Goal: Task Accomplishment & Management: Manage account settings

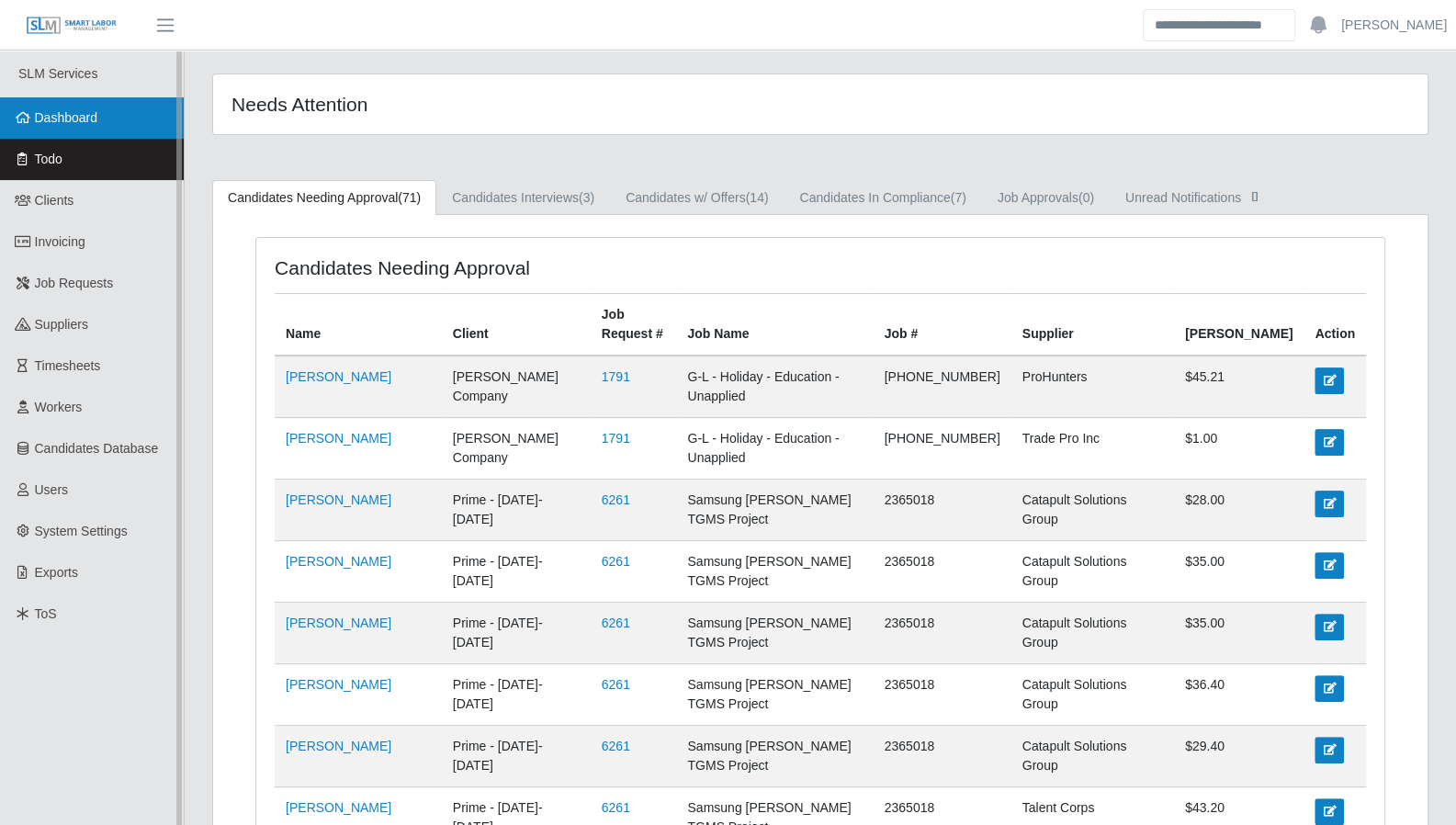
click at [108, 133] on link "Dashboard" at bounding box center [91, 117] width 183 height 42
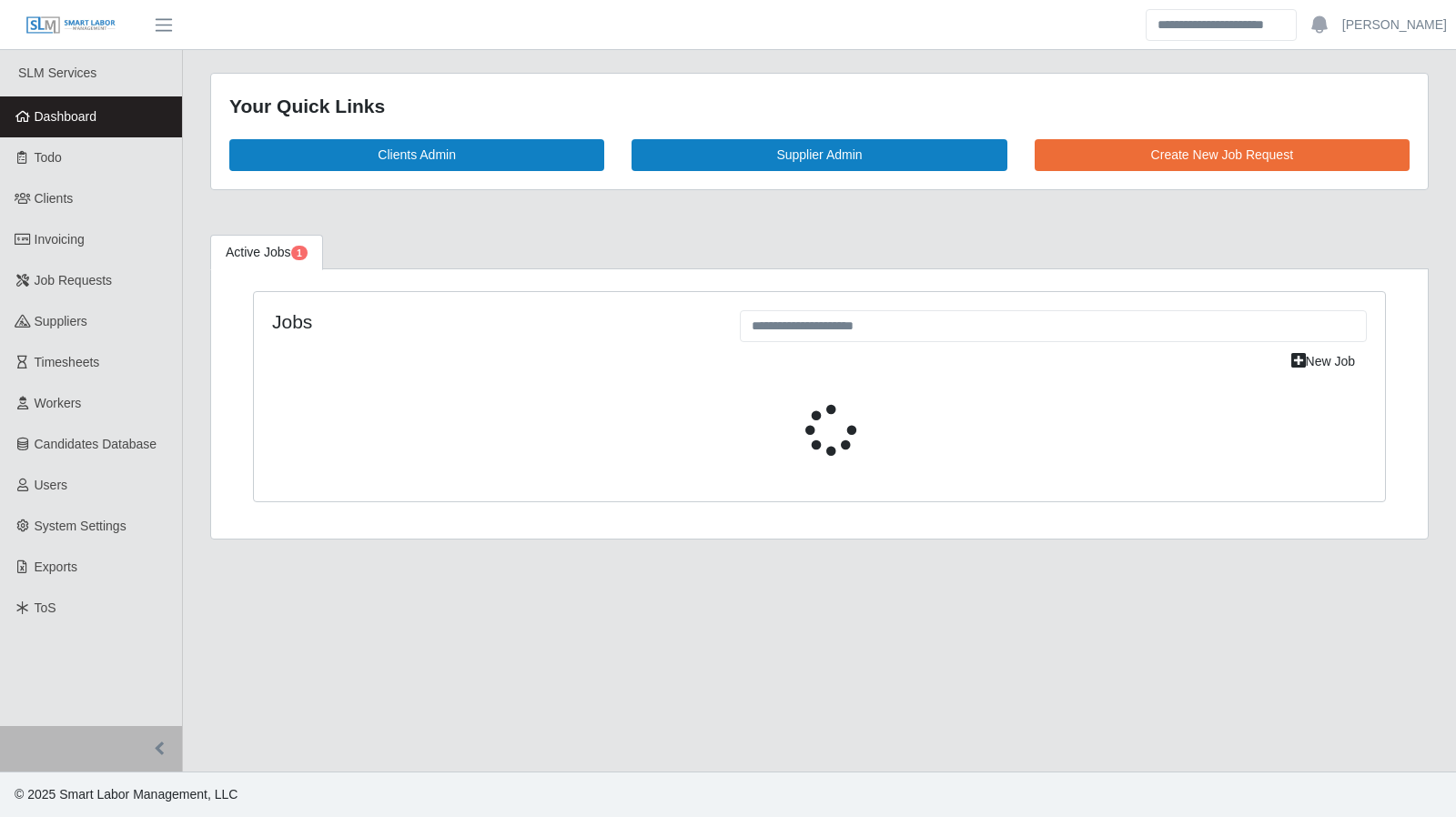
select select "****"
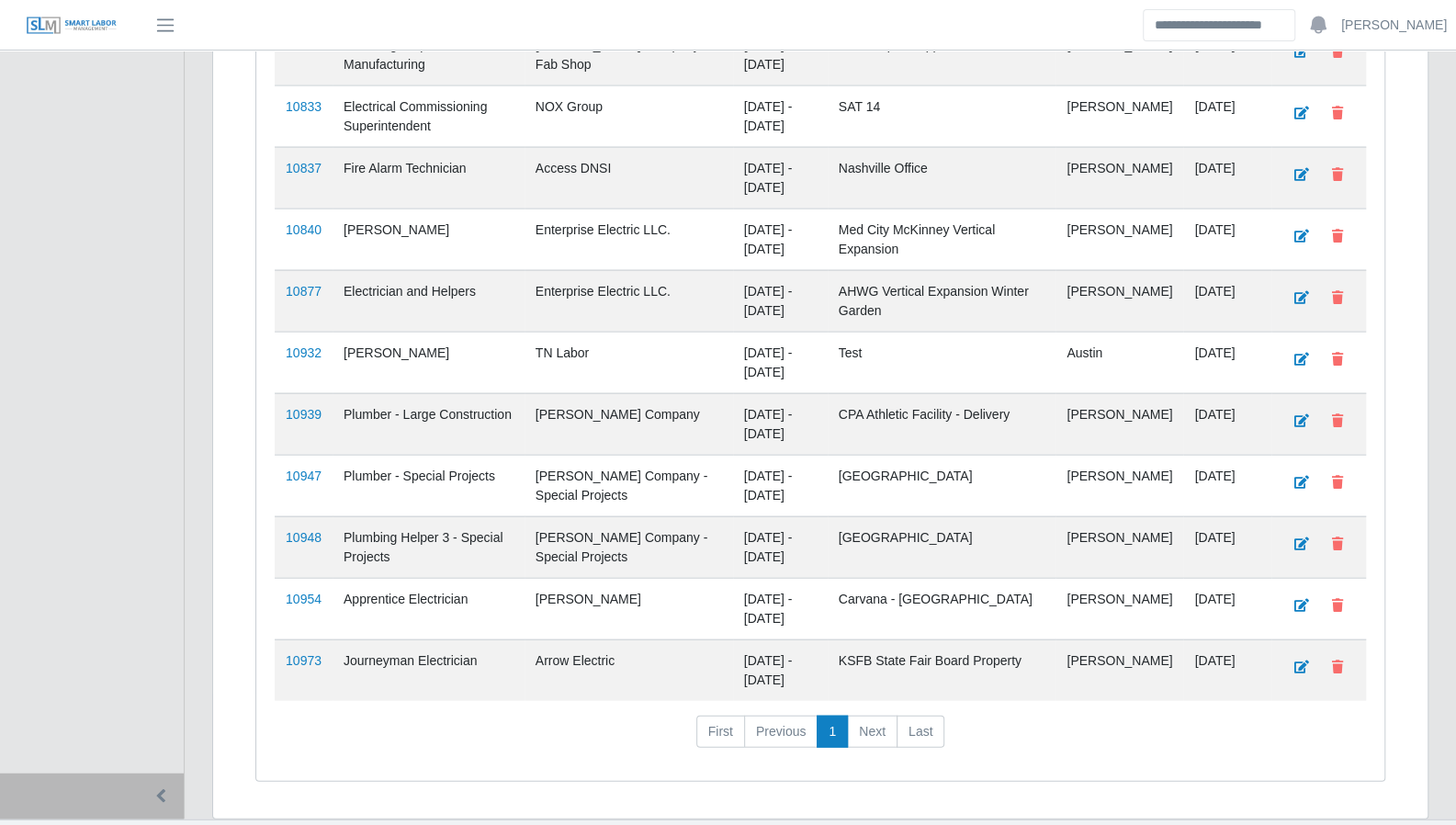
scroll to position [2362, 0]
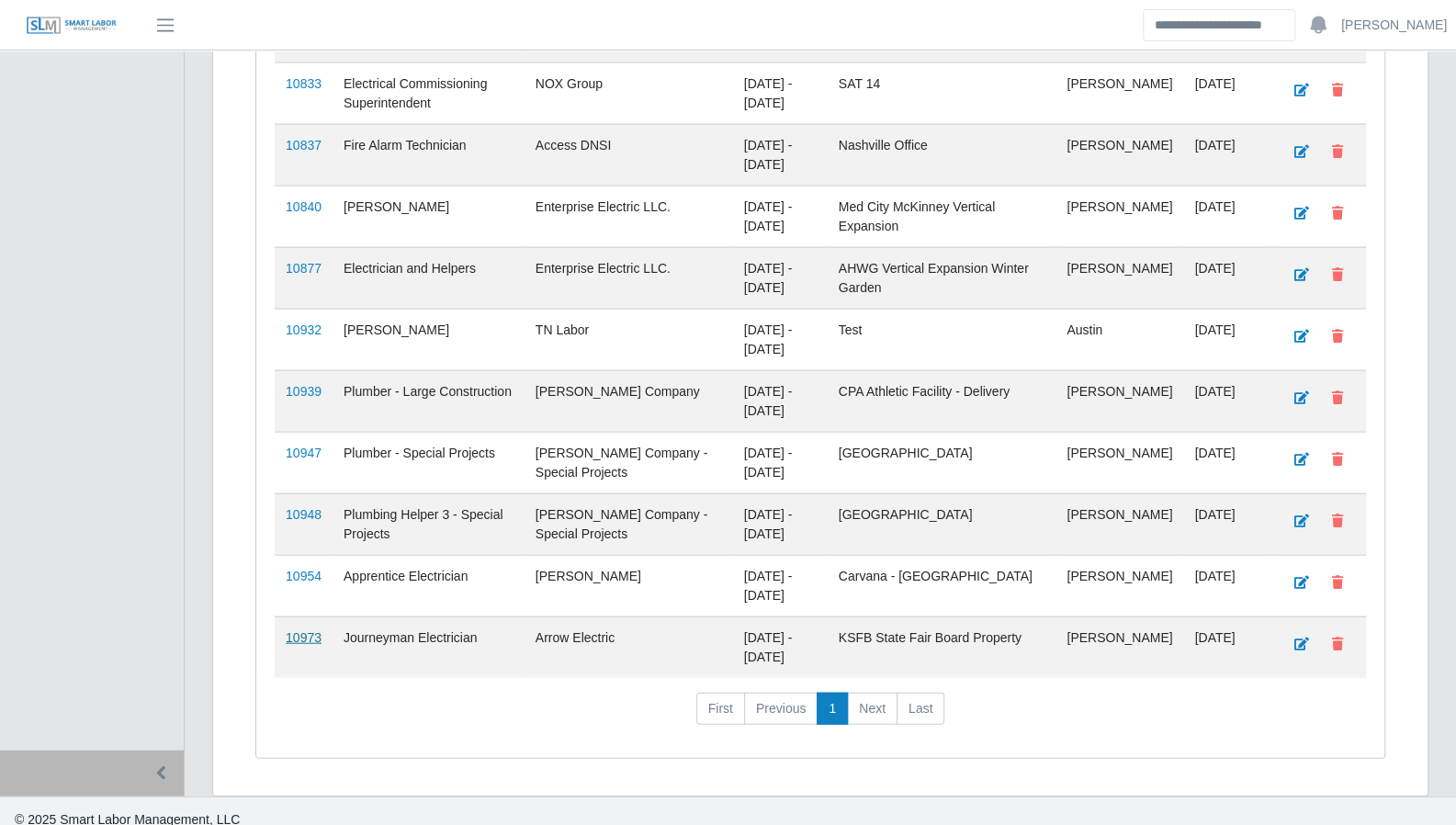
click at [311, 630] on link "10973" at bounding box center [303, 637] width 36 height 15
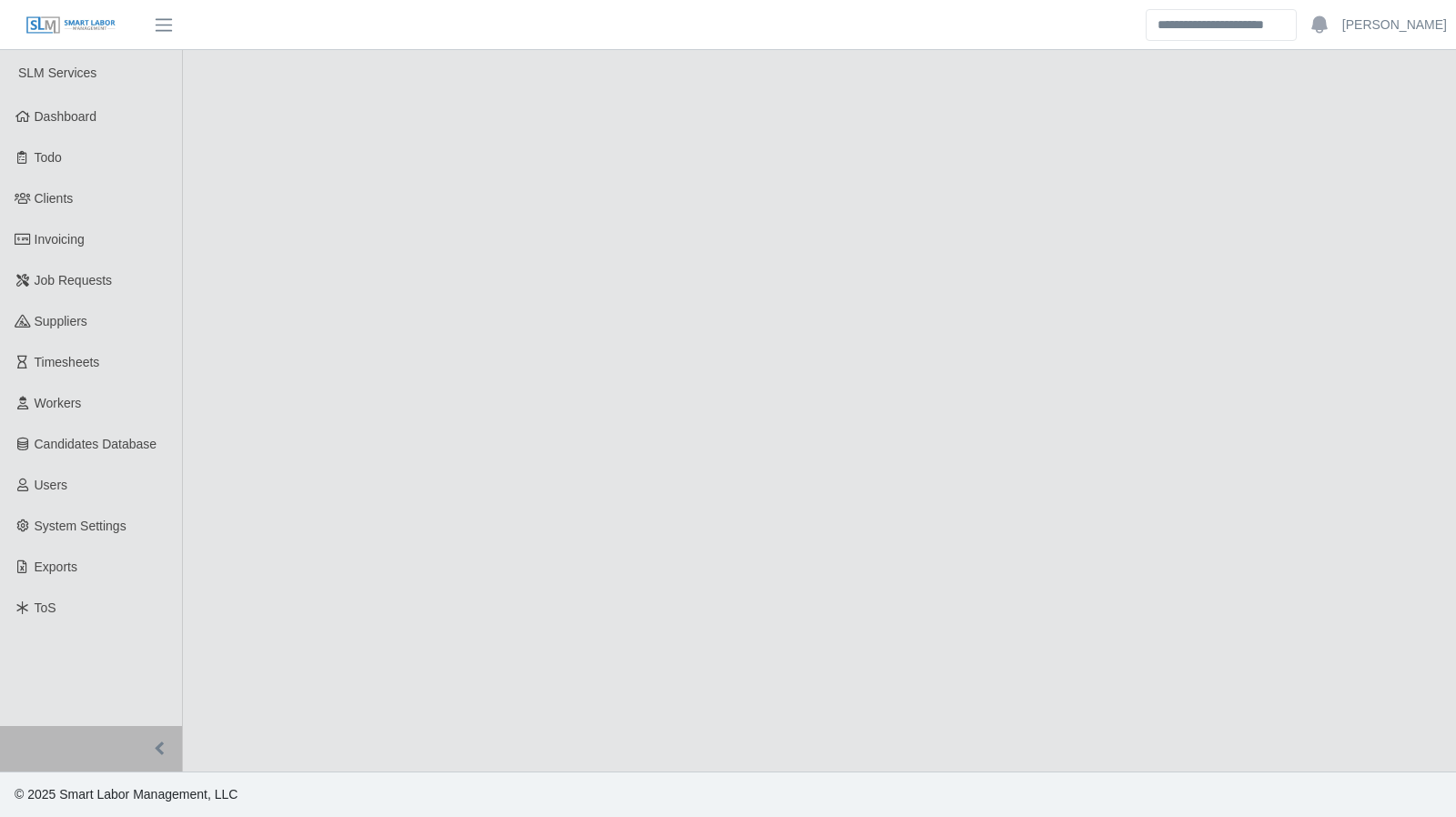
select select "****"
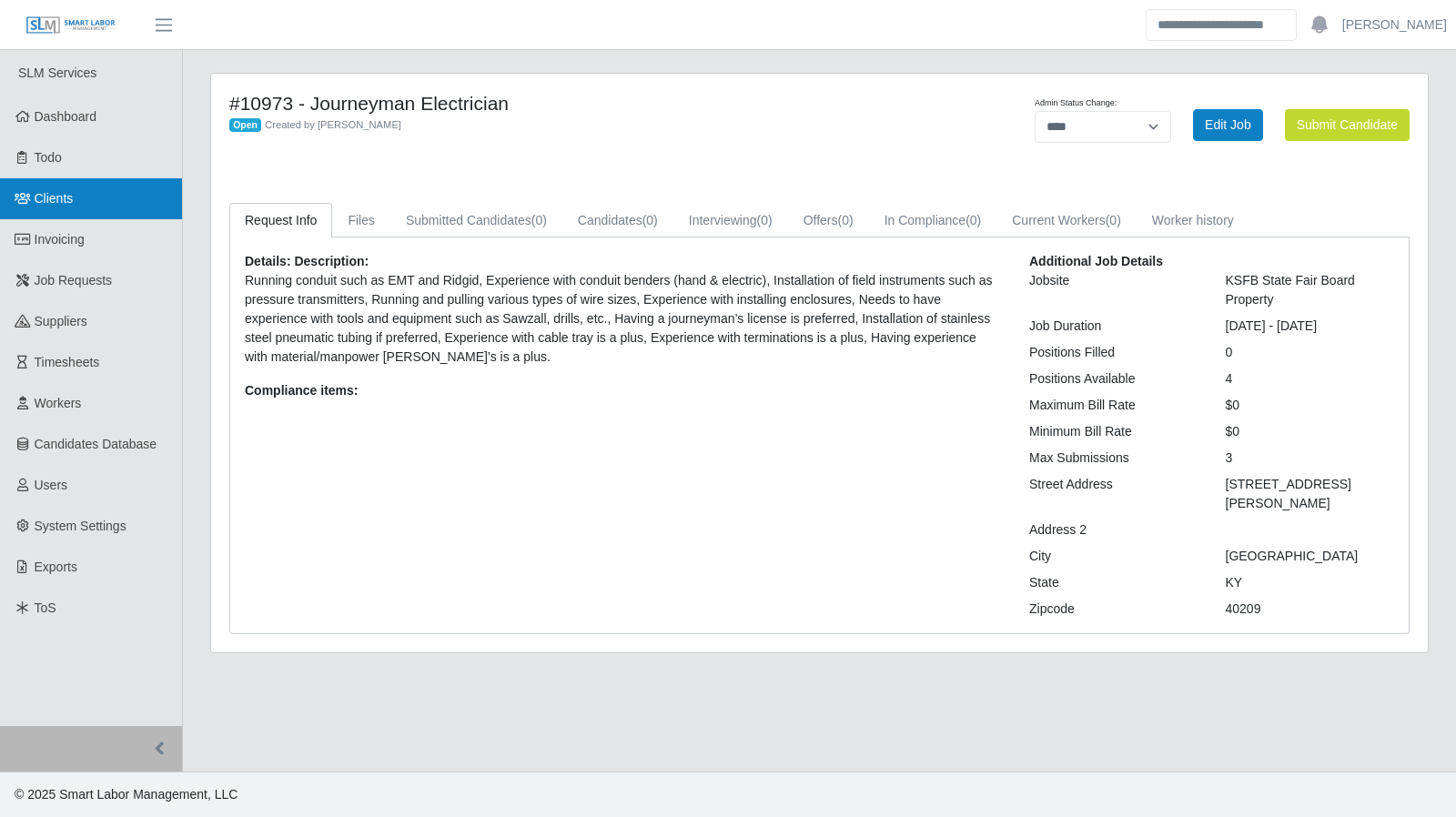
click at [41, 209] on link "Clients" at bounding box center [90, 199] width 182 height 41
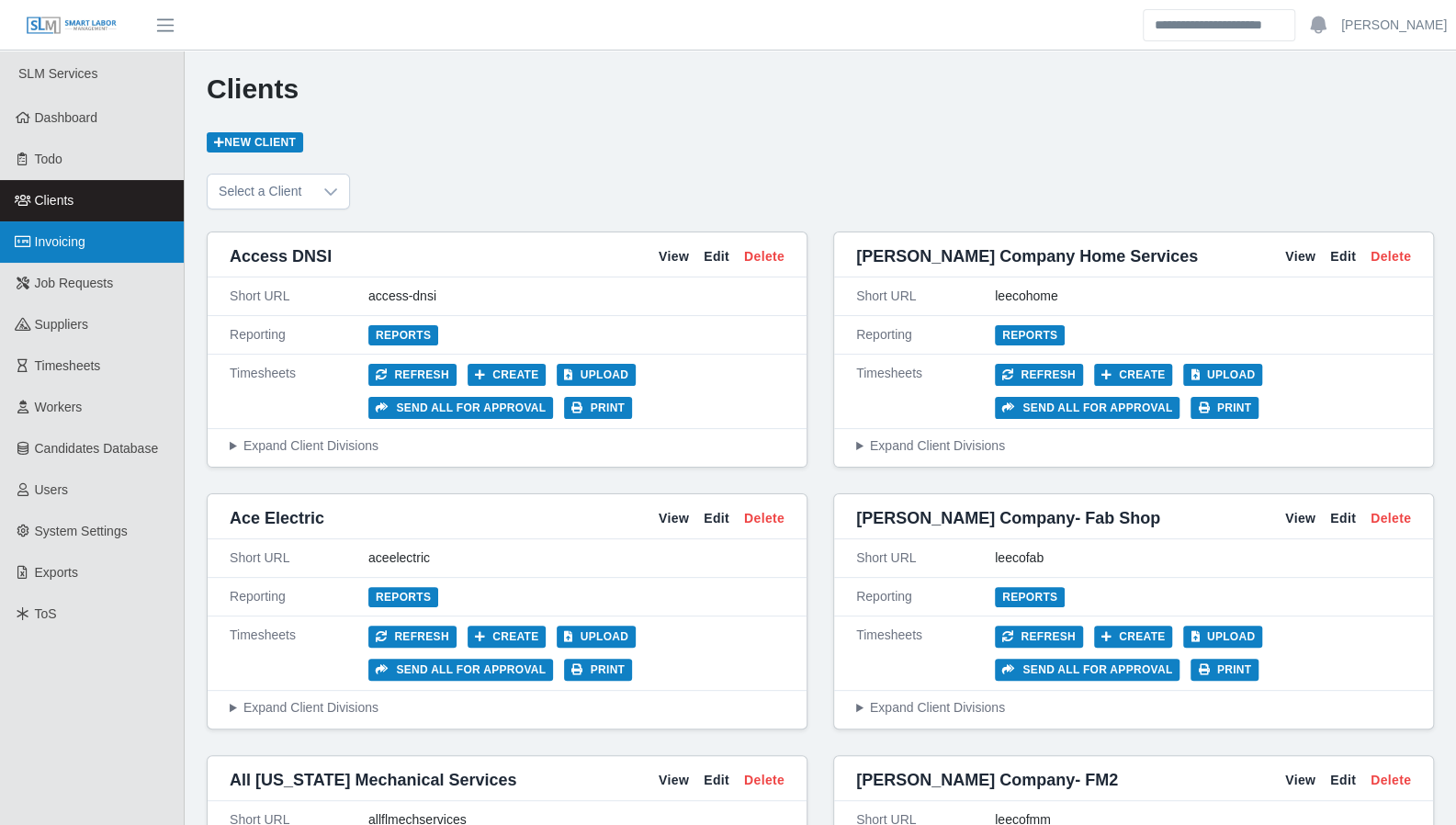
click at [54, 244] on span "Invoicing" at bounding box center [60, 241] width 50 height 15
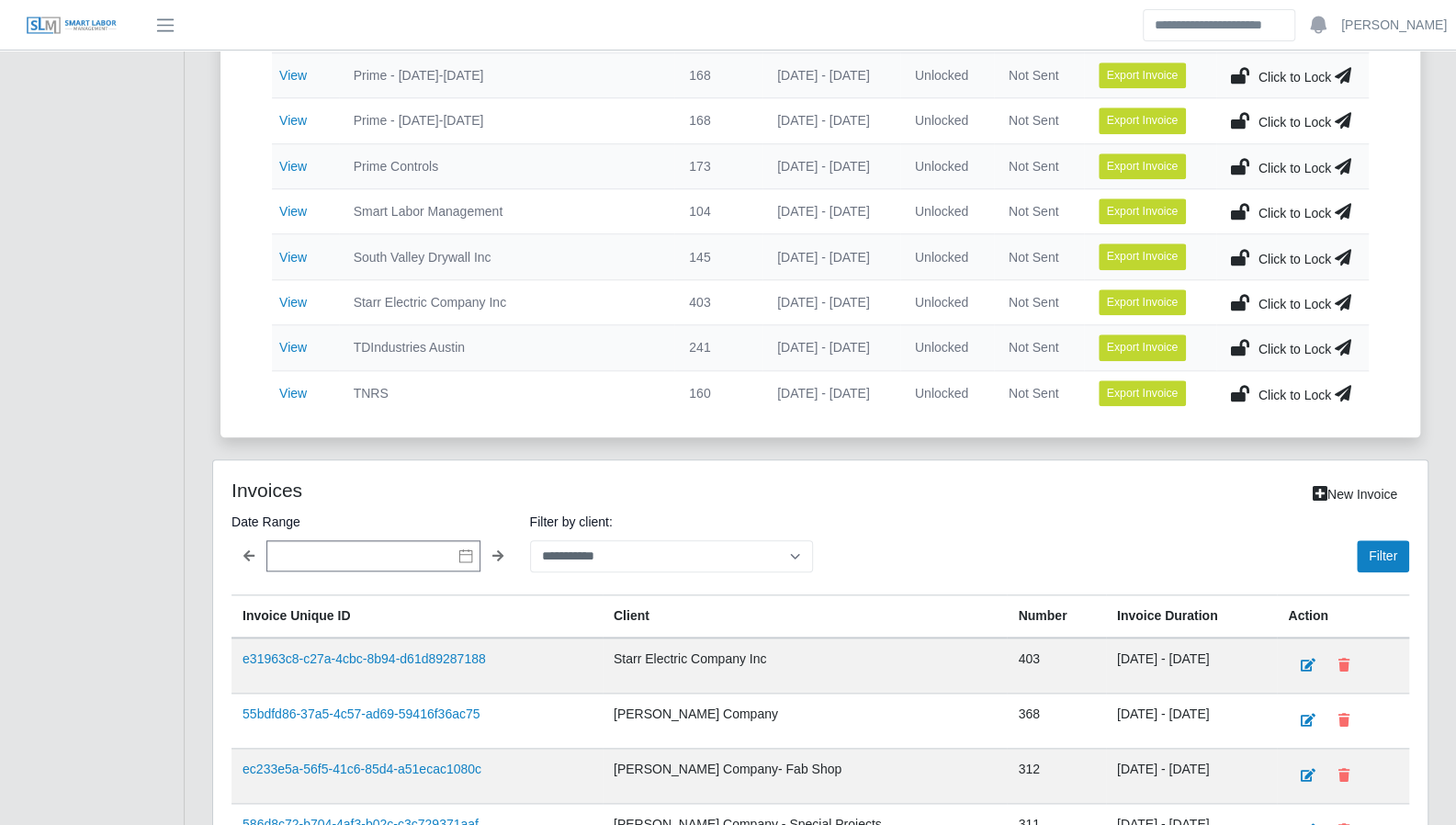
scroll to position [963, 0]
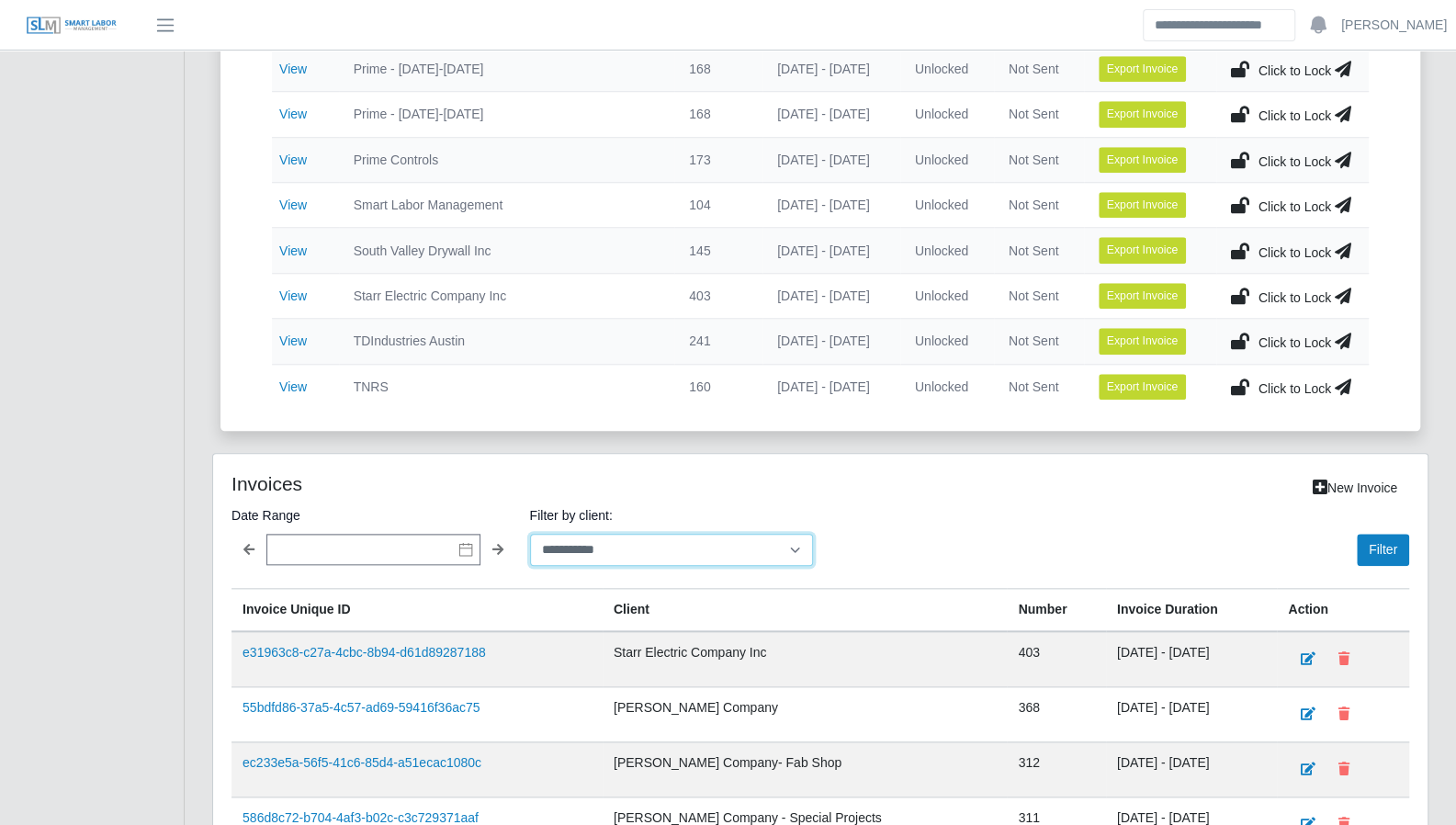
click at [568, 542] on select "**********" at bounding box center [672, 549] width 283 height 32
select select "**********"
click at [530, 534] on select "**********" at bounding box center [672, 549] width 283 height 32
click at [1385, 535] on button "Filter" at bounding box center [1383, 549] width 52 height 32
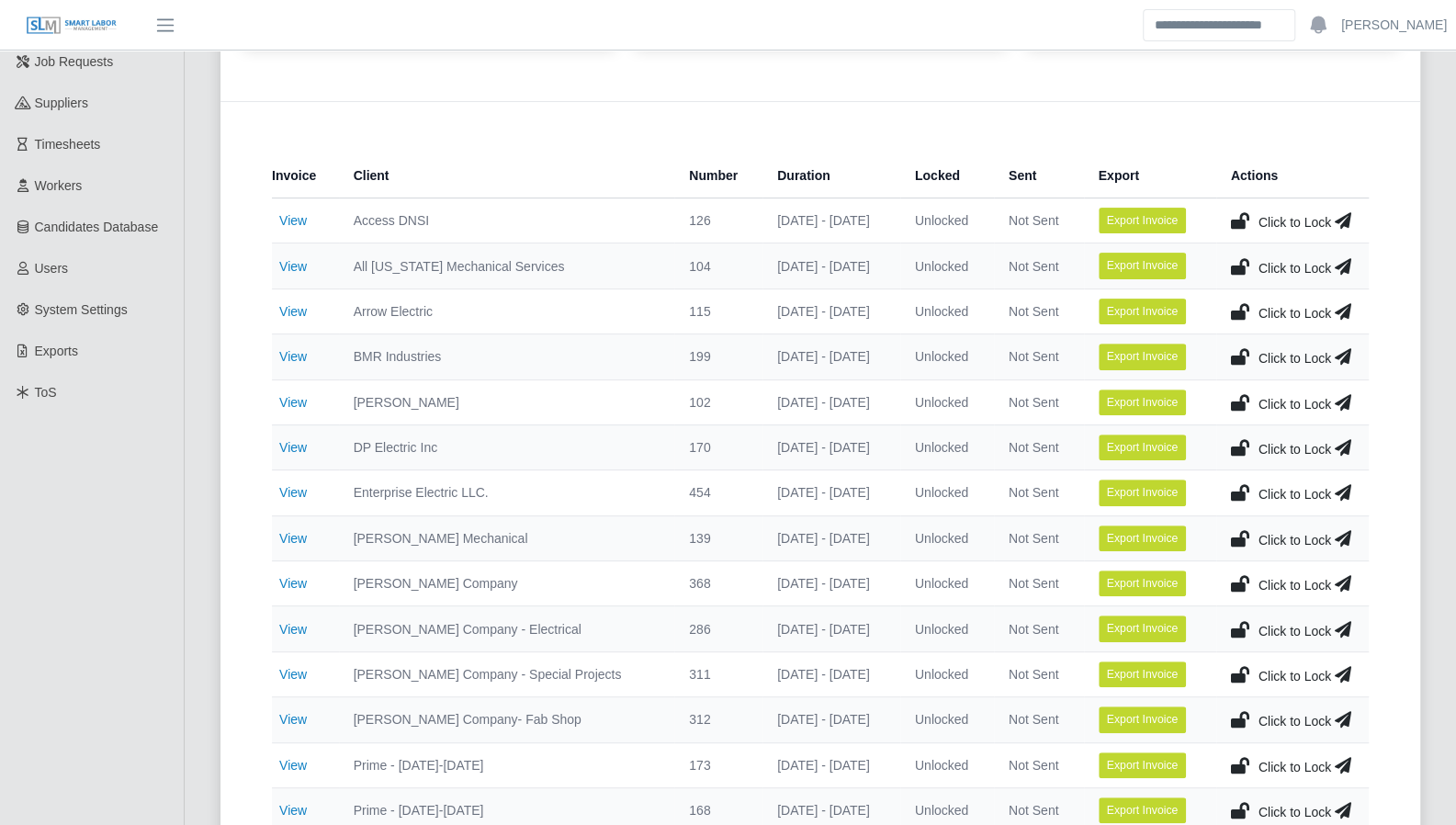
scroll to position [0, 0]
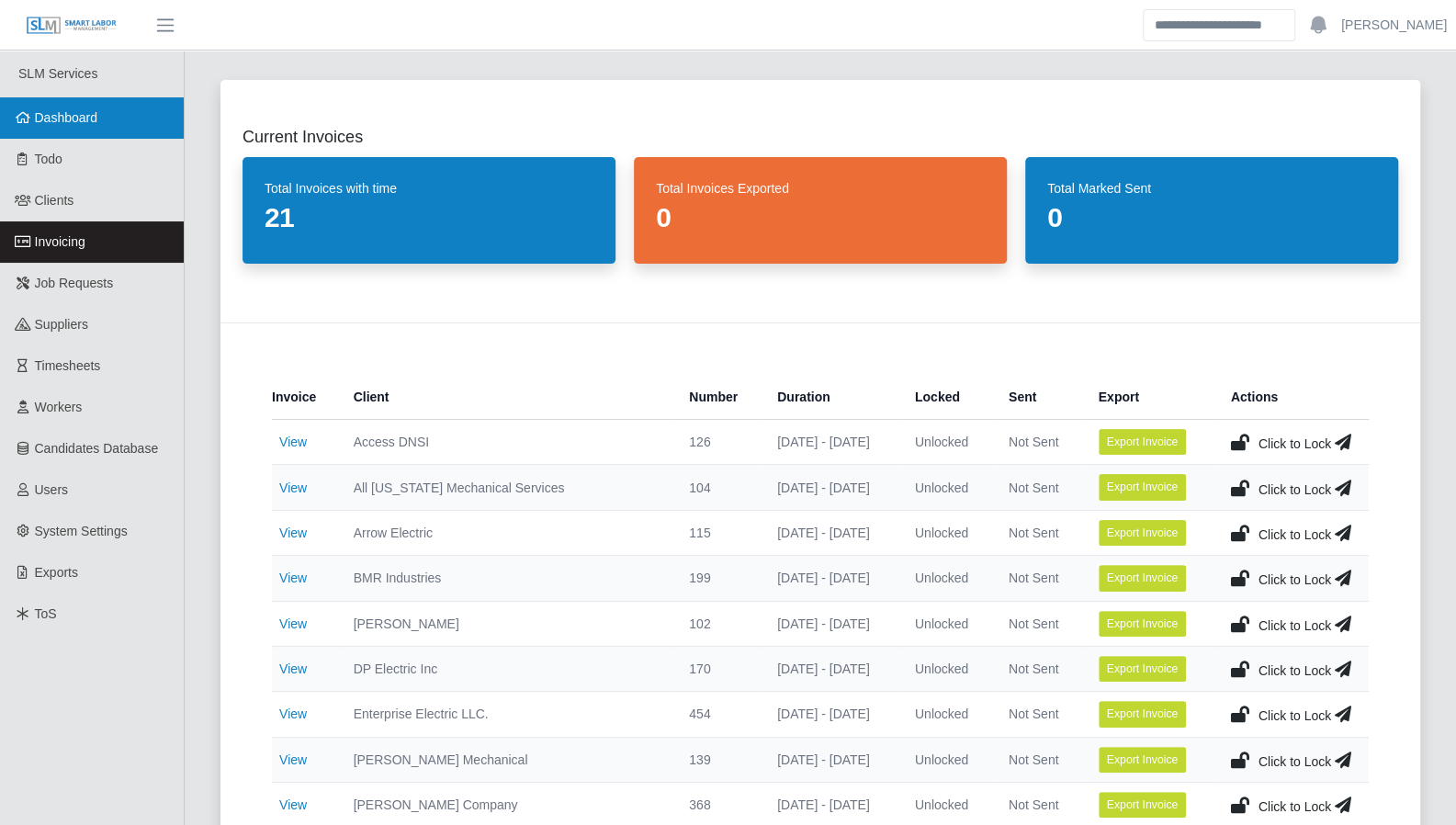
click at [94, 123] on span "Dashboard" at bounding box center [66, 117] width 63 height 15
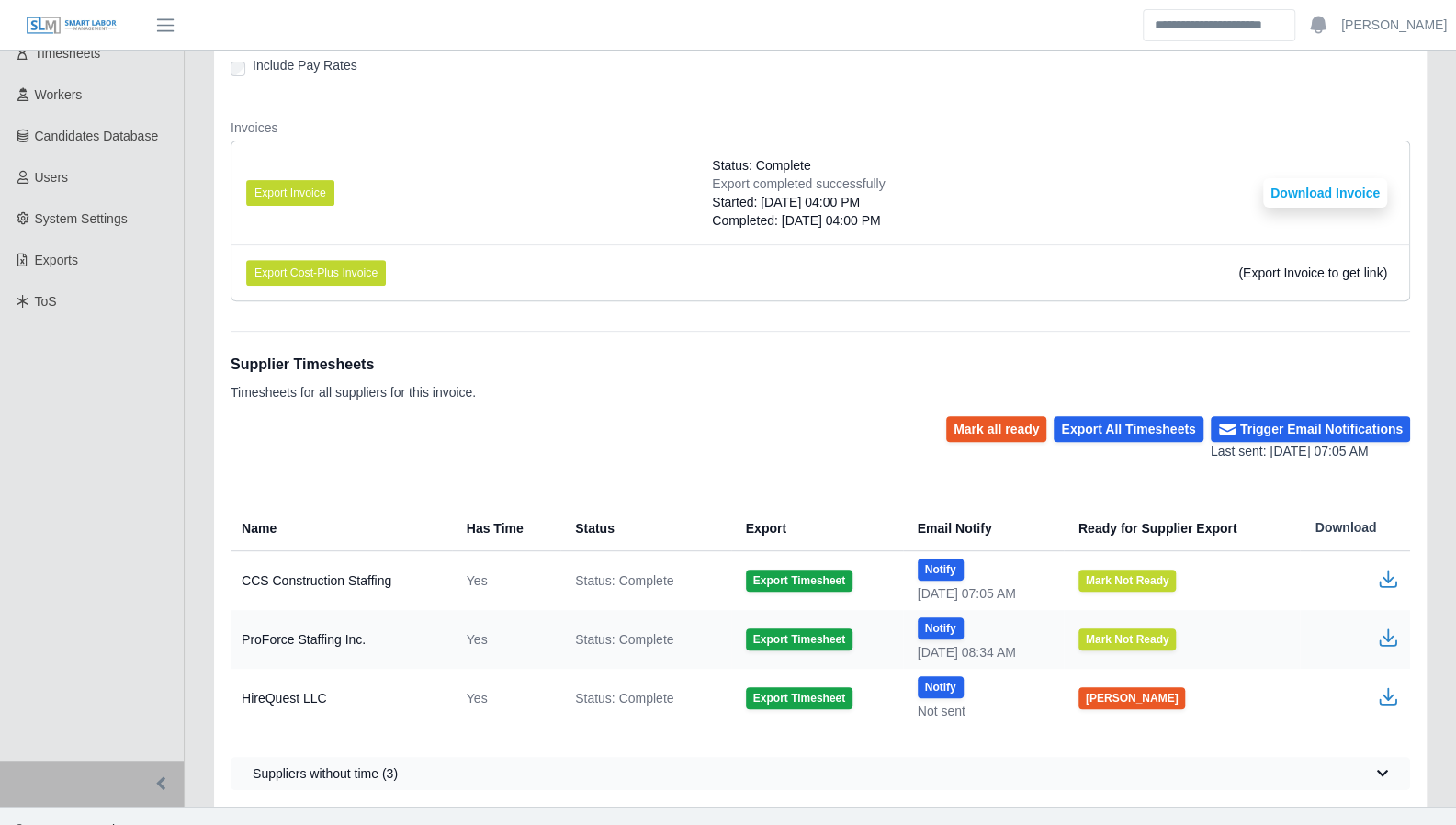
scroll to position [336, 0]
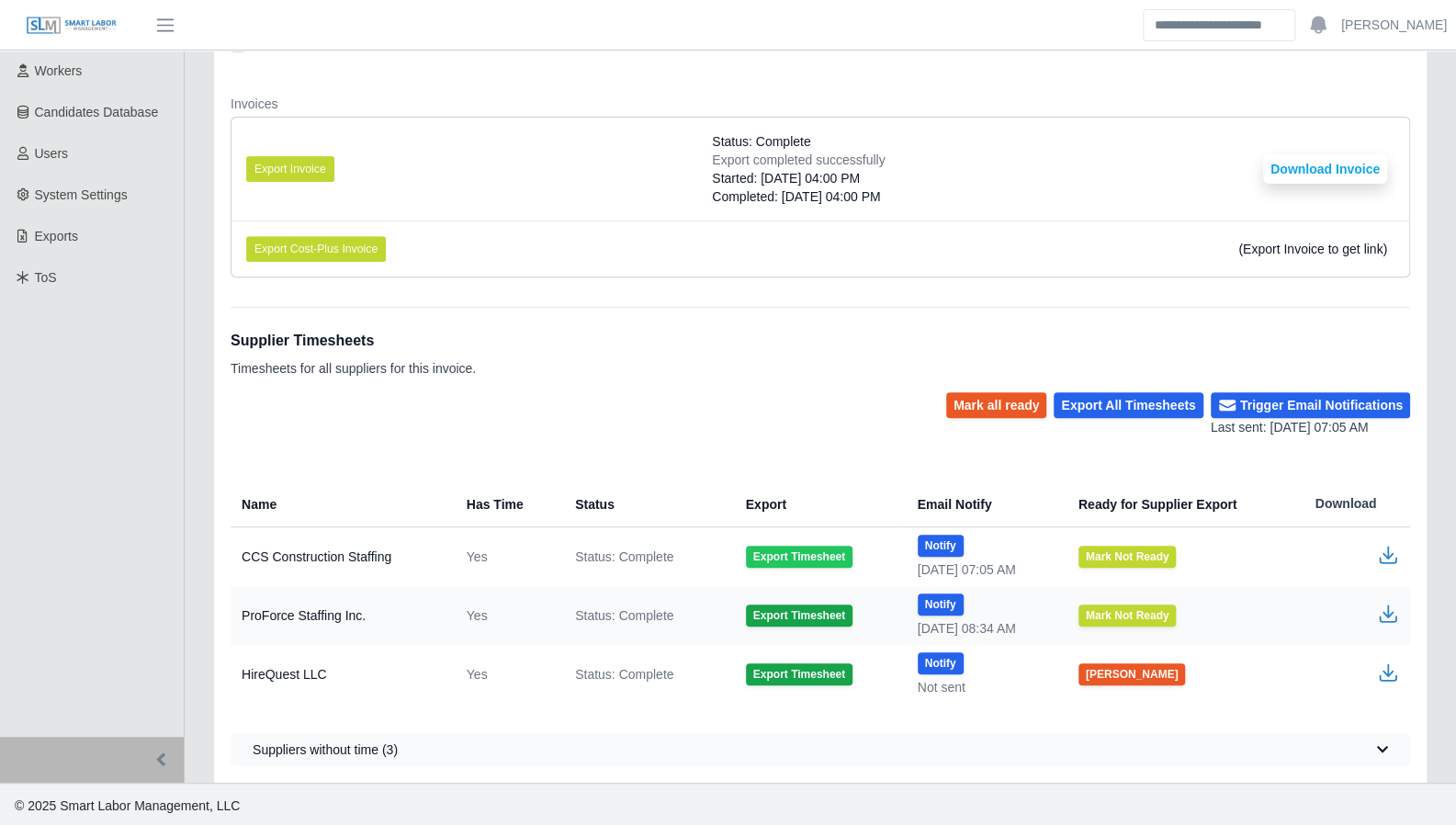
click at [803, 550] on button "Export Timesheet" at bounding box center [800, 556] width 107 height 22
click at [1383, 555] on icon "button" at bounding box center [1388, 554] width 22 height 22
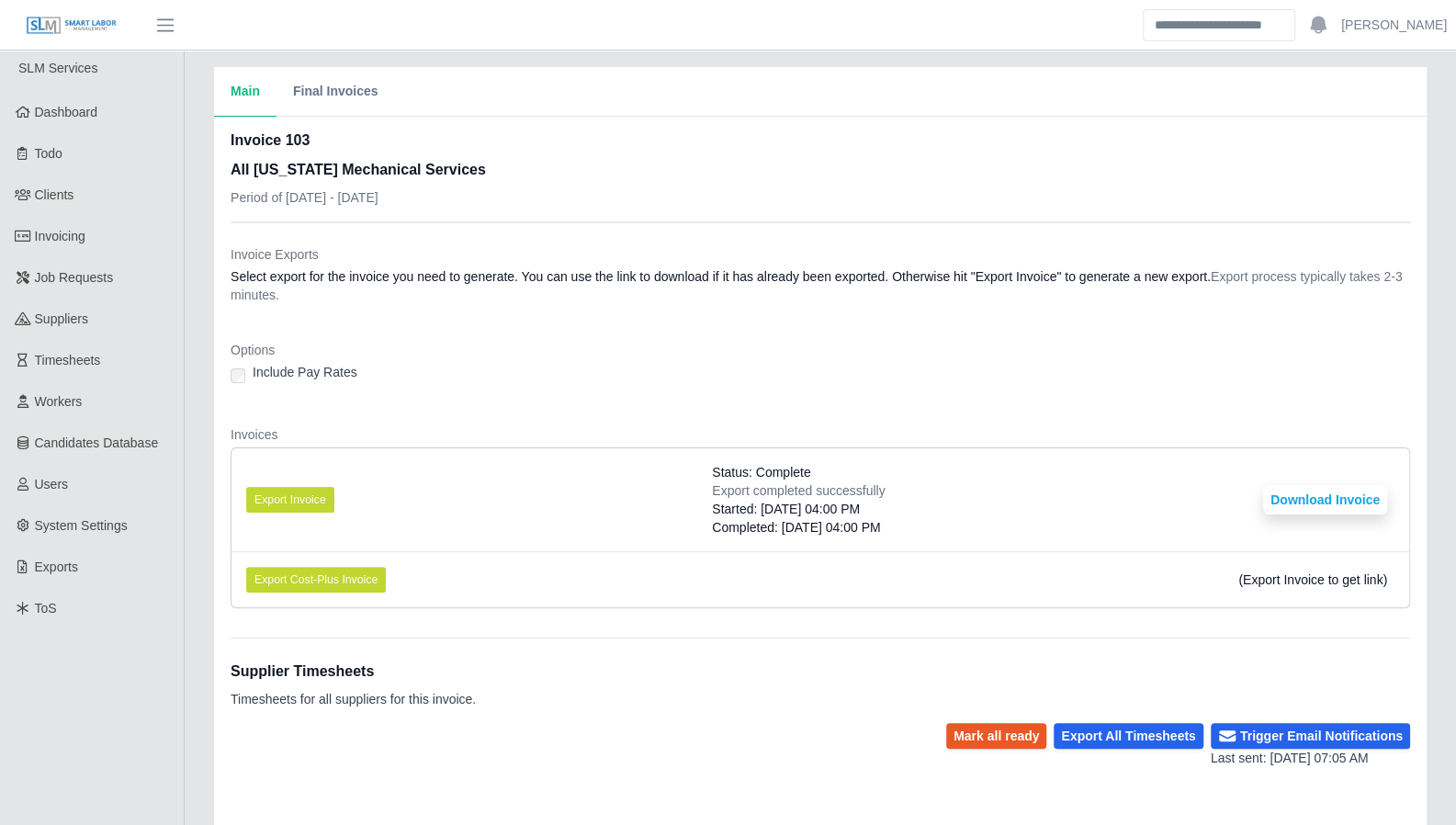
scroll to position [0, 0]
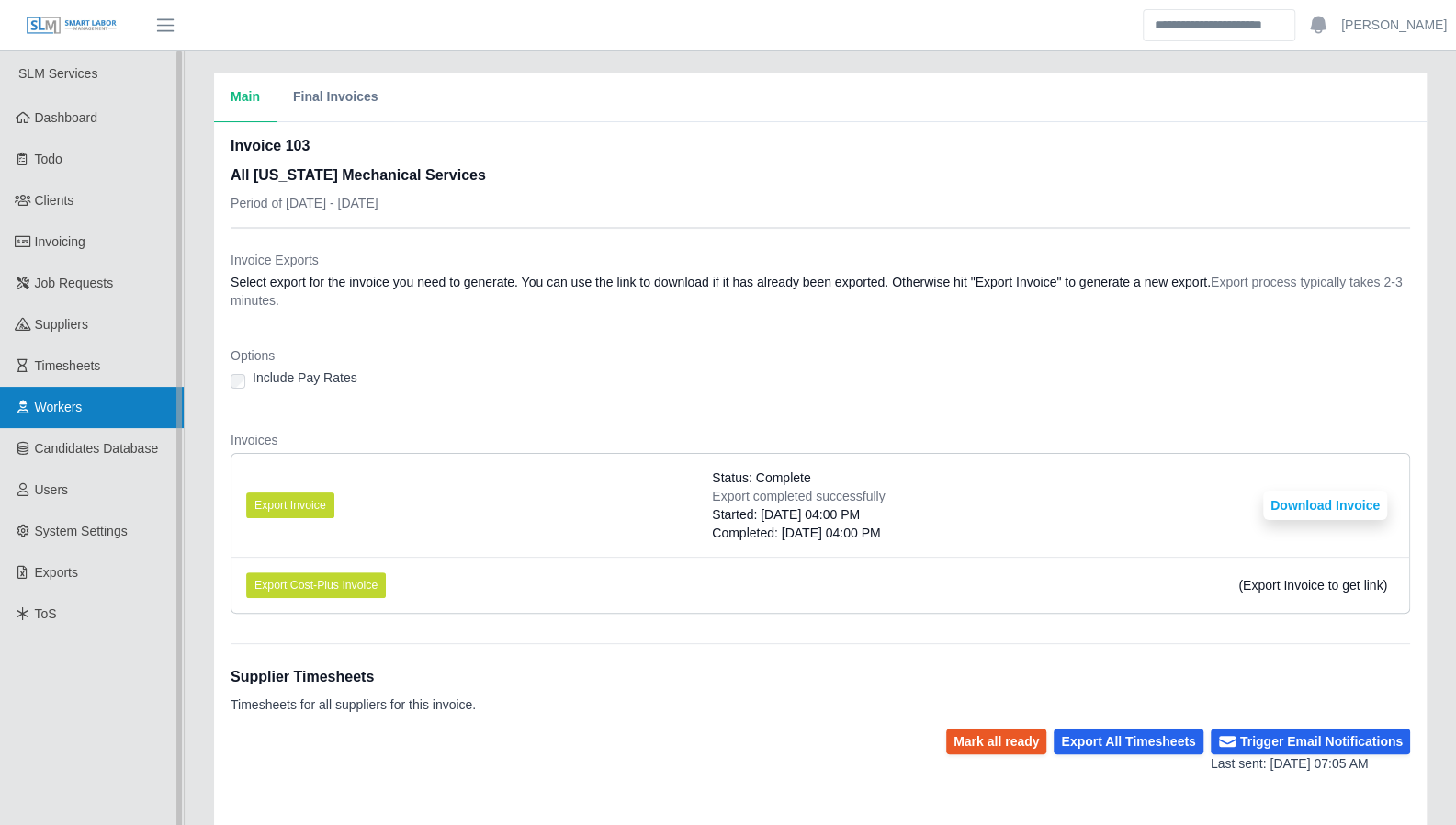
click at [90, 408] on link "Workers" at bounding box center [91, 407] width 183 height 42
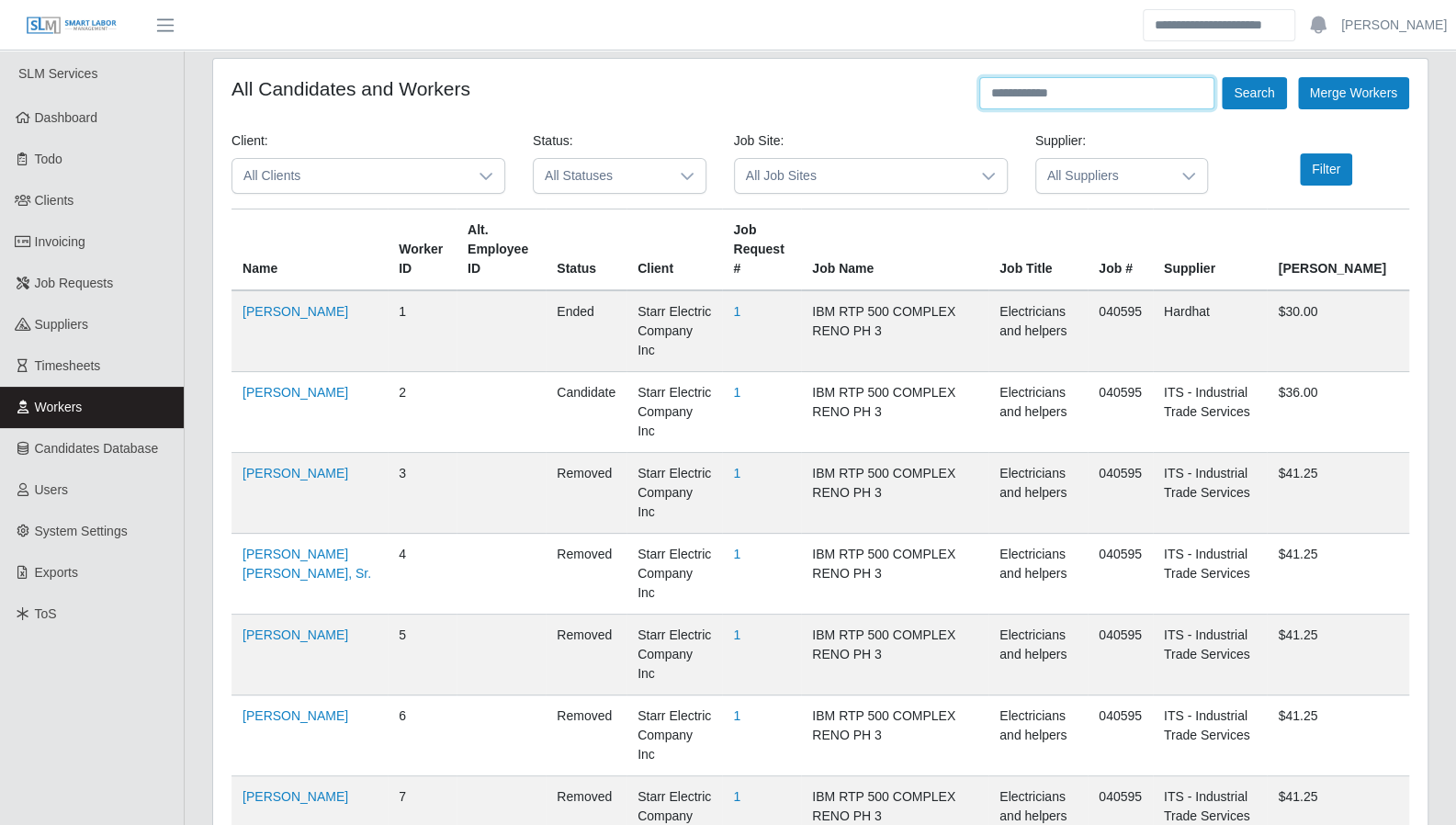
click at [1020, 88] on input "text" at bounding box center [1097, 93] width 235 height 32
paste input "*******"
type input "*******"
click at [1222, 78] on button "Search" at bounding box center [1254, 93] width 64 height 32
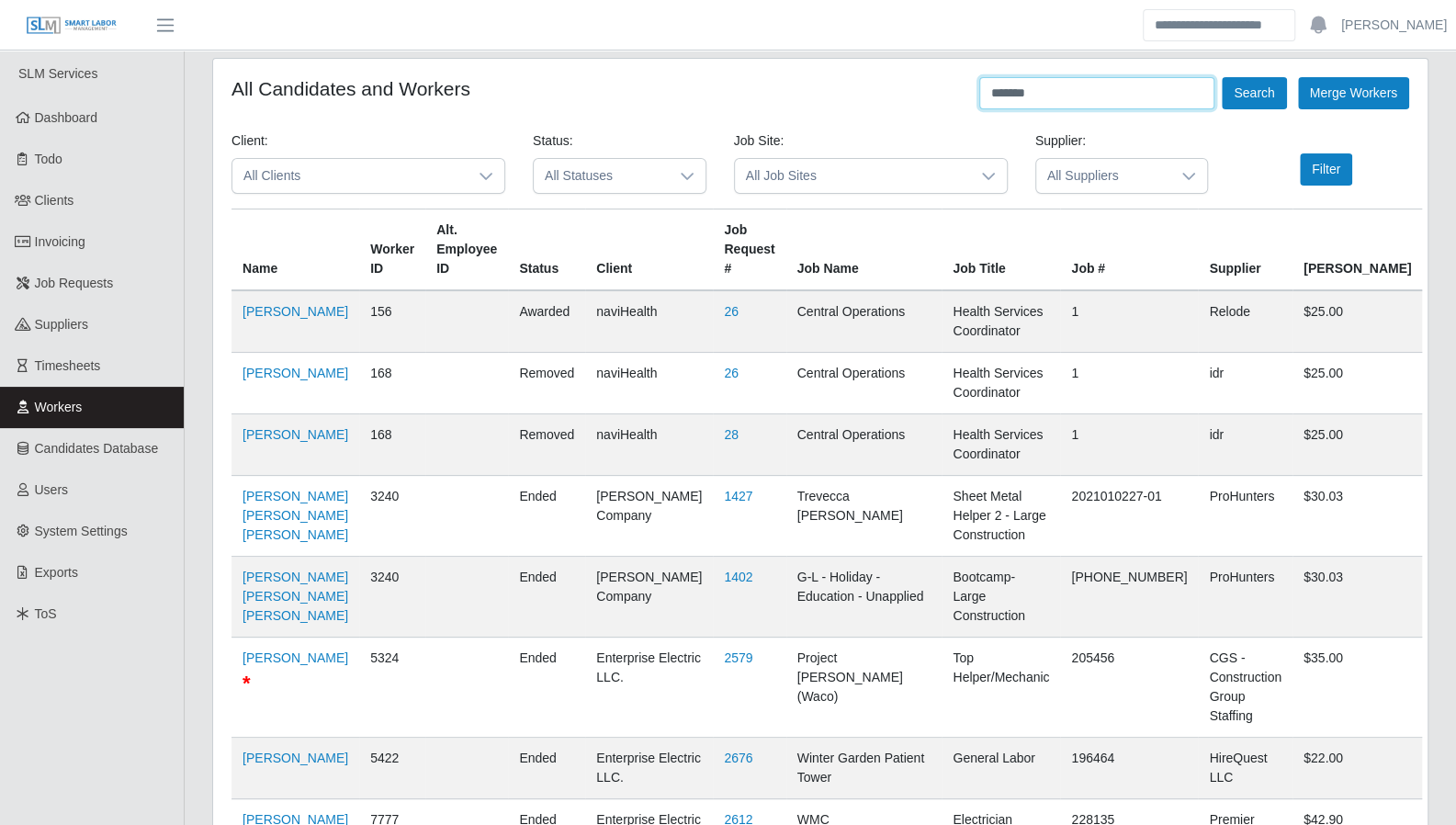
scroll to position [325, 0]
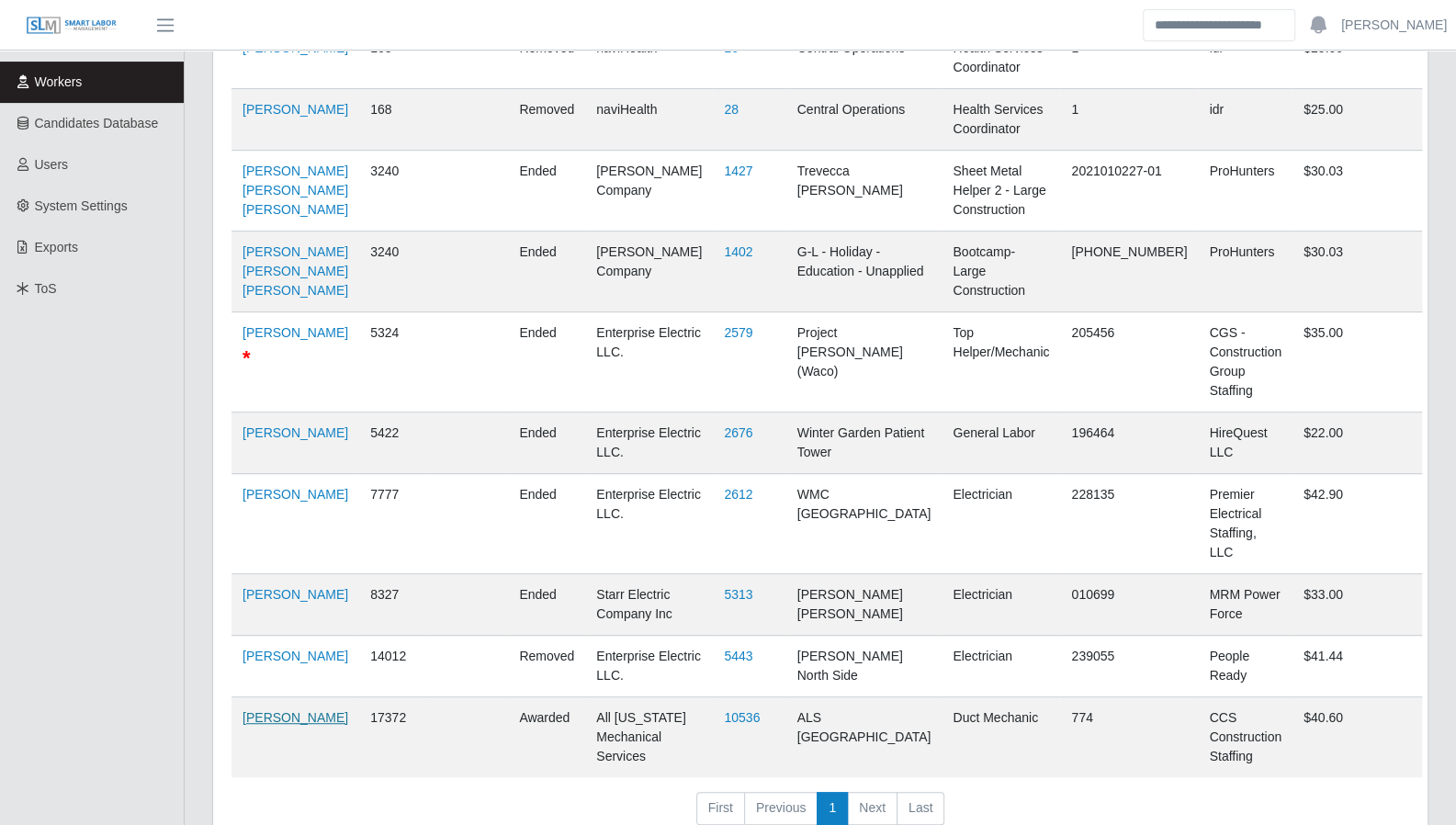
click at [279, 710] on link "Michell Mejias" at bounding box center [295, 717] width 106 height 15
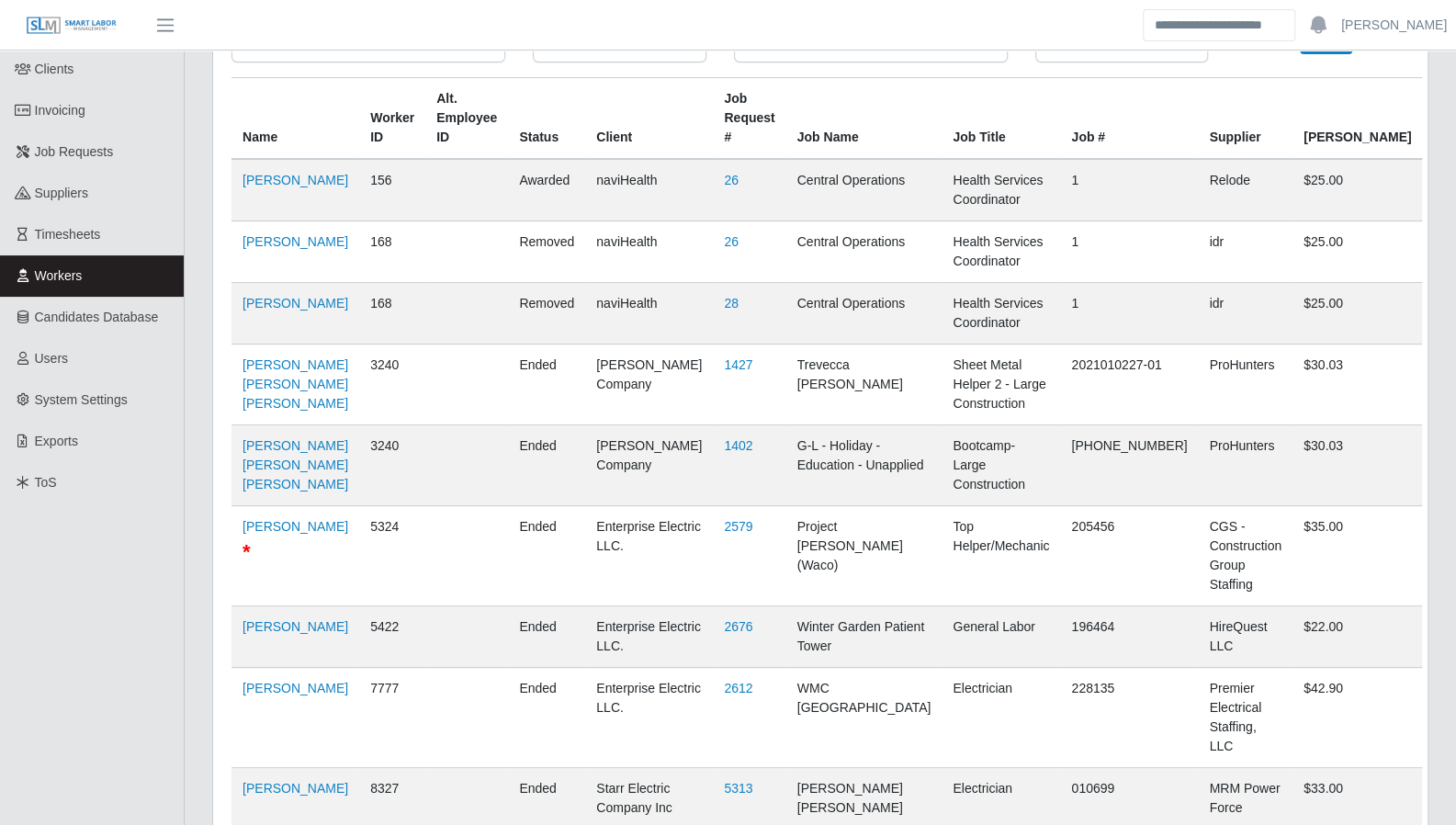
scroll to position [0, 0]
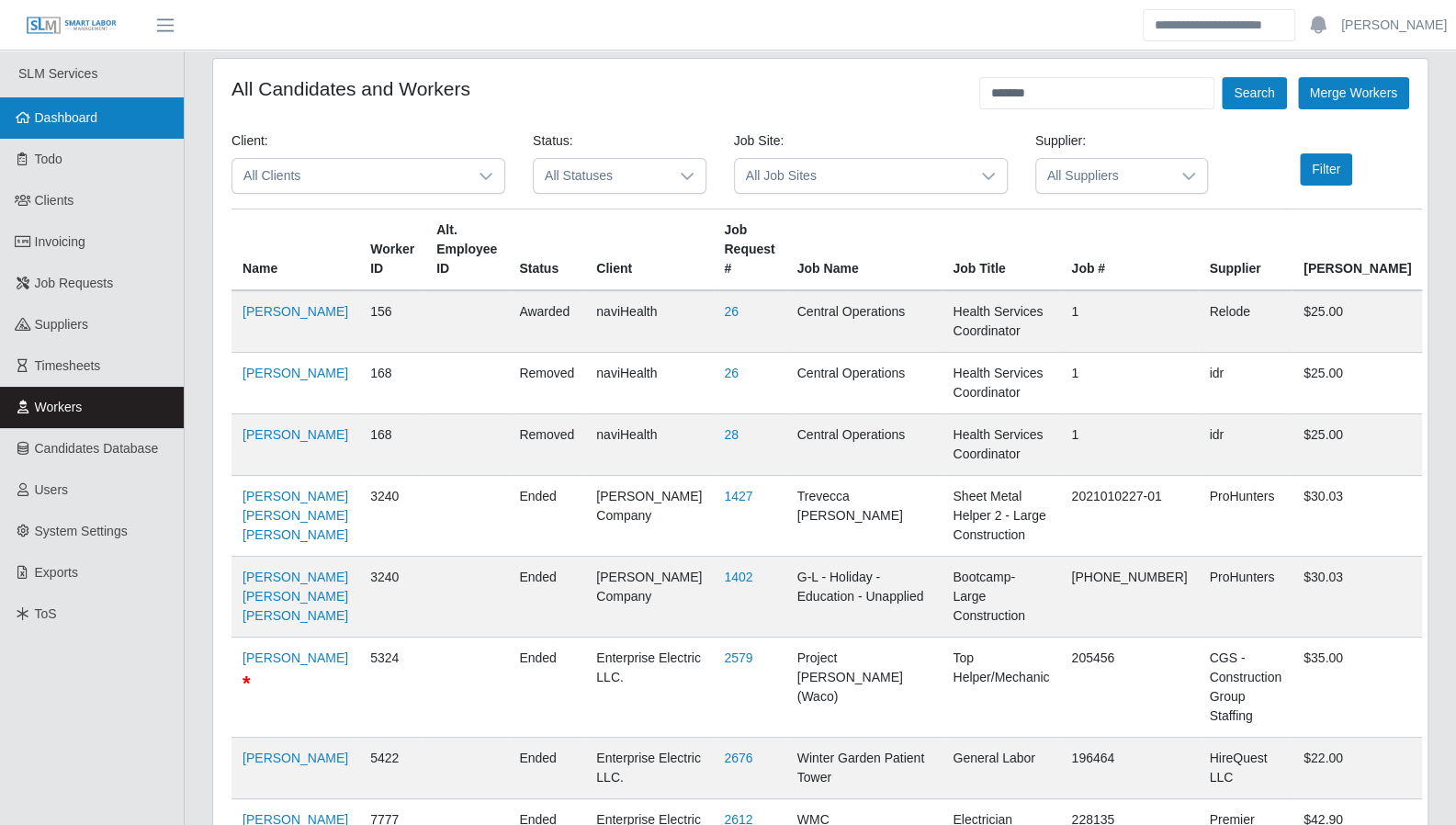
click at [76, 116] on span "Dashboard" at bounding box center [66, 117] width 63 height 15
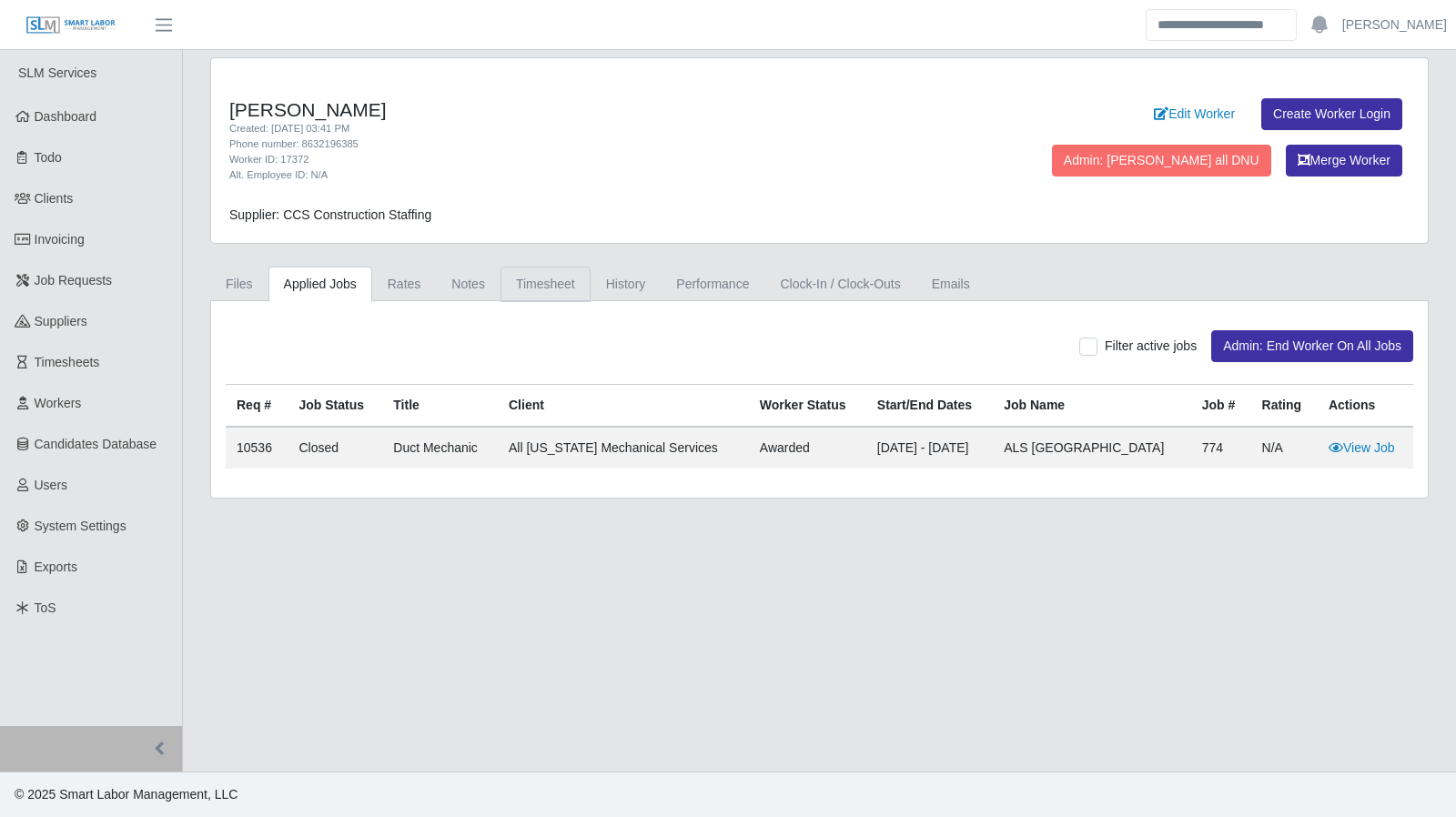
click at [534, 272] on link "Timesheet" at bounding box center [546, 284] width 90 height 36
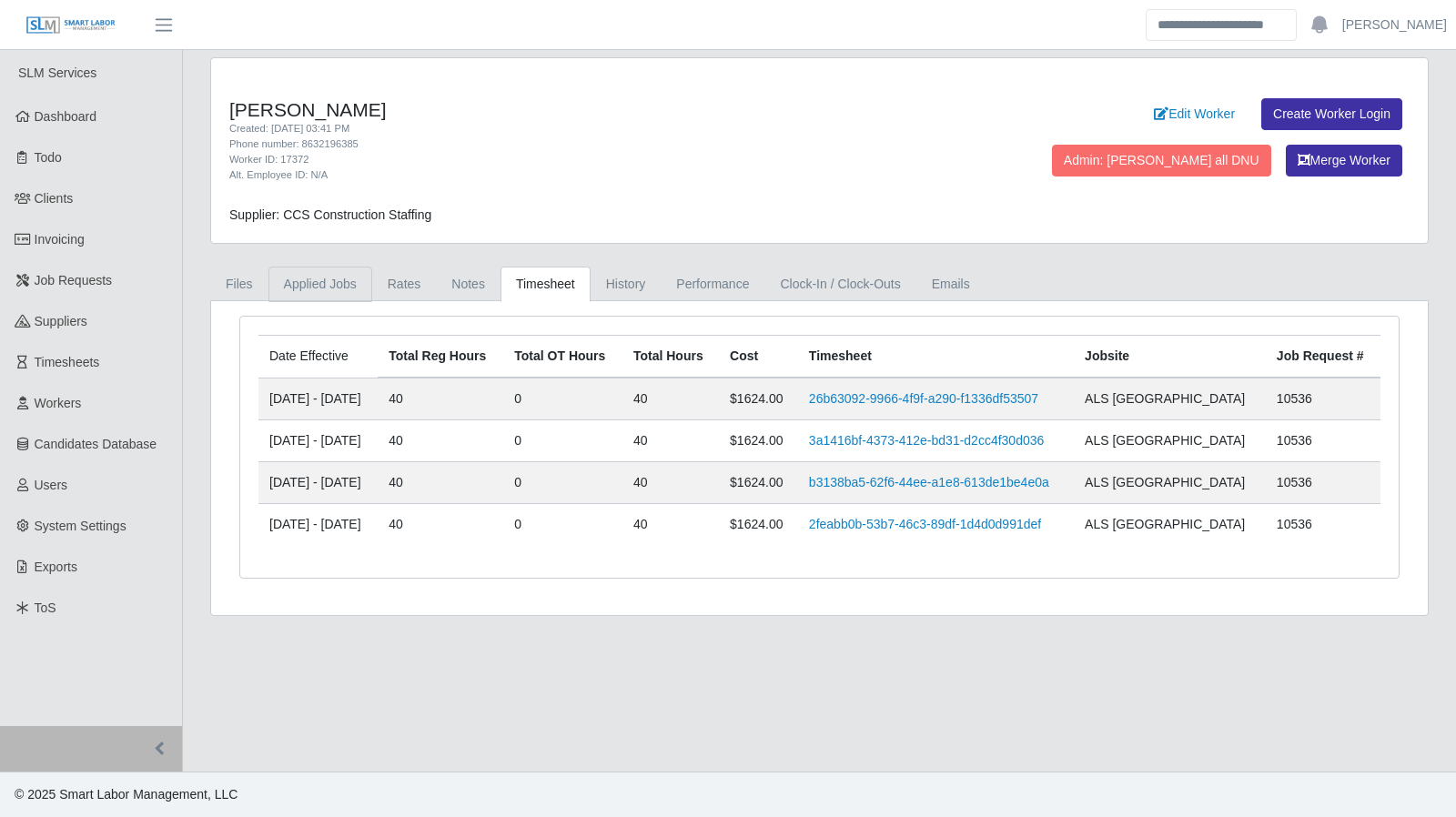
click at [322, 290] on link "Applied Jobs" at bounding box center [320, 284] width 104 height 36
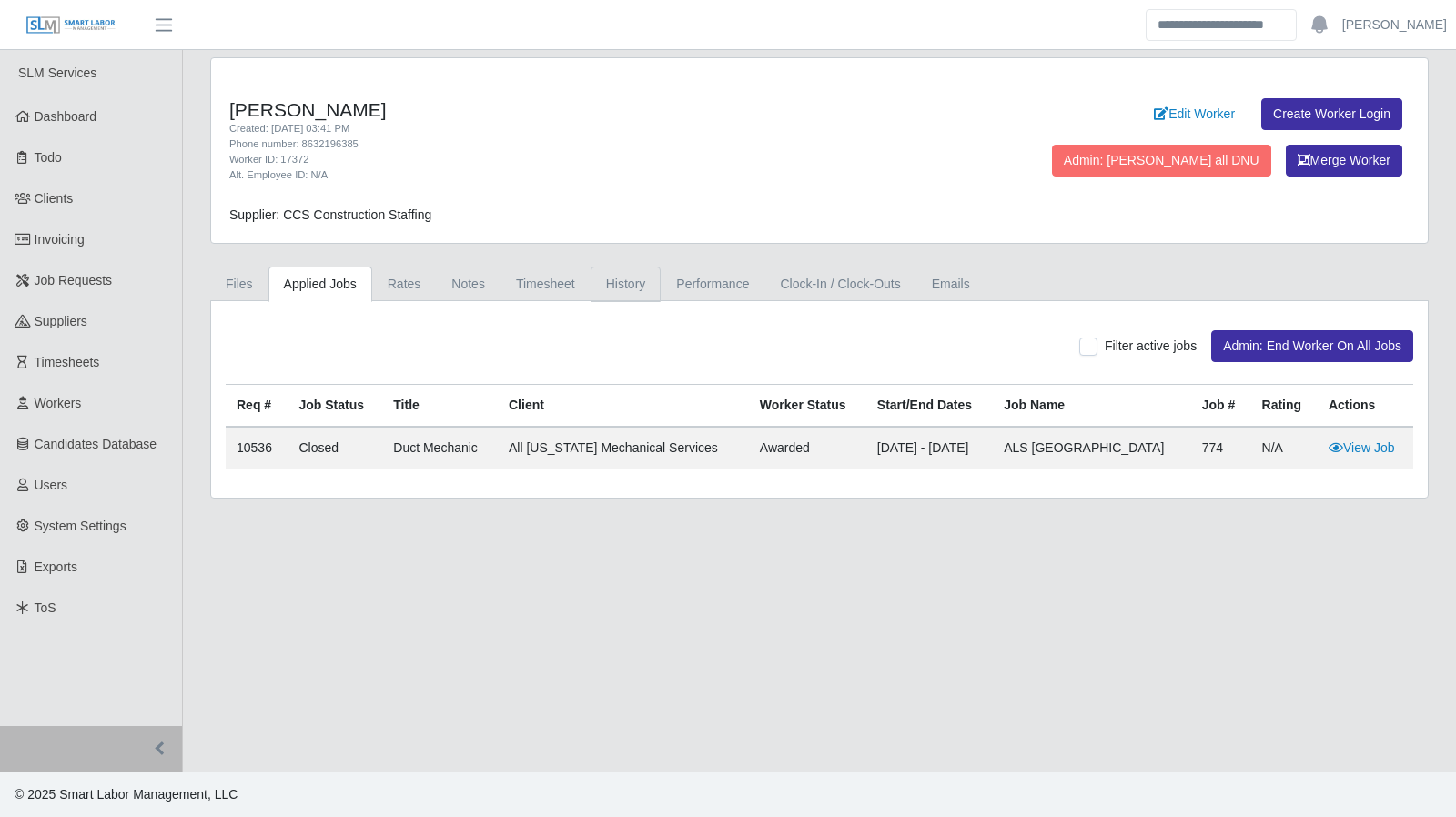
click at [626, 287] on link "History" at bounding box center [626, 284] width 71 height 36
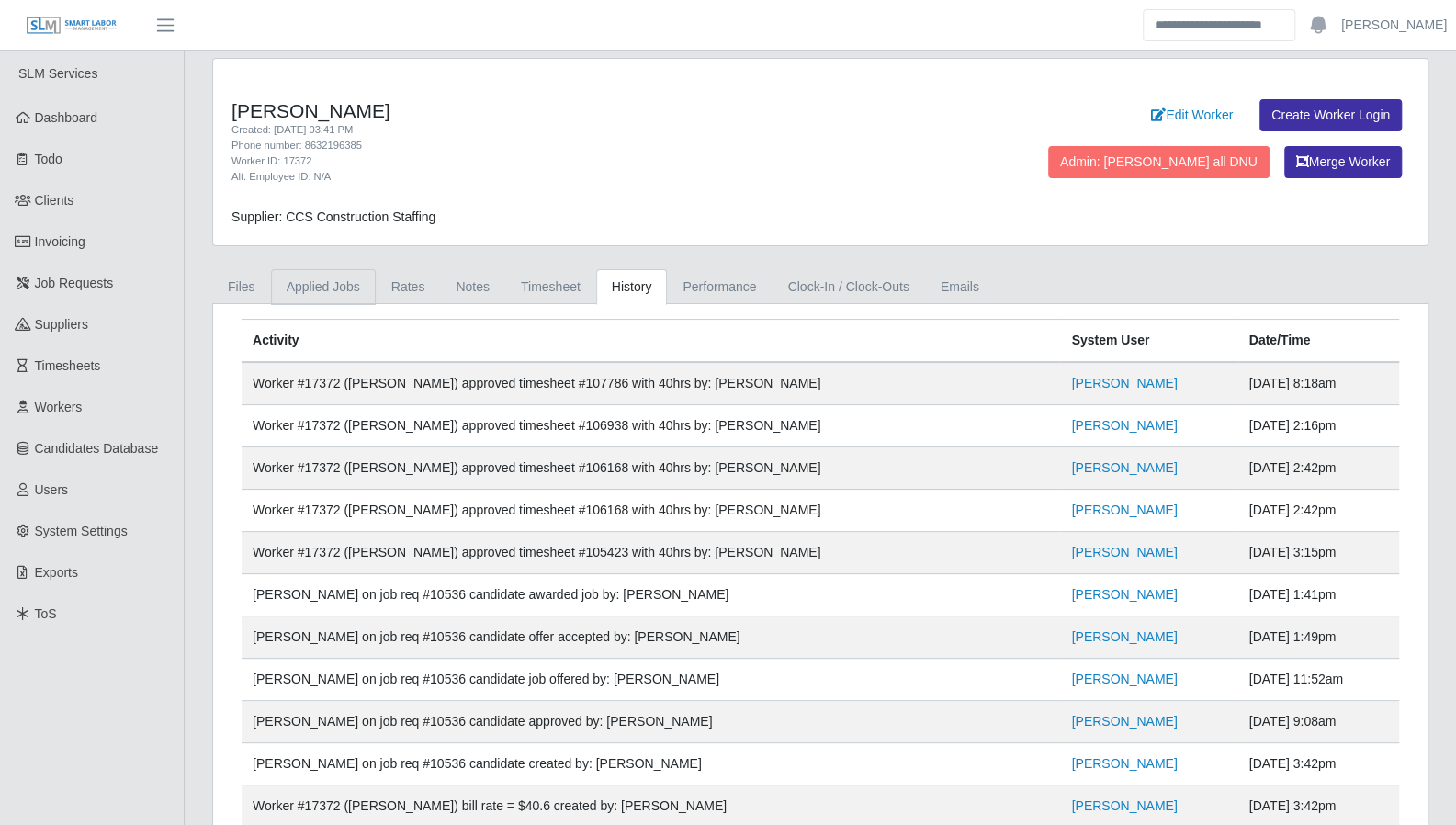
click at [299, 283] on link "Applied Jobs" at bounding box center [323, 286] width 105 height 36
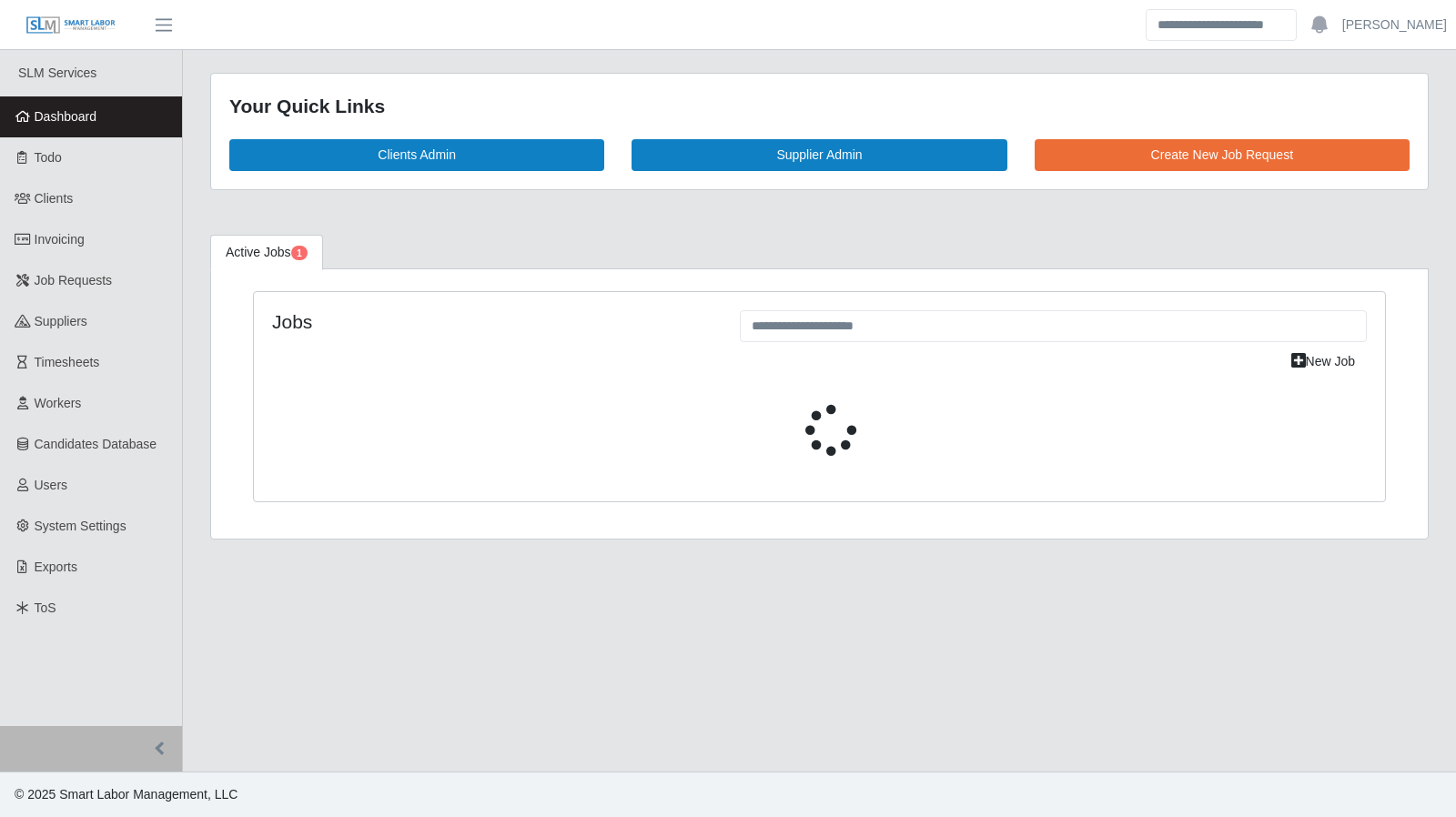
select select "****"
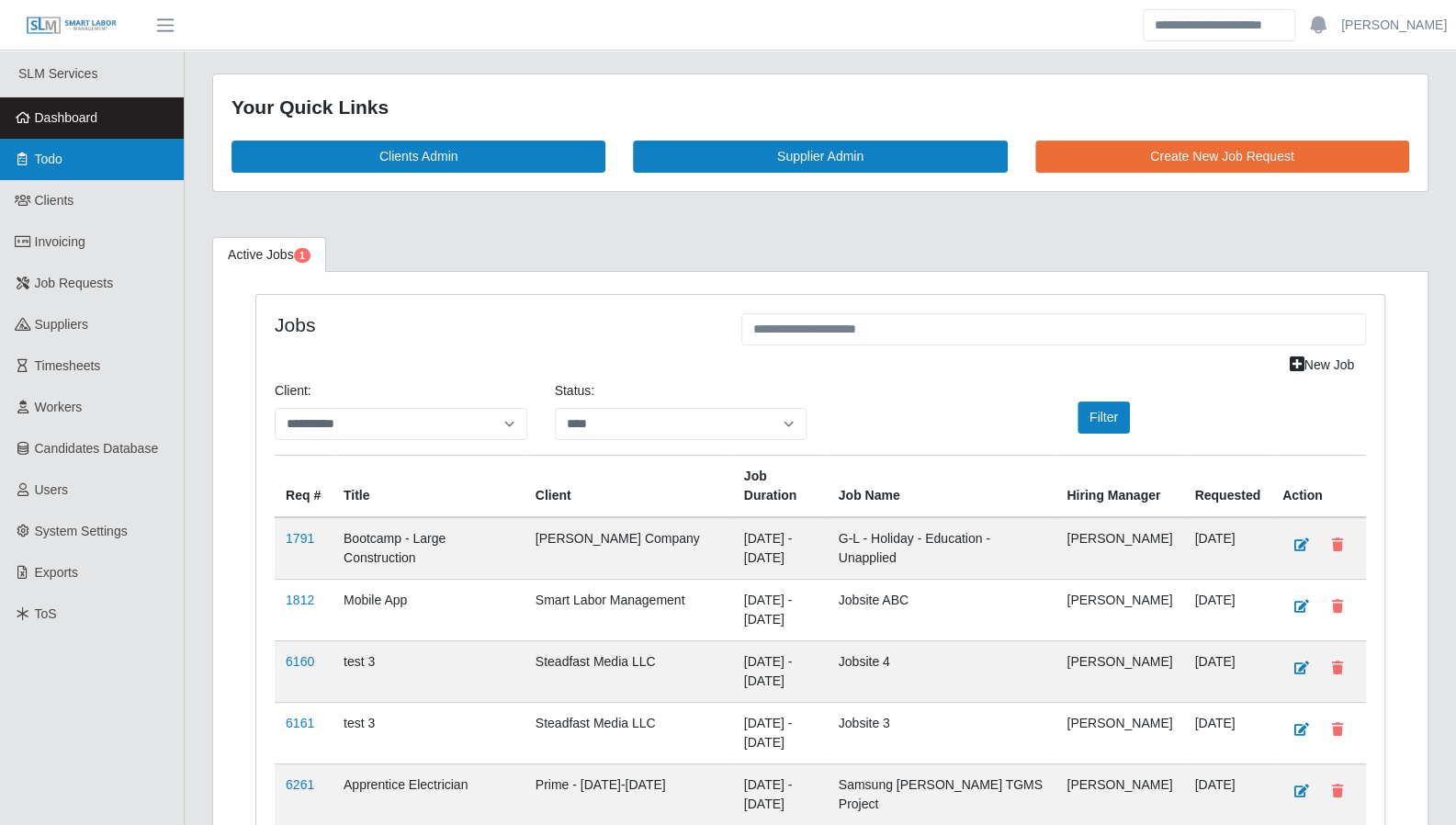
click at [43, 166] on span "Todo" at bounding box center [49, 158] width 27 height 15
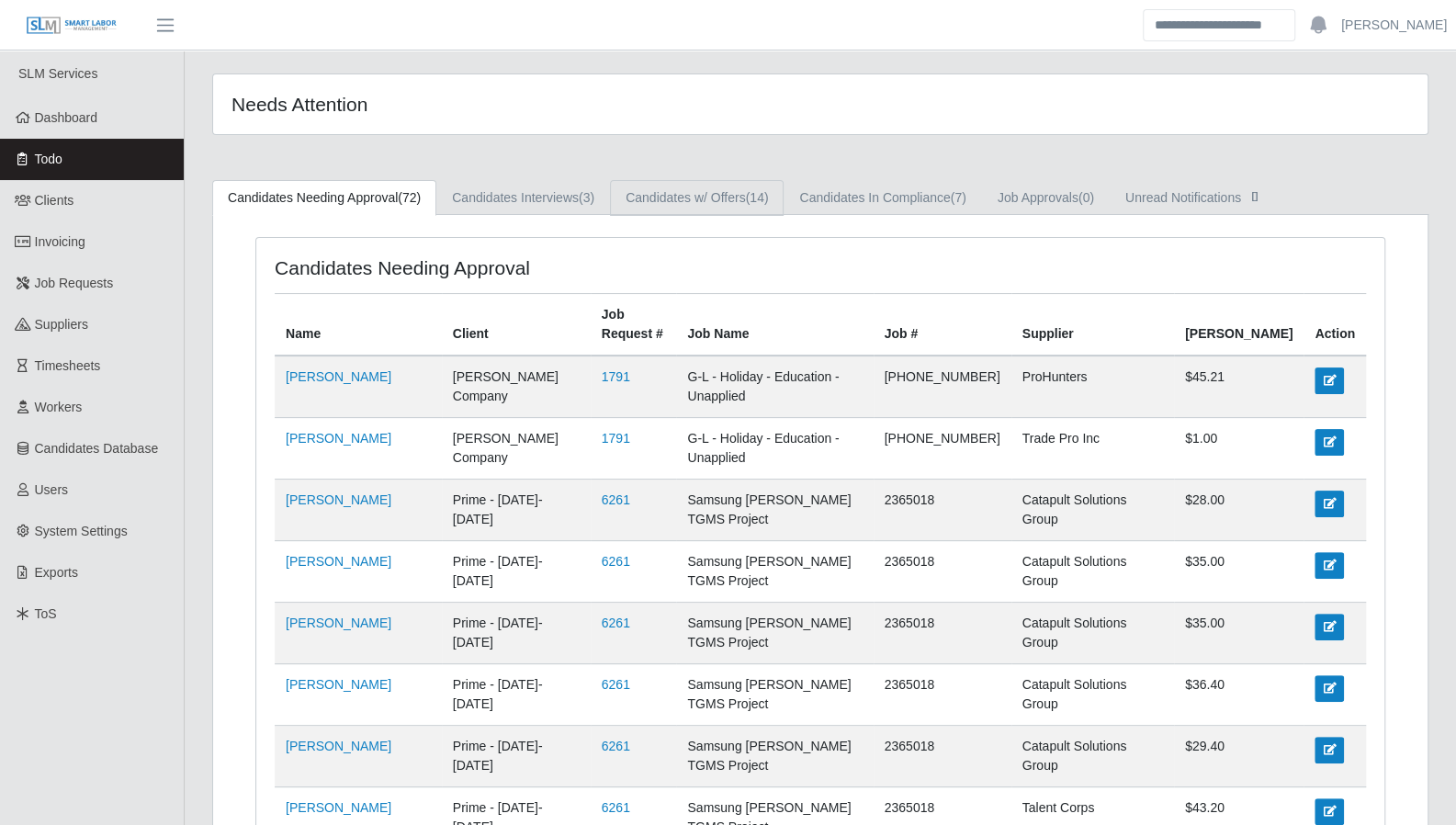
click at [745, 213] on link "Candidates w/ Offers (14)" at bounding box center [696, 198] width 174 height 36
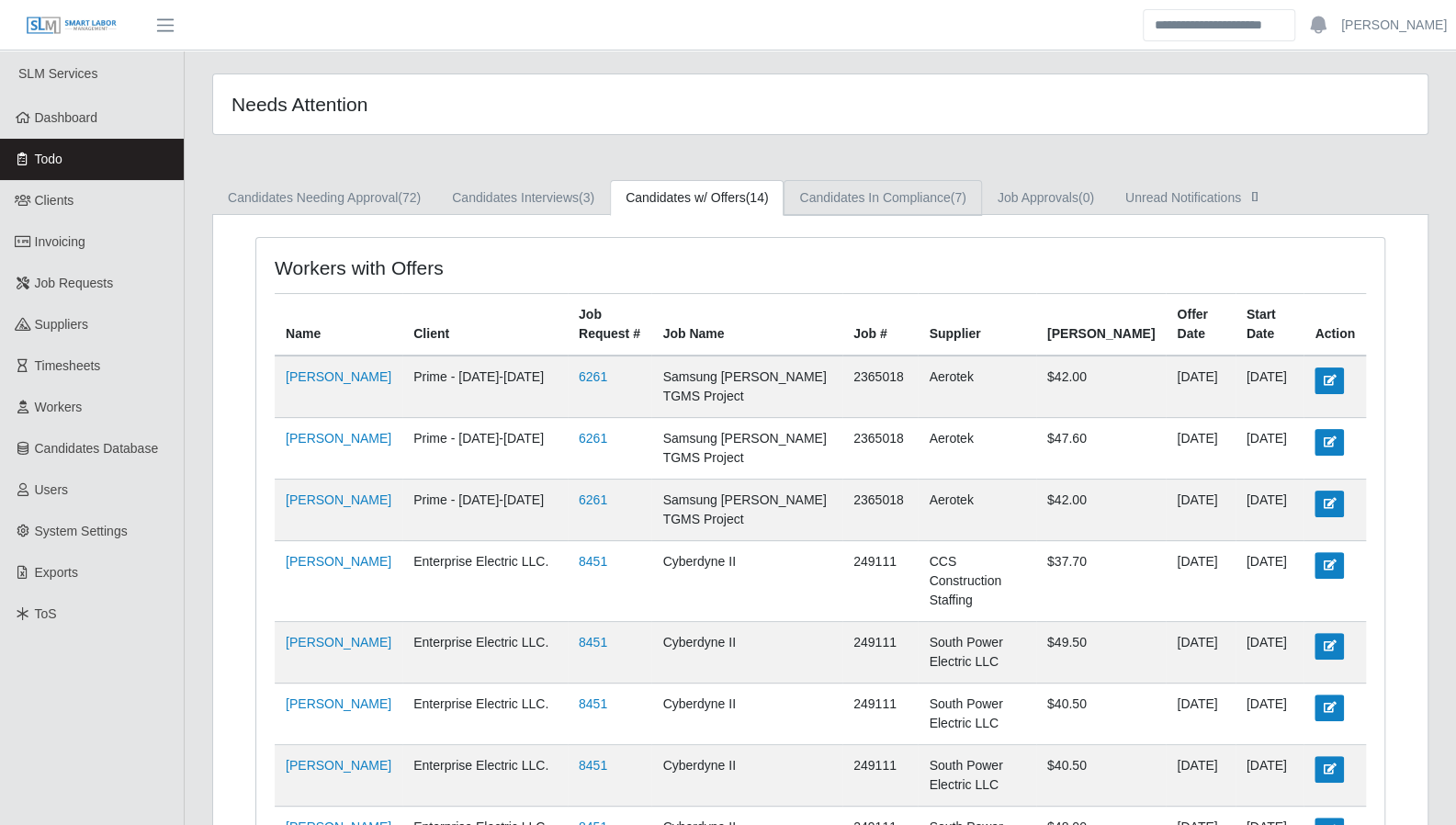
click at [826, 197] on link "Candidates In Compliance (7)" at bounding box center [882, 198] width 198 height 36
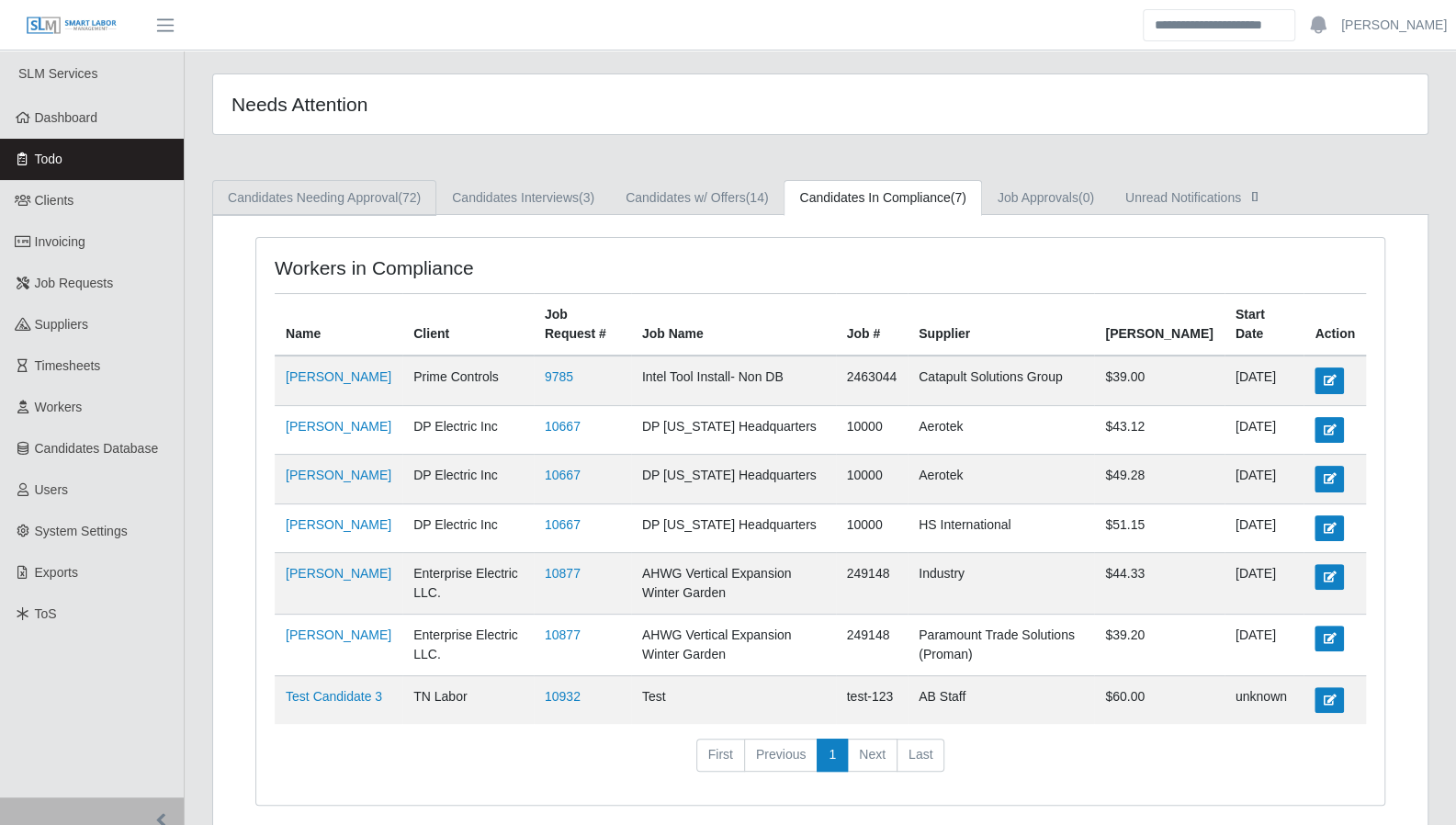
click at [406, 200] on span "(72)" at bounding box center [410, 197] width 23 height 15
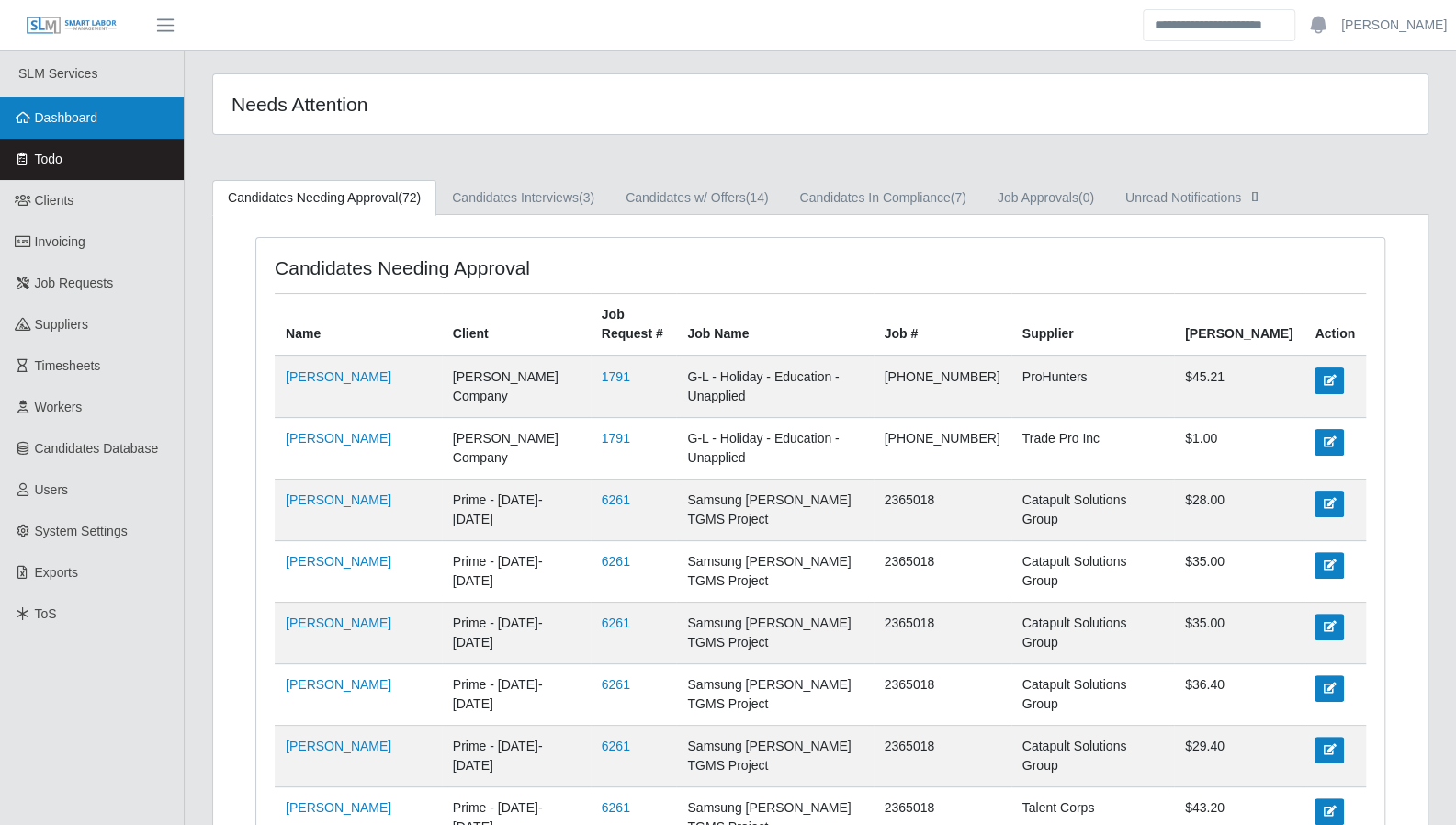
click at [58, 119] on span "Dashboard" at bounding box center [66, 117] width 63 height 15
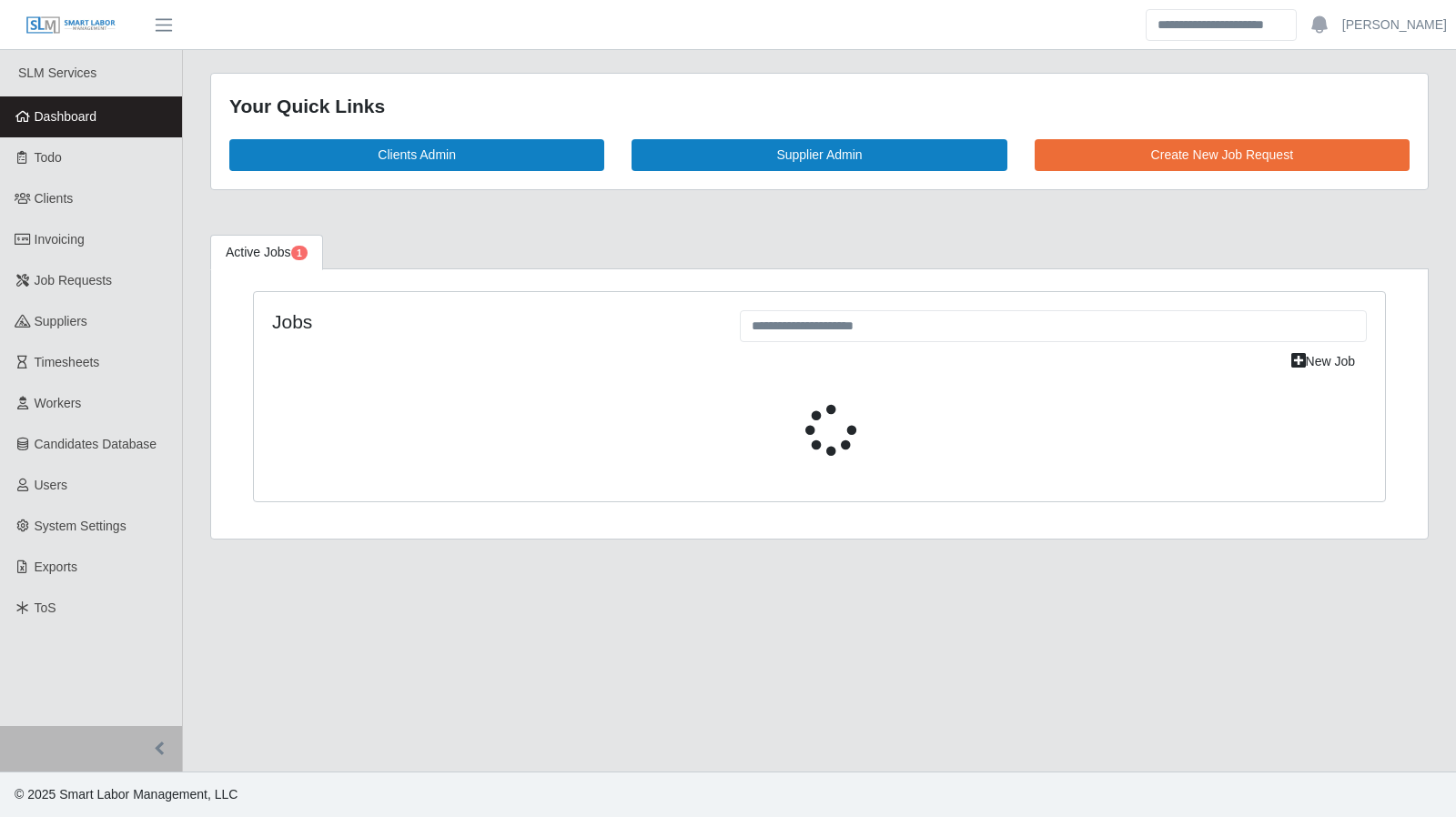
select select "****"
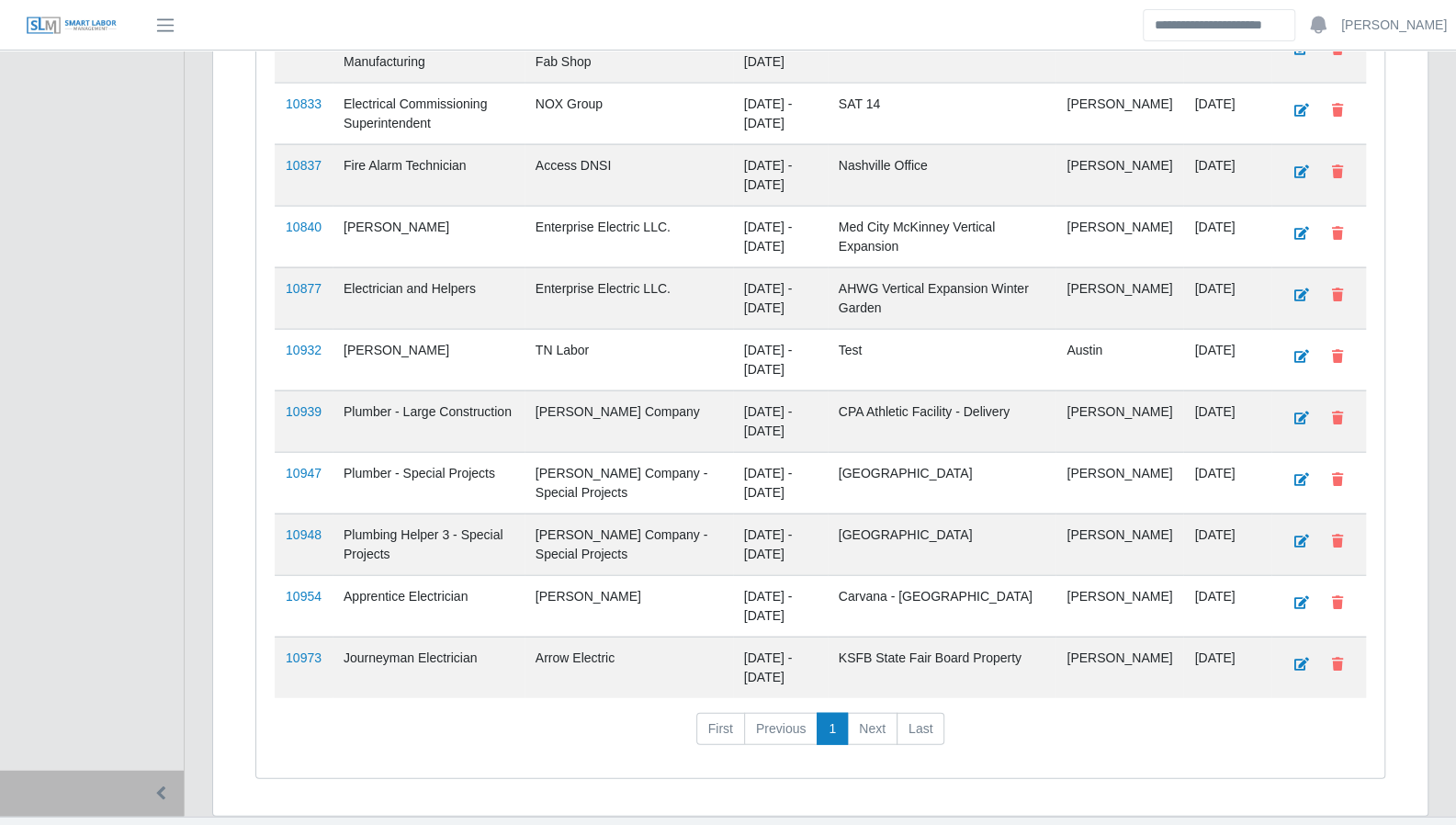
scroll to position [2362, 0]
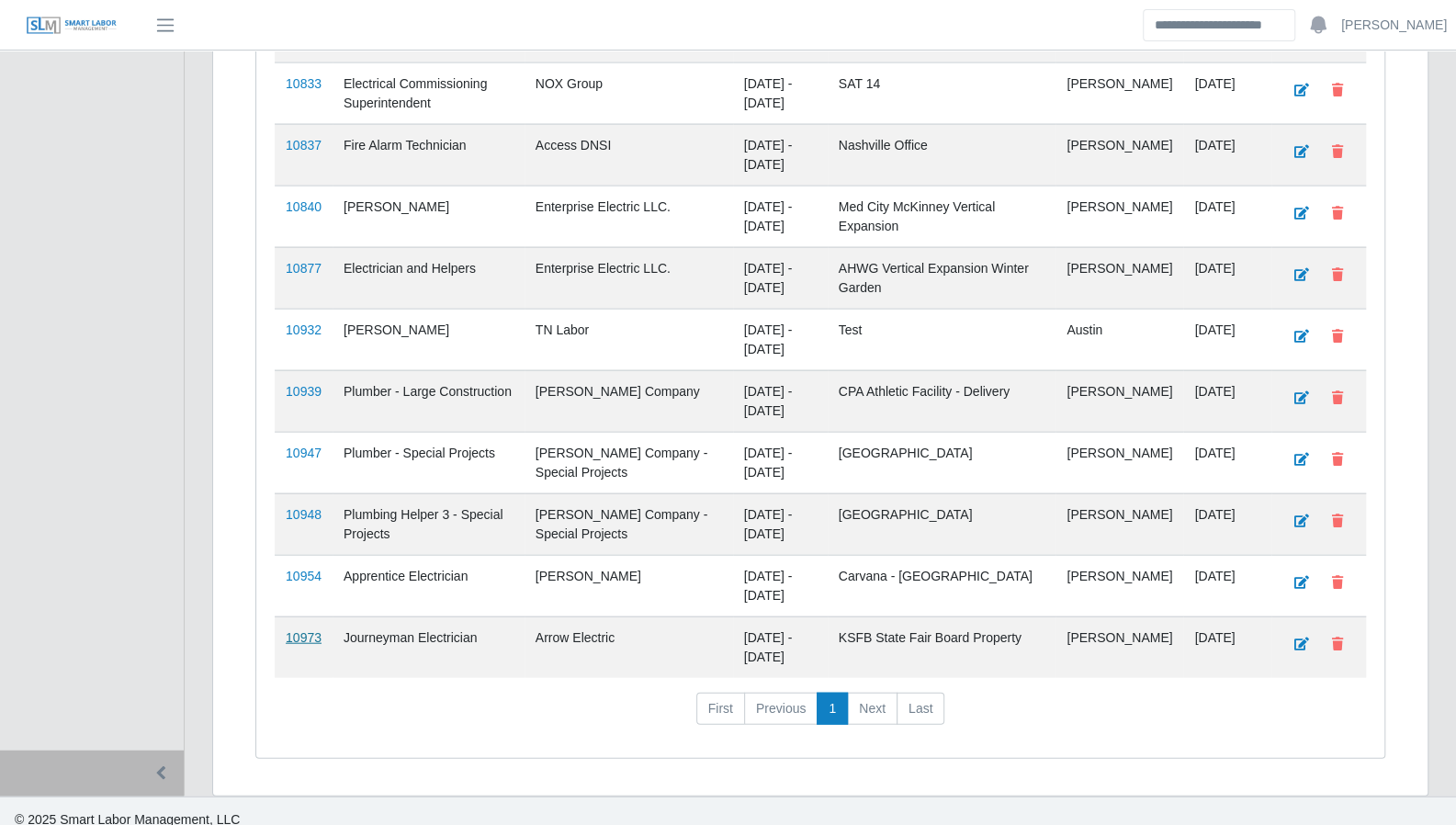
click at [301, 630] on link "10973" at bounding box center [303, 637] width 36 height 15
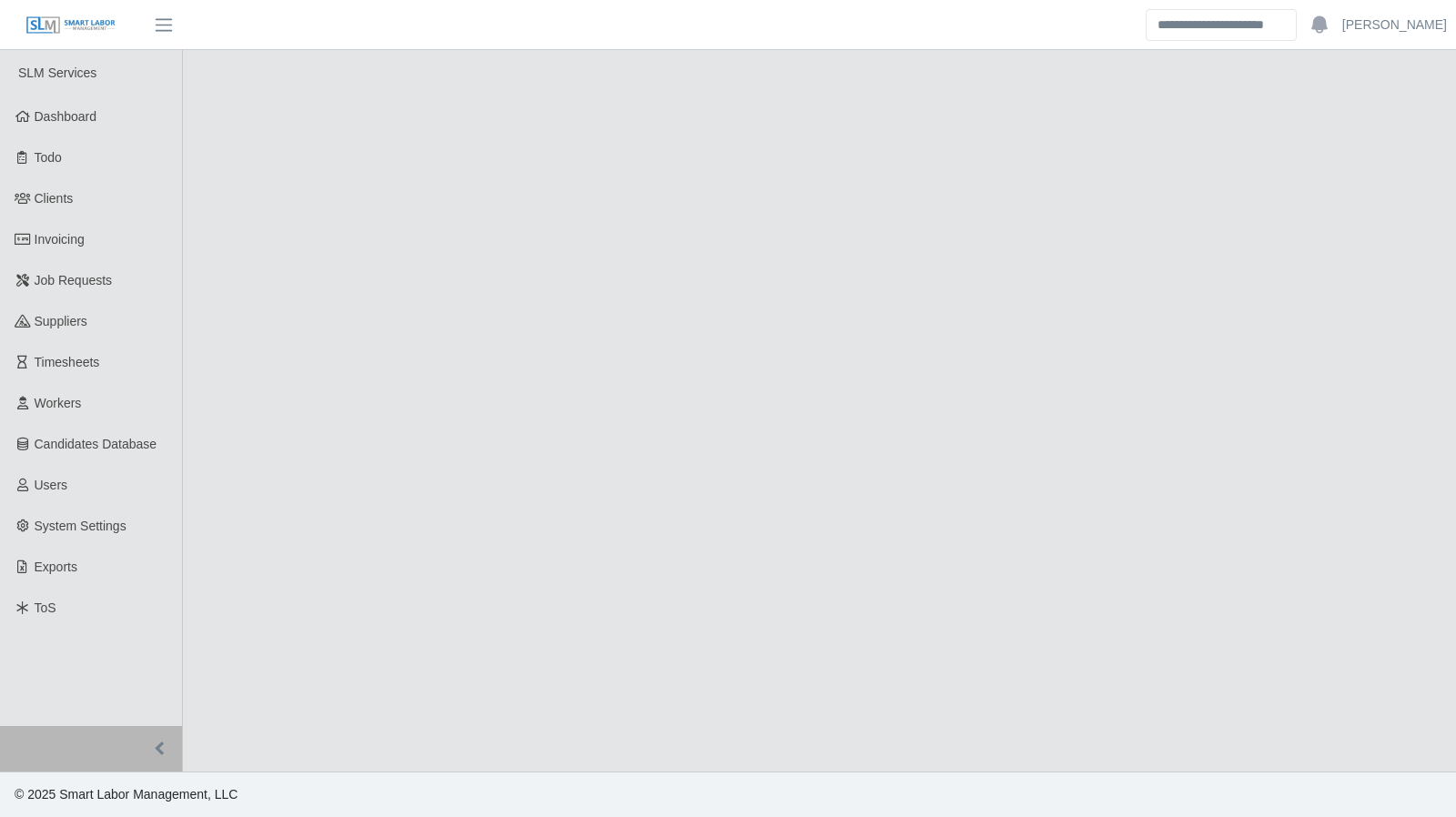
select select "****"
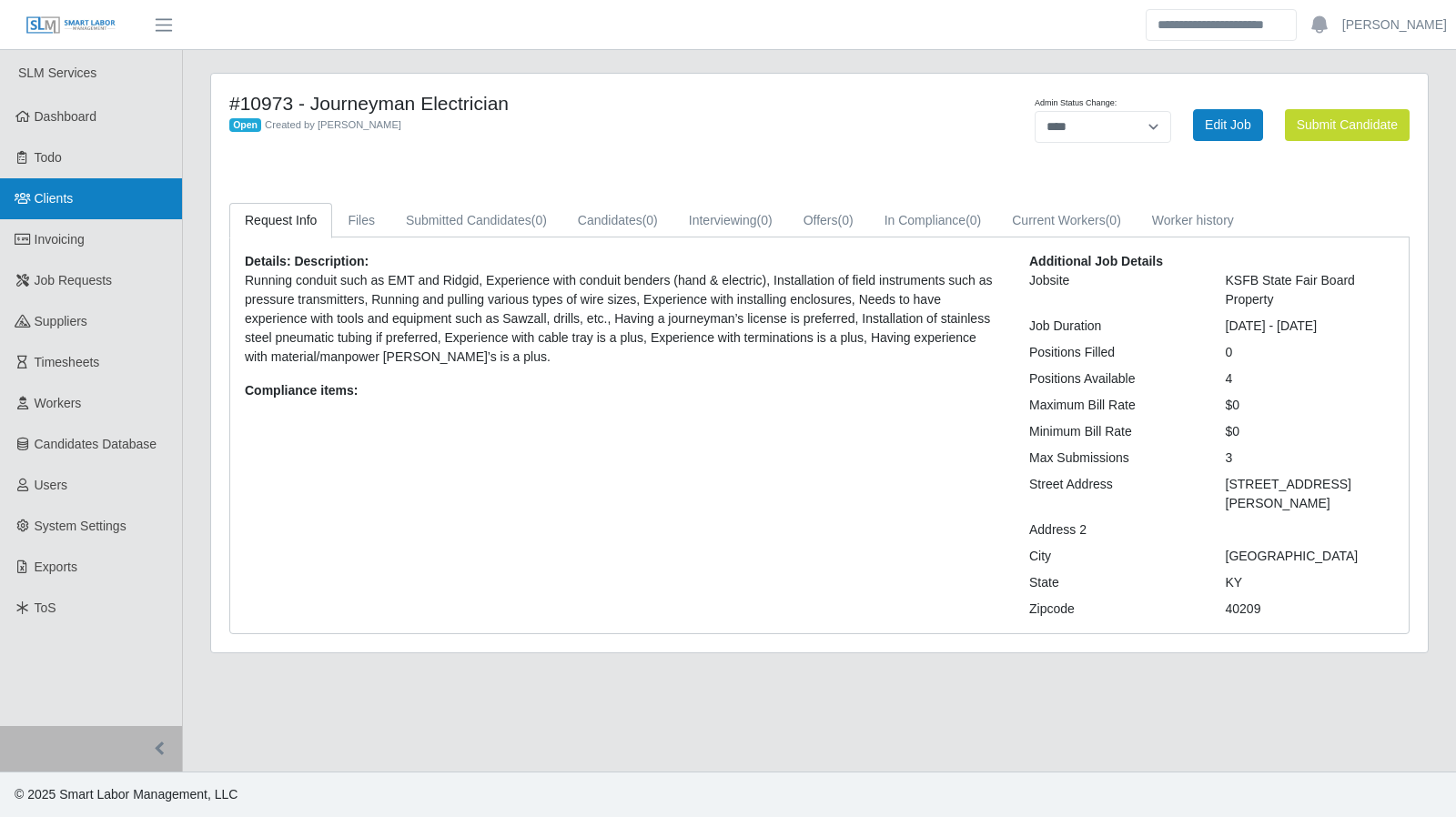
click at [56, 191] on span "Clients" at bounding box center [54, 198] width 39 height 14
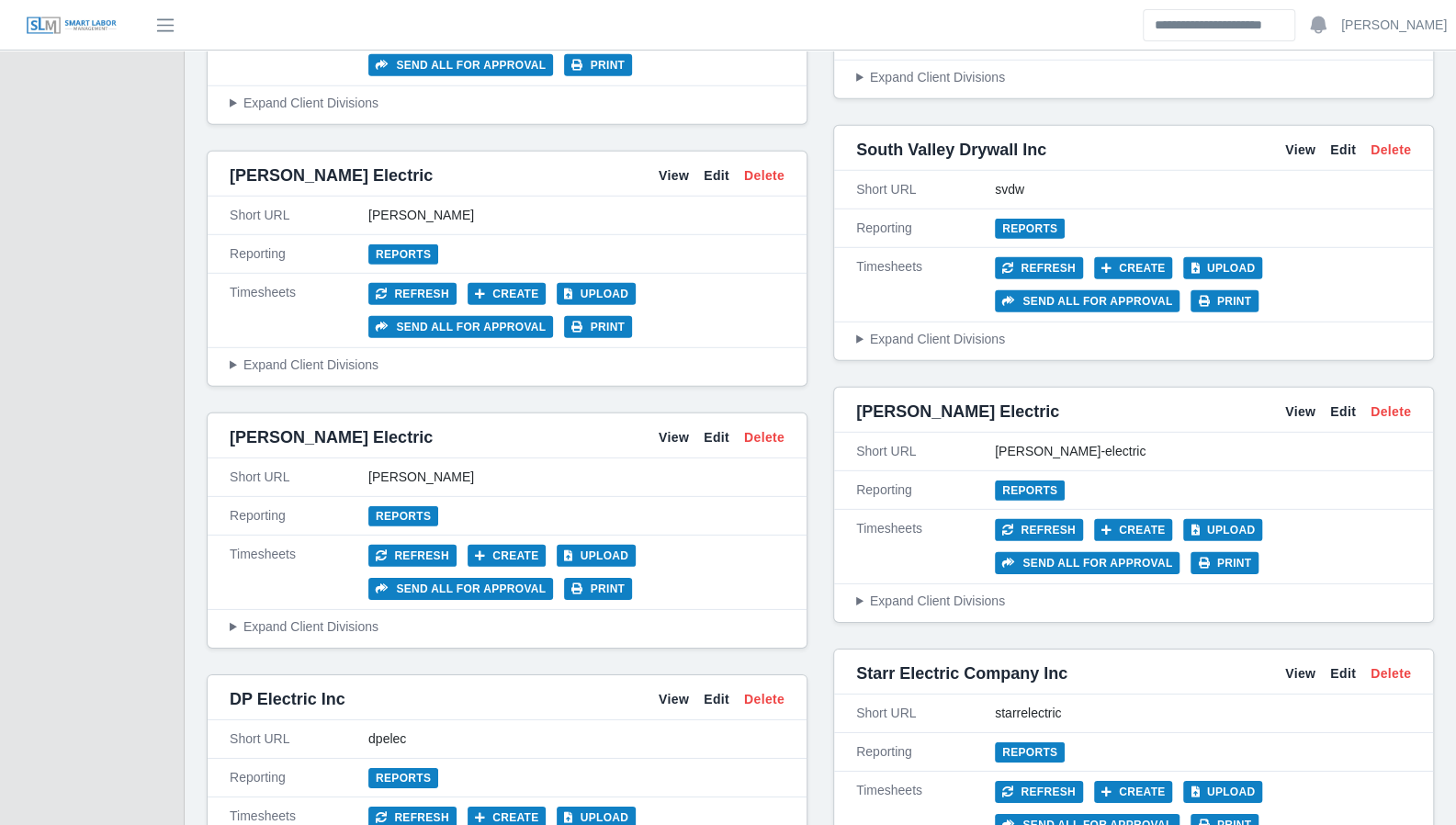
scroll to position [3289, 0]
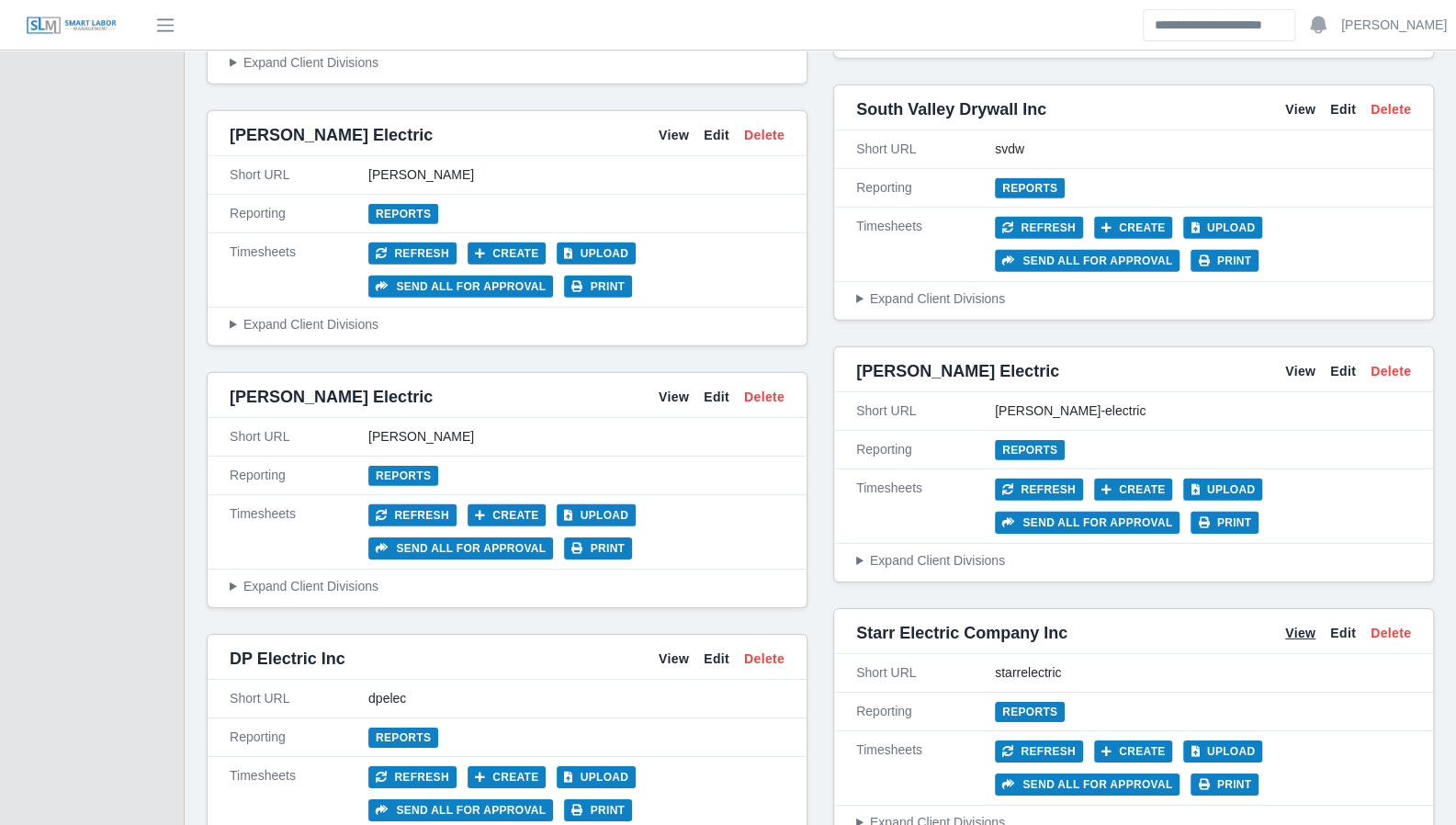
click at [1296, 624] on link "View" at bounding box center [1300, 634] width 30 height 19
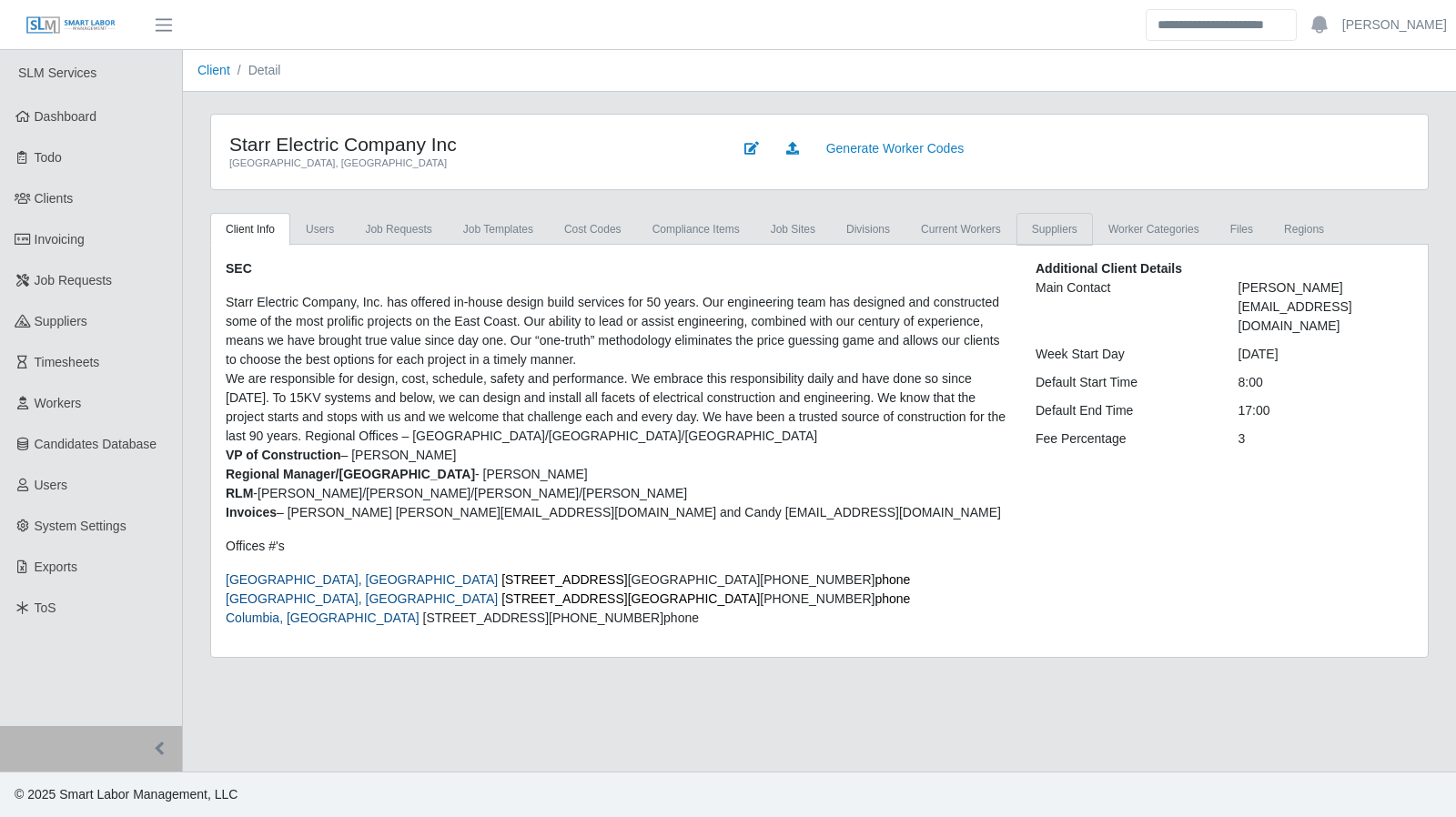
click at [1030, 235] on link "Suppliers" at bounding box center [1055, 229] width 77 height 33
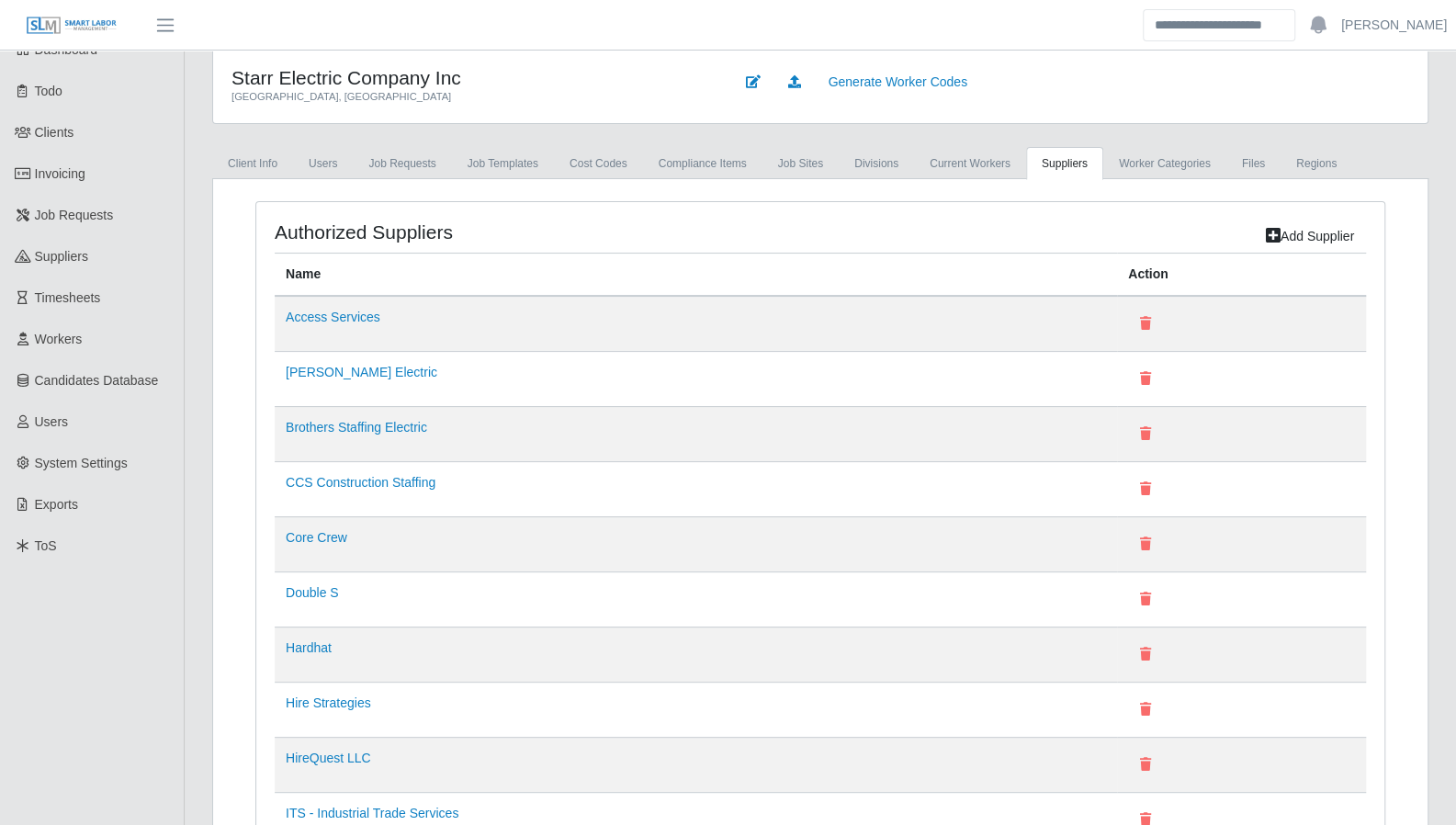
scroll to position [16, 0]
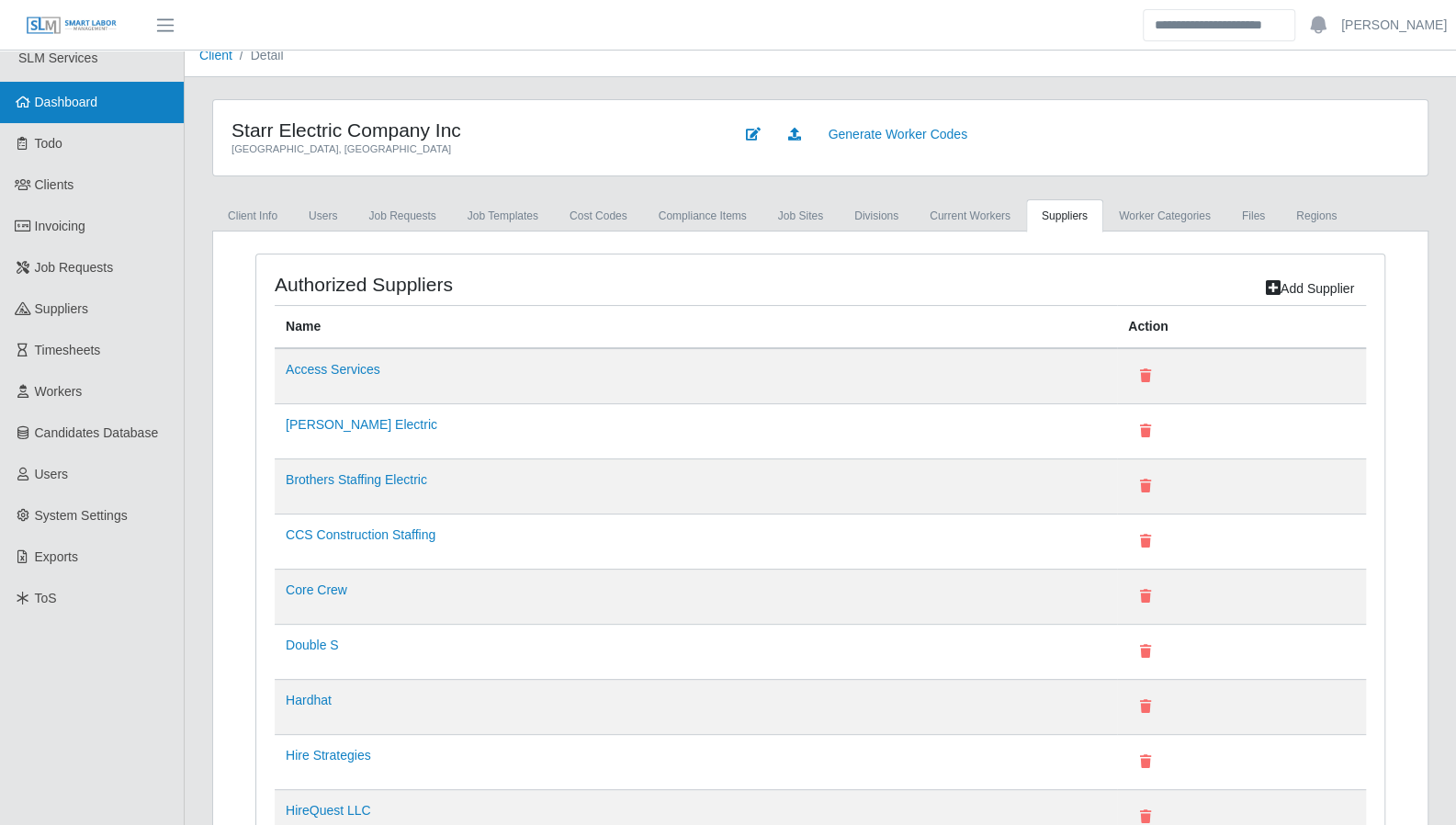
click at [83, 110] on span "Dashboard" at bounding box center [66, 101] width 63 height 15
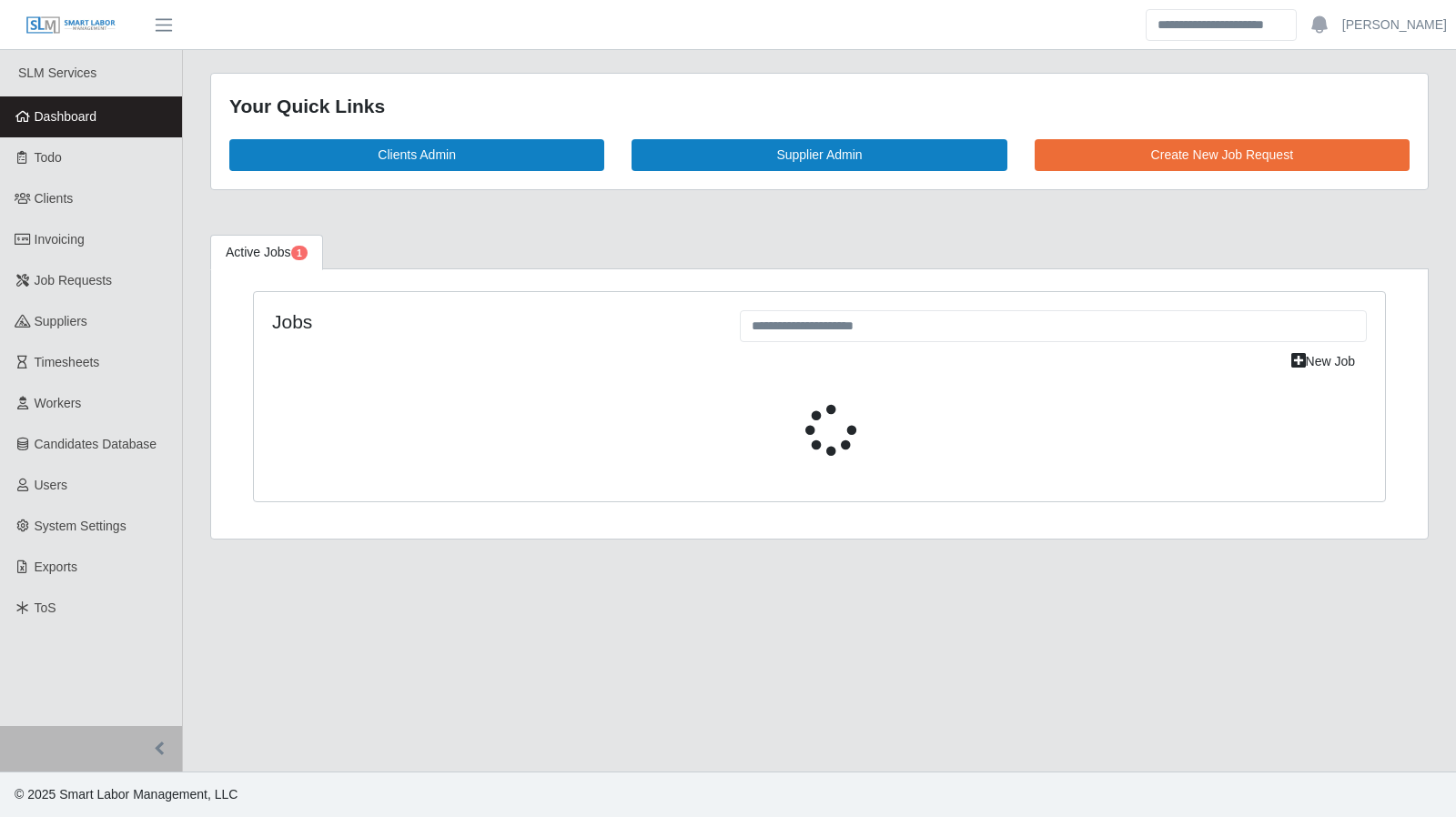
select select "****"
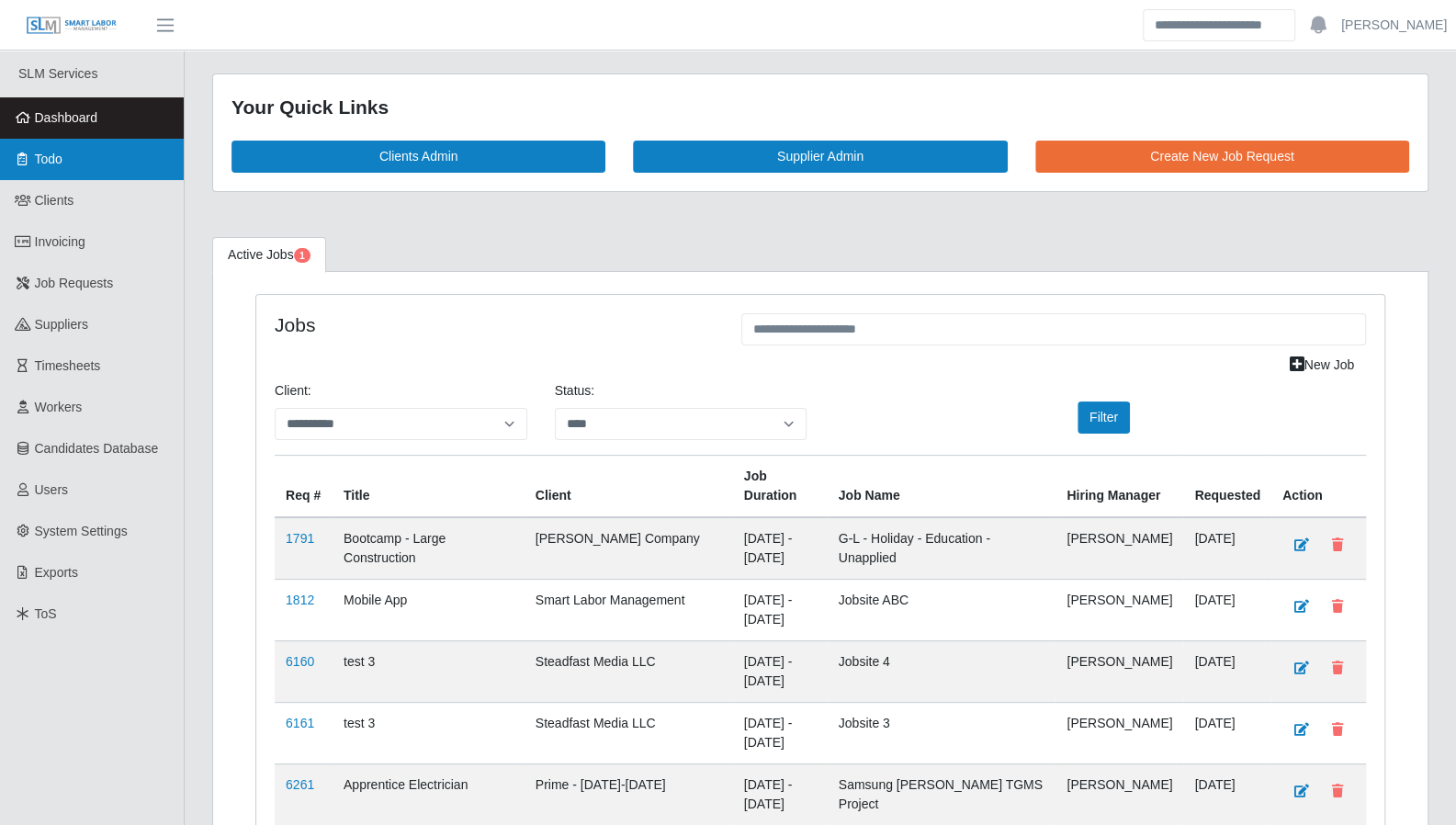
click at [65, 168] on link "Todo" at bounding box center [91, 159] width 183 height 42
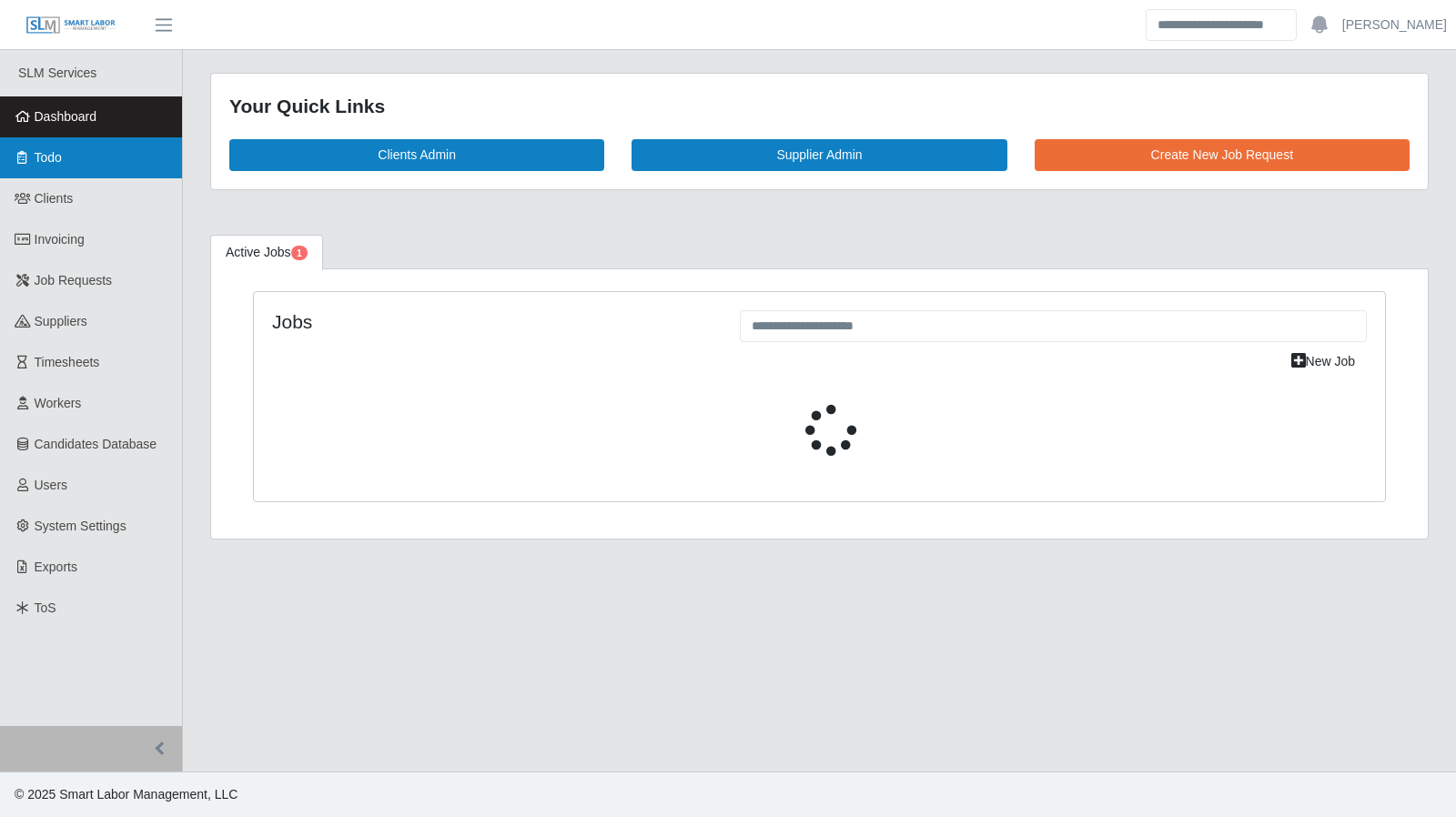
select select "****"
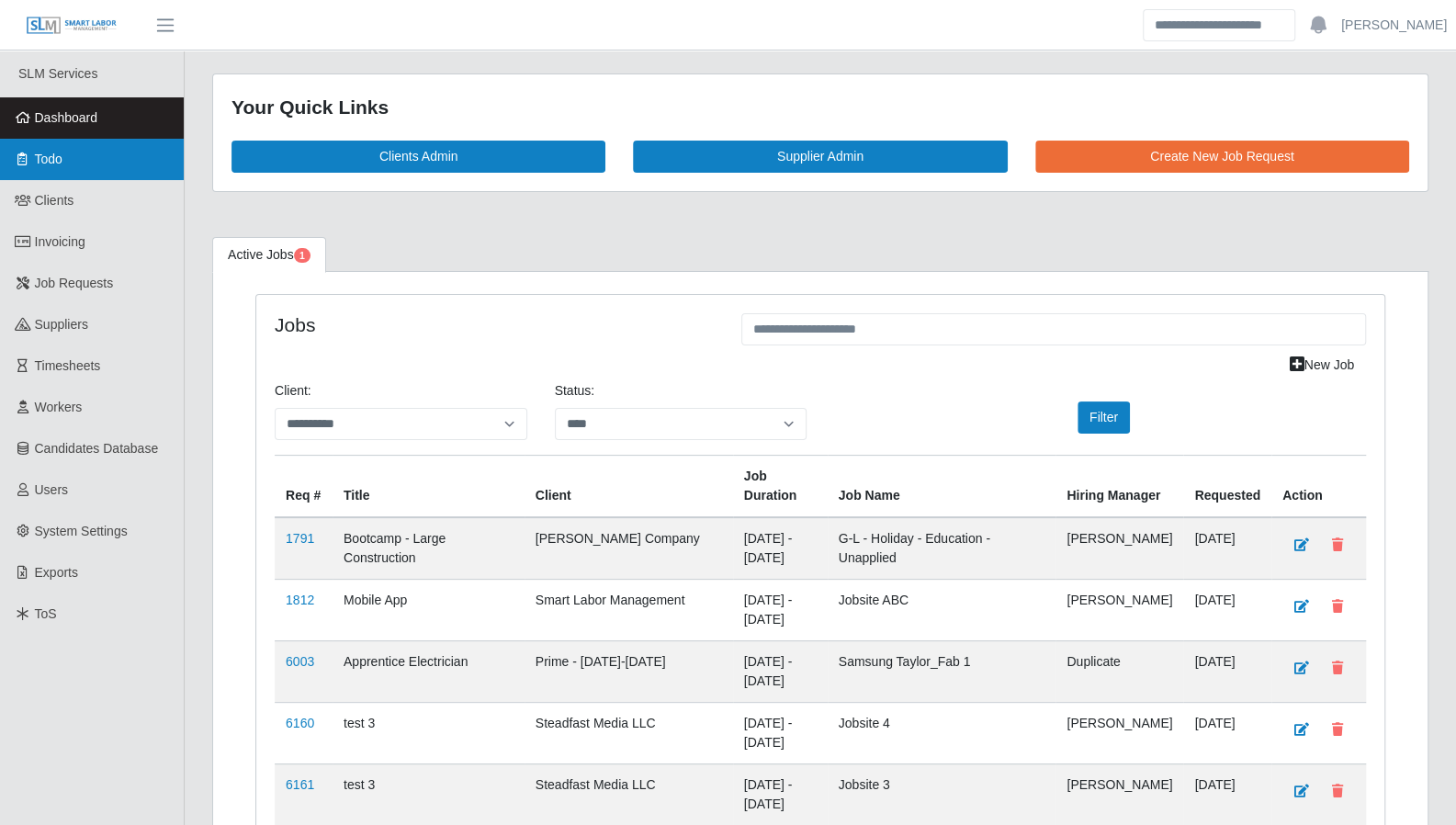
click at [30, 159] on icon at bounding box center [22, 158] width 17 height 13
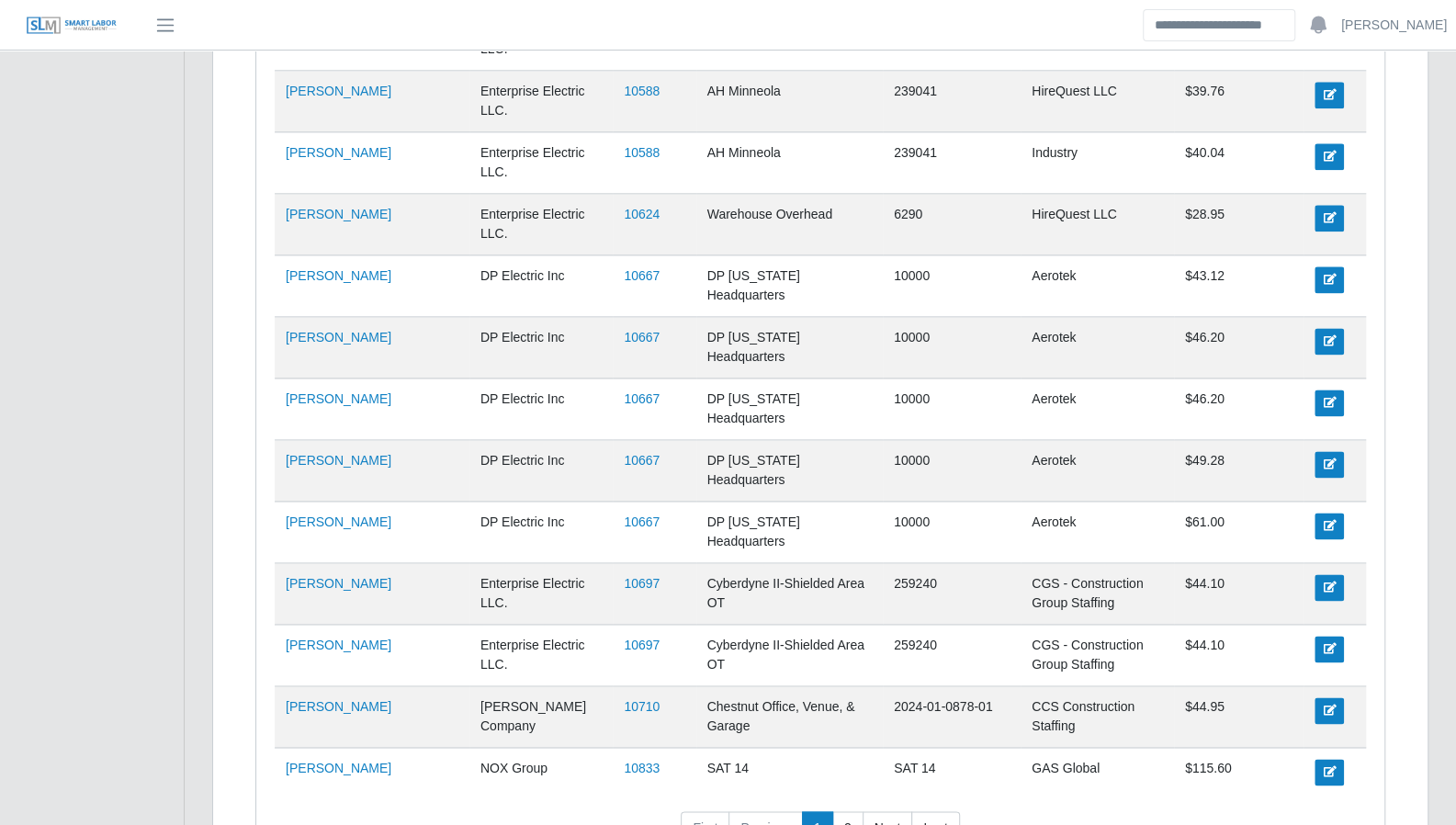
scroll to position [5738, 0]
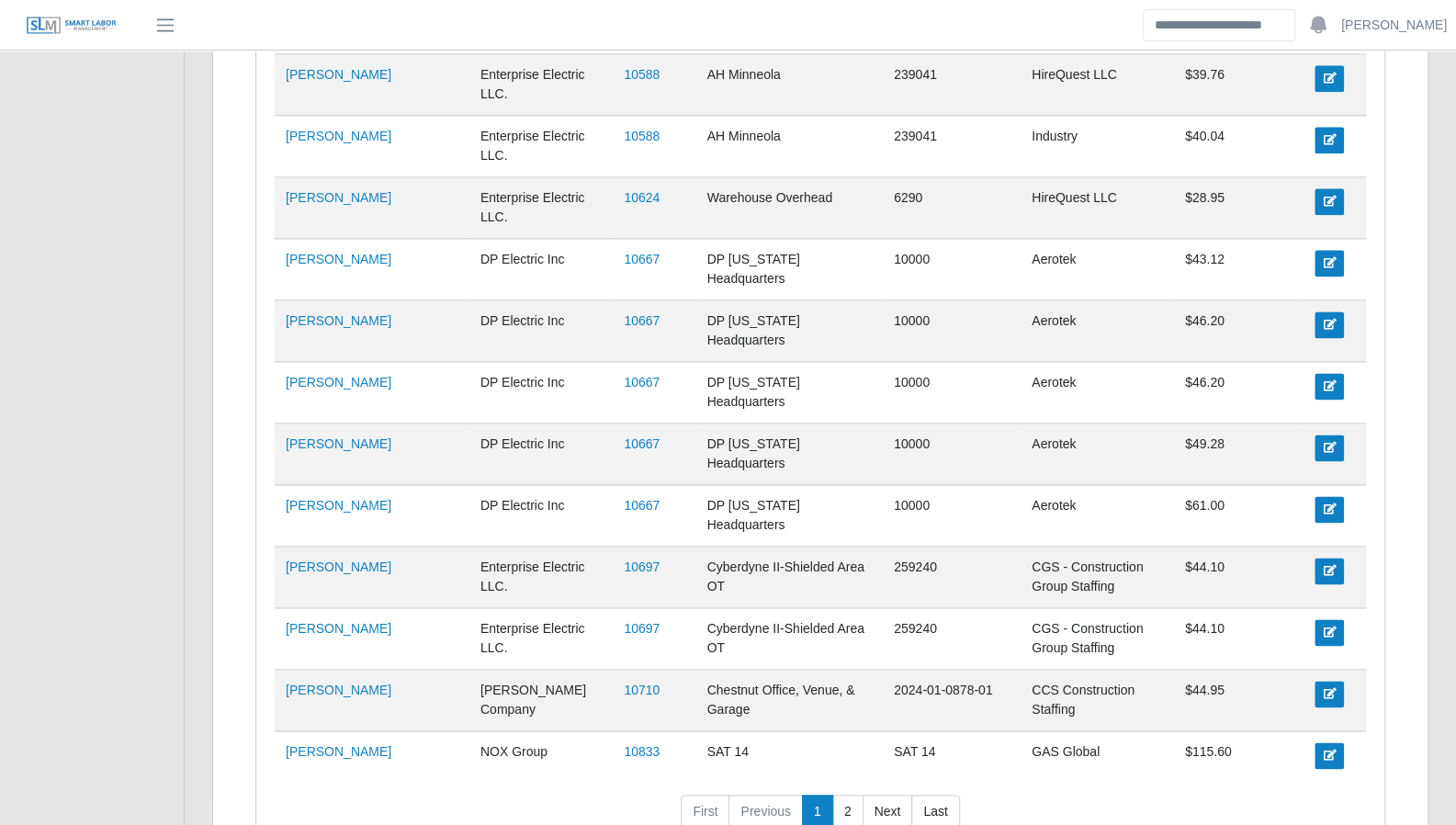
click at [612, 731] on td "10833" at bounding box center [653, 755] width 83 height 49
click at [840, 795] on link "2" at bounding box center [848, 811] width 31 height 33
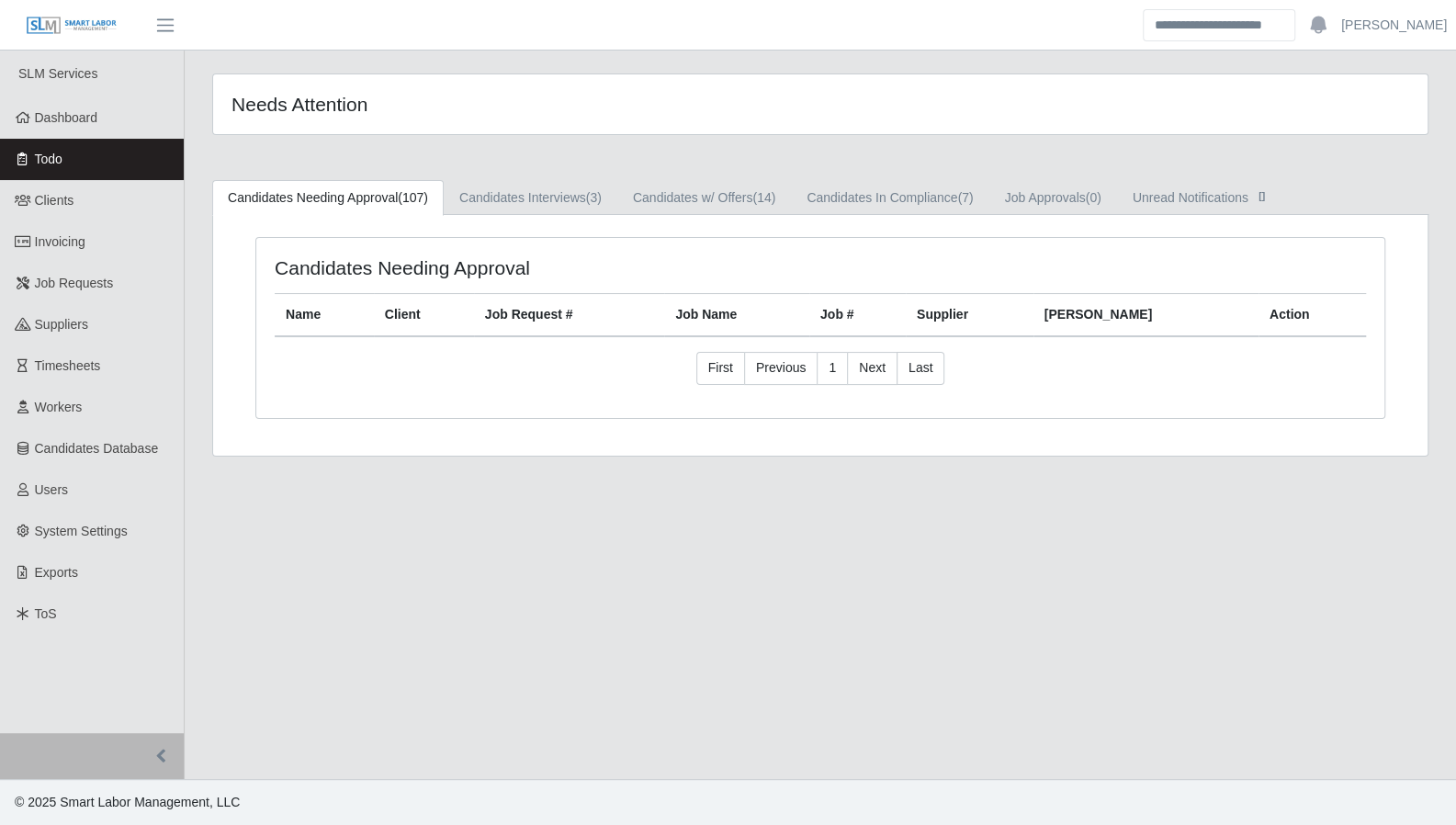
scroll to position [0, 0]
click at [730, 372] on link "First" at bounding box center [727, 369] width 49 height 33
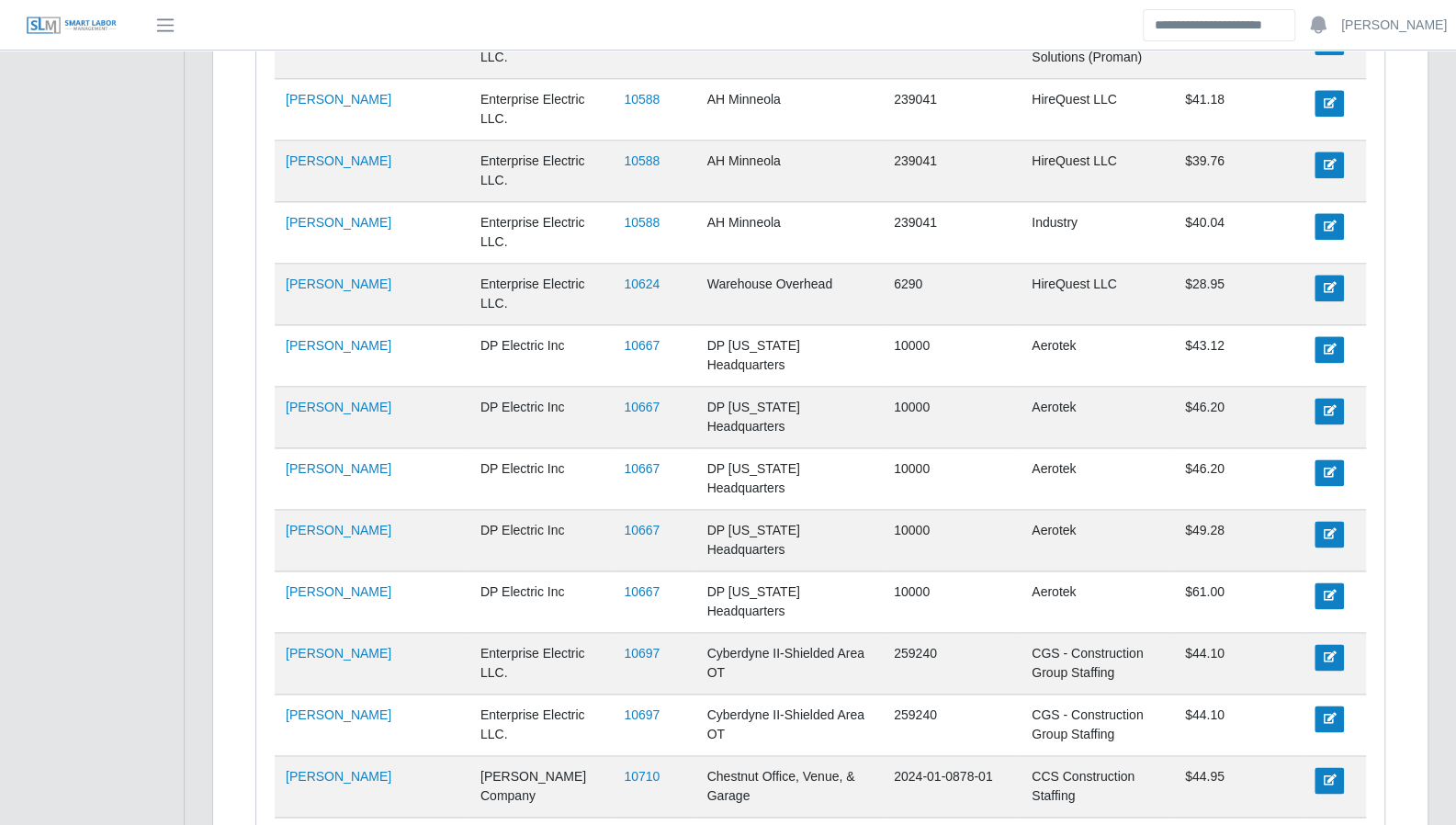
scroll to position [5738, 0]
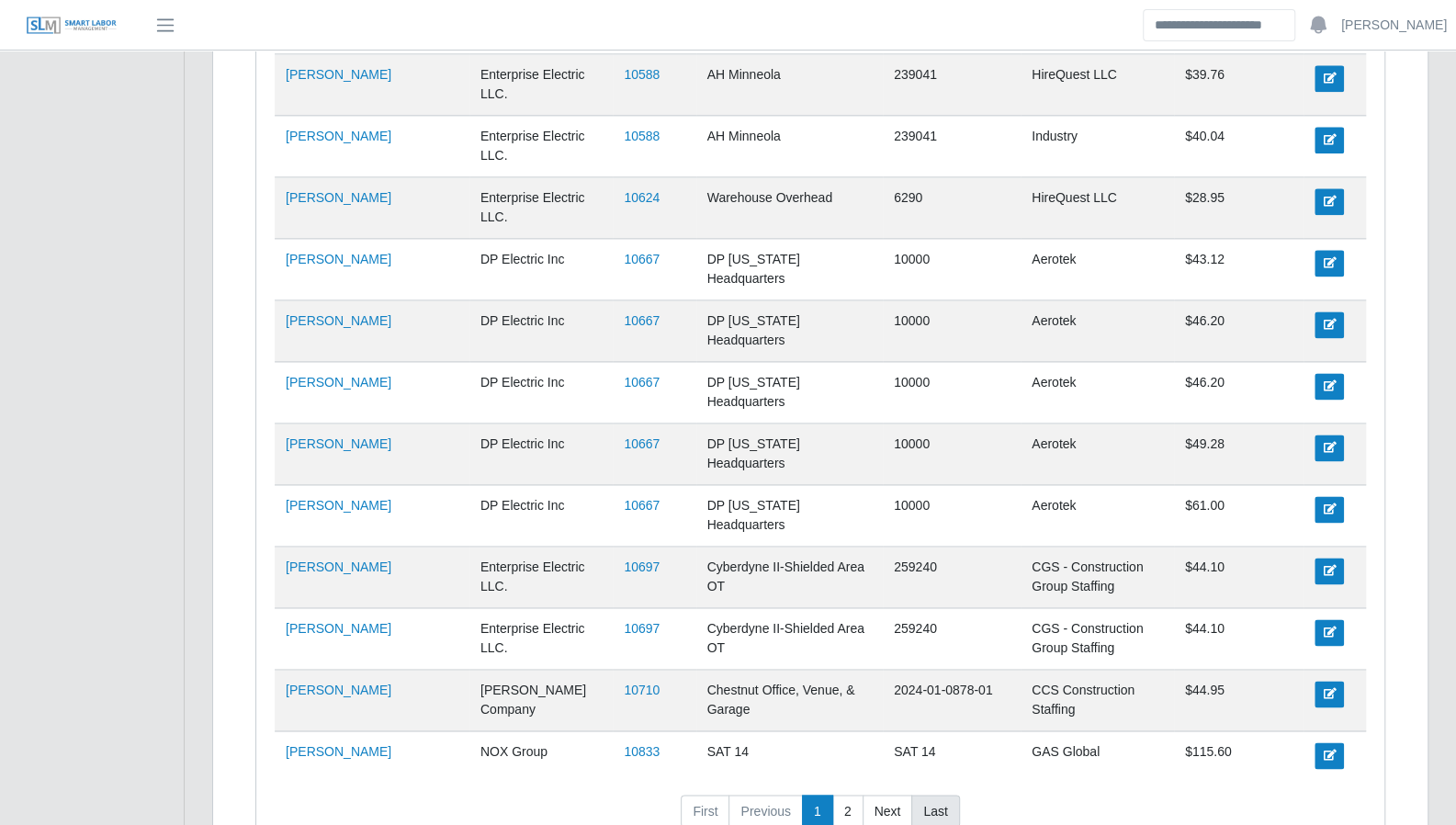
click at [920, 795] on link "Last" at bounding box center [935, 811] width 48 height 33
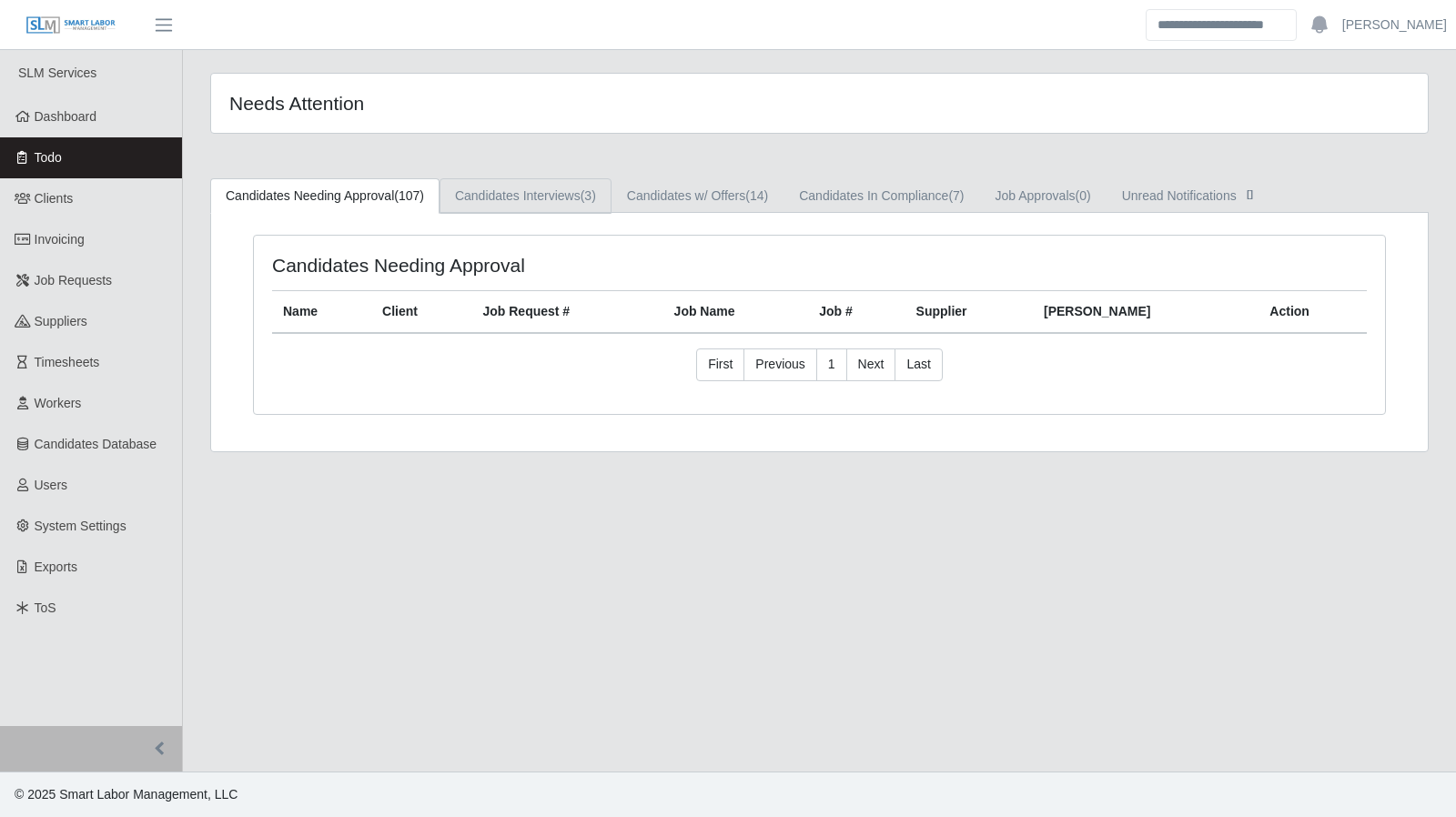
click at [570, 198] on link "Candidates Interviews (3)" at bounding box center [525, 196] width 172 height 36
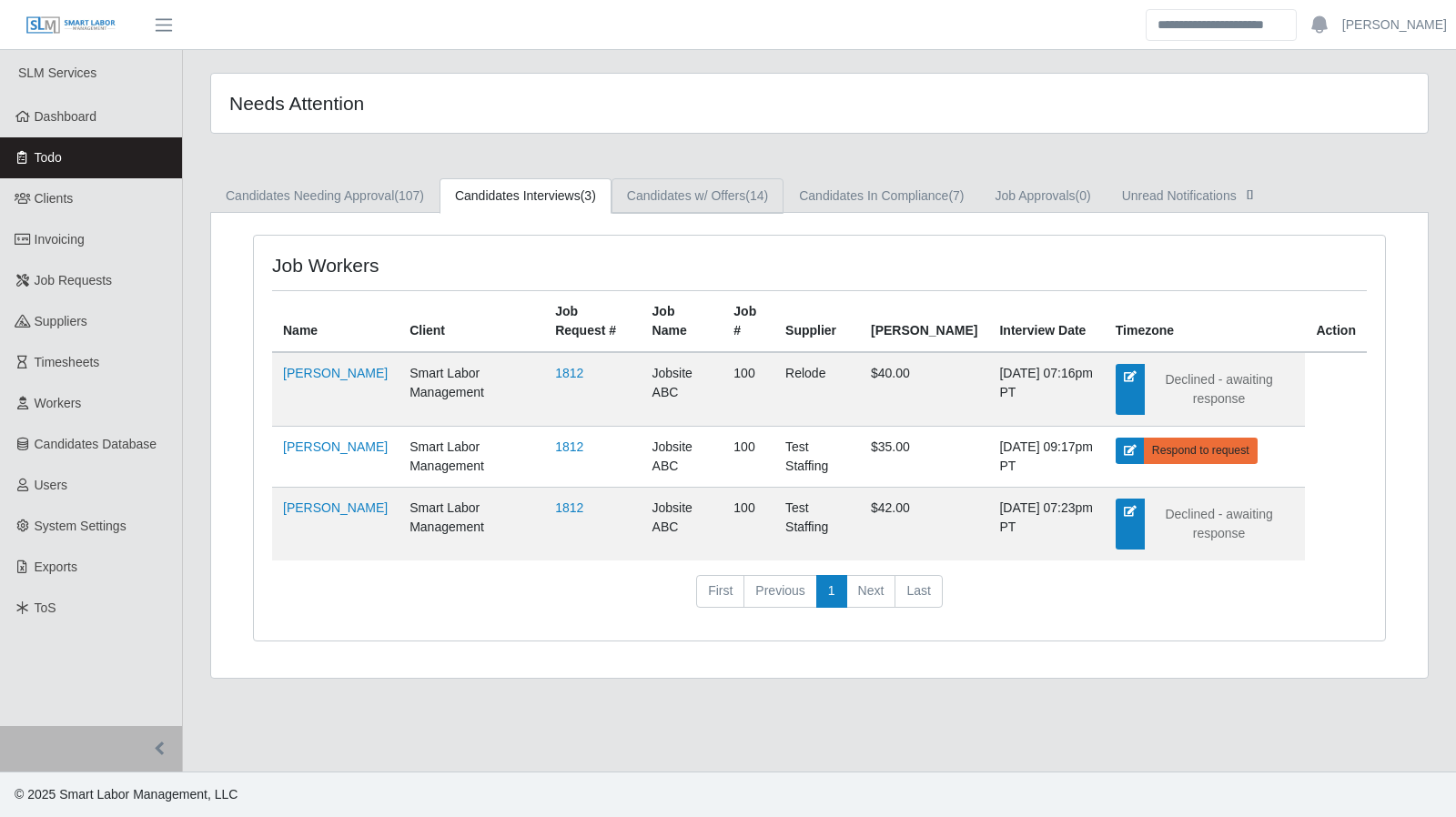
click at [670, 196] on link "Candidates w/ Offers (14)" at bounding box center [697, 196] width 172 height 36
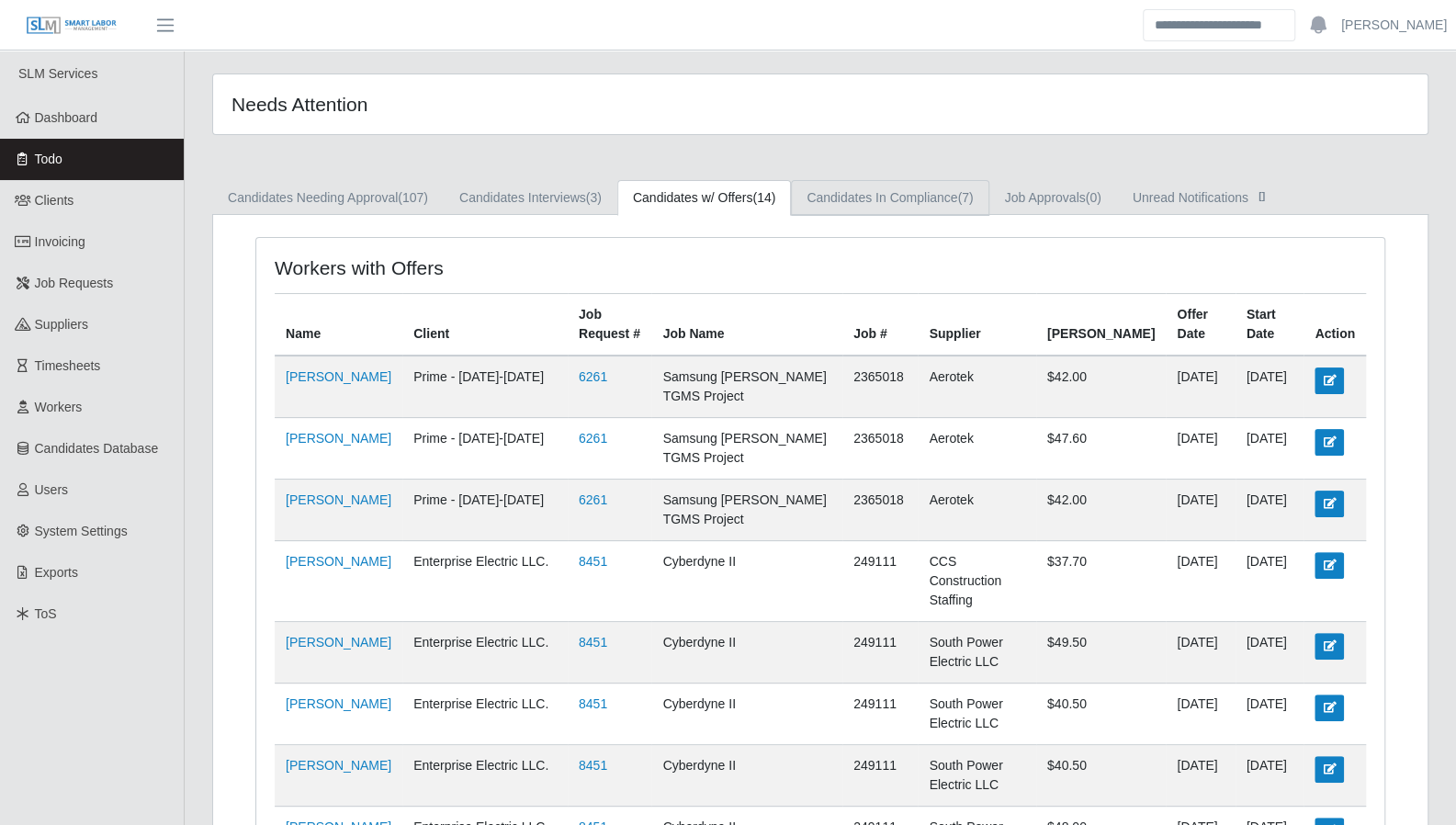
click at [855, 203] on link "Candidates In Compliance (7)" at bounding box center [890, 198] width 198 height 36
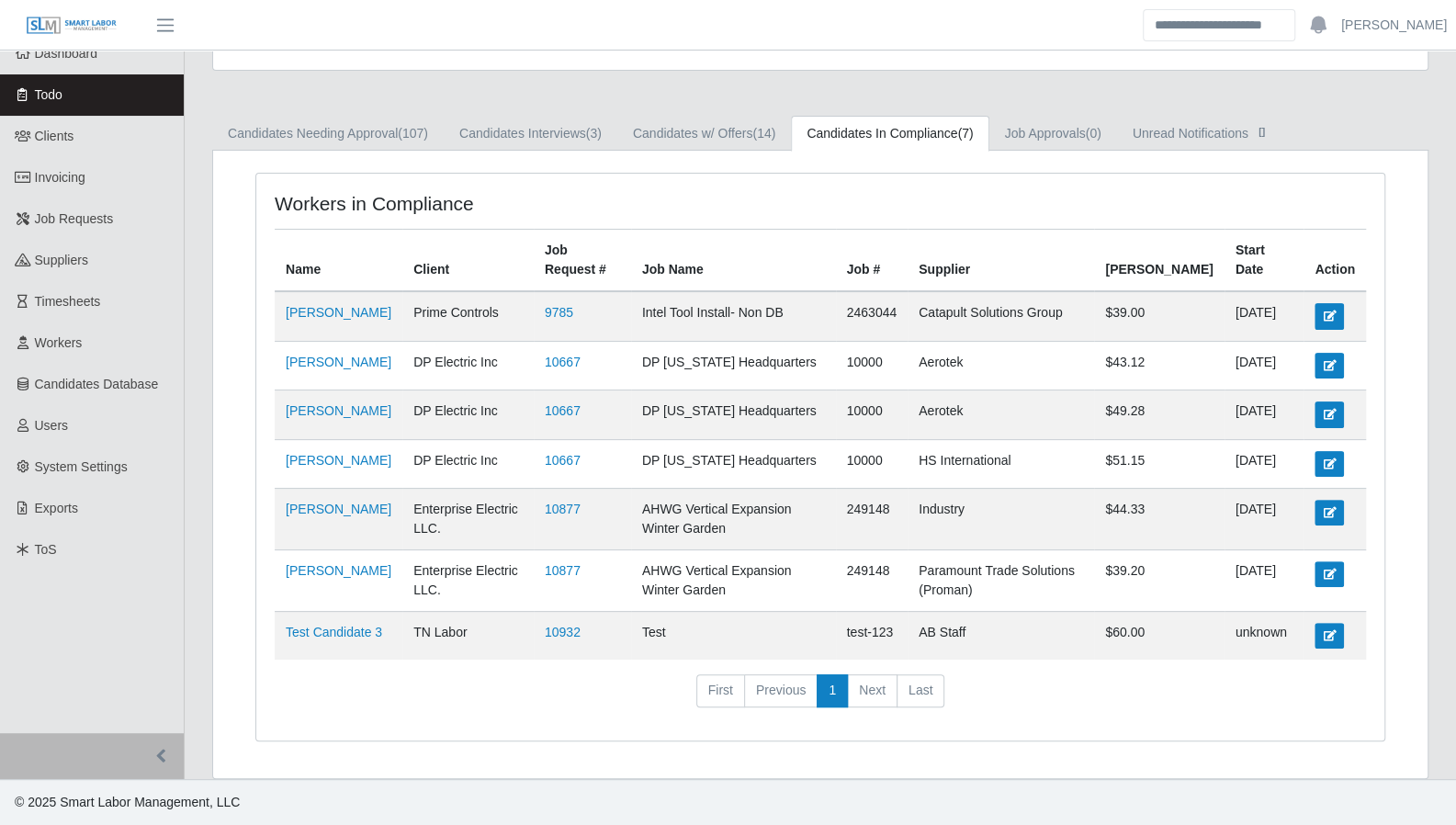
scroll to position [82, 0]
click at [94, 119] on link "Clients" at bounding box center [91, 136] width 183 height 42
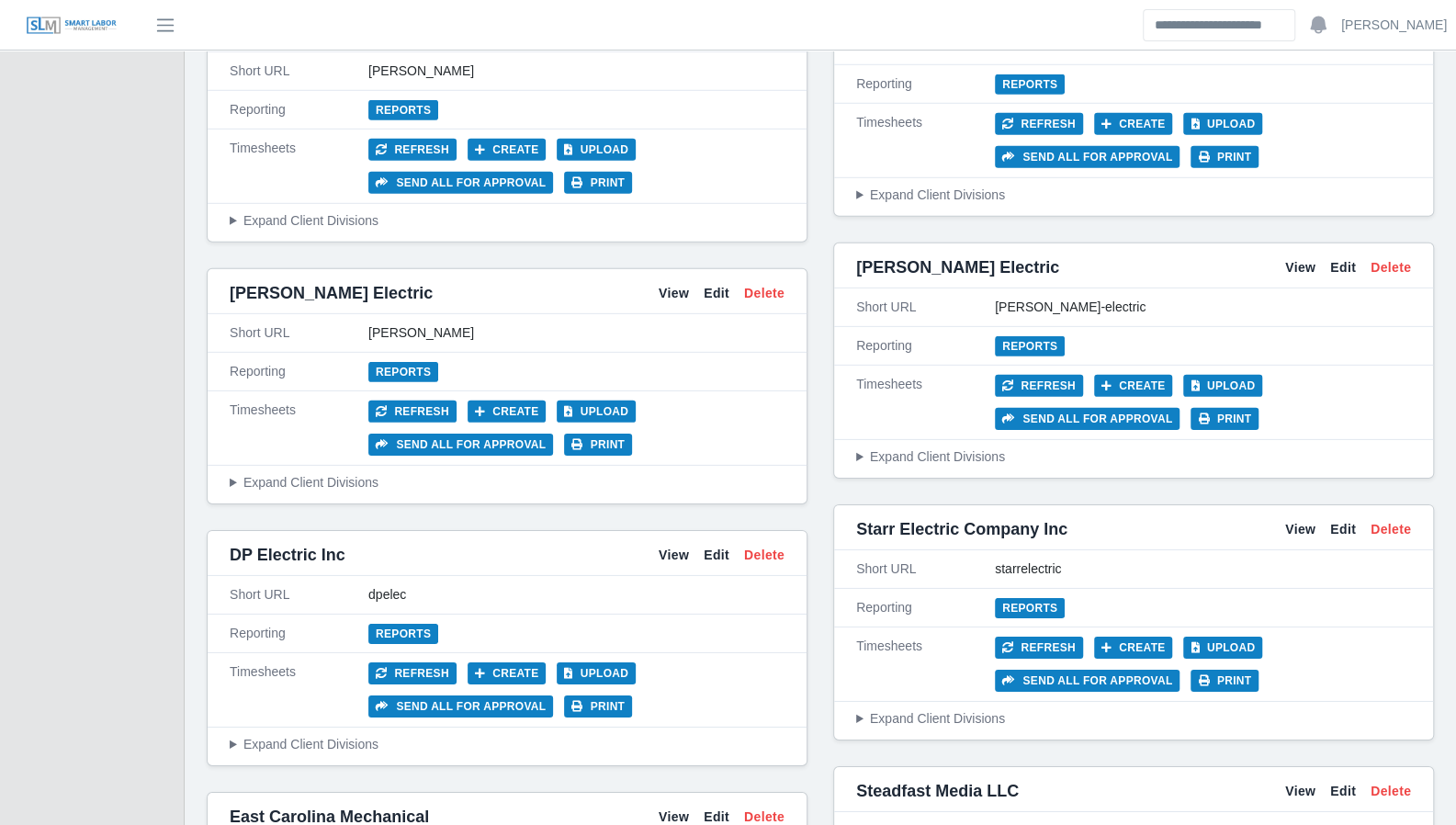
scroll to position [3370, 0]
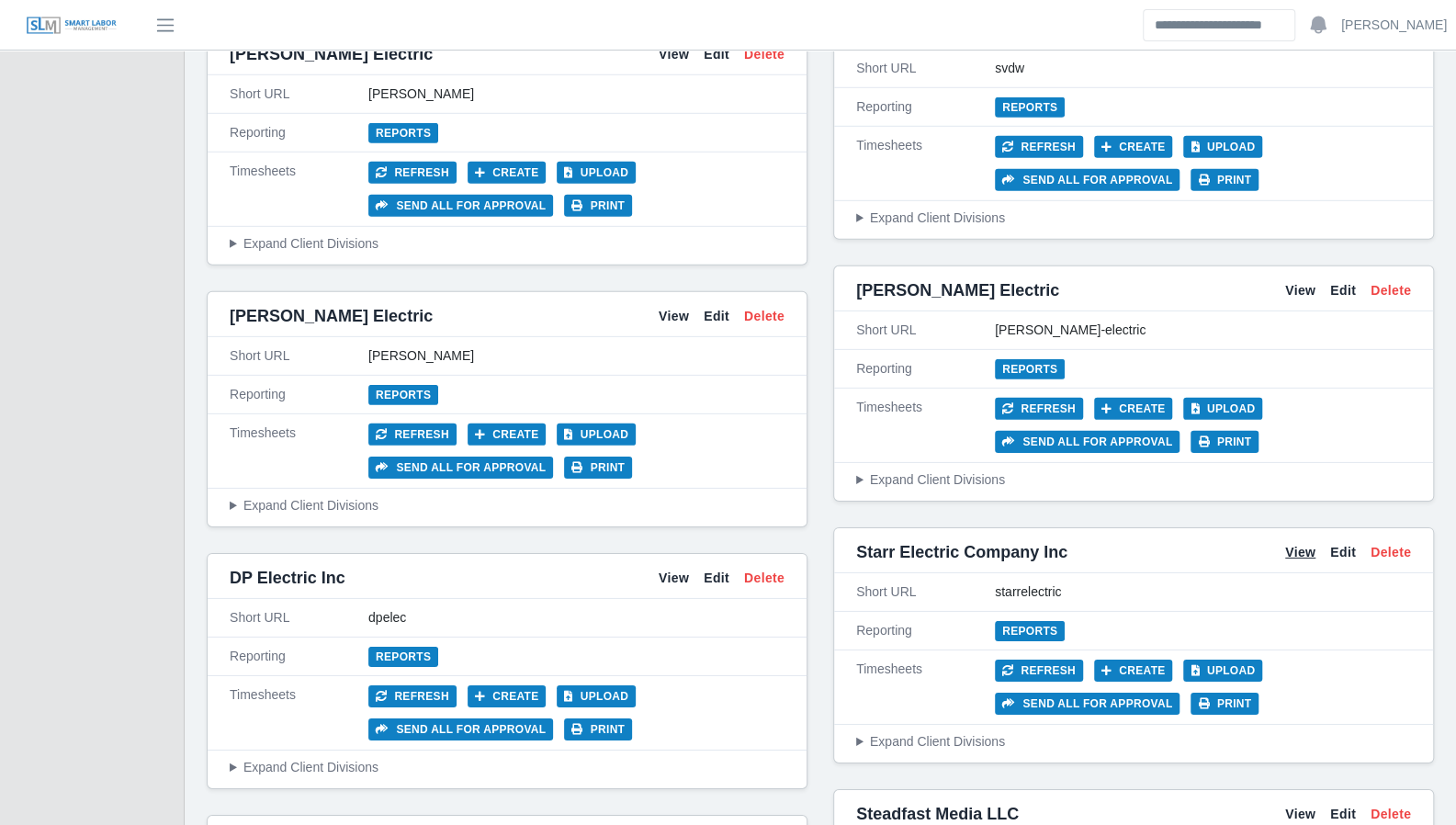
click at [1296, 543] on link "View" at bounding box center [1300, 552] width 30 height 19
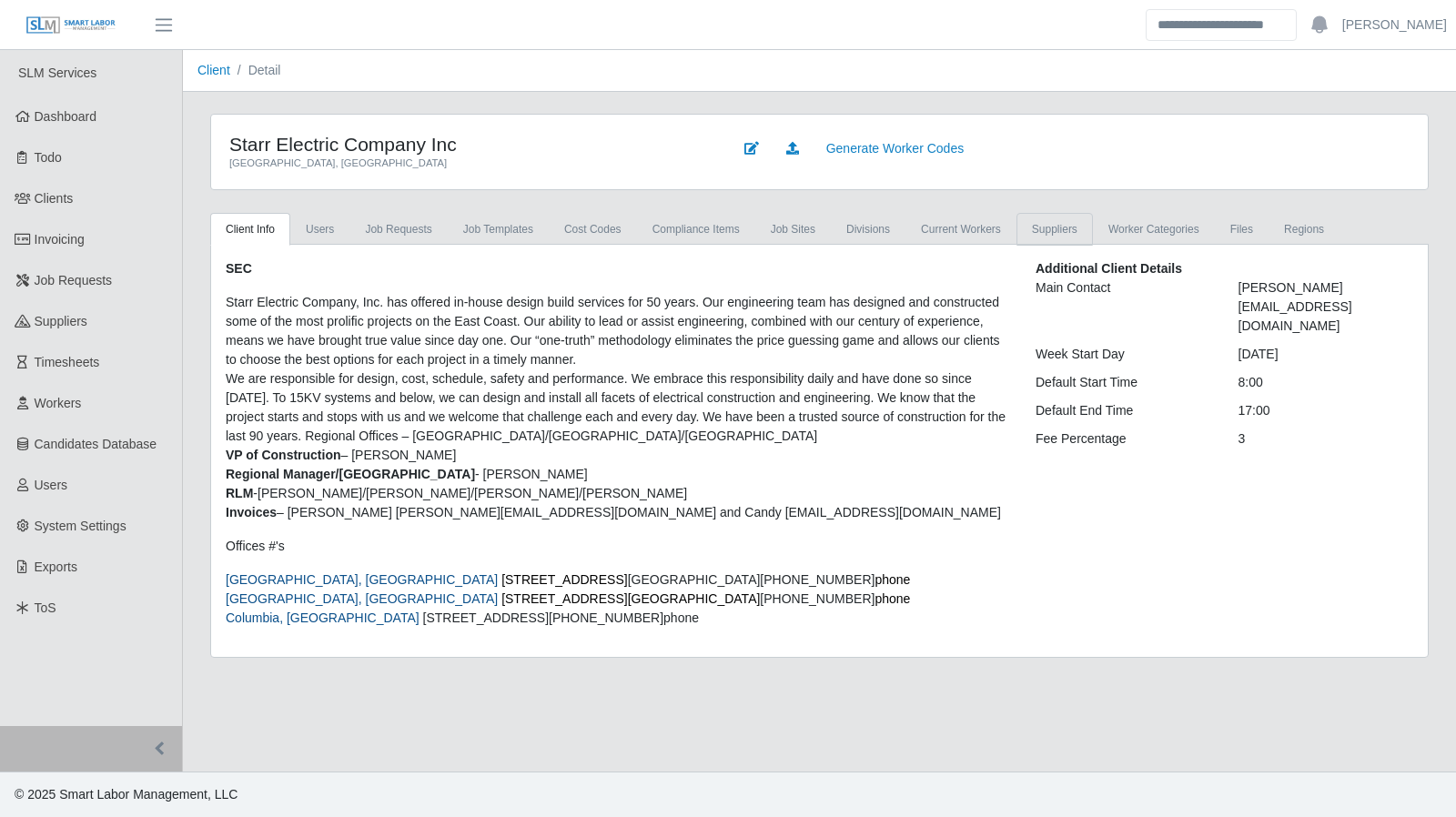
click at [1043, 235] on link "Suppliers" at bounding box center [1055, 229] width 77 height 33
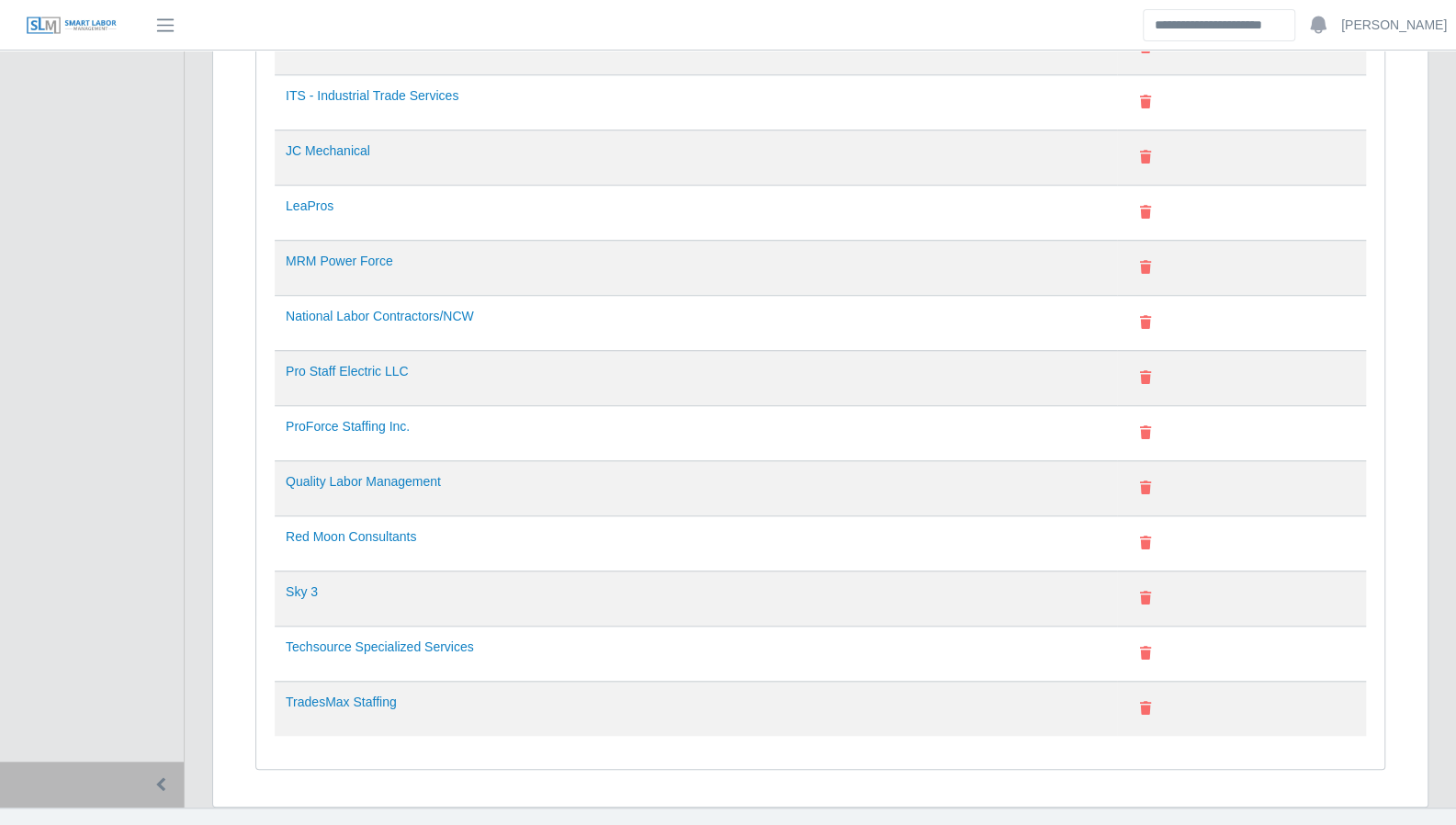
scroll to position [790, 0]
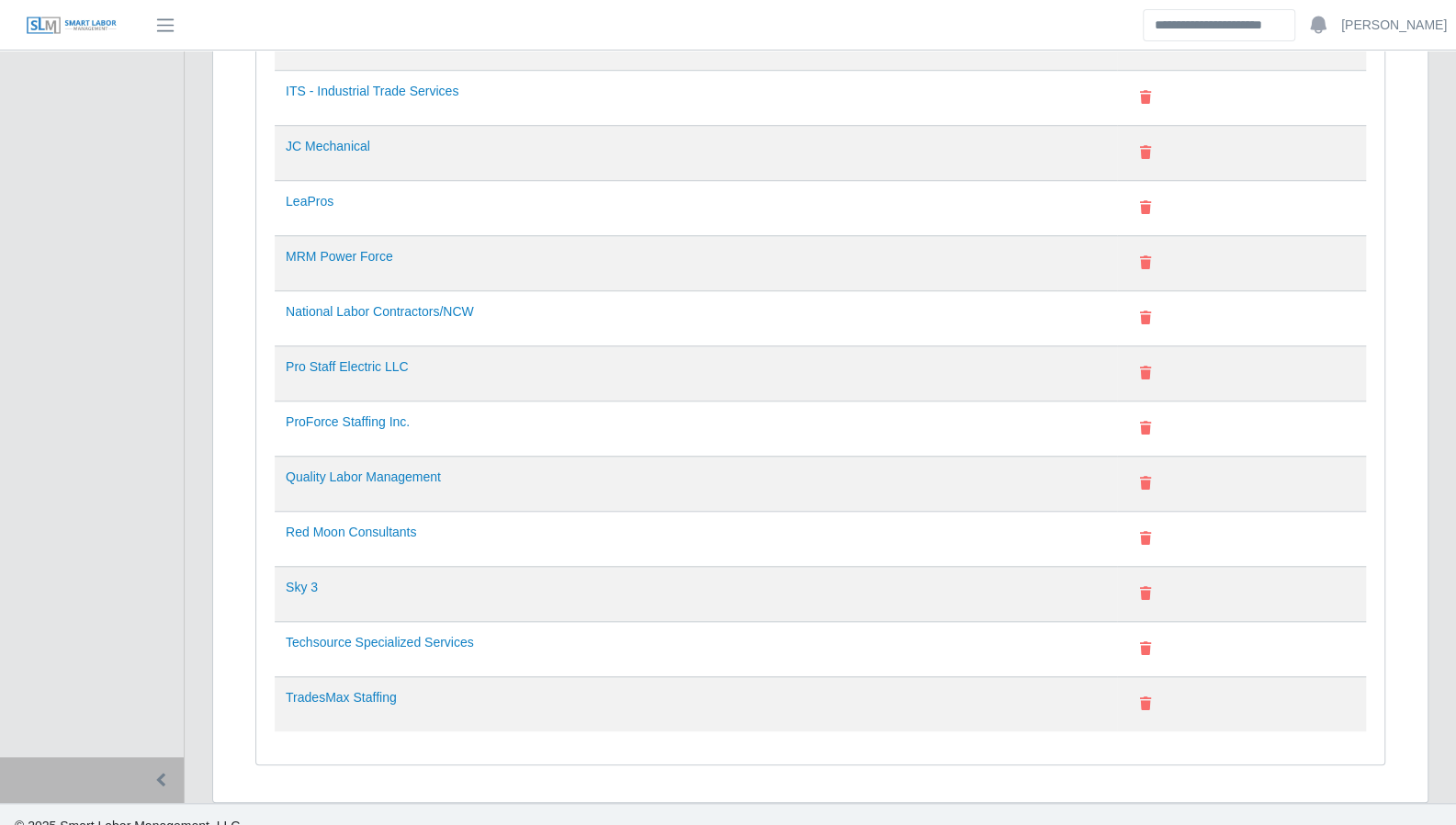
click at [843, 756] on div "Authorized Suppliers Add Supplier Name Action Access Services Bernard Irby Elec…" at bounding box center [820, 133] width 1158 height 1308
click at [821, 718] on div "Authorized Suppliers Add Supplier Name Action Access Services Bernard Irby Elec…" at bounding box center [820, 121] width 1128 height 1284
drag, startPoint x: 441, startPoint y: 620, endPoint x: 373, endPoint y: 622, distance: 68.0
click at [373, 635] on link "Techsource Specialized Services" at bounding box center [380, 642] width 188 height 15
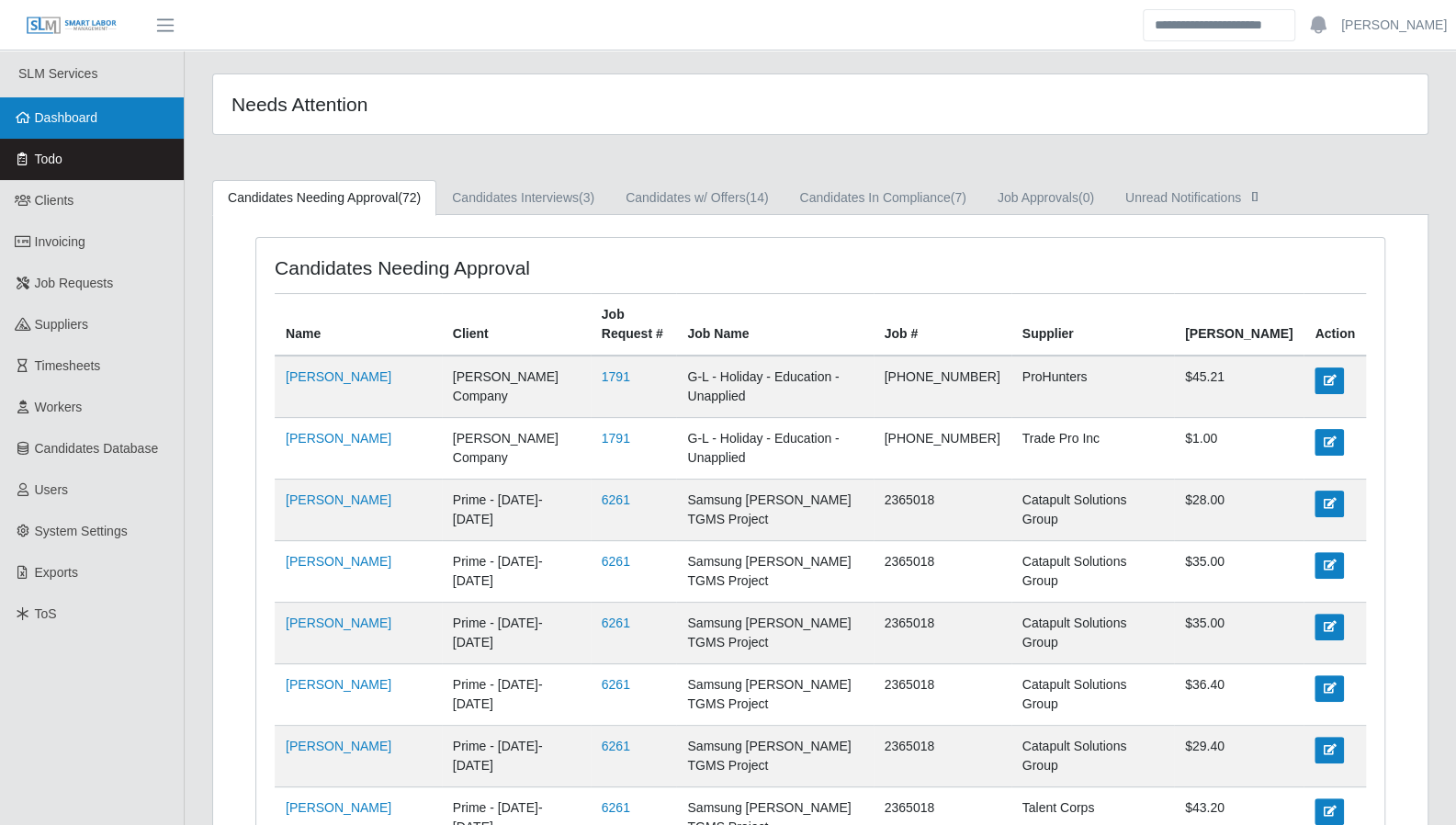
click at [68, 134] on link "Dashboard" at bounding box center [91, 117] width 183 height 42
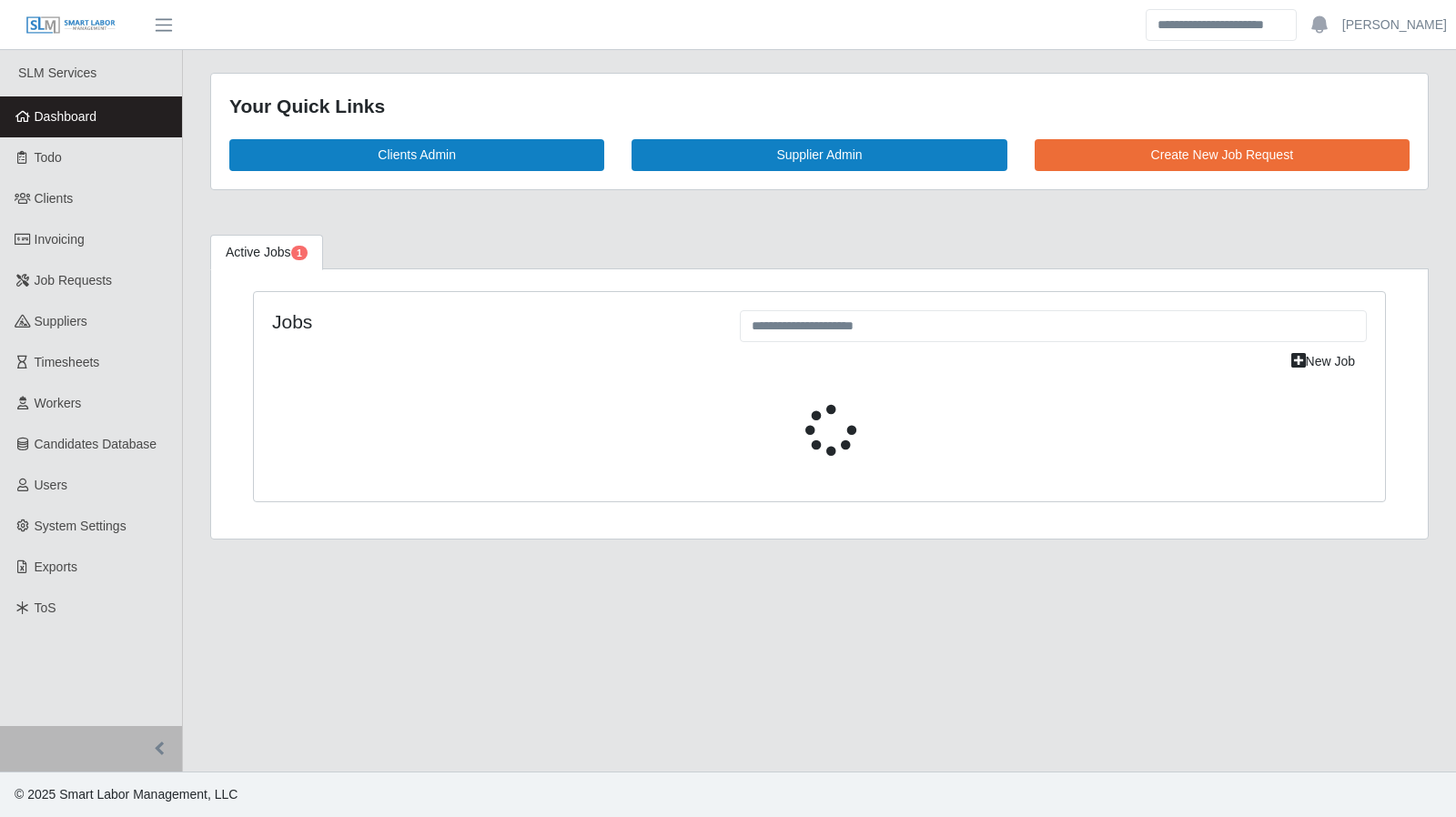
select select "****"
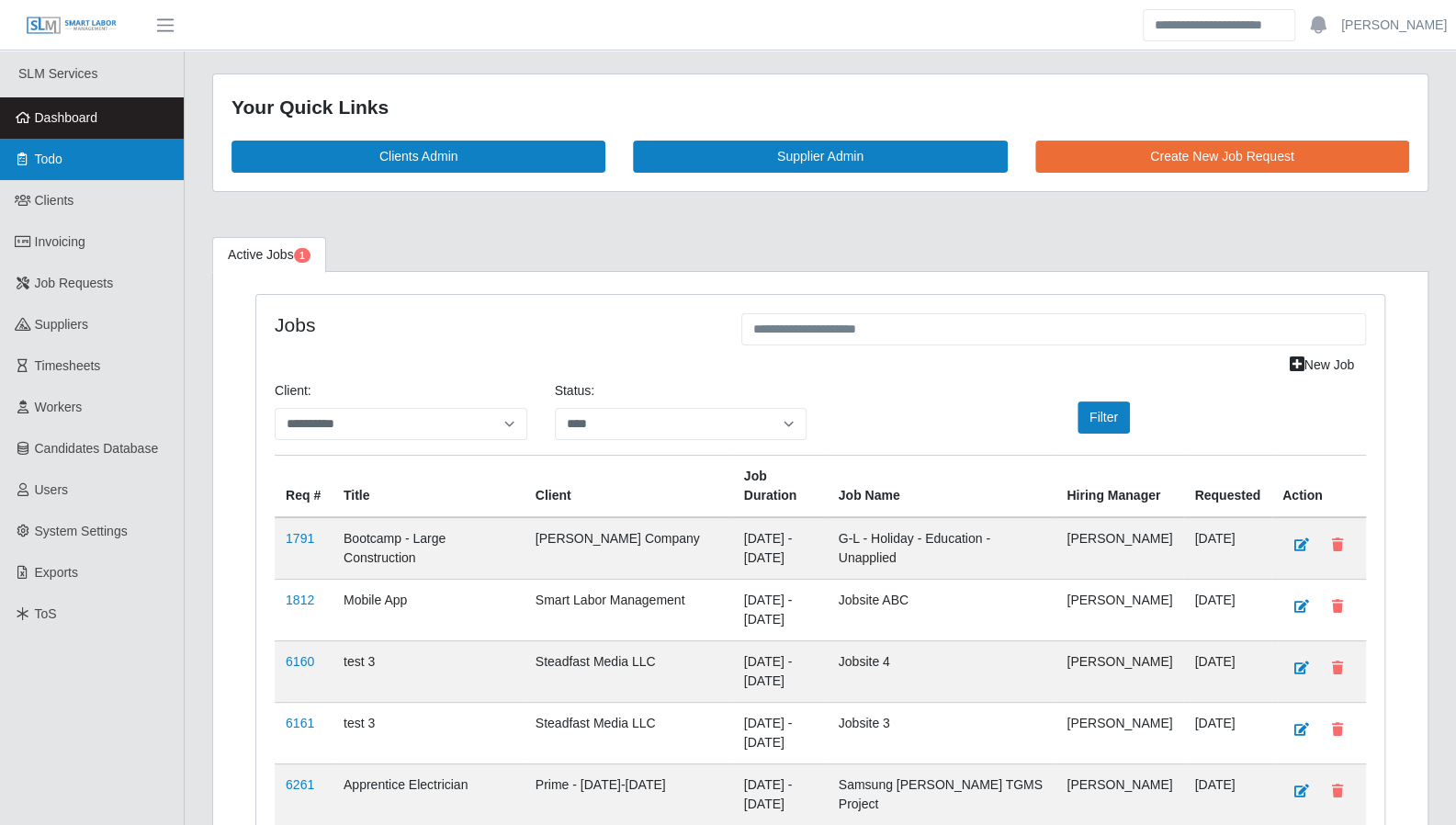
click at [40, 157] on span "Todo" at bounding box center [49, 158] width 27 height 15
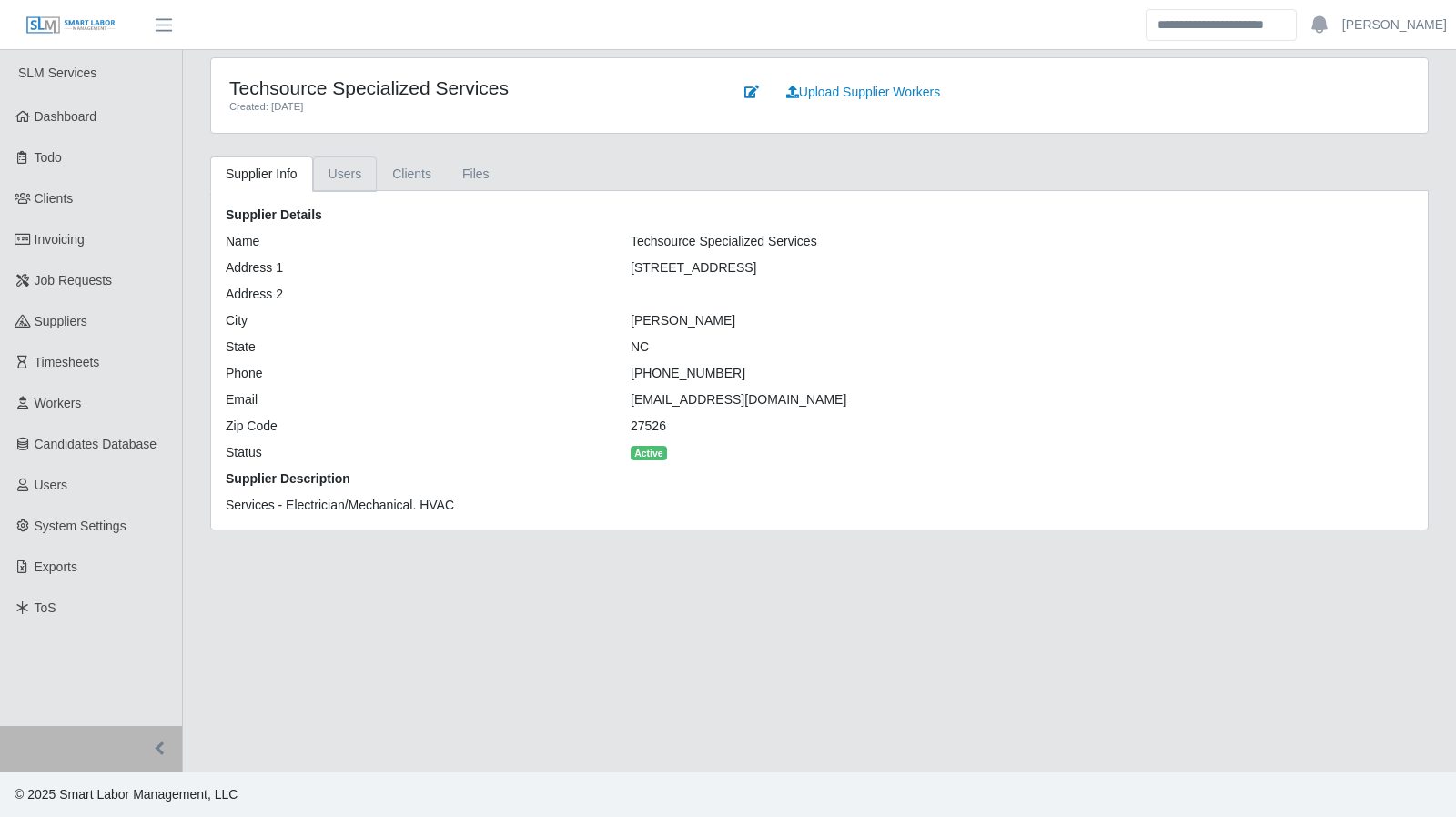
click at [355, 176] on link "Users" at bounding box center [345, 174] width 64 height 36
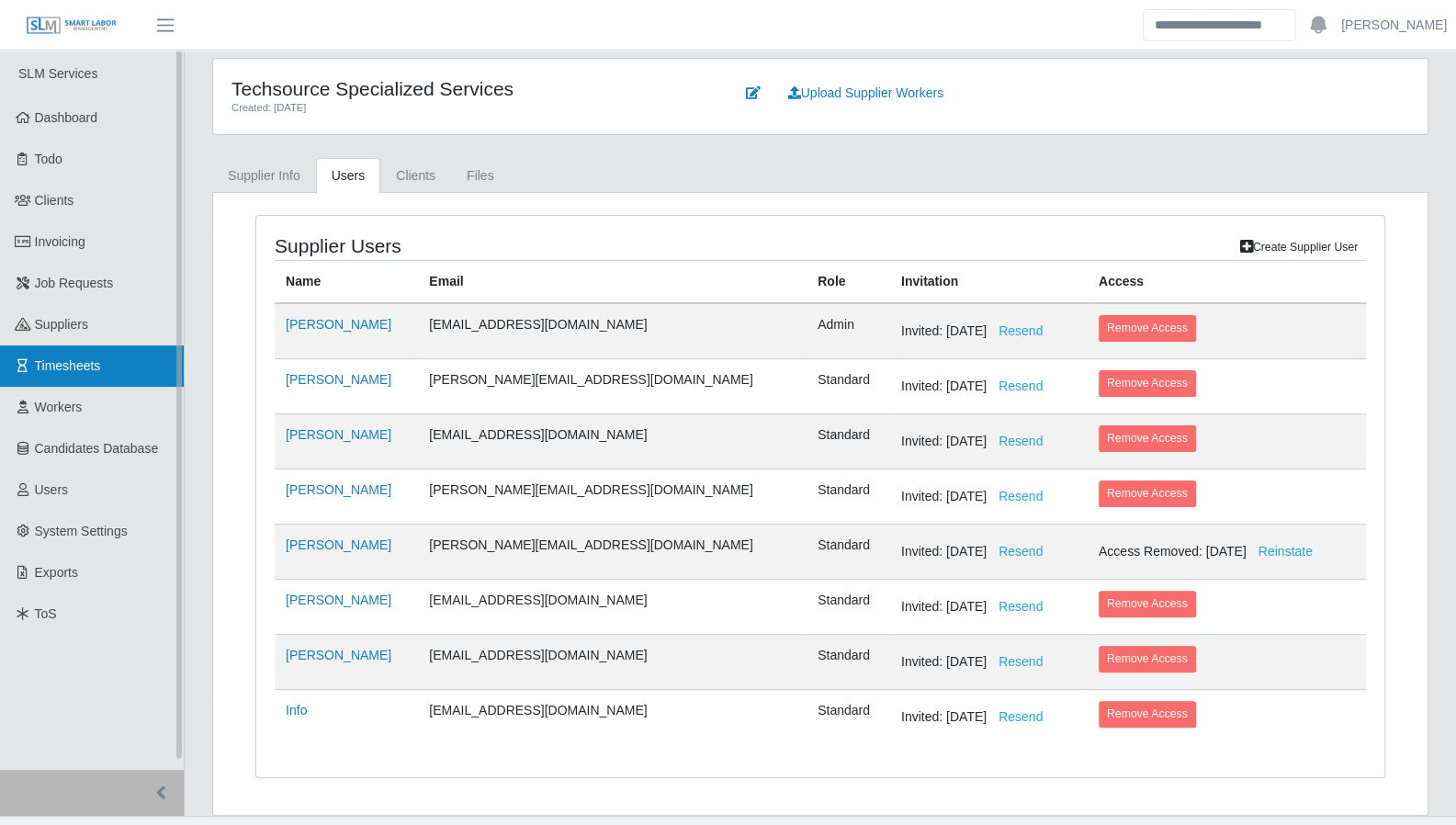
click at [107, 354] on link "Timesheets" at bounding box center [91, 366] width 183 height 42
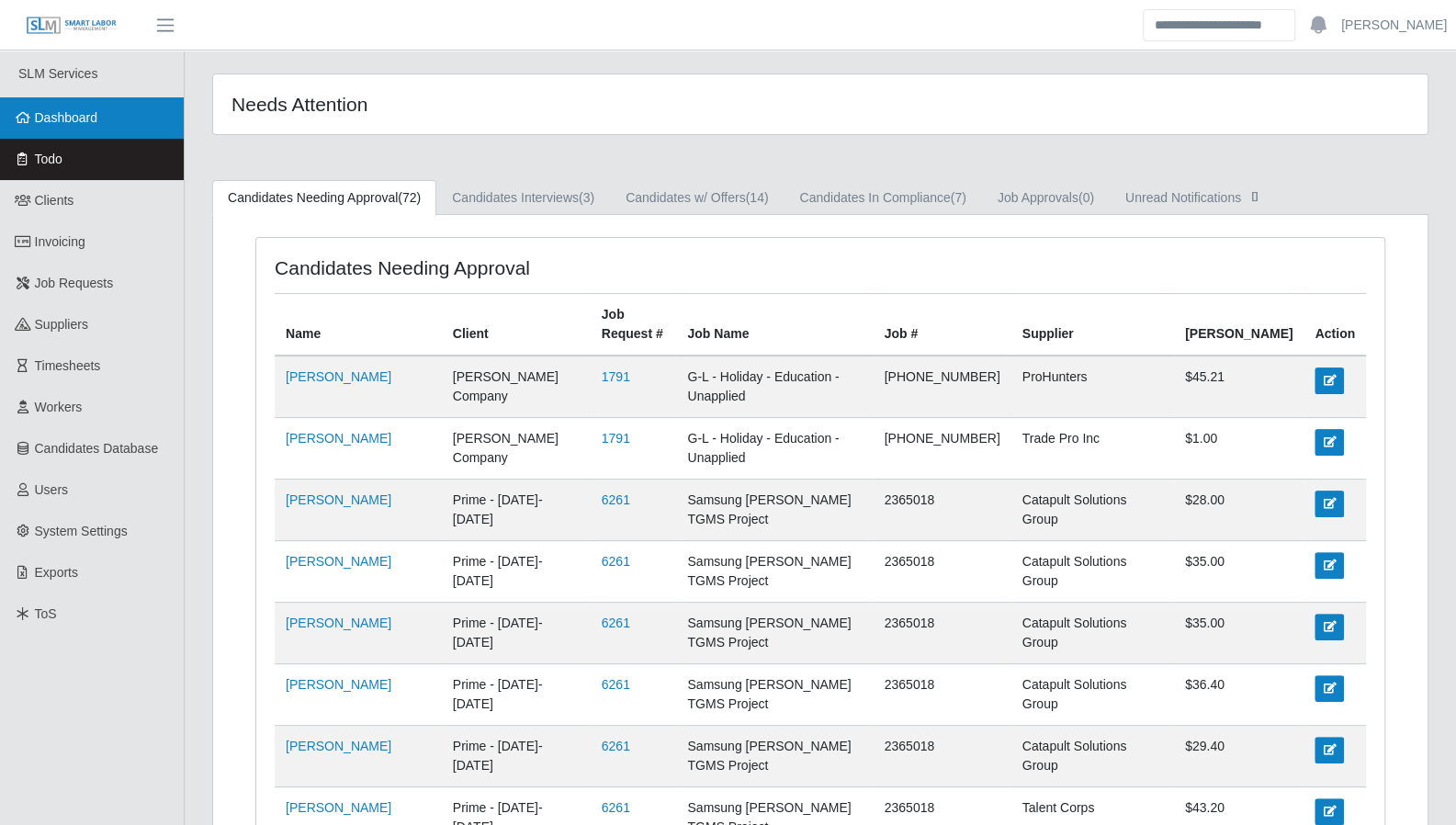
click at [66, 116] on span "Dashboard" at bounding box center [66, 117] width 63 height 15
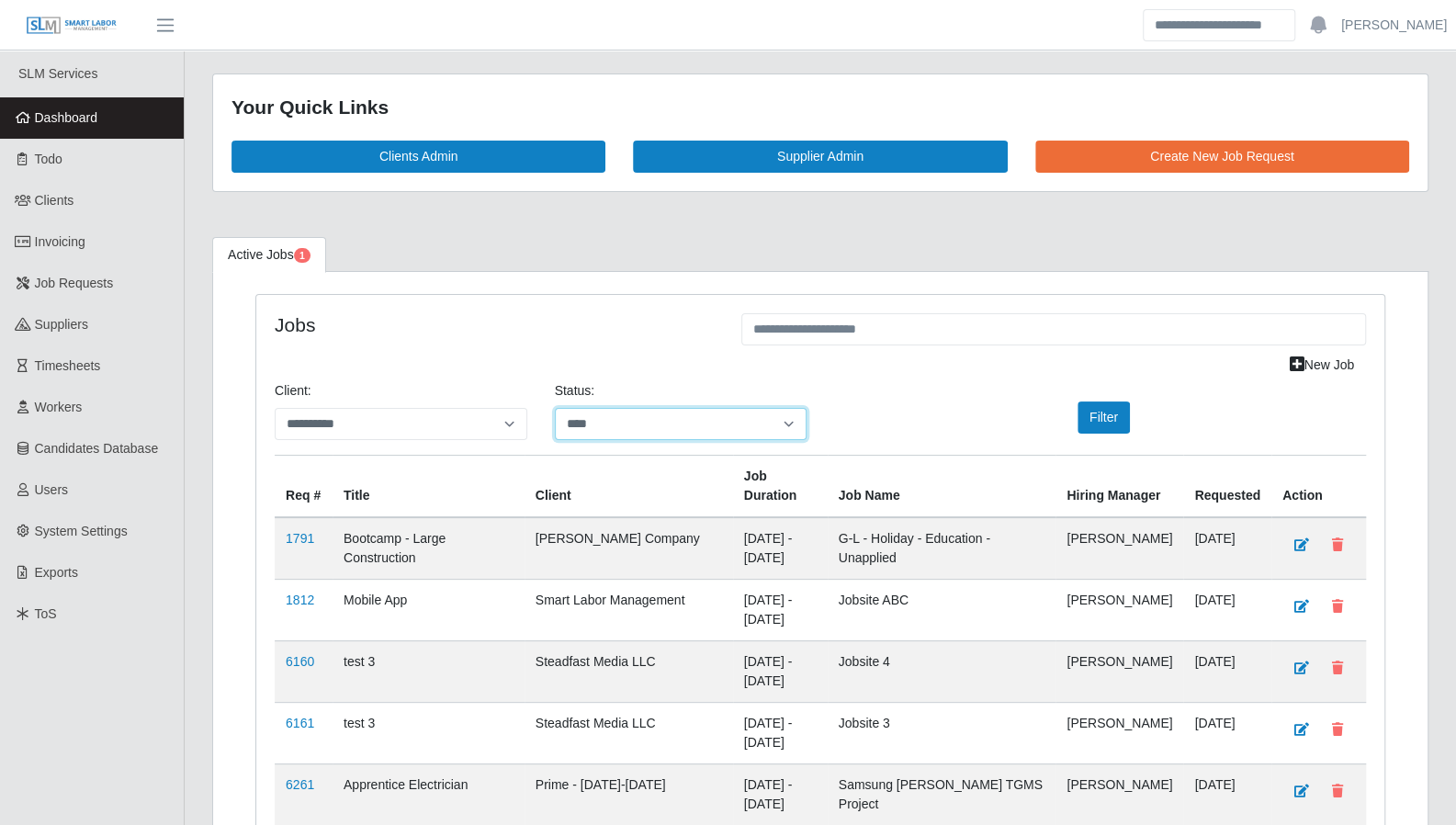
drag, startPoint x: 642, startPoint y: 420, endPoint x: 658, endPoint y: 433, distance: 20.6
click at [642, 420] on select "**********" at bounding box center [681, 423] width 252 height 32
click at [555, 408] on select "**********" at bounding box center [681, 423] width 252 height 32
click at [1093, 416] on button "Filter" at bounding box center [1104, 417] width 52 height 32
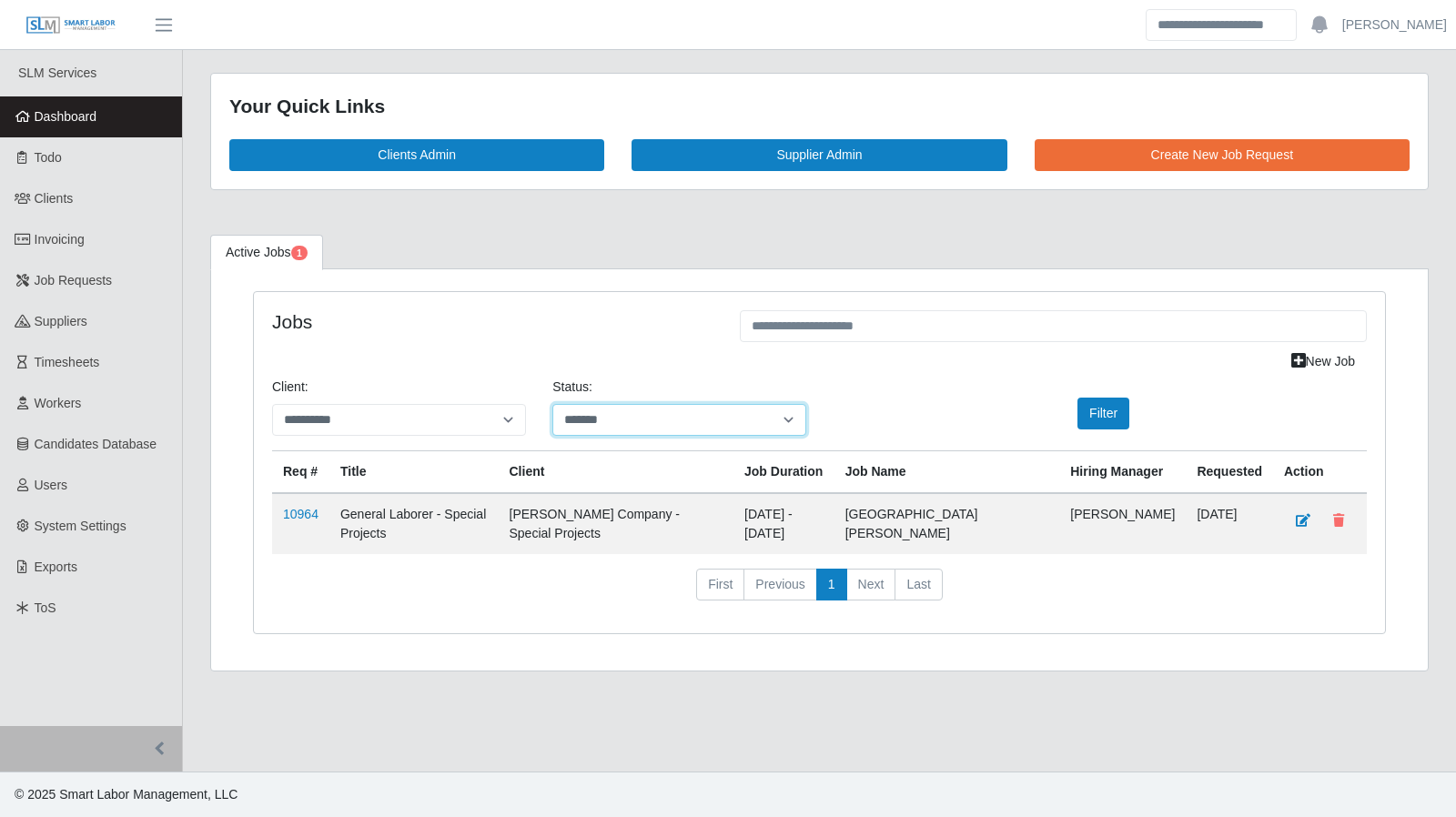
click at [611, 414] on select "**********" at bounding box center [680, 419] width 254 height 32
select select "****"
click at [553, 404] on select "**********" at bounding box center [680, 419] width 254 height 32
click at [1102, 413] on button "Filter" at bounding box center [1104, 413] width 52 height 32
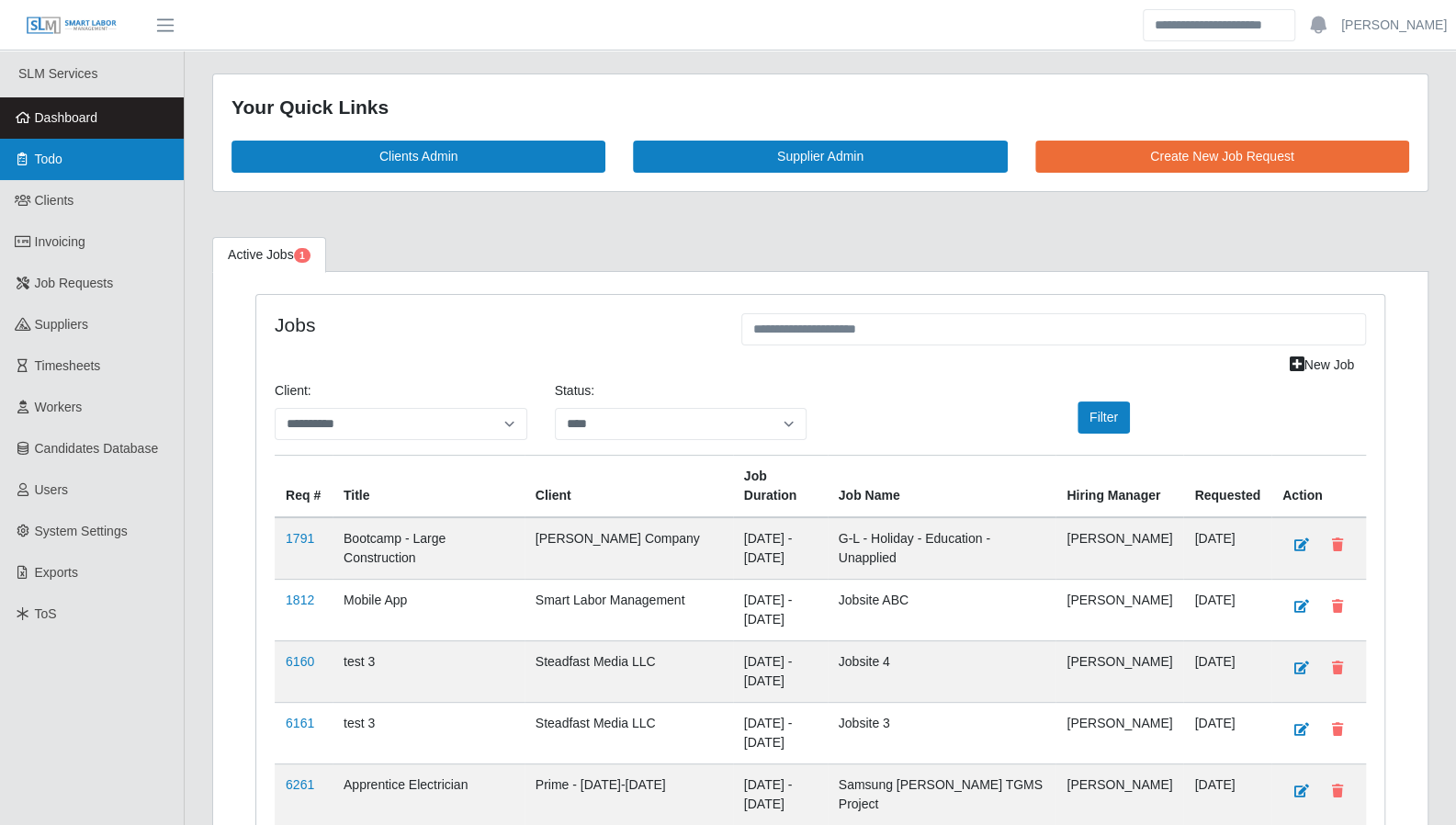
click at [27, 174] on link "Todo" at bounding box center [91, 159] width 183 height 42
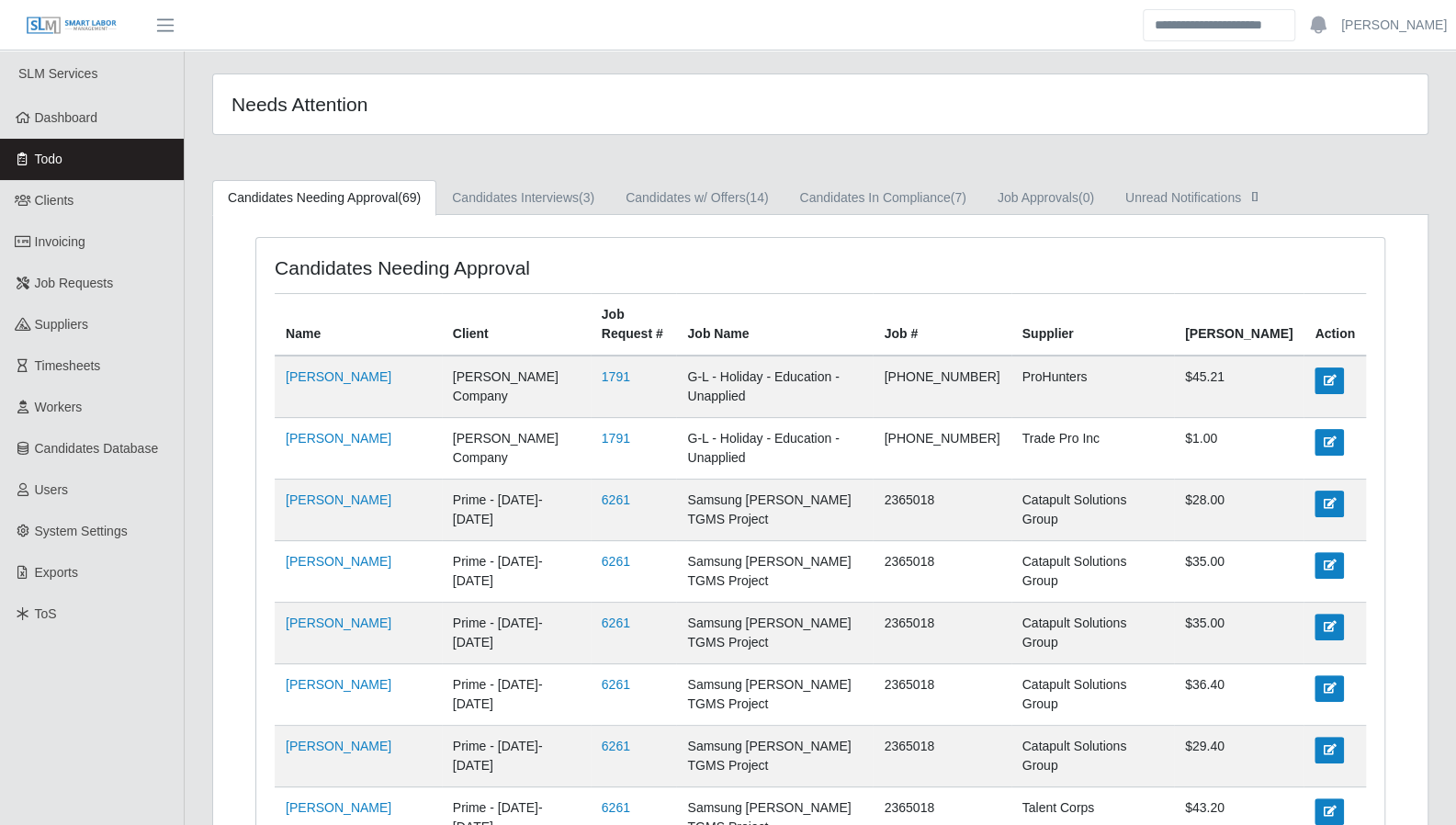
click at [103, 159] on link "Todo" at bounding box center [91, 159] width 183 height 42
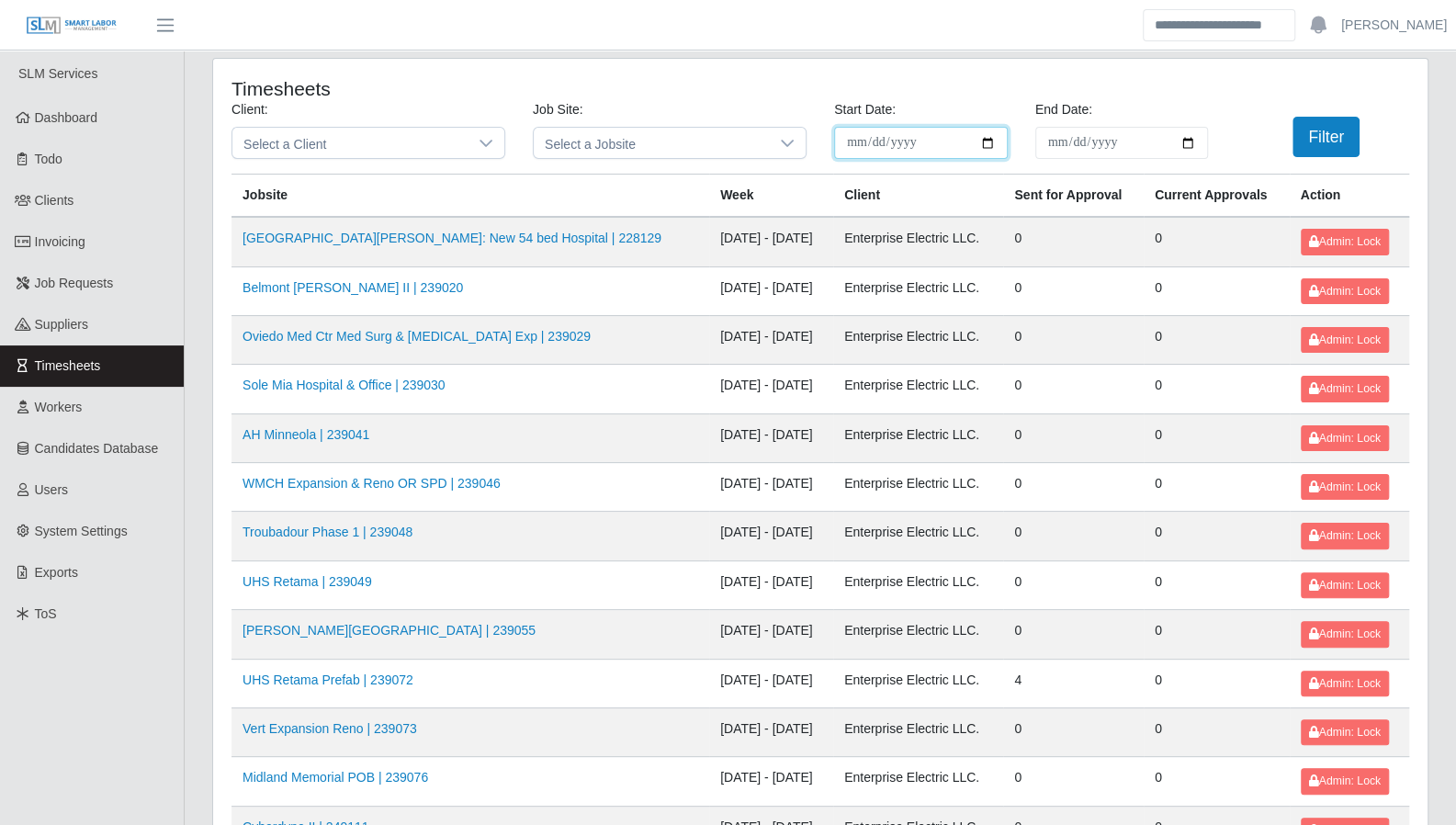
click at [983, 139] on input "**********" at bounding box center [920, 143] width 174 height 32
click at [471, 136] on div at bounding box center [486, 143] width 37 height 30
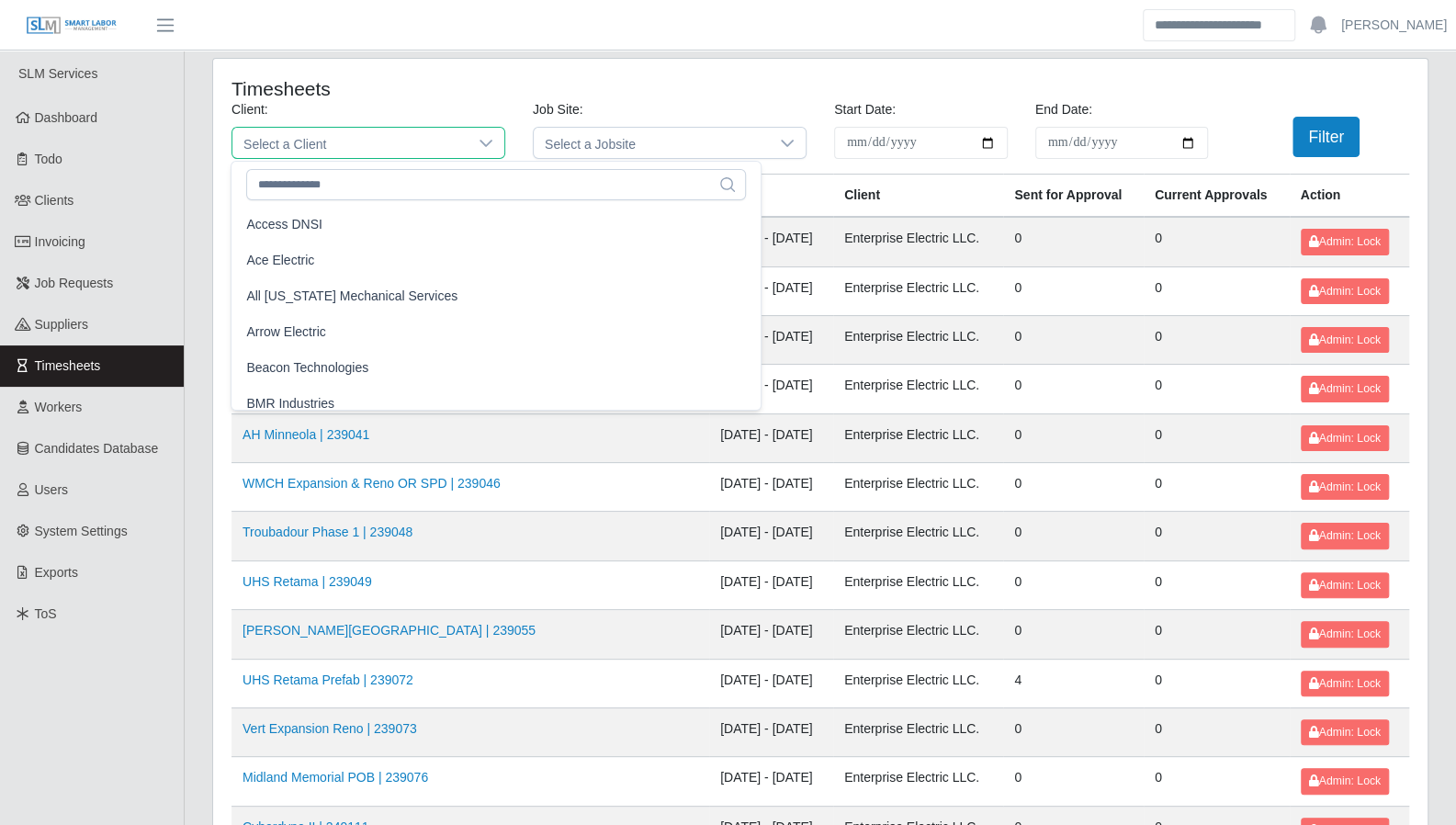
scroll to position [11, 0]
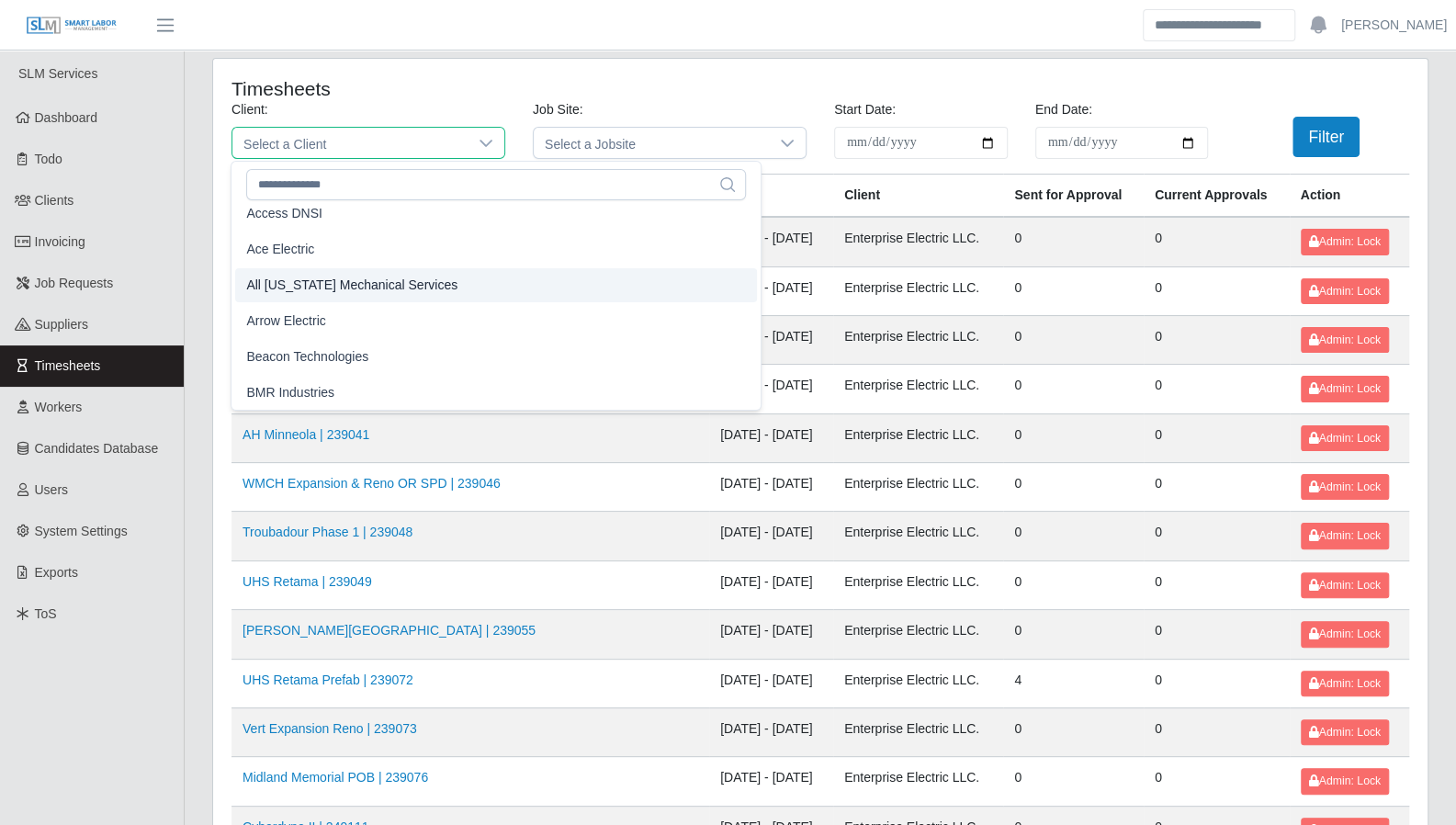
click at [728, 192] on th "Week" at bounding box center [772, 196] width 124 height 43
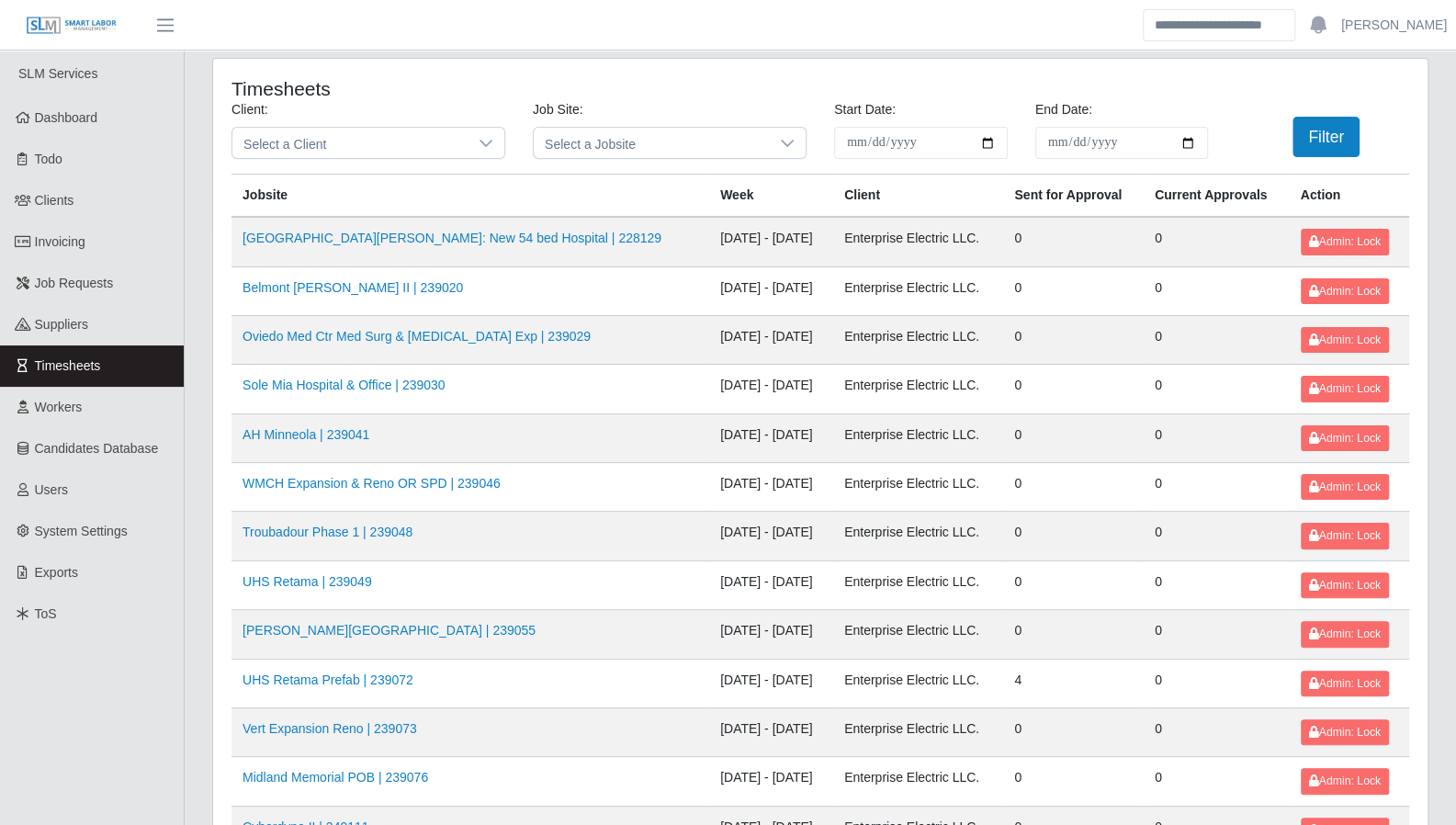
click at [875, 94] on div "Timesheets" at bounding box center [820, 89] width 1206 height 23
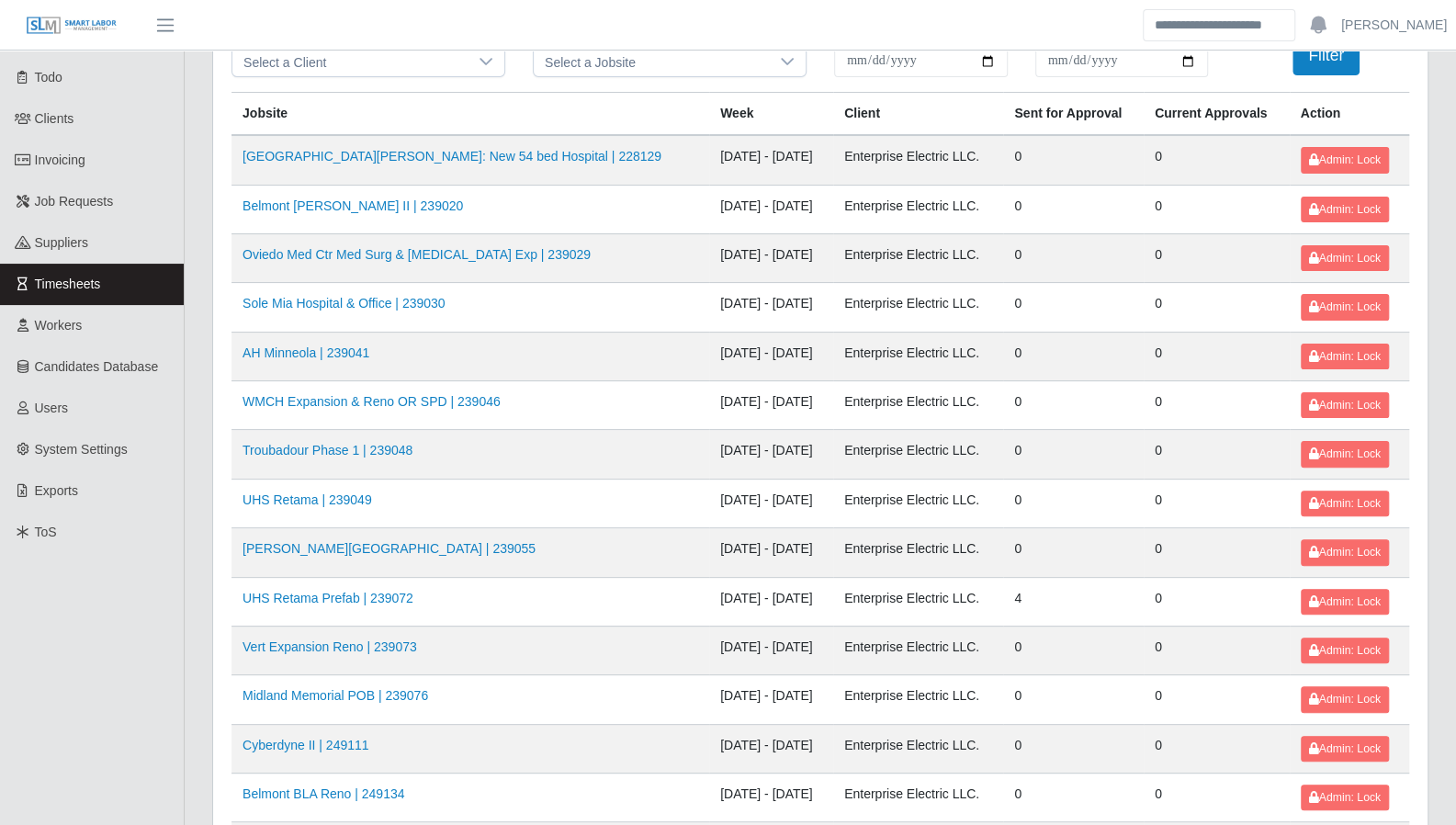
scroll to position [0, 0]
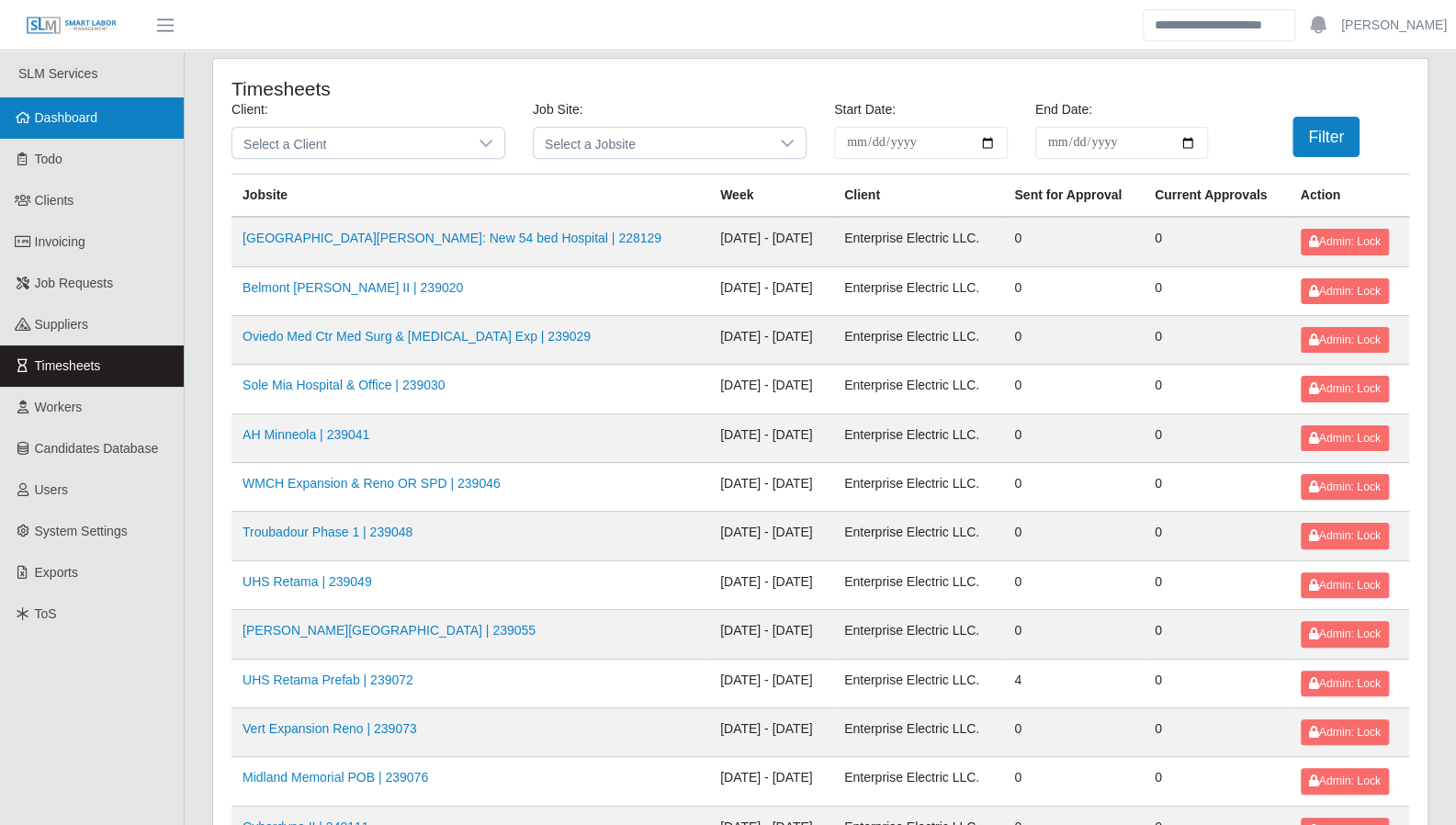
click at [57, 122] on span "Dashboard" at bounding box center [66, 117] width 63 height 15
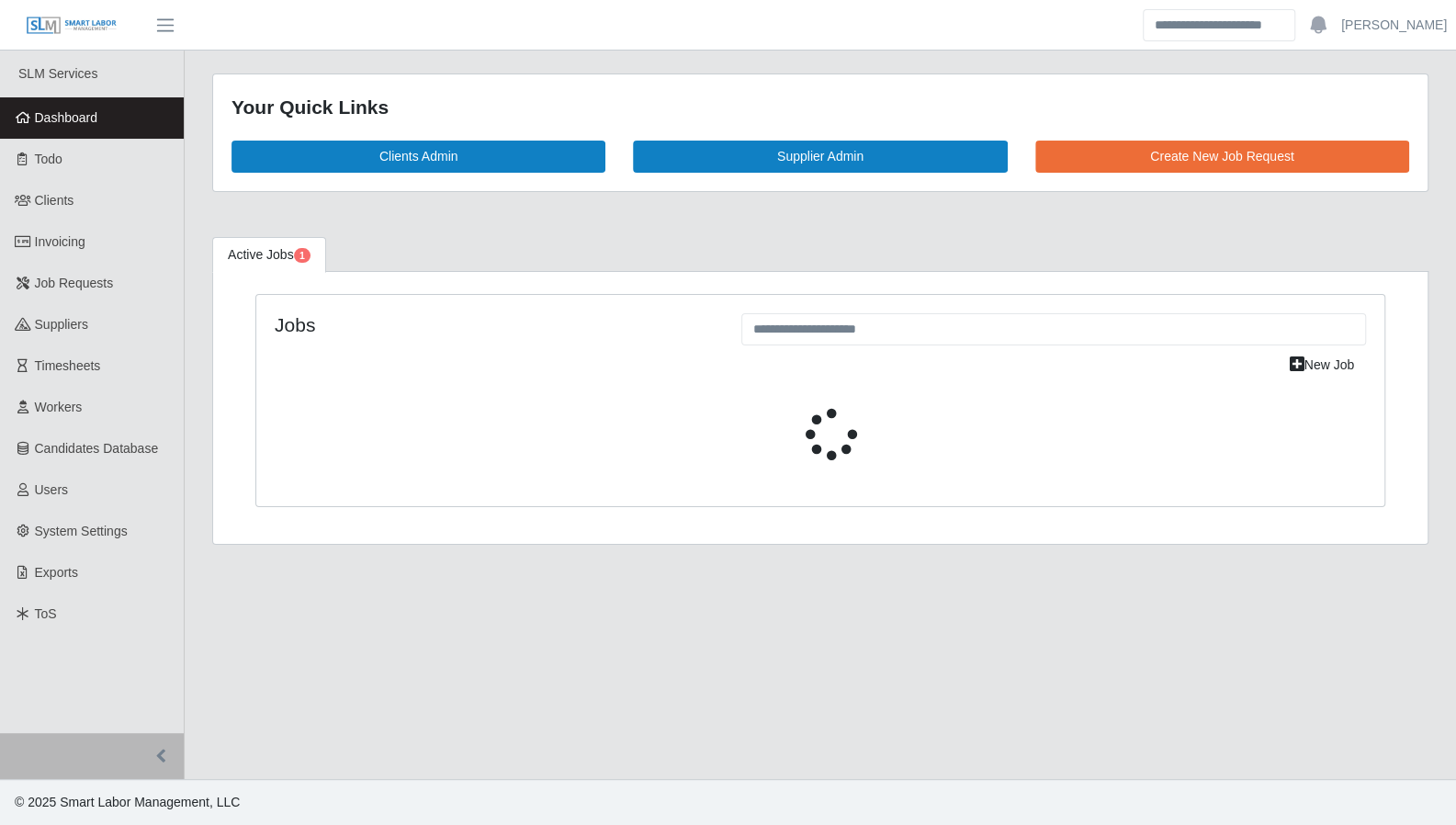
select select "****"
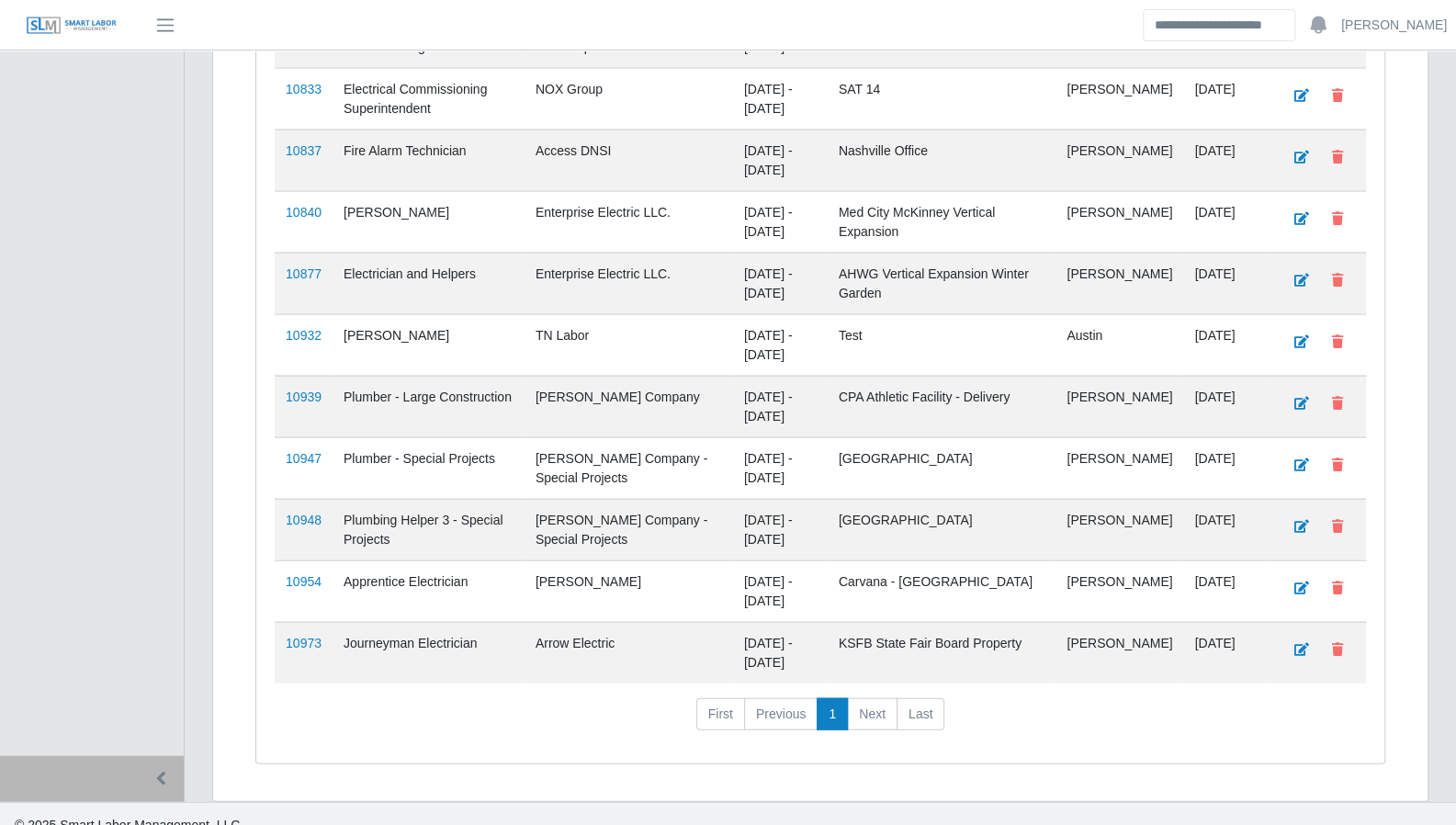
scroll to position [2241, 0]
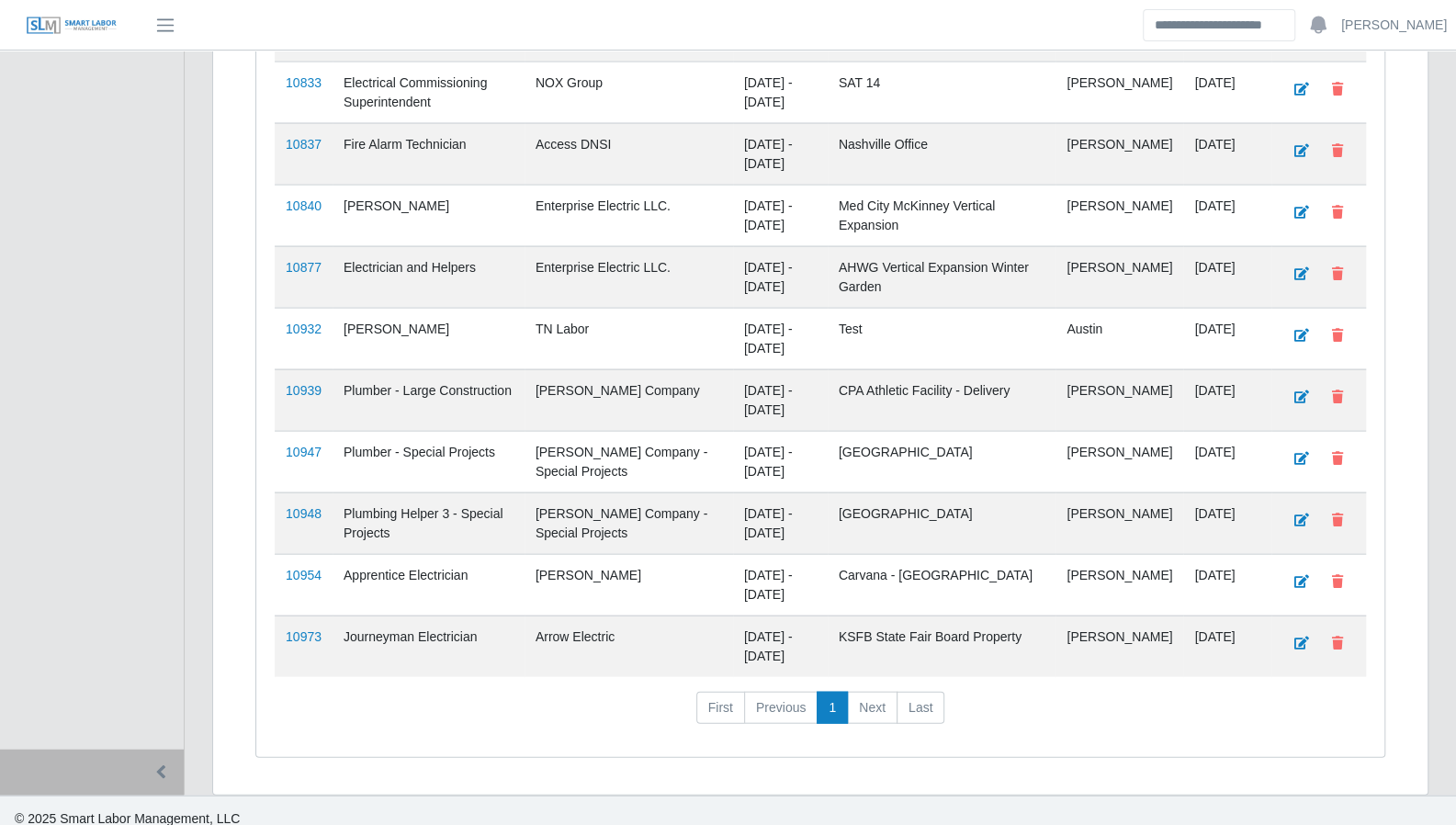
click at [865, 796] on footer "© 2025 Smart Labor Management, LLC" at bounding box center [728, 818] width 1456 height 46
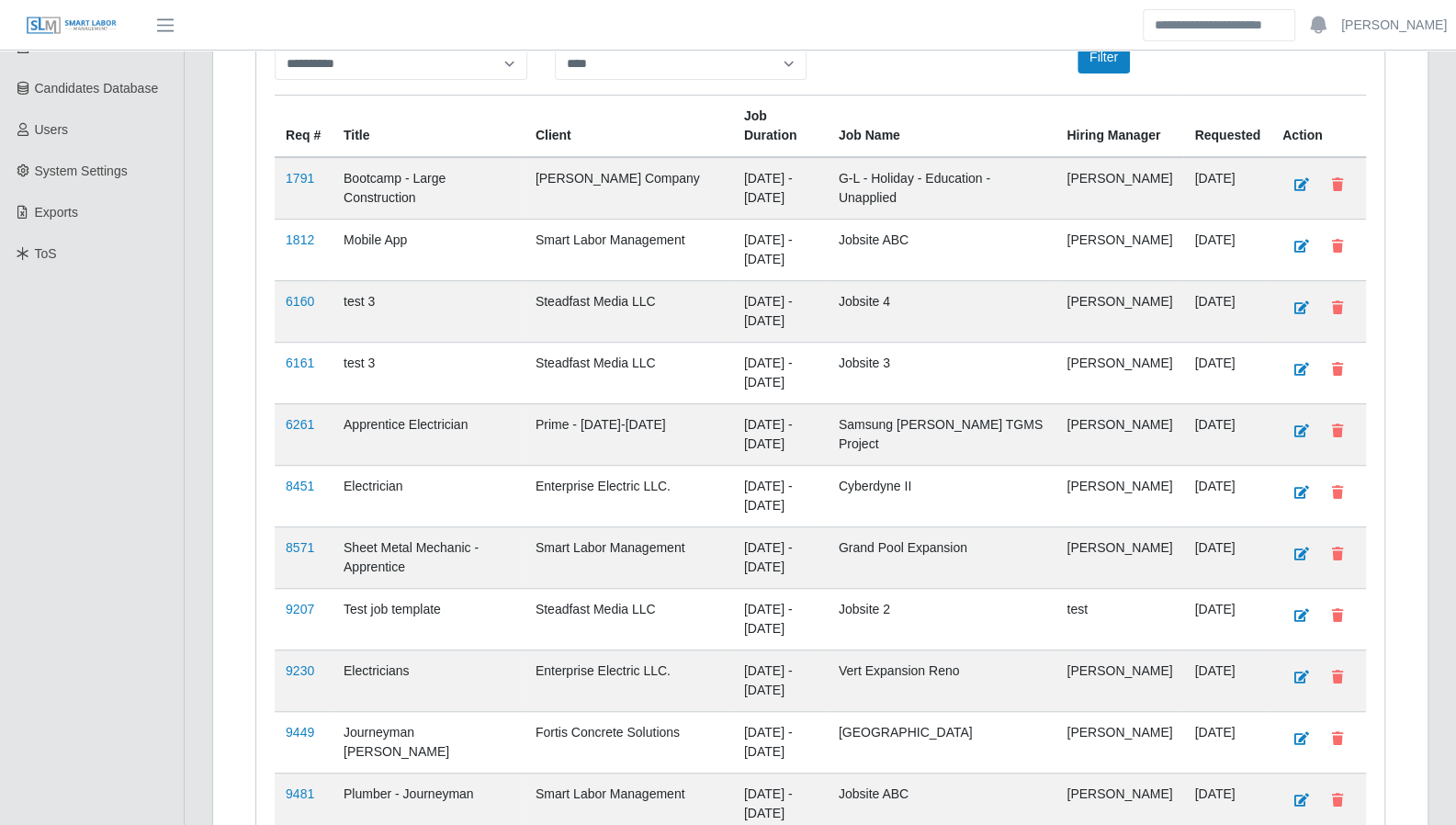
scroll to position [0, 0]
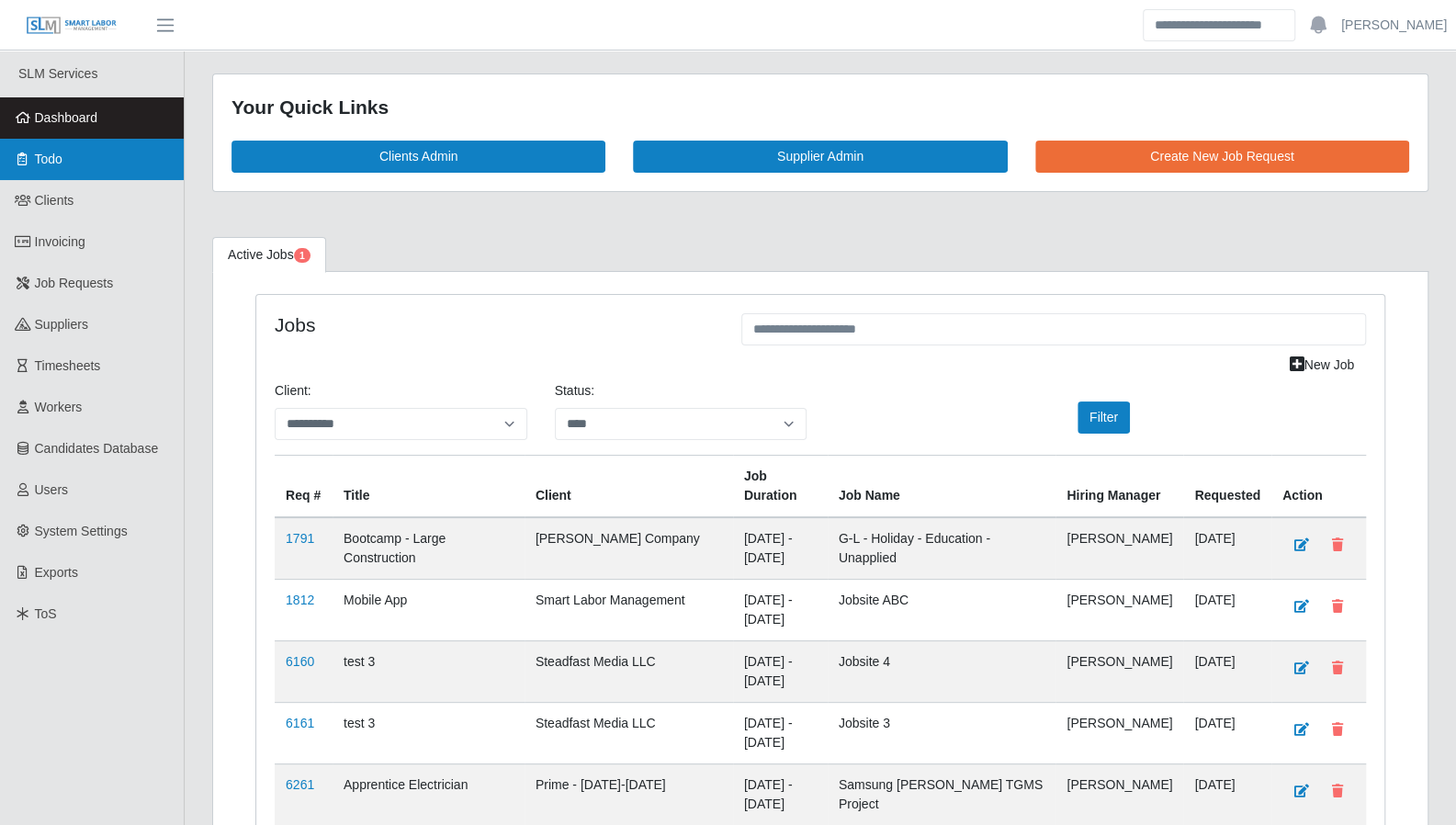
click at [86, 172] on link "Todo" at bounding box center [91, 159] width 183 height 42
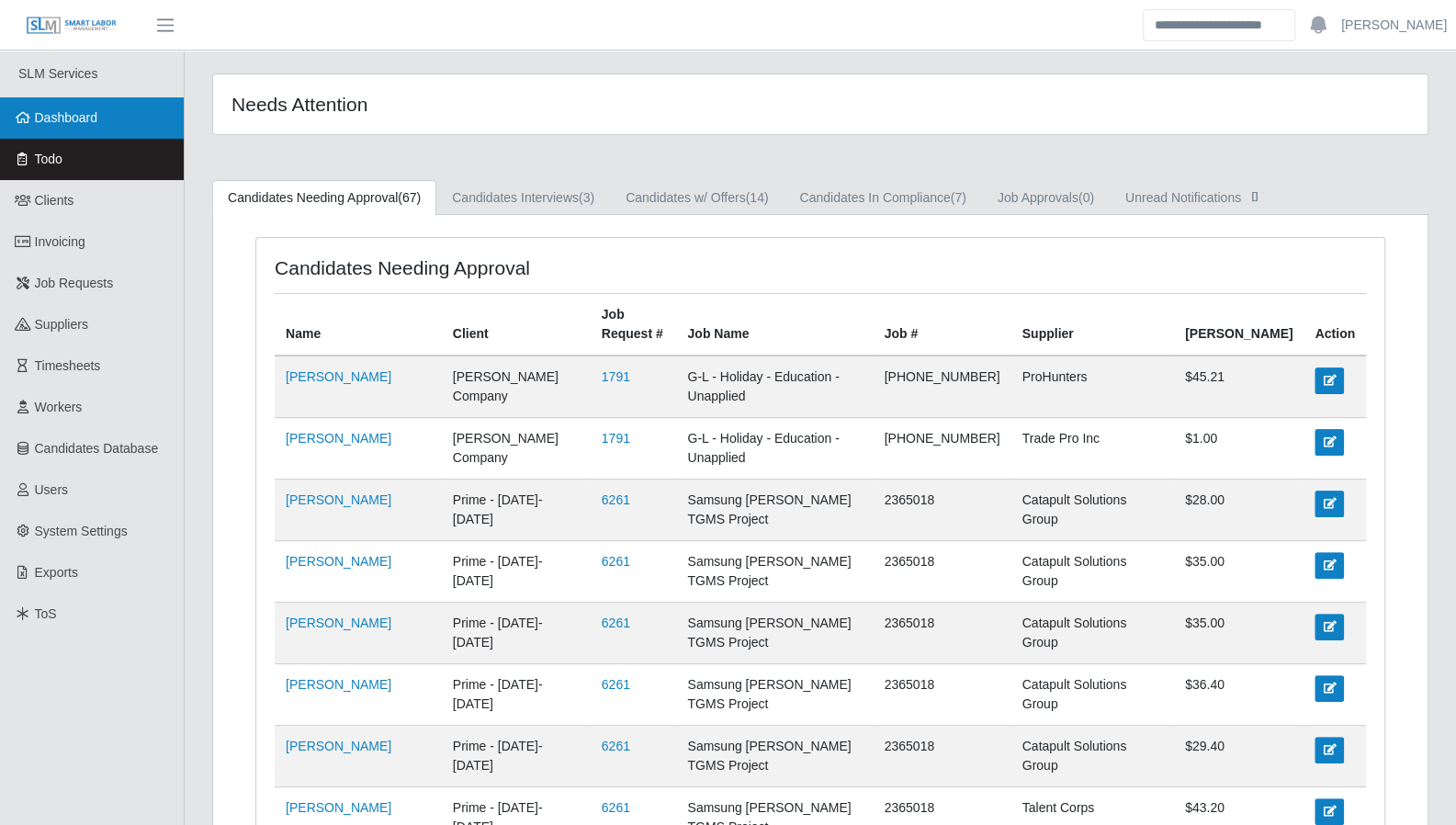
drag, startPoint x: 99, startPoint y: 115, endPoint x: 114, endPoint y: 115, distance: 15.0
click at [99, 115] on link "Dashboard" at bounding box center [91, 117] width 183 height 42
click at [884, 203] on link "Candidates In Compliance (7)" at bounding box center [882, 198] width 198 height 36
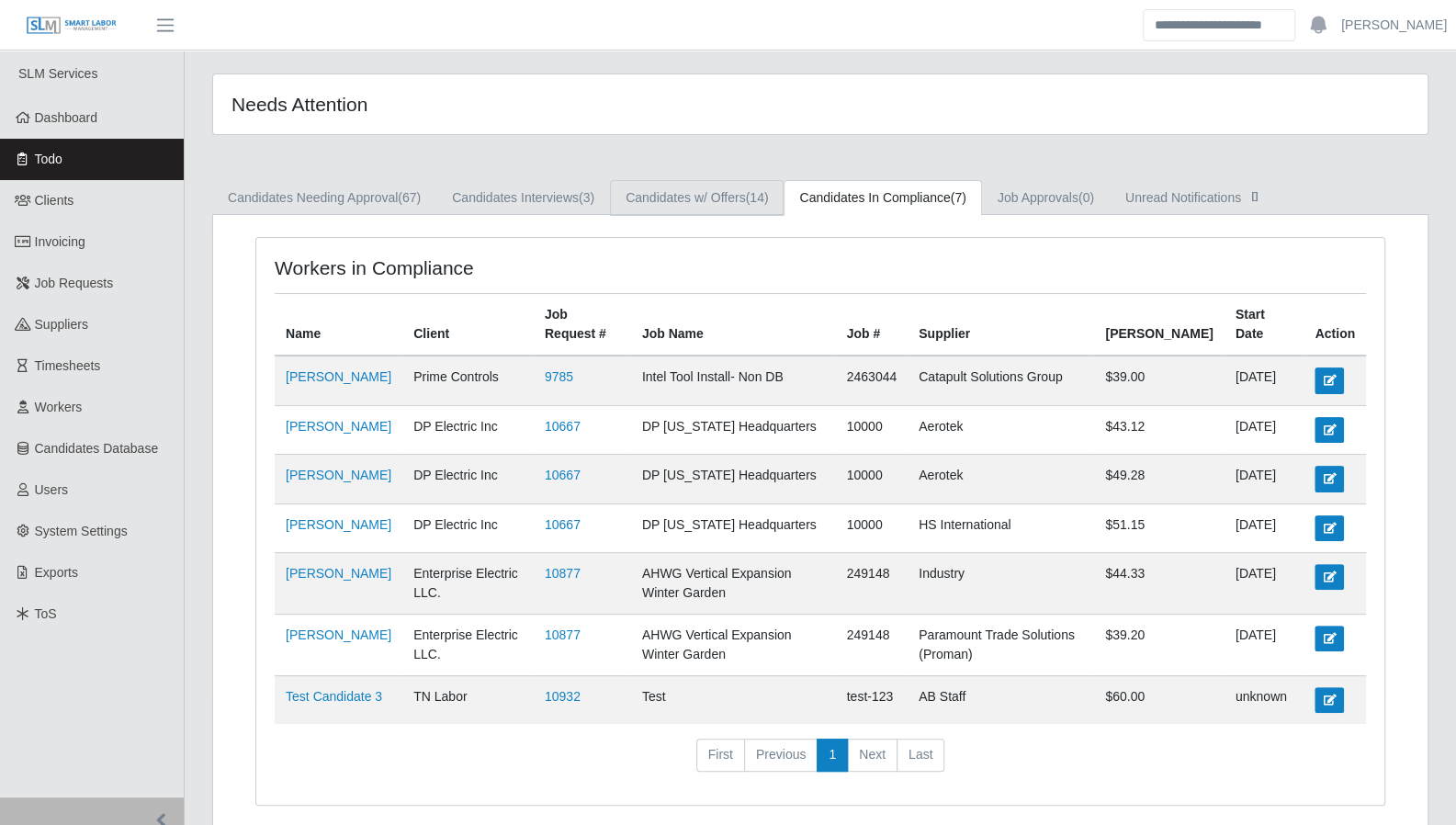
click at [737, 203] on link "Candidates w/ Offers (14)" at bounding box center [696, 198] width 174 height 36
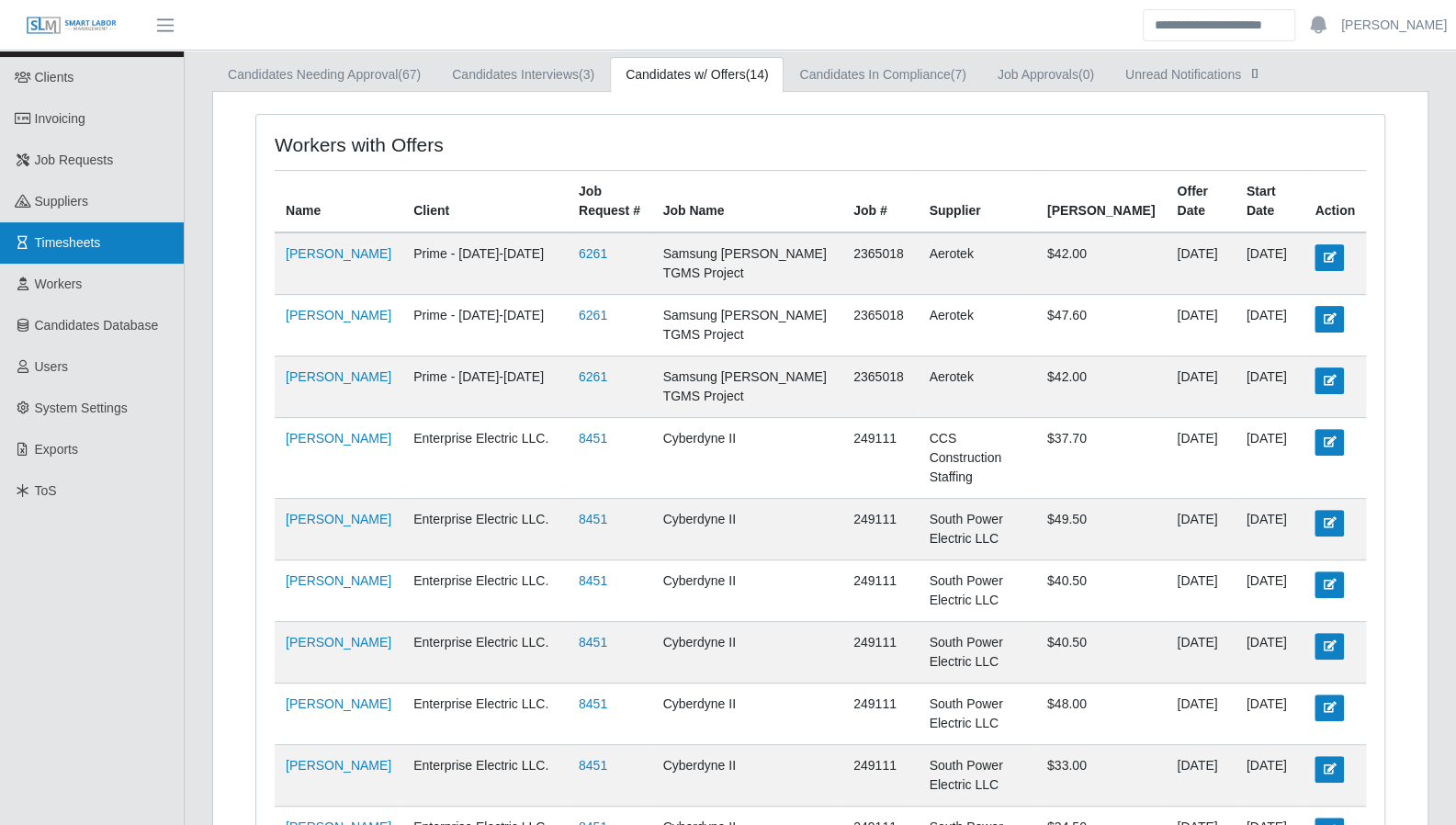
scroll to position [121, 0]
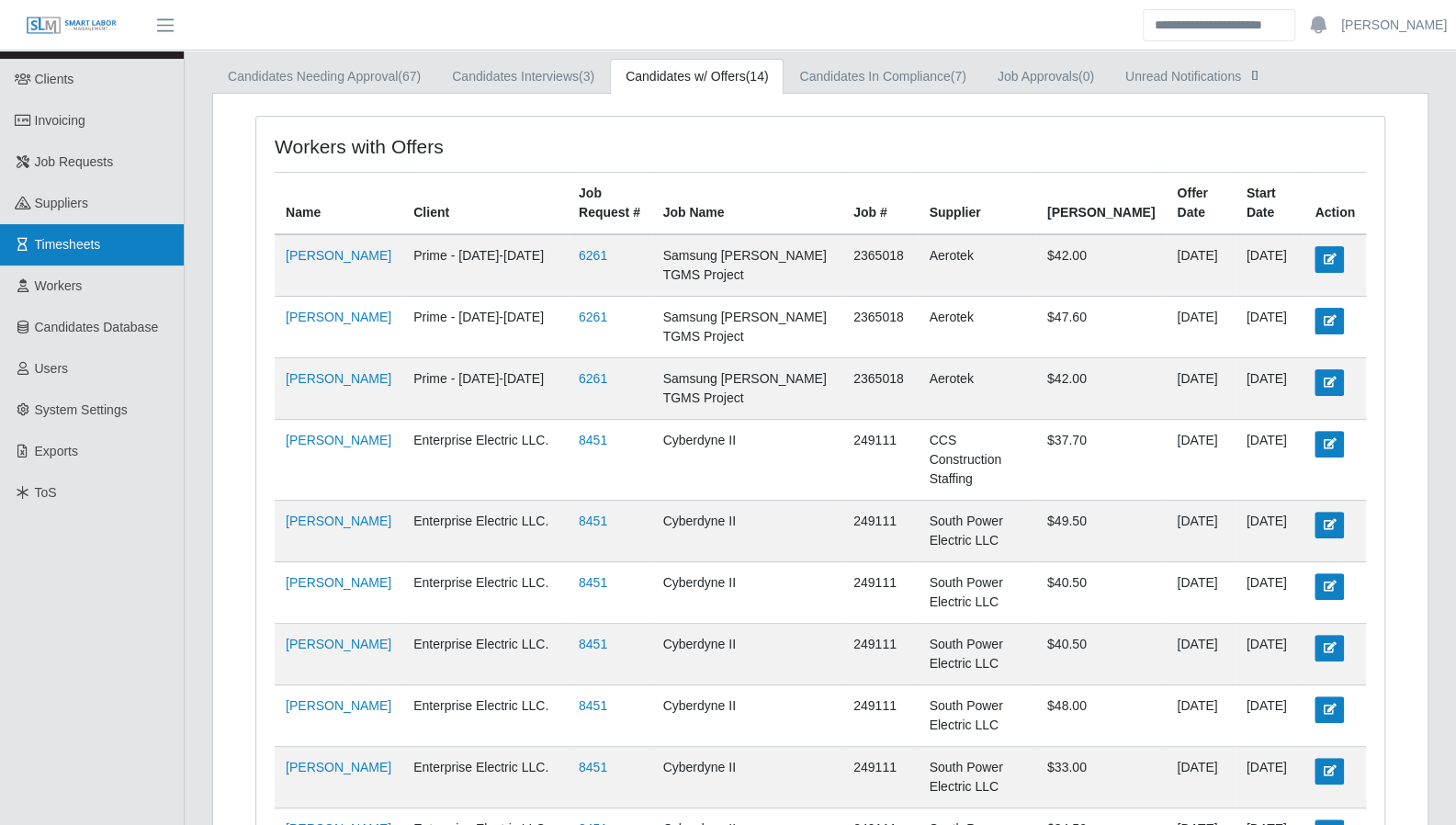
click at [48, 249] on span "Timesheets" at bounding box center [68, 244] width 66 height 15
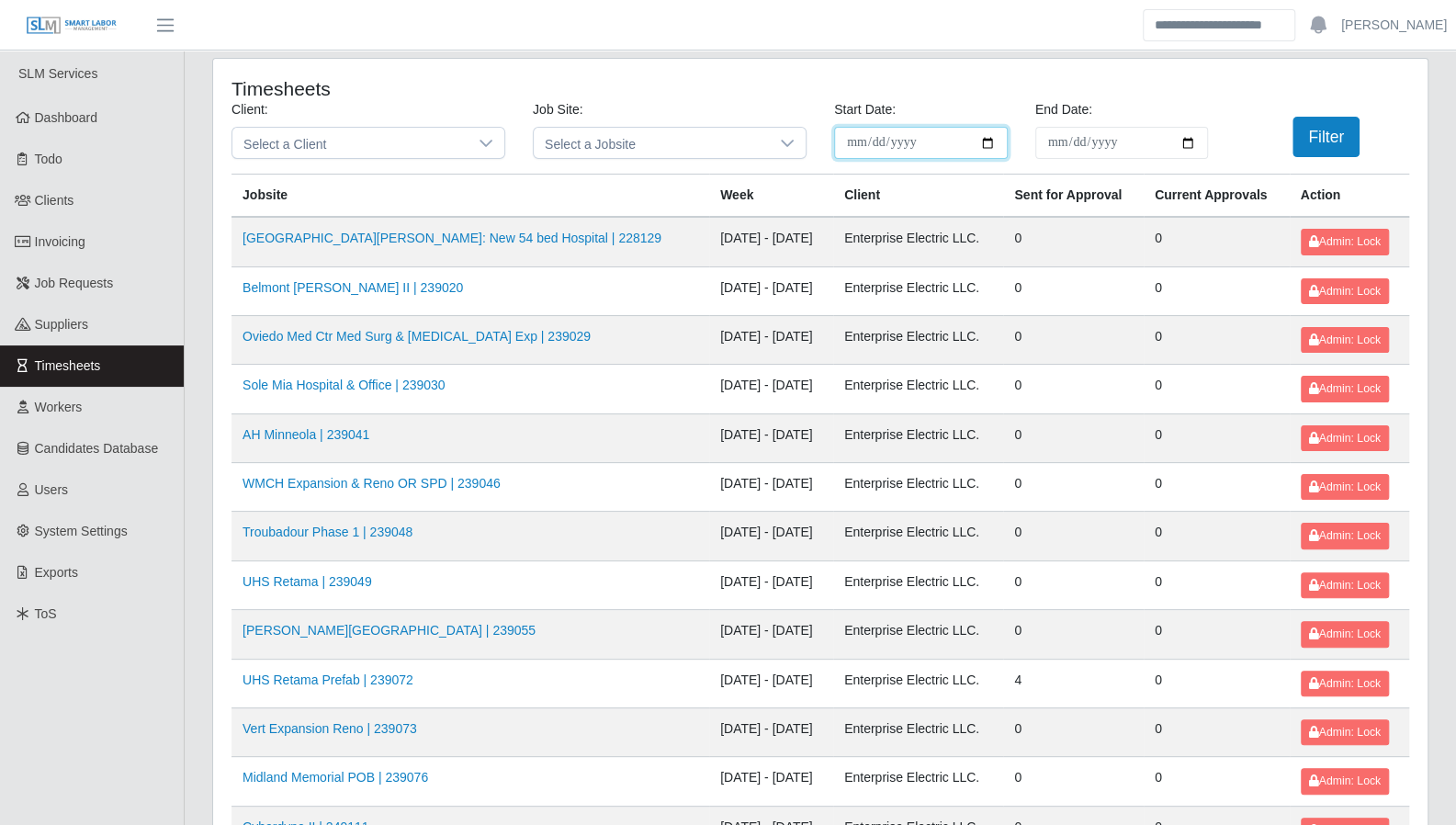
click at [995, 145] on input "**********" at bounding box center [920, 143] width 174 height 32
type input "**********"
click at [1189, 143] on input "End Date:" at bounding box center [1122, 143] width 174 height 32
type input "**********"
click at [1332, 136] on button "Filter" at bounding box center [1326, 137] width 67 height 41
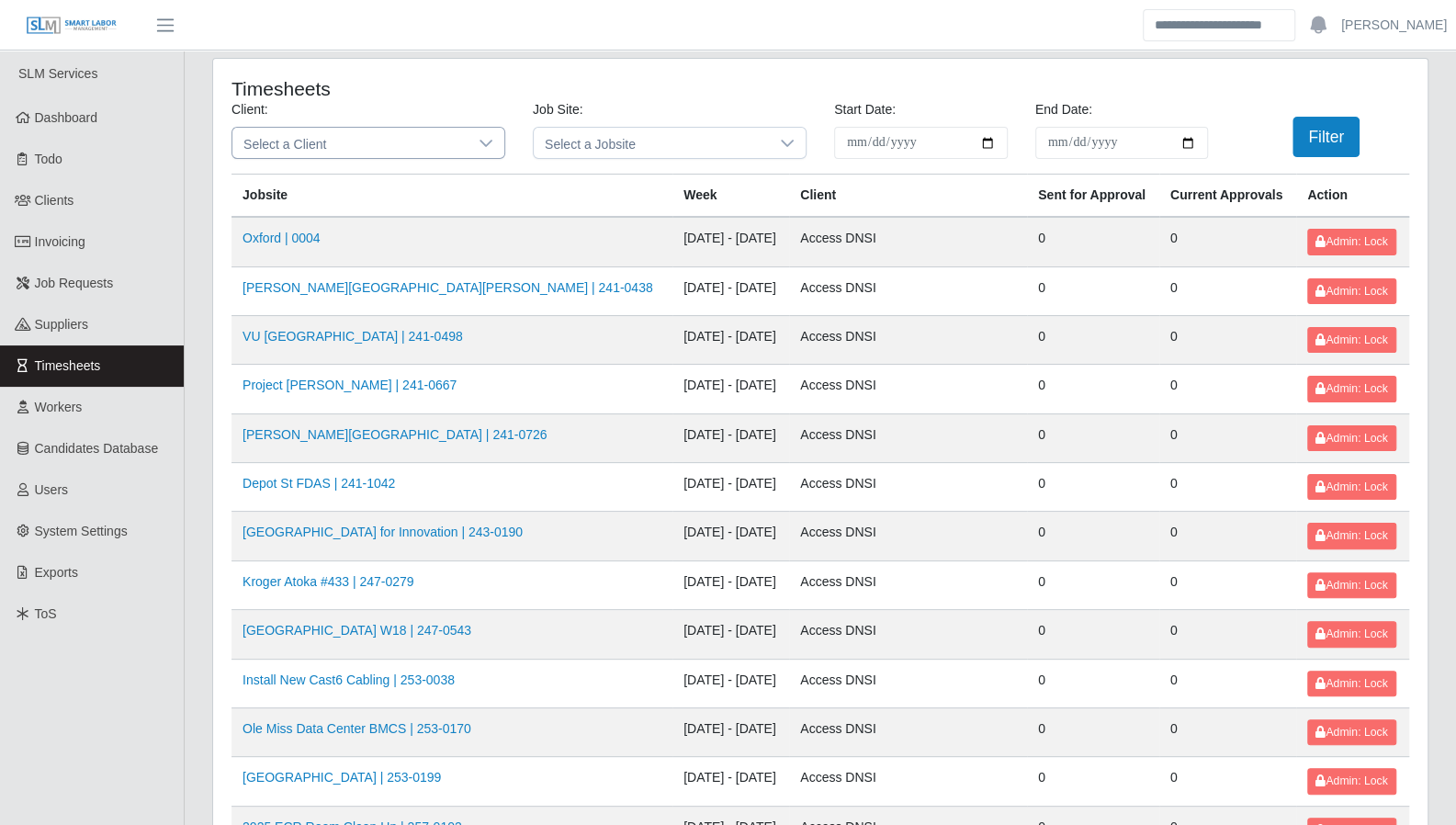
click at [481, 139] on icon at bounding box center [485, 143] width 15 height 15
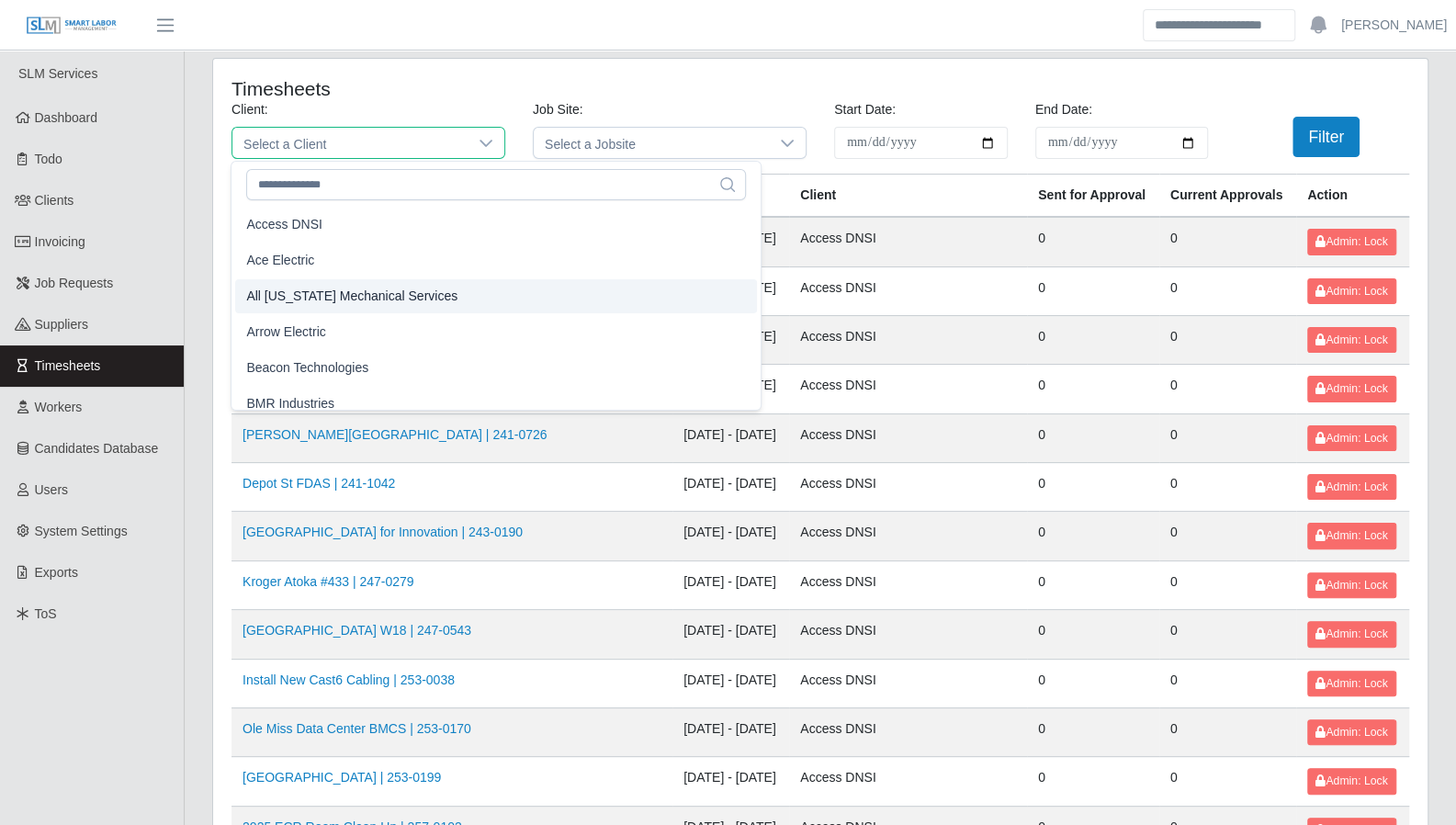
click at [673, 389] on td "08/11/2025 - 08/17/2025" at bounding box center [731, 389] width 116 height 49
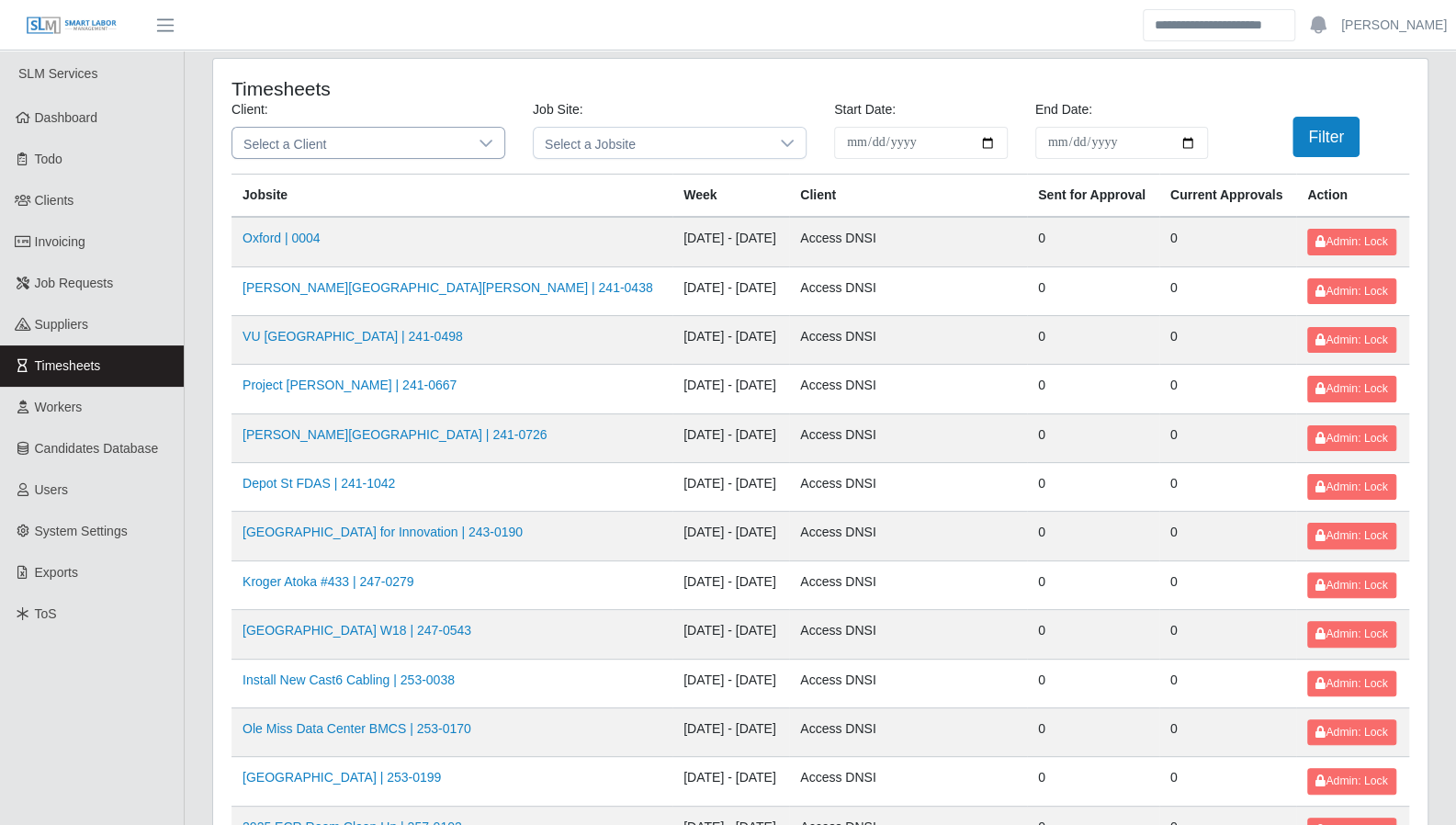
click at [483, 141] on icon at bounding box center [485, 143] width 15 height 15
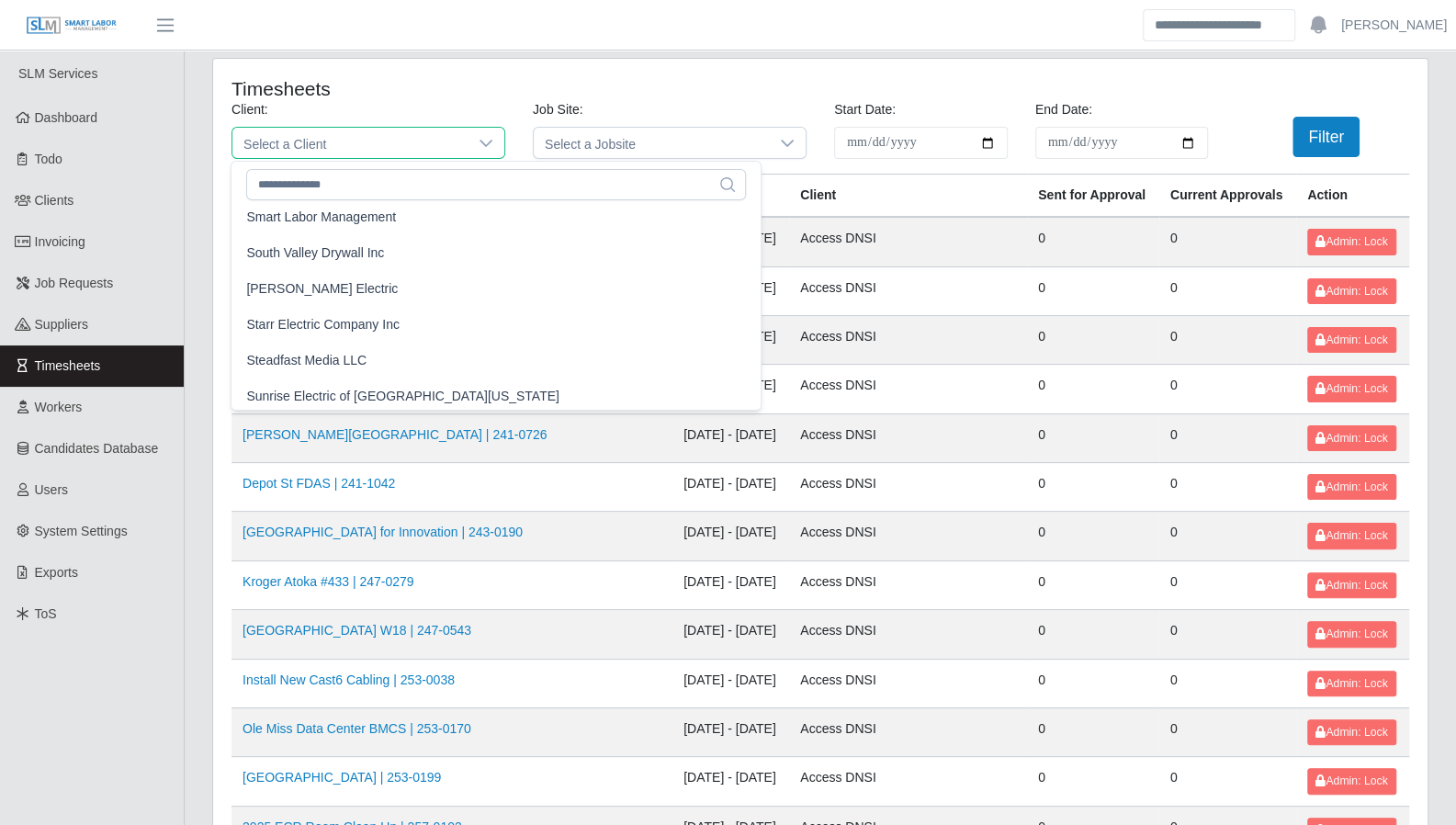
scroll to position [1727, 0]
click at [395, 330] on li "Starr Electric Company Inc" at bounding box center [496, 324] width 522 height 34
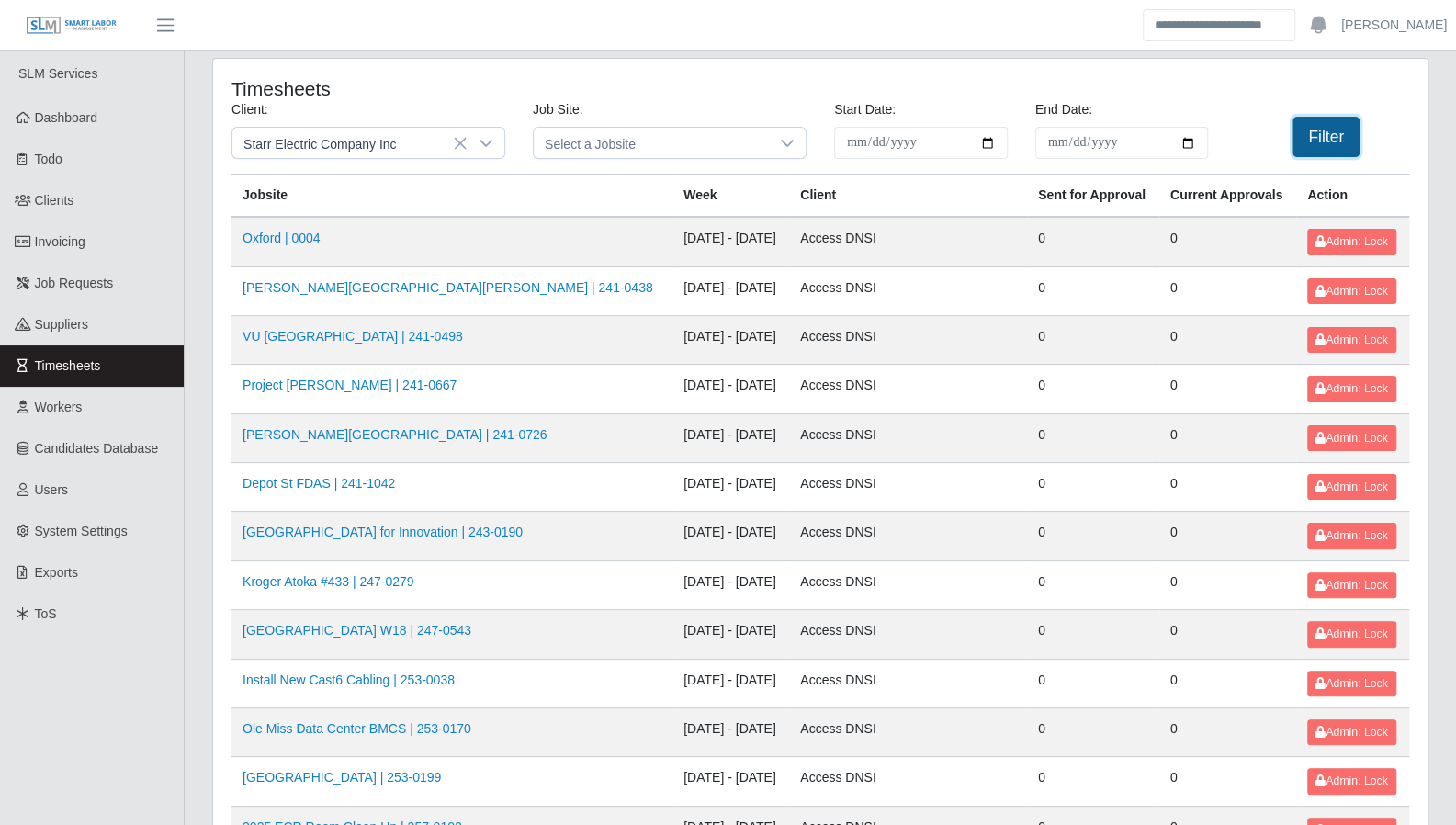
click at [1327, 143] on button "Filter" at bounding box center [1326, 137] width 67 height 41
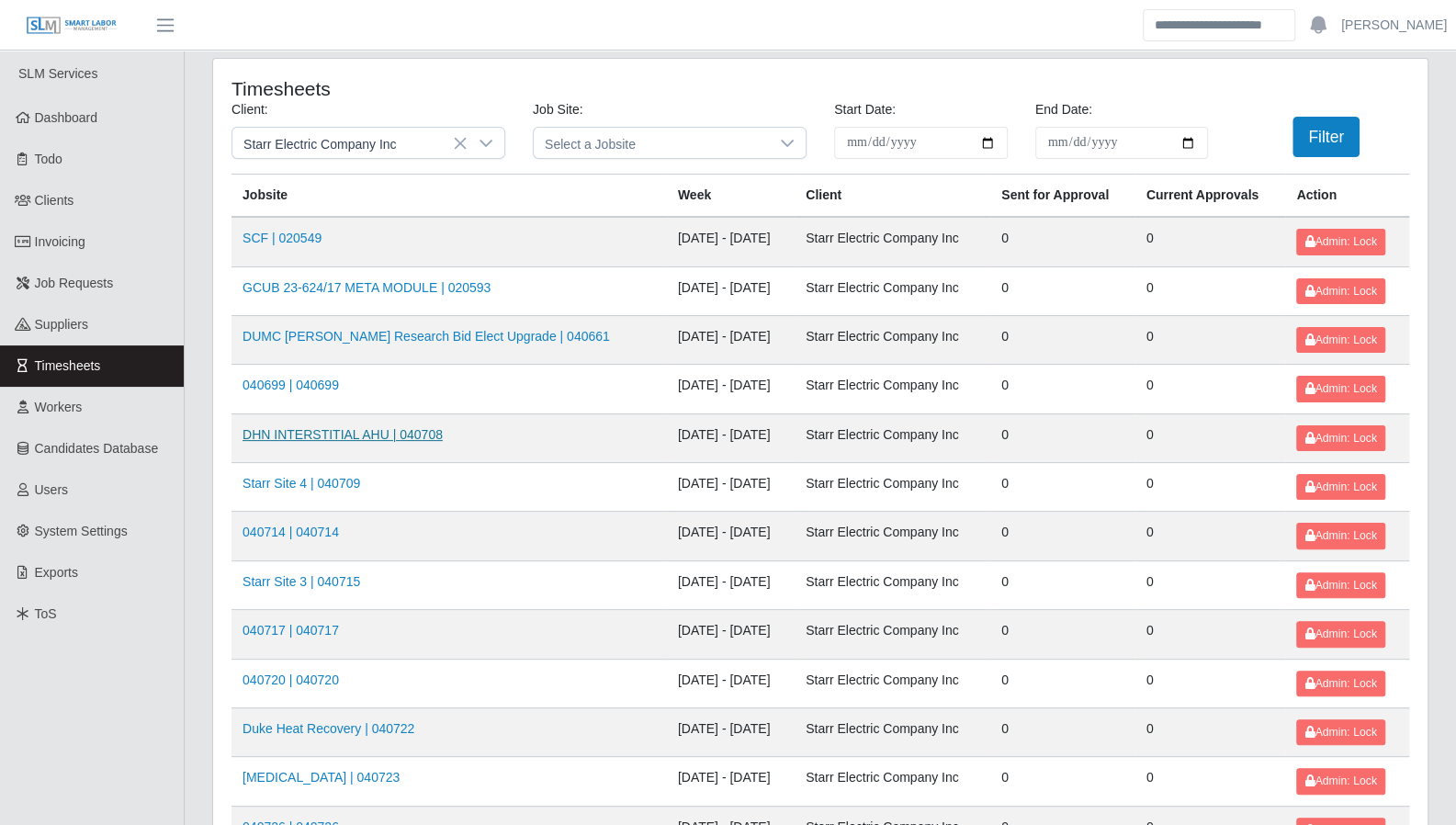
click at [315, 428] on link "DHN INTERSTITIAL AHU | 040708" at bounding box center [343, 434] width 200 height 15
click at [487, 149] on icon at bounding box center [485, 143] width 15 height 15
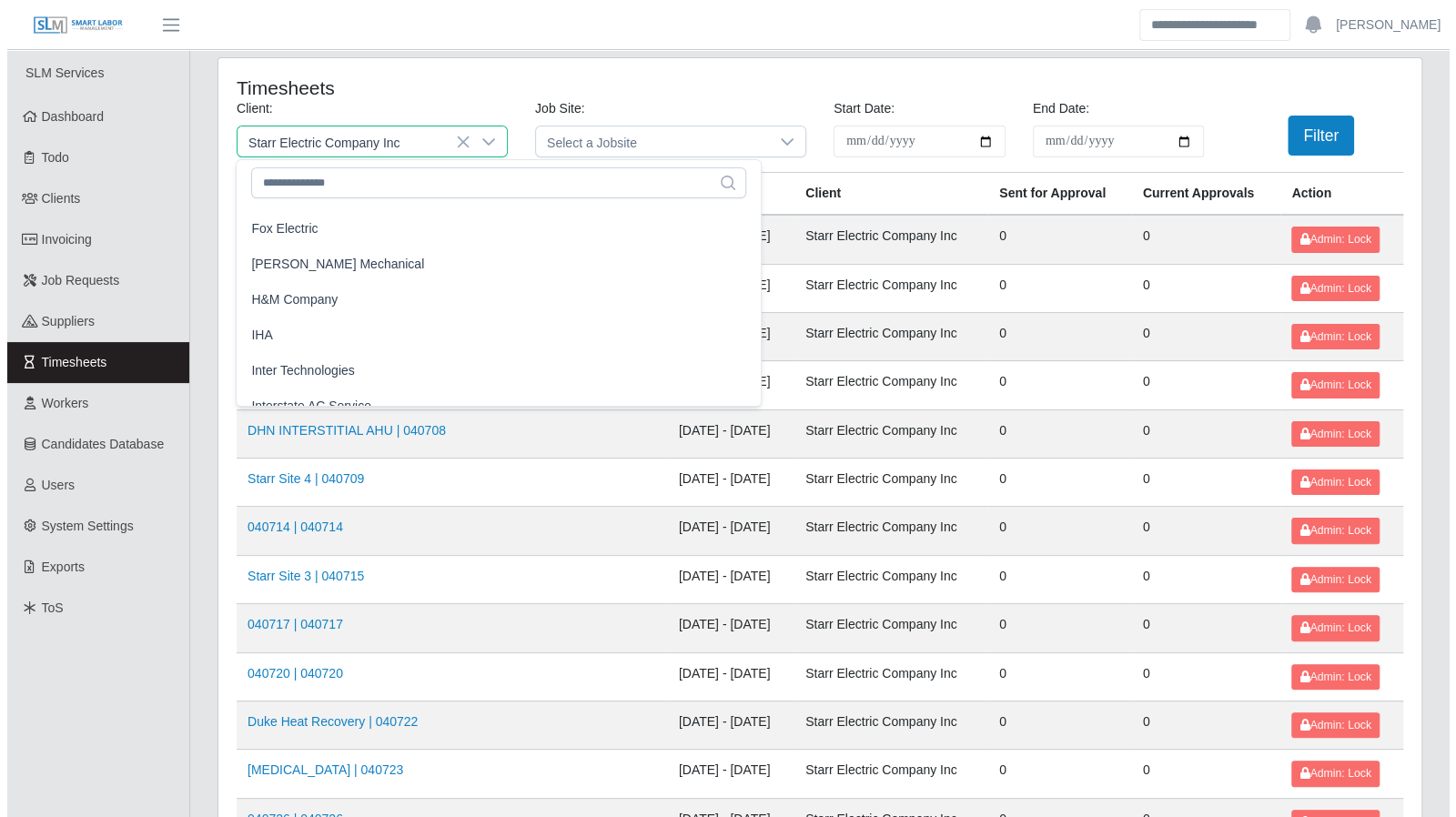
scroll to position [835, 0]
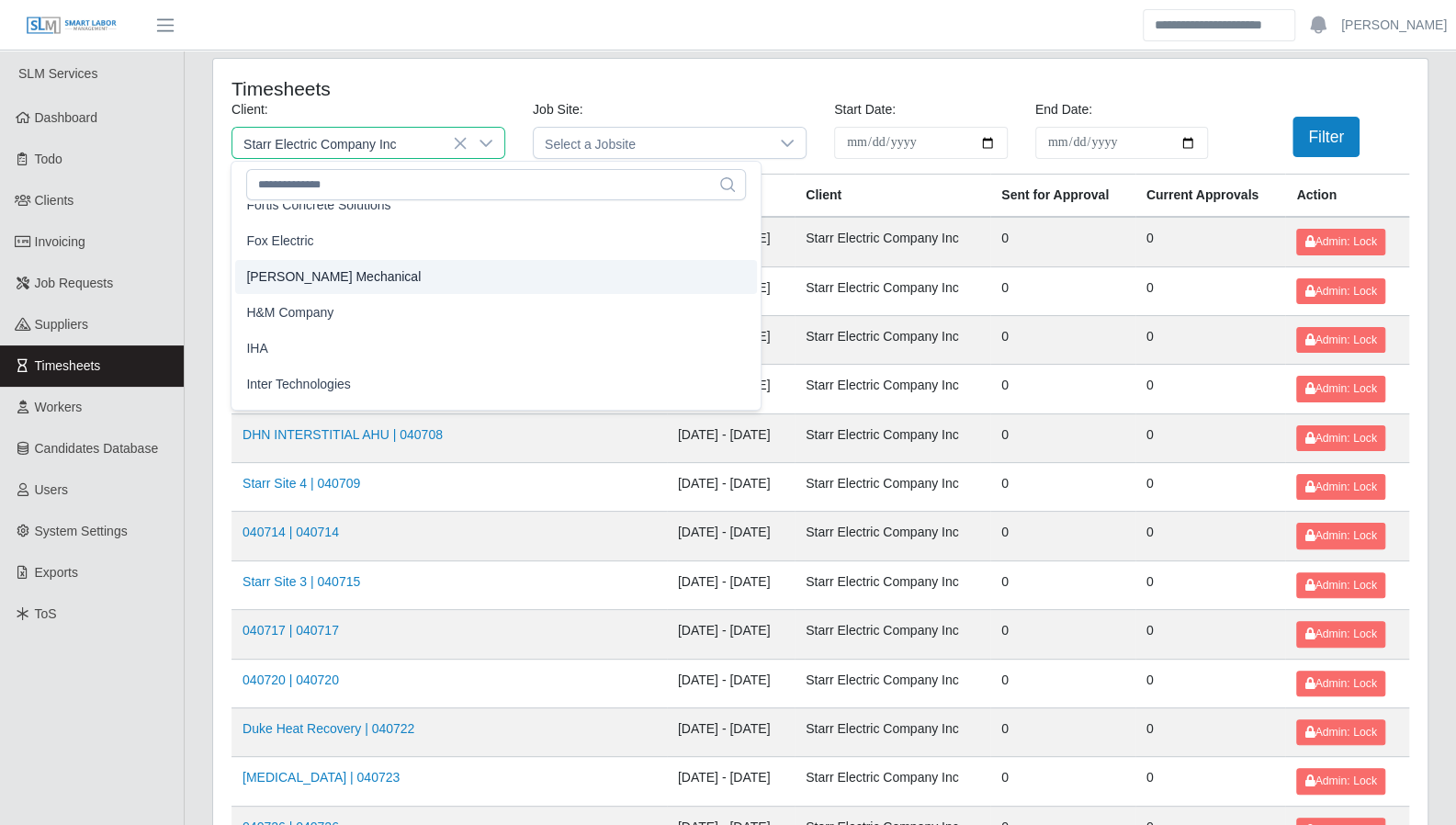
click at [427, 283] on li "[PERSON_NAME] Mechanical" at bounding box center [496, 277] width 522 height 34
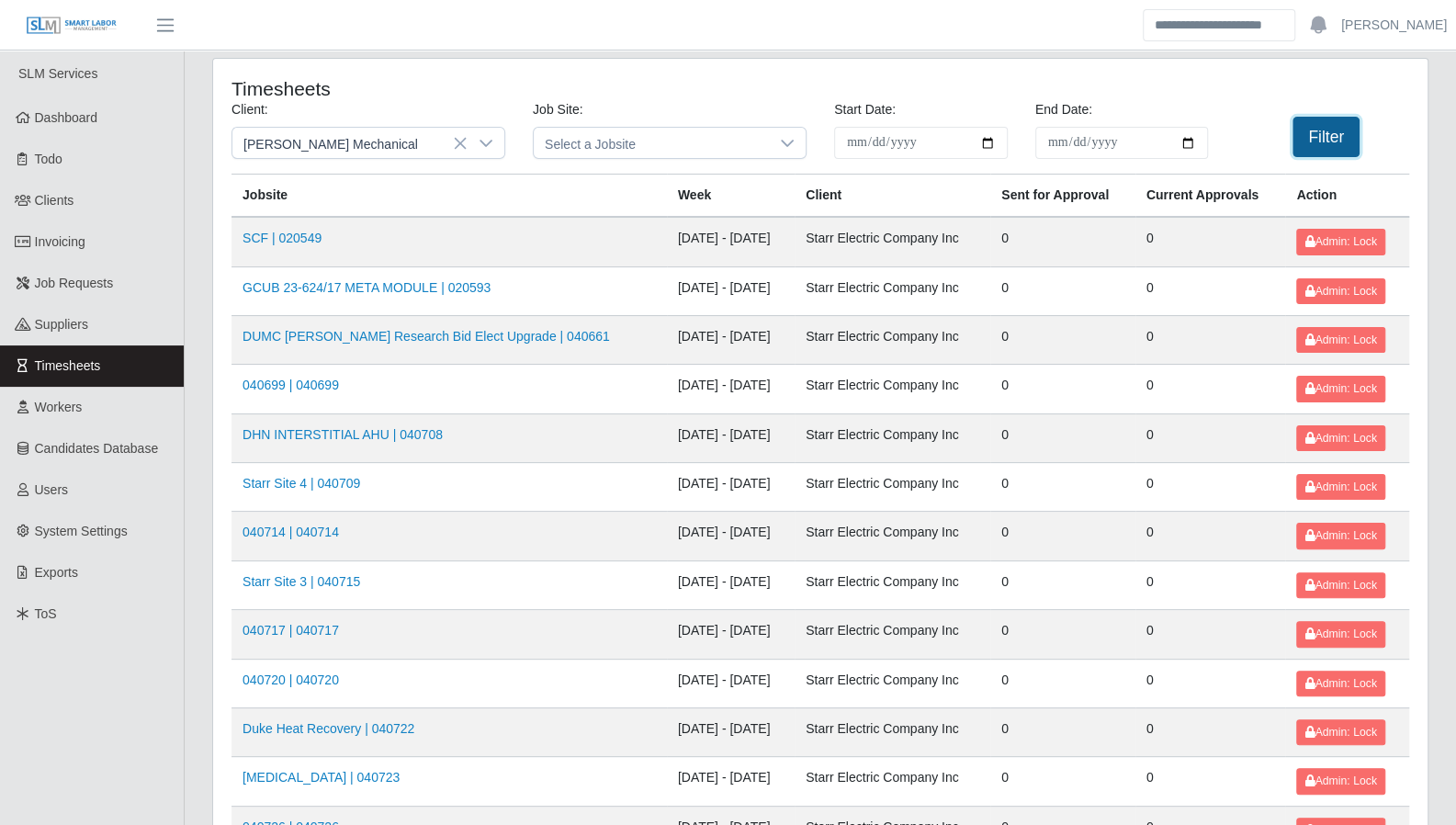
click at [1325, 135] on button "Filter" at bounding box center [1326, 137] width 67 height 41
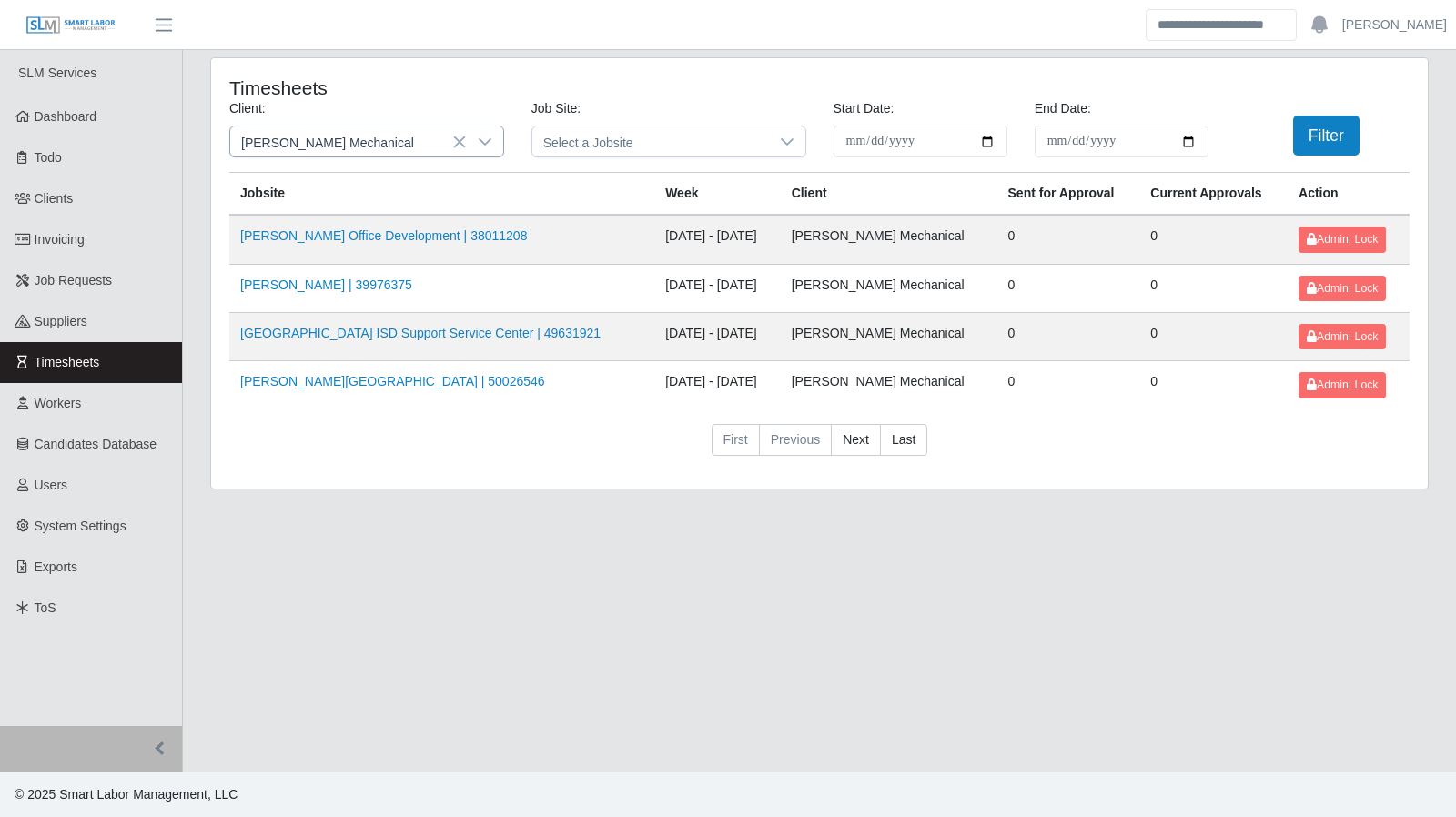
click at [480, 135] on icon at bounding box center [485, 141] width 14 height 14
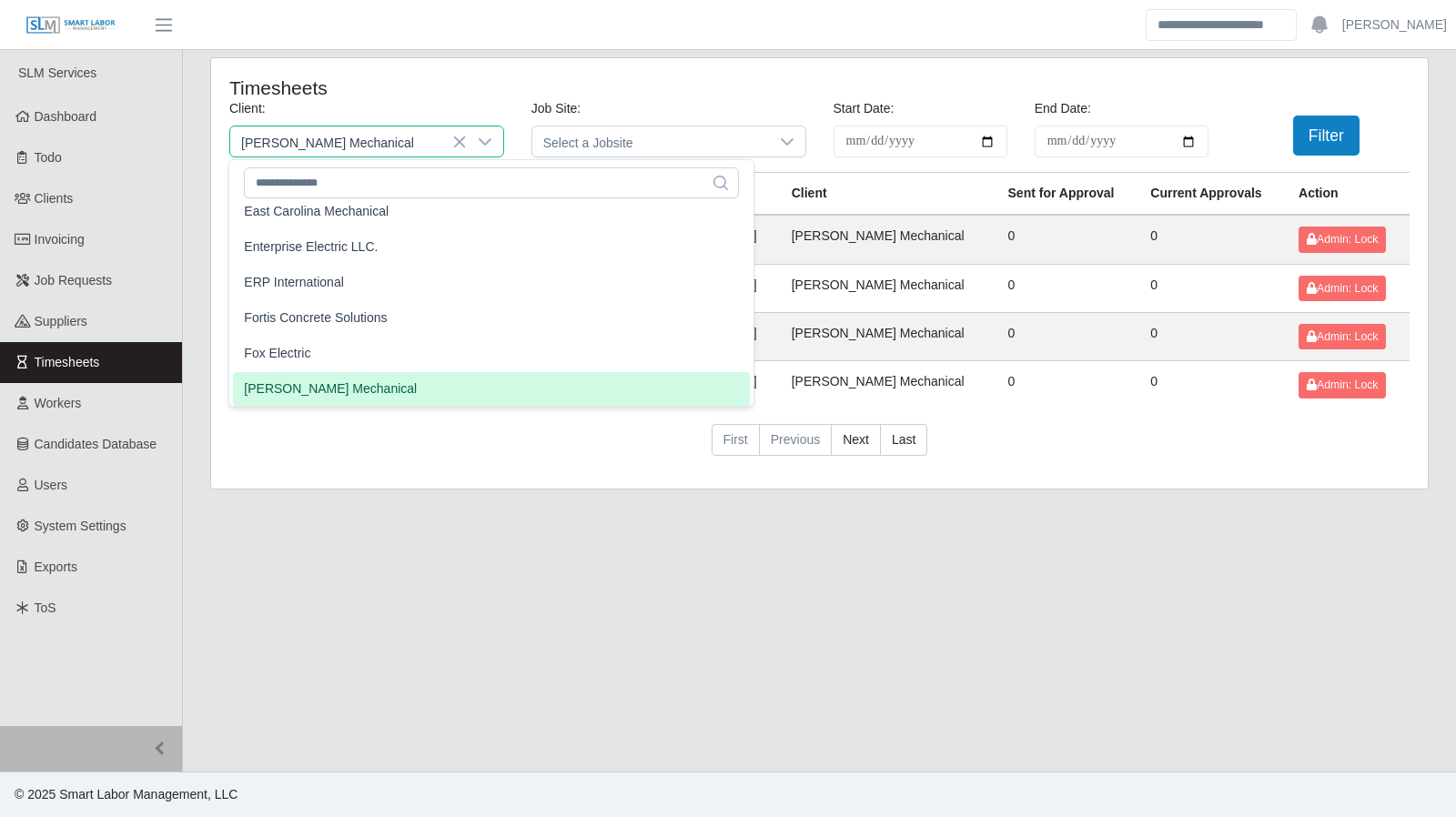
scroll to position [713, 0]
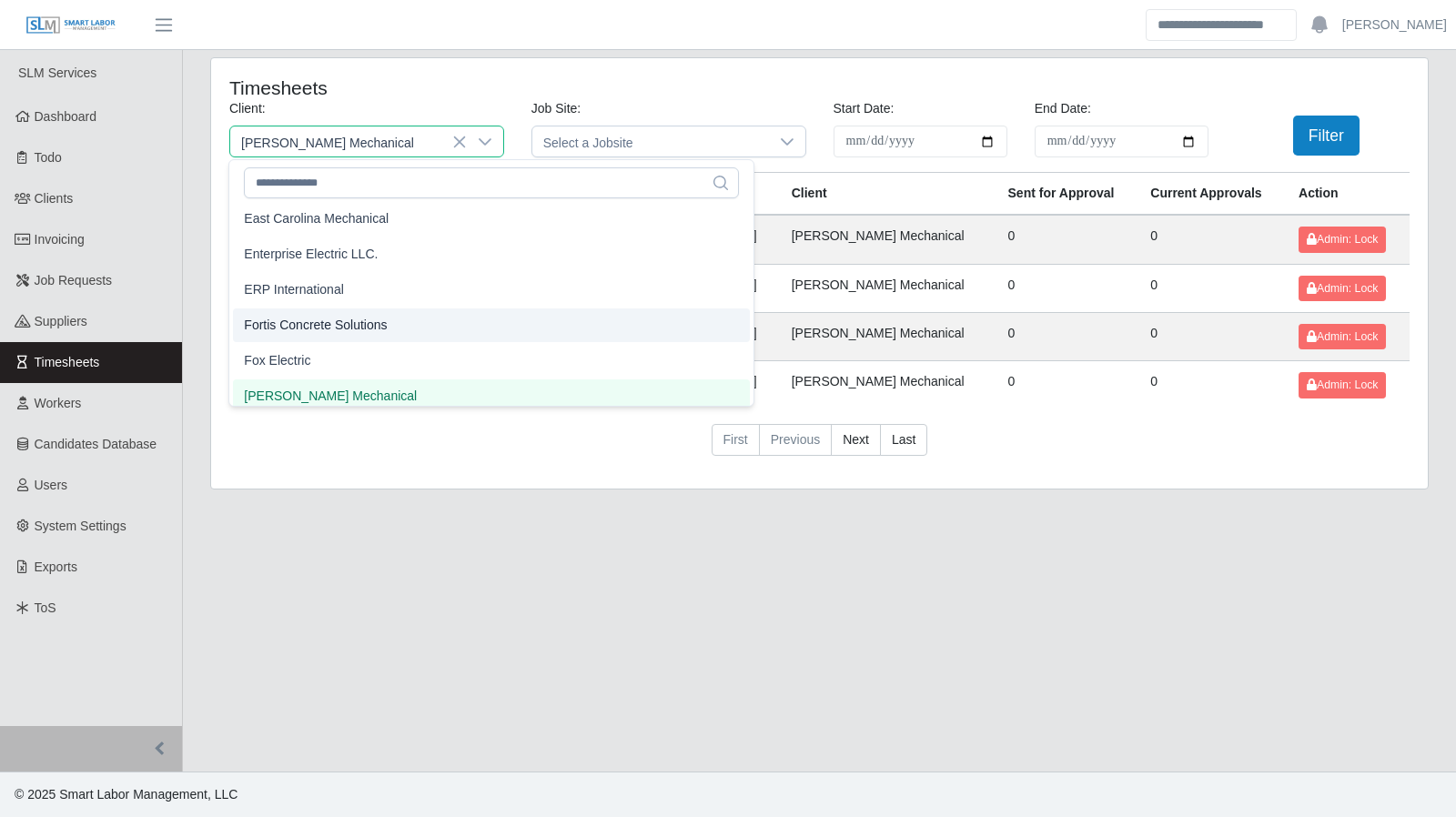
click at [388, 332] on li "Fortis Concrete Solutions" at bounding box center [491, 325] width 517 height 34
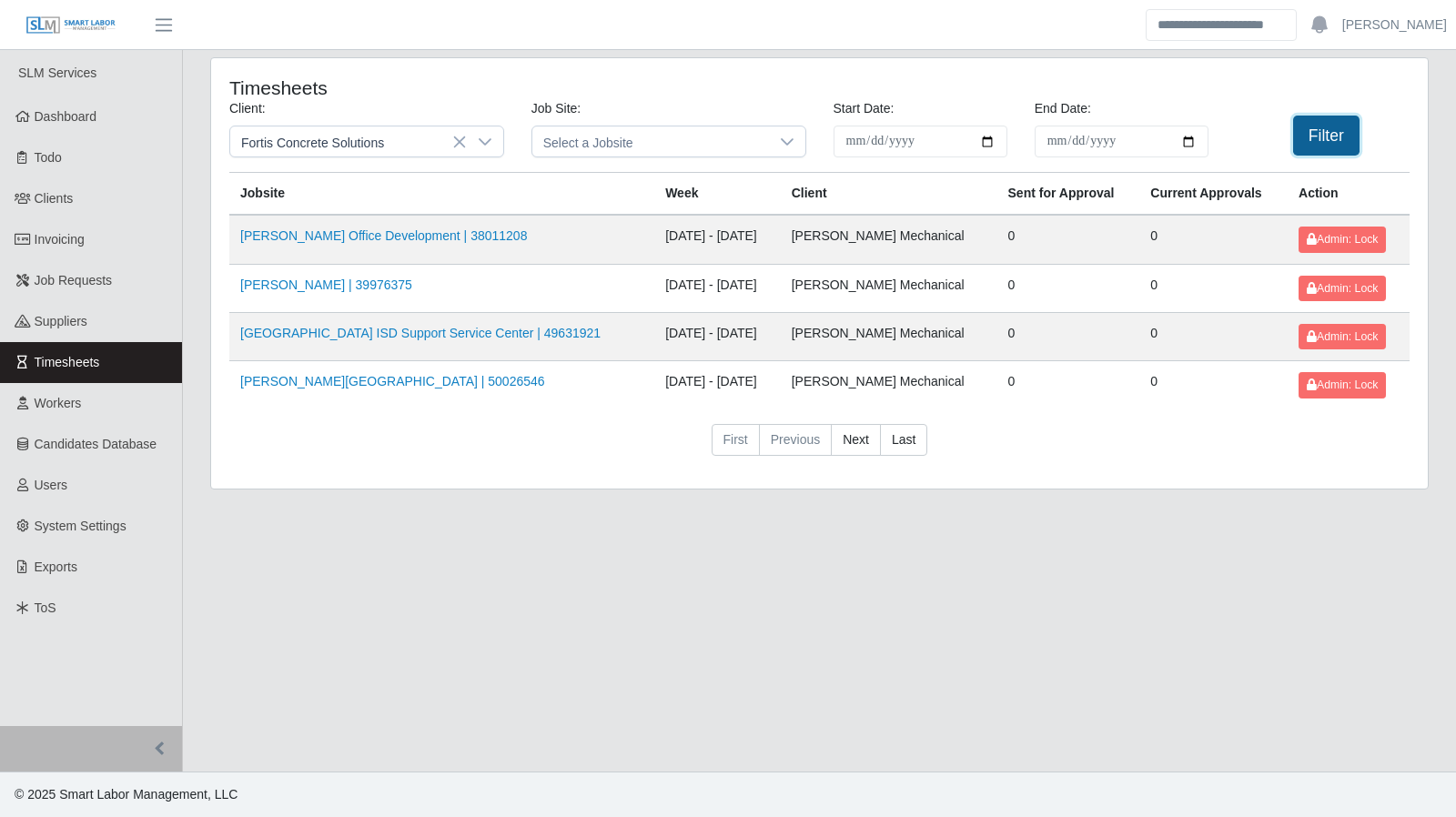
click at [1325, 144] on button "Filter" at bounding box center [1326, 136] width 66 height 40
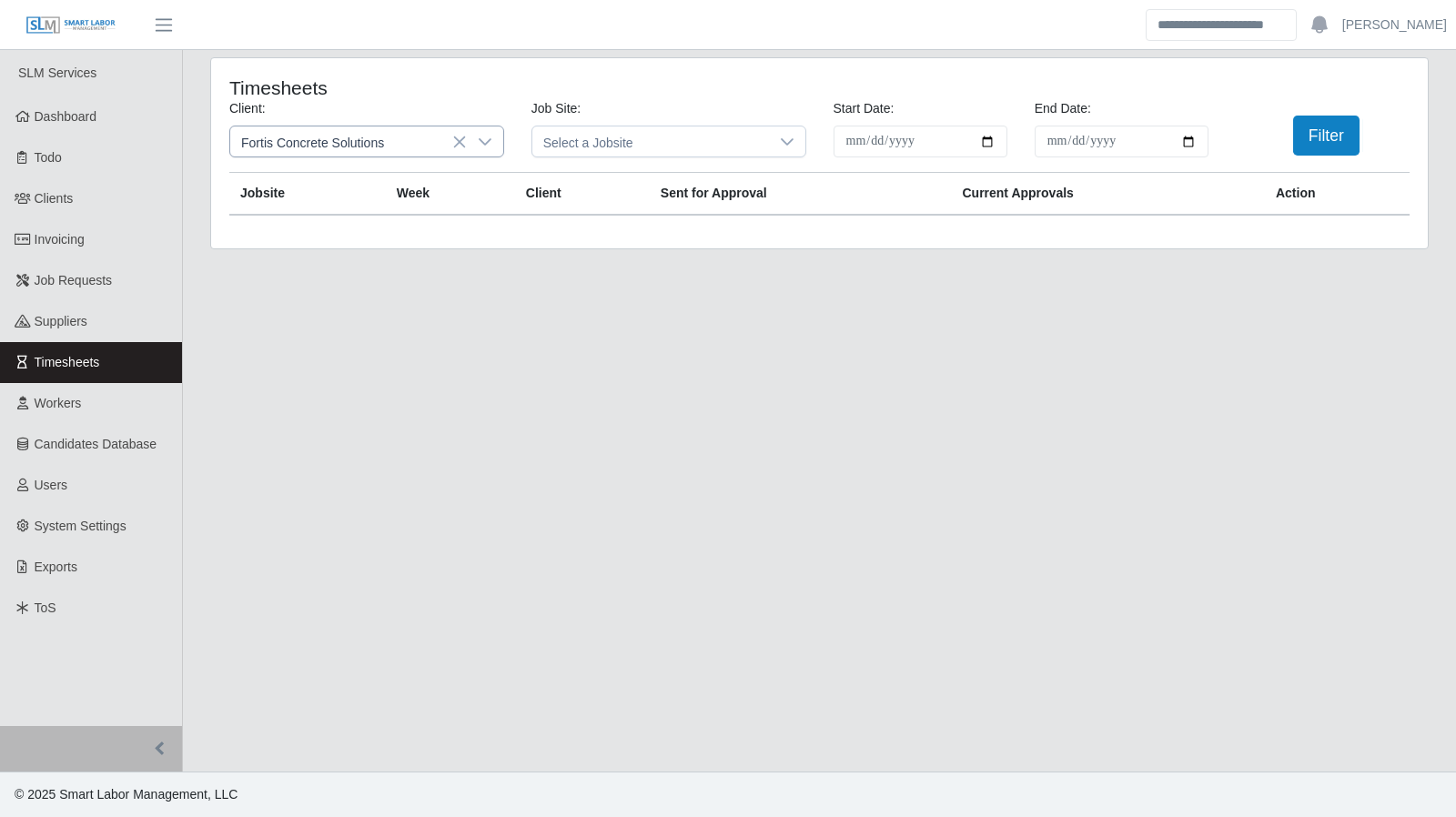
click at [496, 136] on div at bounding box center [486, 141] width 37 height 30
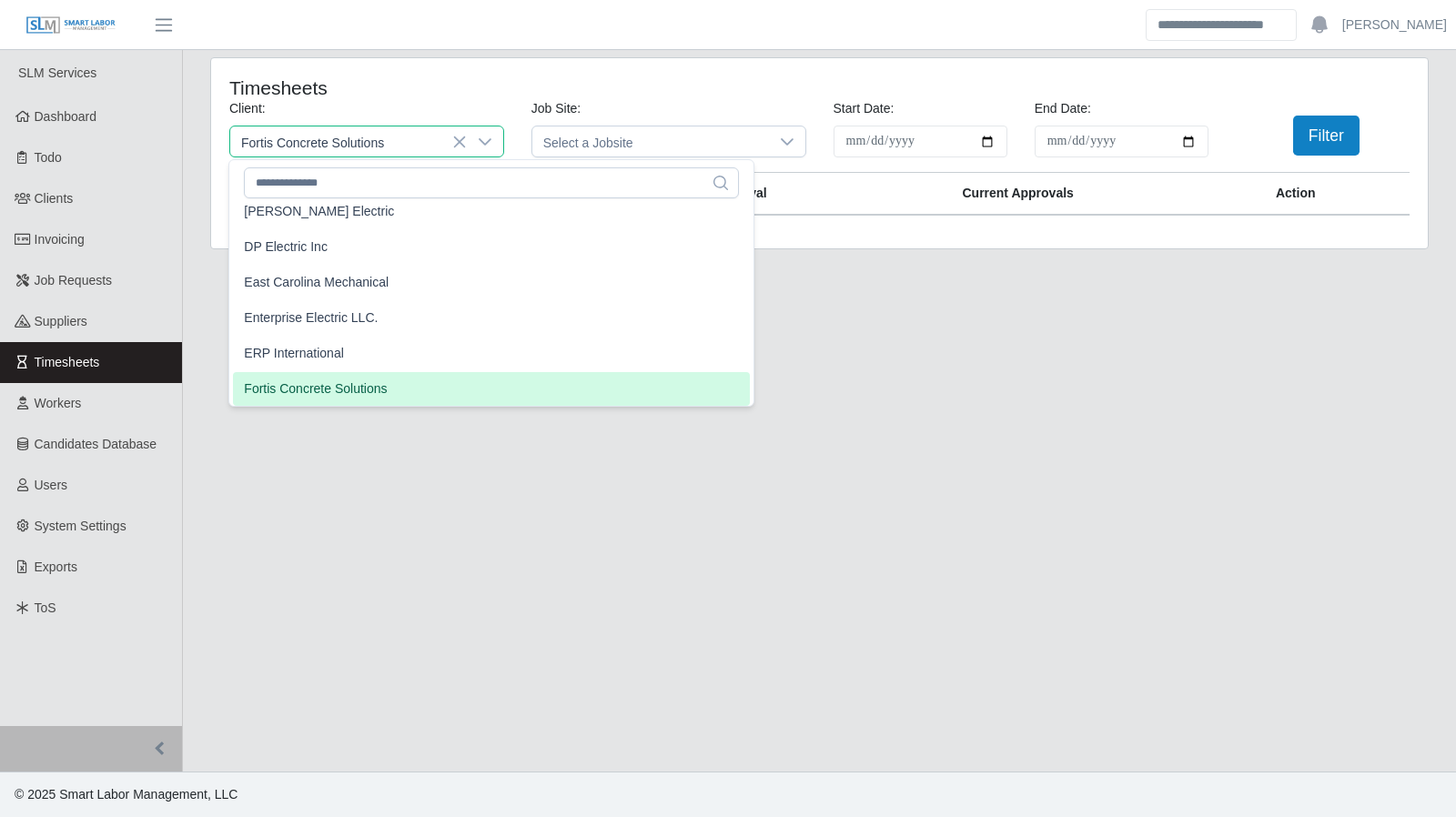
scroll to position [642, 0]
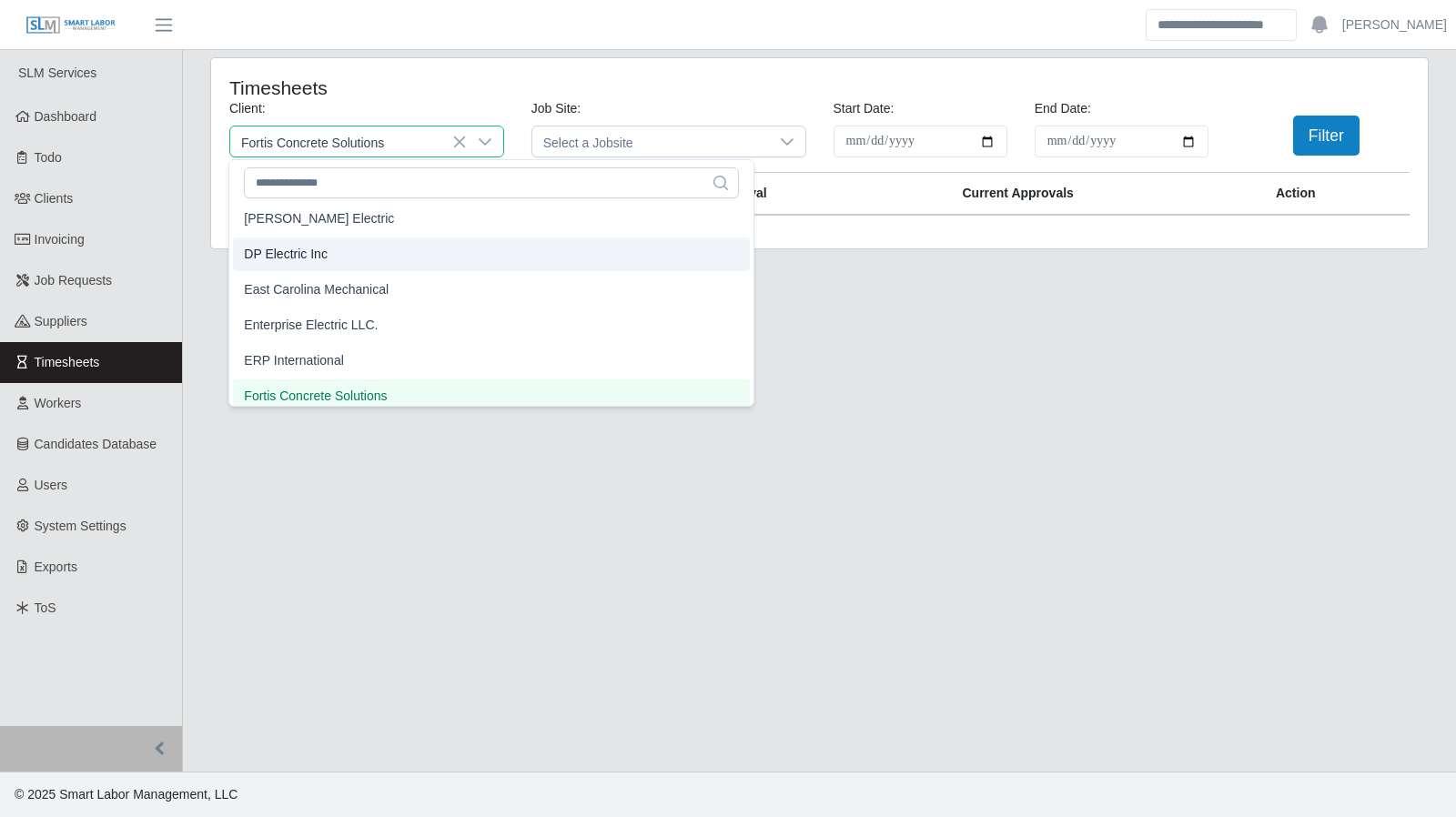
click at [406, 257] on li "DP Electric Inc" at bounding box center [491, 254] width 517 height 34
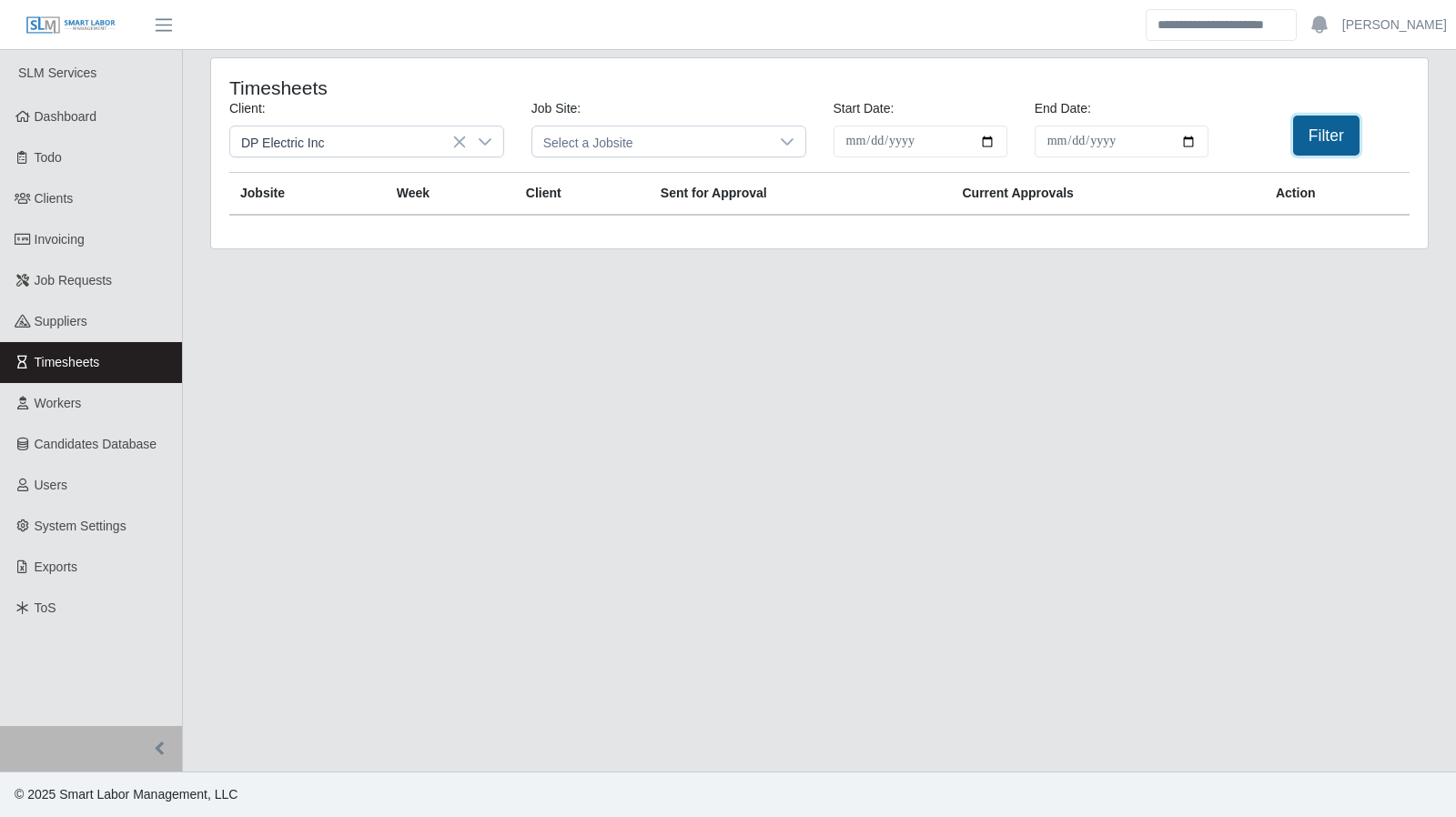
click at [1307, 134] on button "Filter" at bounding box center [1326, 136] width 66 height 40
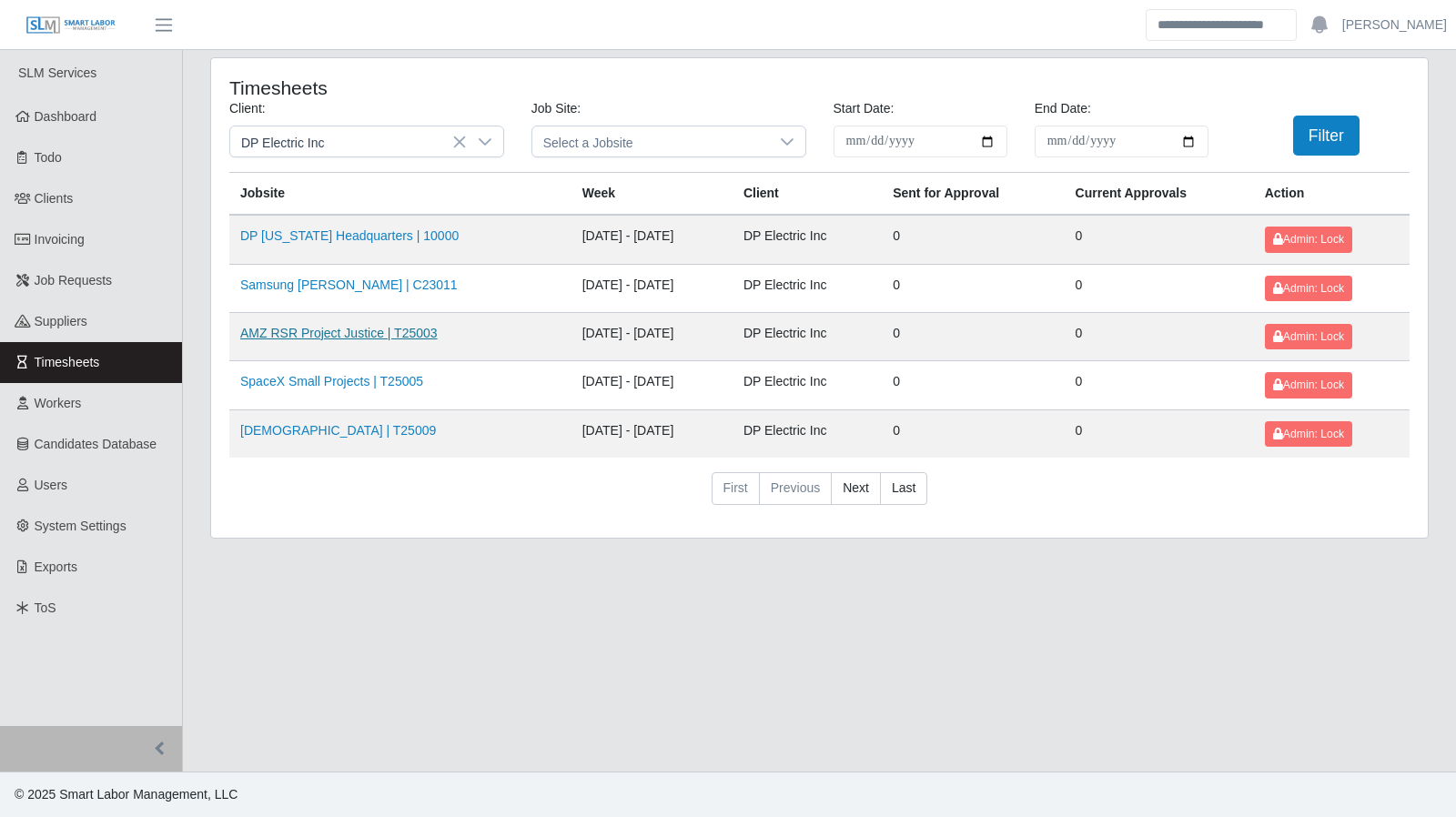
click at [370, 327] on link "AMZ RSR Project Justice | T25003" at bounding box center [339, 333] width 197 height 14
click at [290, 235] on link "DP [US_STATE] Headquarters | 10000" at bounding box center [349, 235] width 218 height 14
click at [485, 140] on icon at bounding box center [485, 141] width 14 height 14
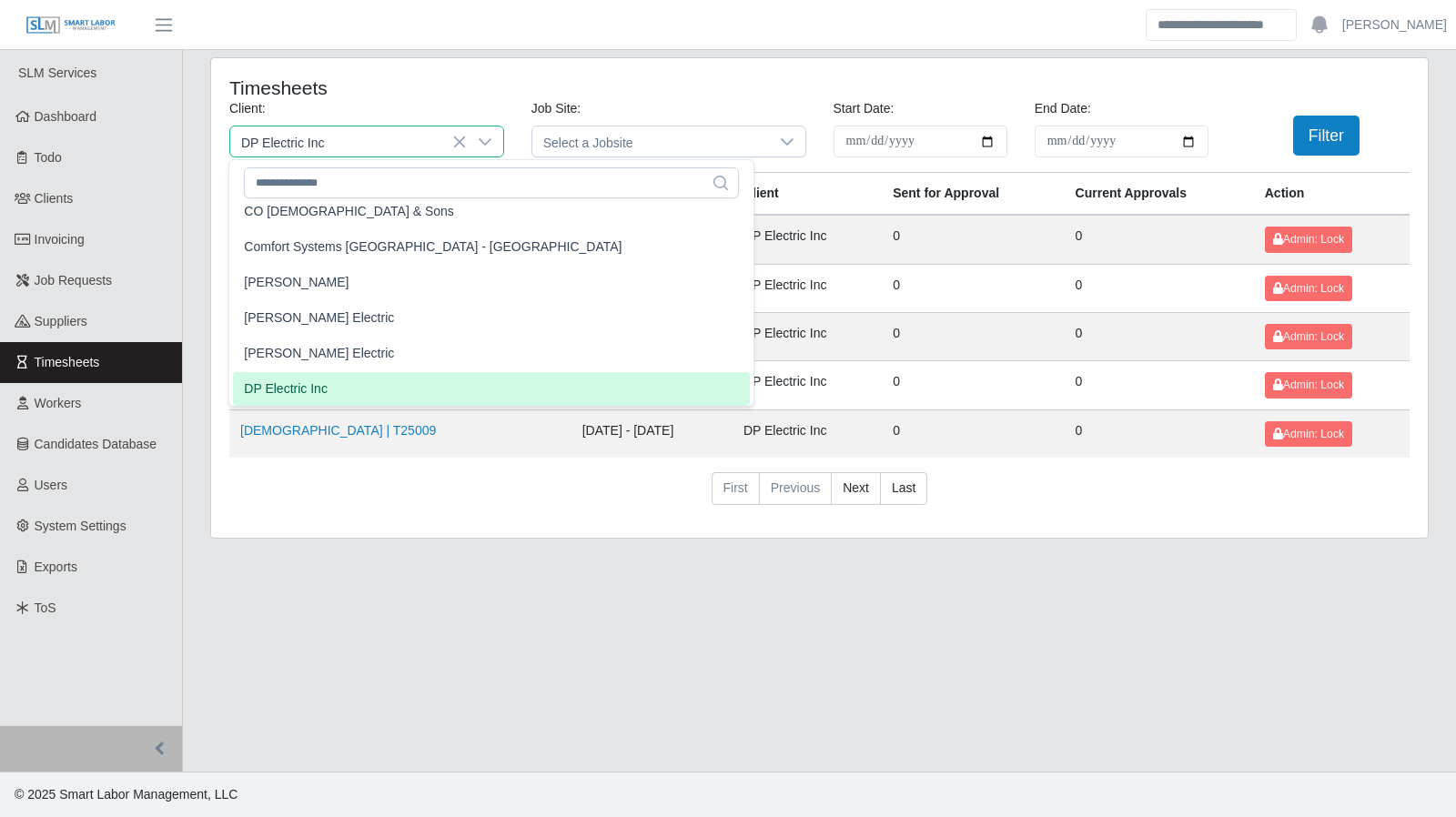
scroll to position [501, 0]
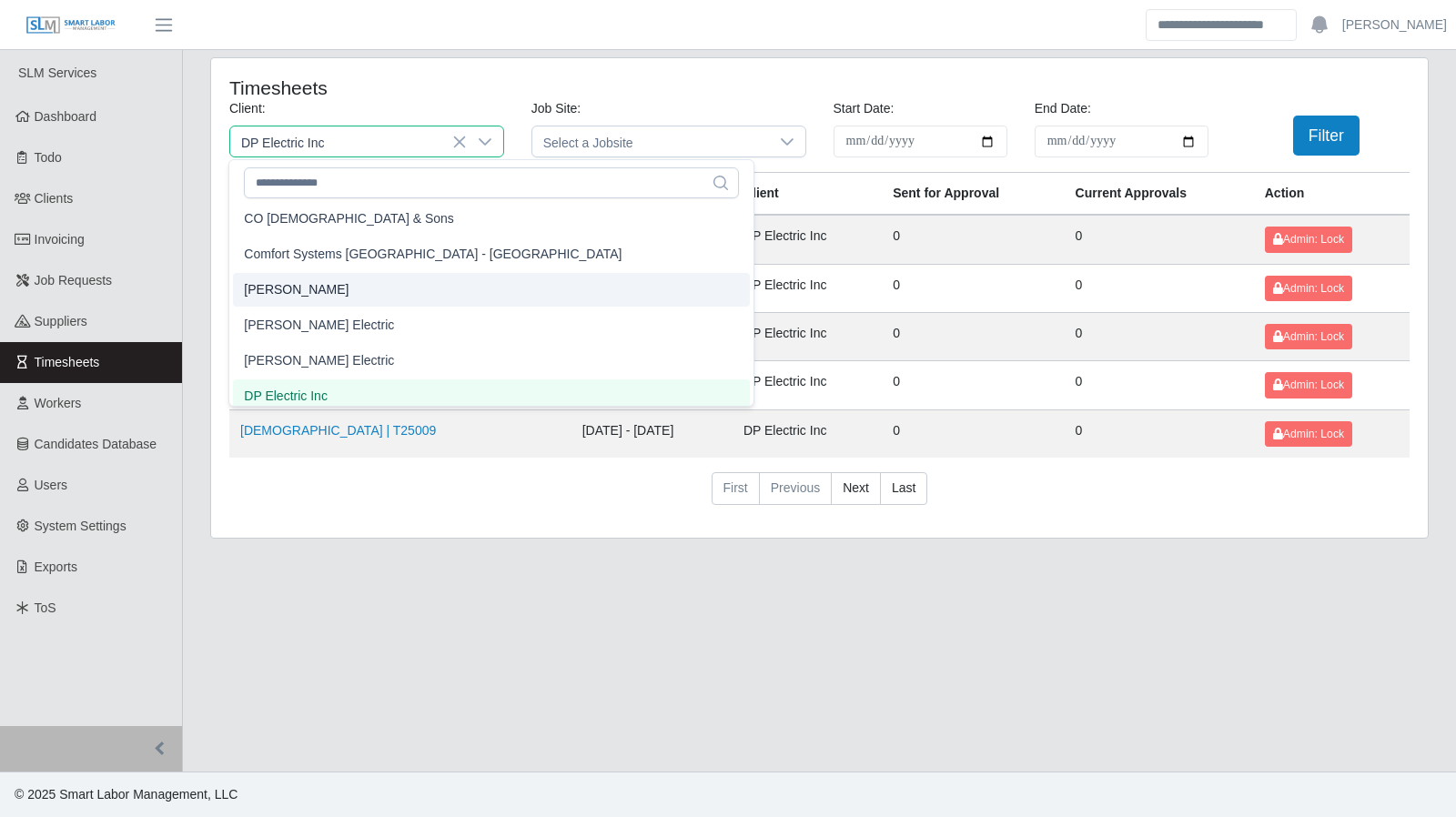
click at [391, 290] on li "CS Erickson" at bounding box center [491, 289] width 517 height 34
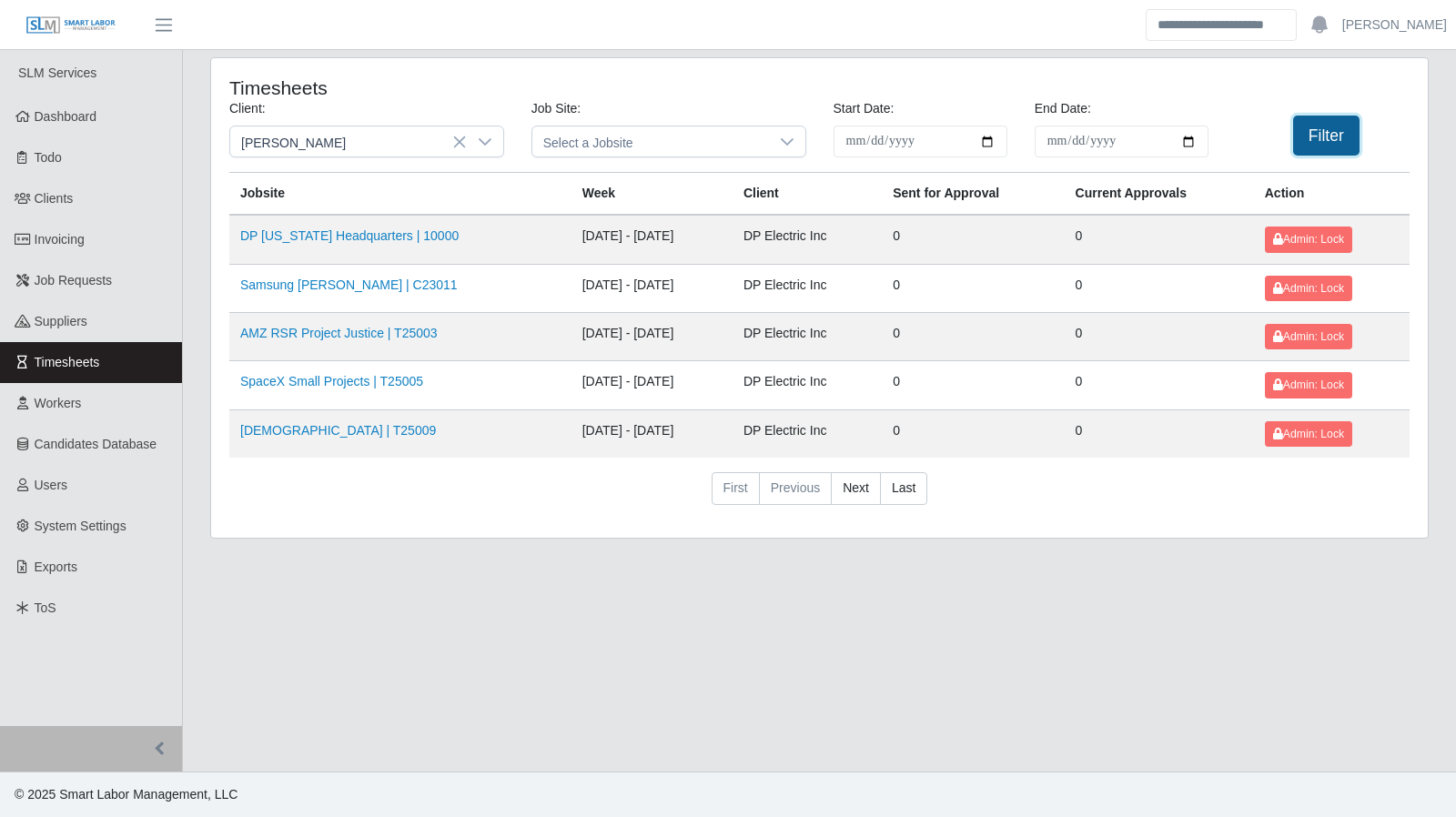
click at [1311, 131] on button "Filter" at bounding box center [1326, 136] width 66 height 40
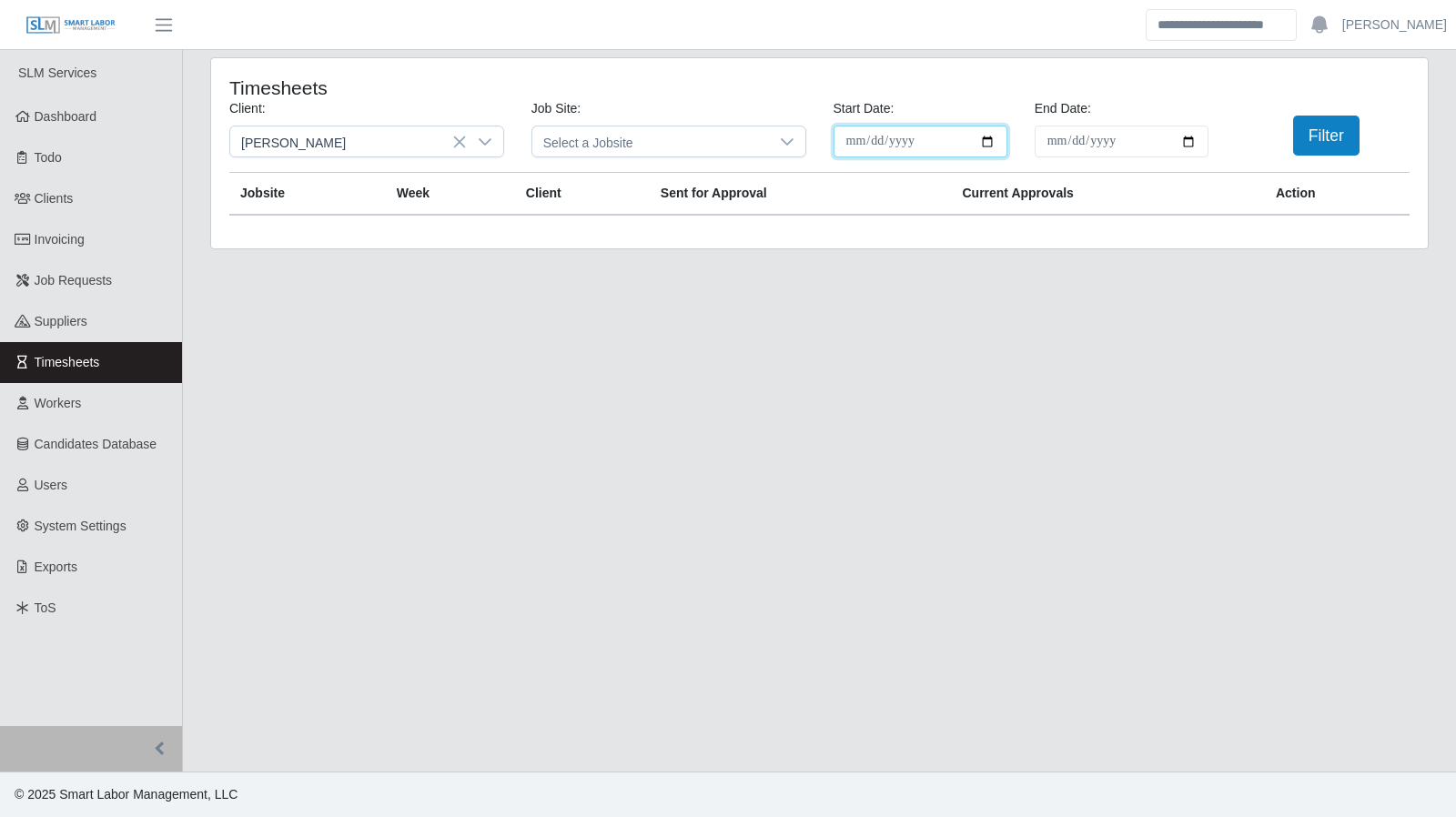
click at [991, 137] on input "**********" at bounding box center [920, 141] width 174 height 32
type input "**********"
click at [1187, 146] on input "**********" at bounding box center [1121, 141] width 174 height 32
type input "**********"
click at [1301, 139] on button "Filter" at bounding box center [1326, 136] width 66 height 40
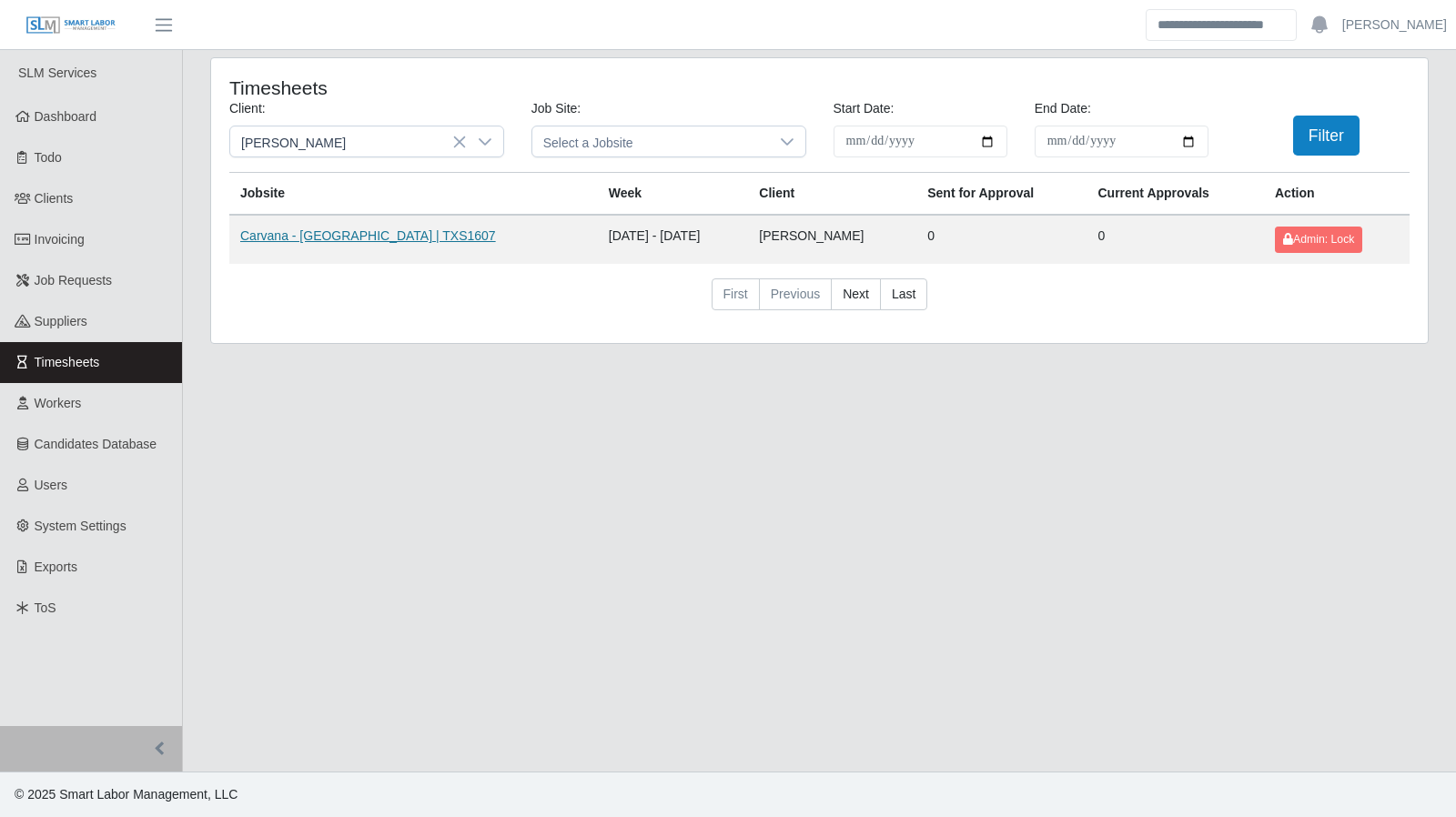
click at [318, 234] on link "Carvana - Dallas | TXS1607" at bounding box center [368, 235] width 256 height 14
click at [481, 136] on icon at bounding box center [485, 141] width 14 height 14
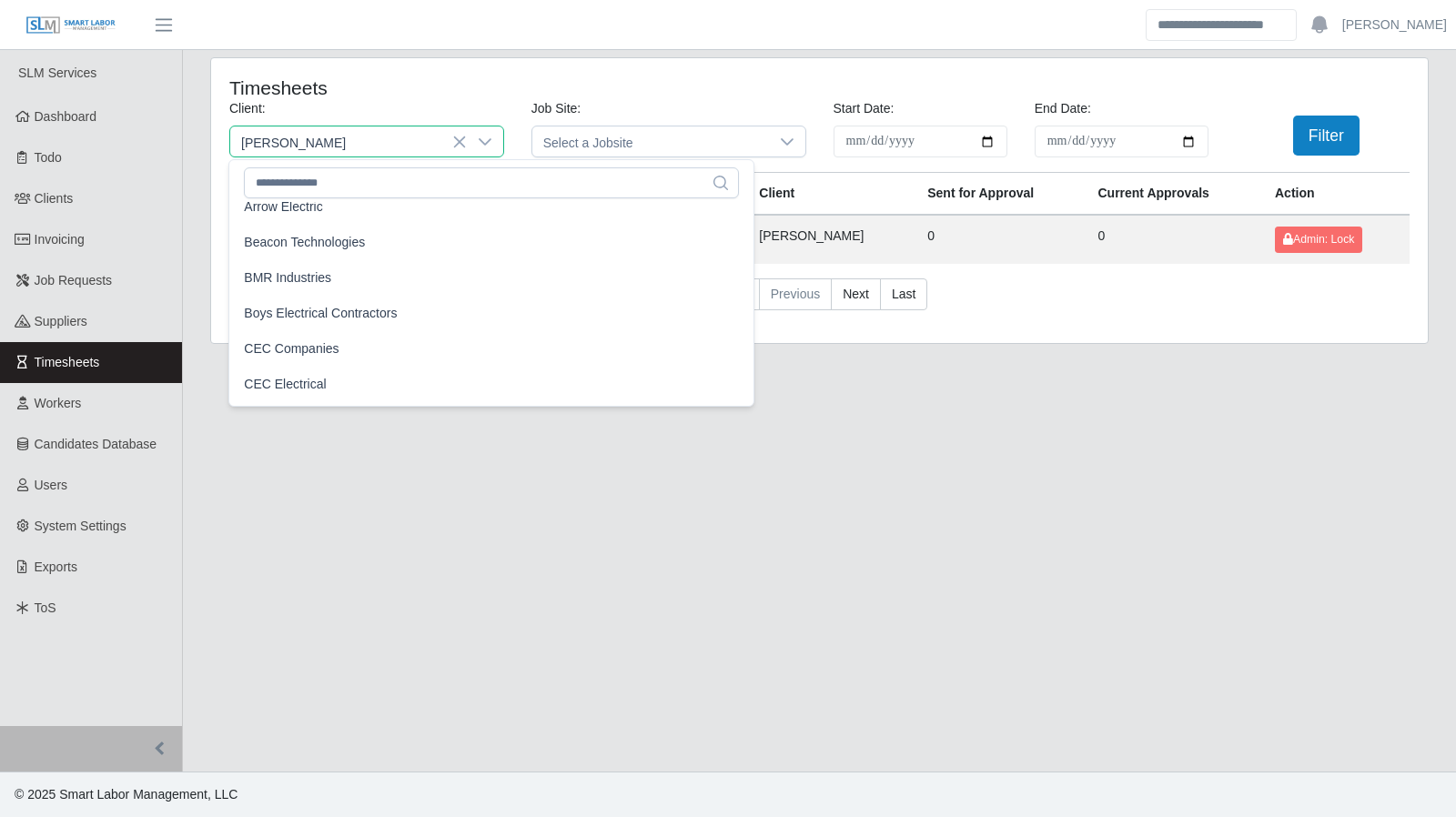
scroll to position [63, 0]
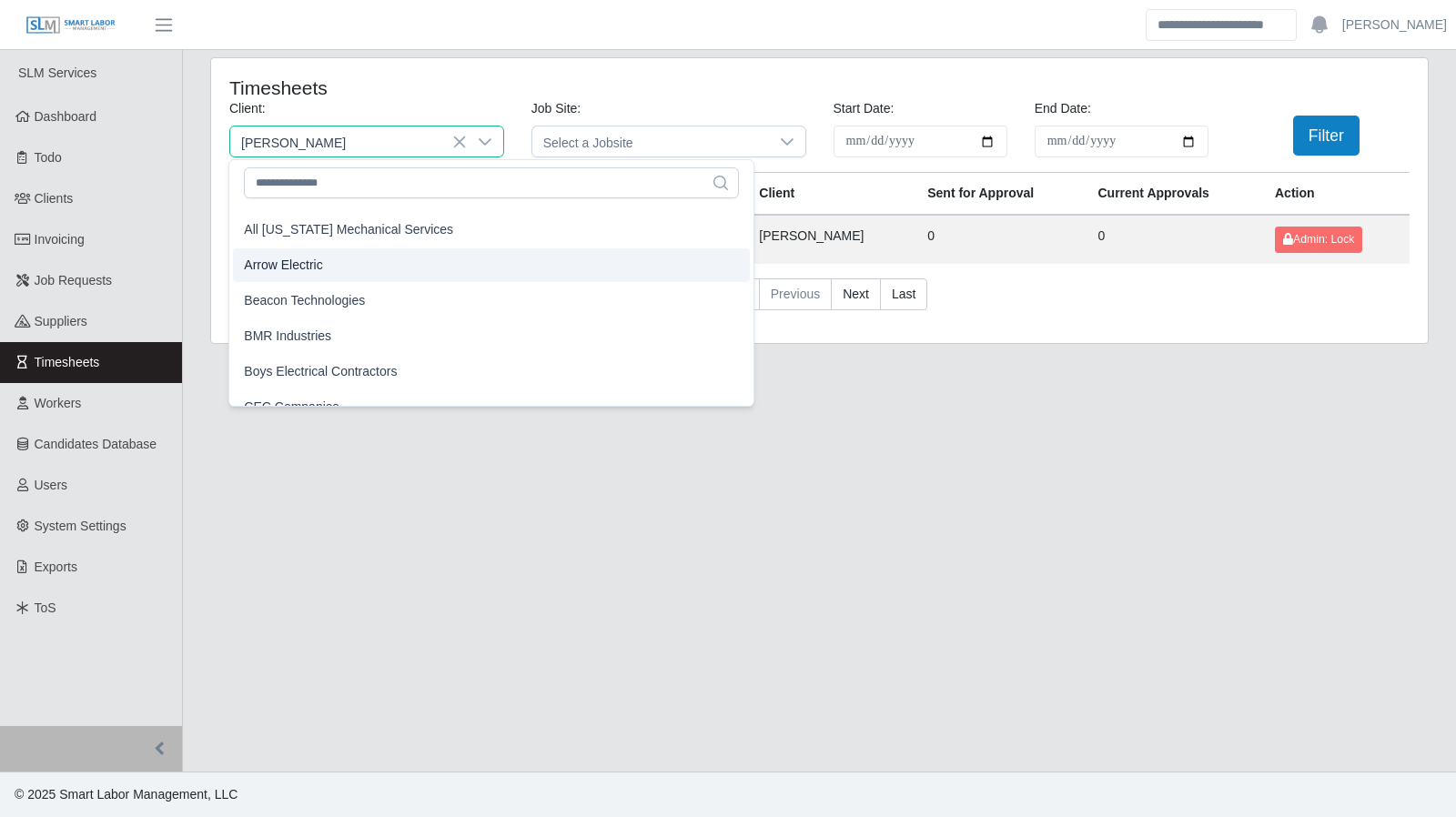
click at [351, 266] on li "Arrow Electric" at bounding box center [491, 264] width 517 height 34
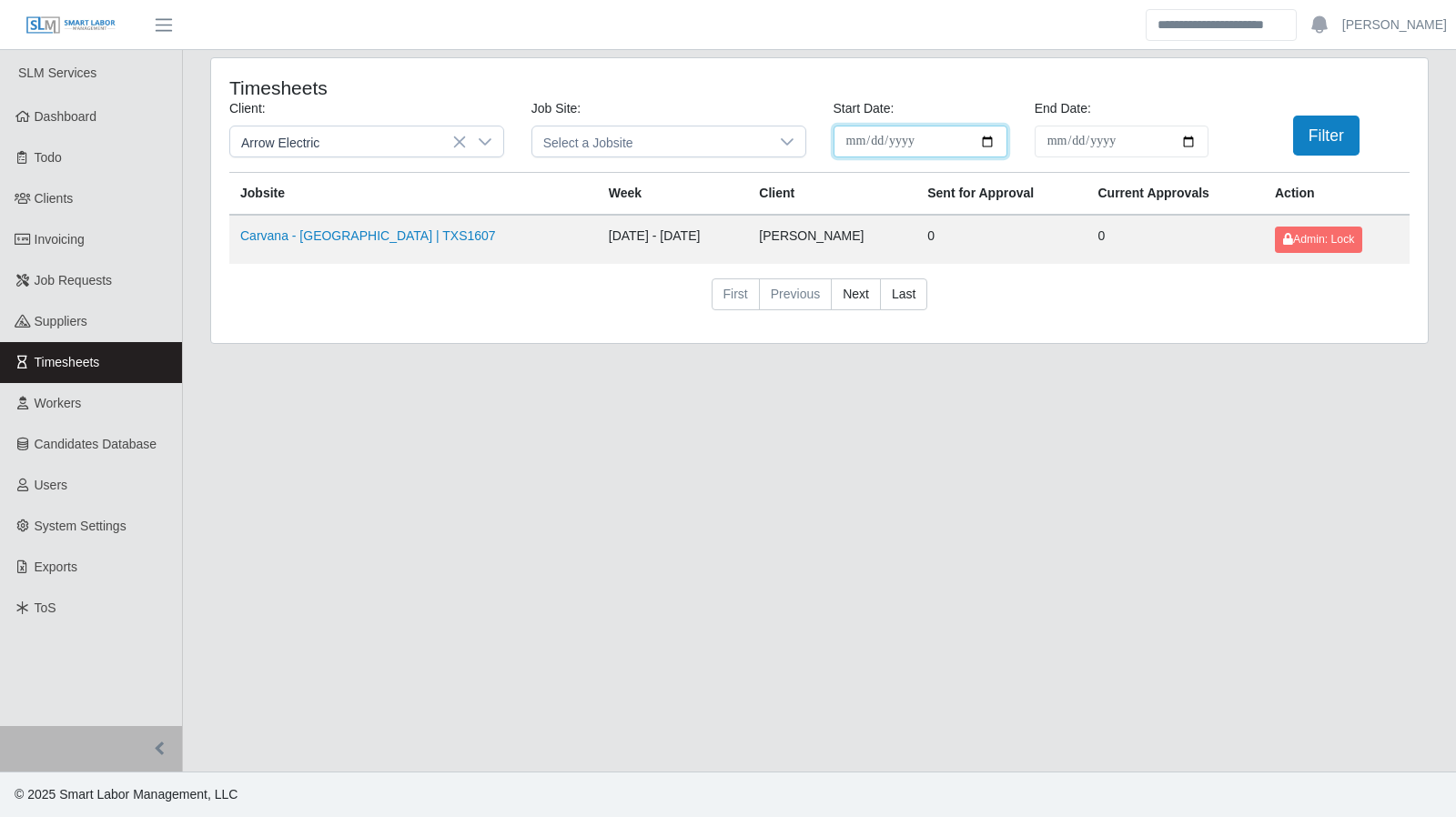
click at [992, 142] on input "**********" at bounding box center [920, 141] width 174 height 32
type input "**********"
click at [1185, 134] on input "**********" at bounding box center [1121, 141] width 174 height 32
type input "**********"
click at [1313, 132] on button "Filter" at bounding box center [1326, 136] width 66 height 40
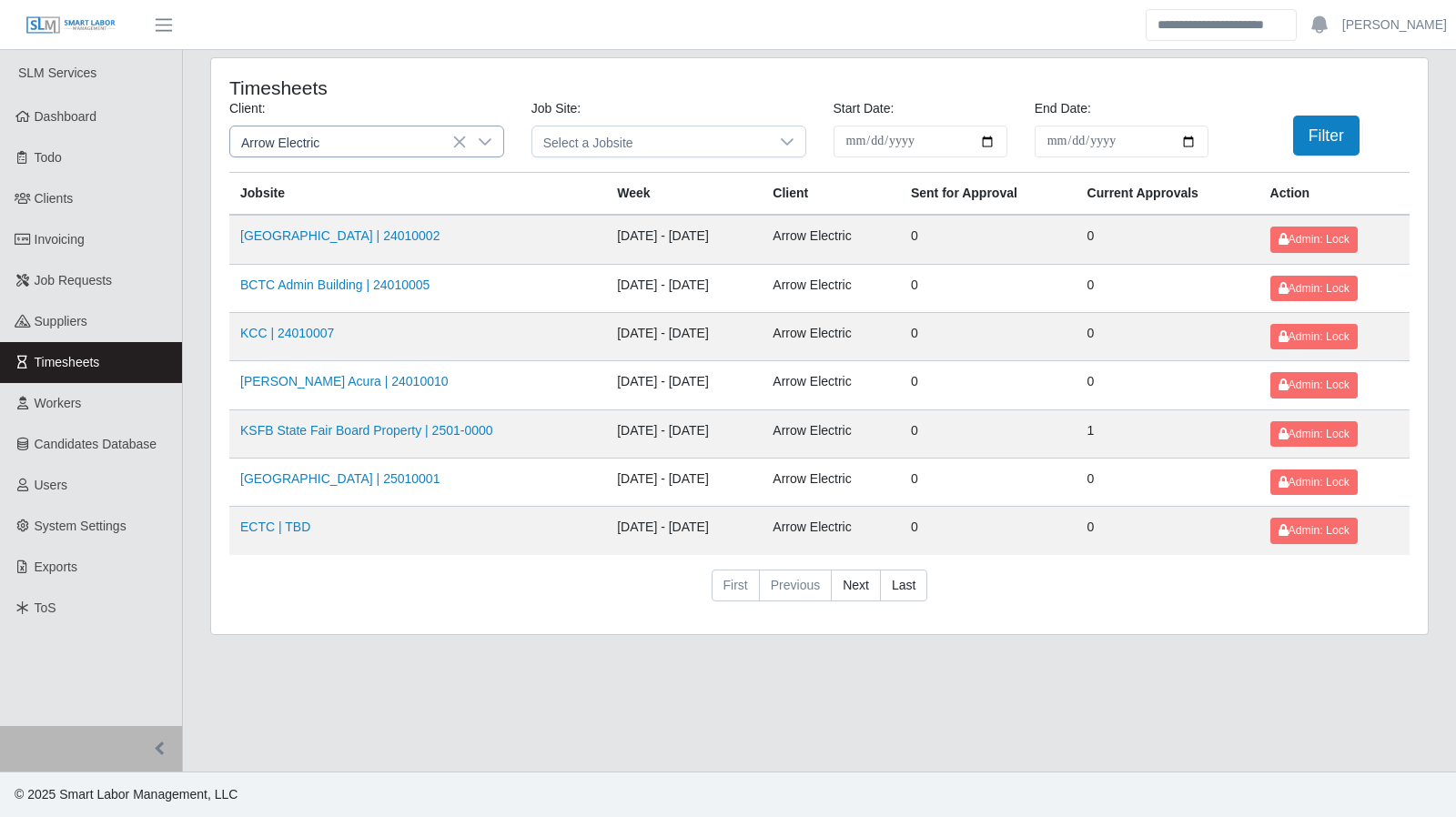
click at [487, 143] on icon at bounding box center [485, 141] width 14 height 14
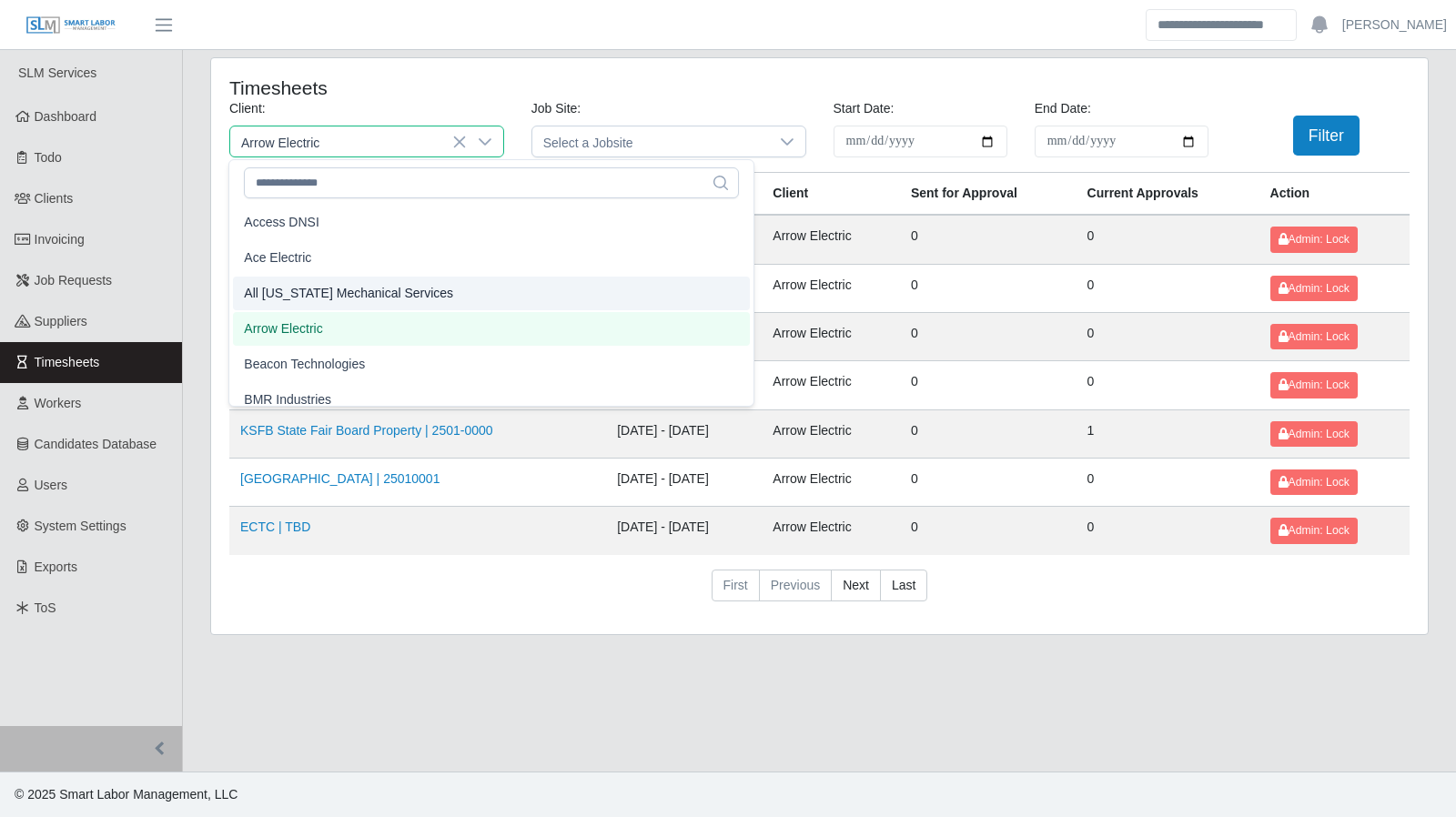
click at [443, 298] on li "All Florida Mechanical Services" at bounding box center [491, 293] width 517 height 34
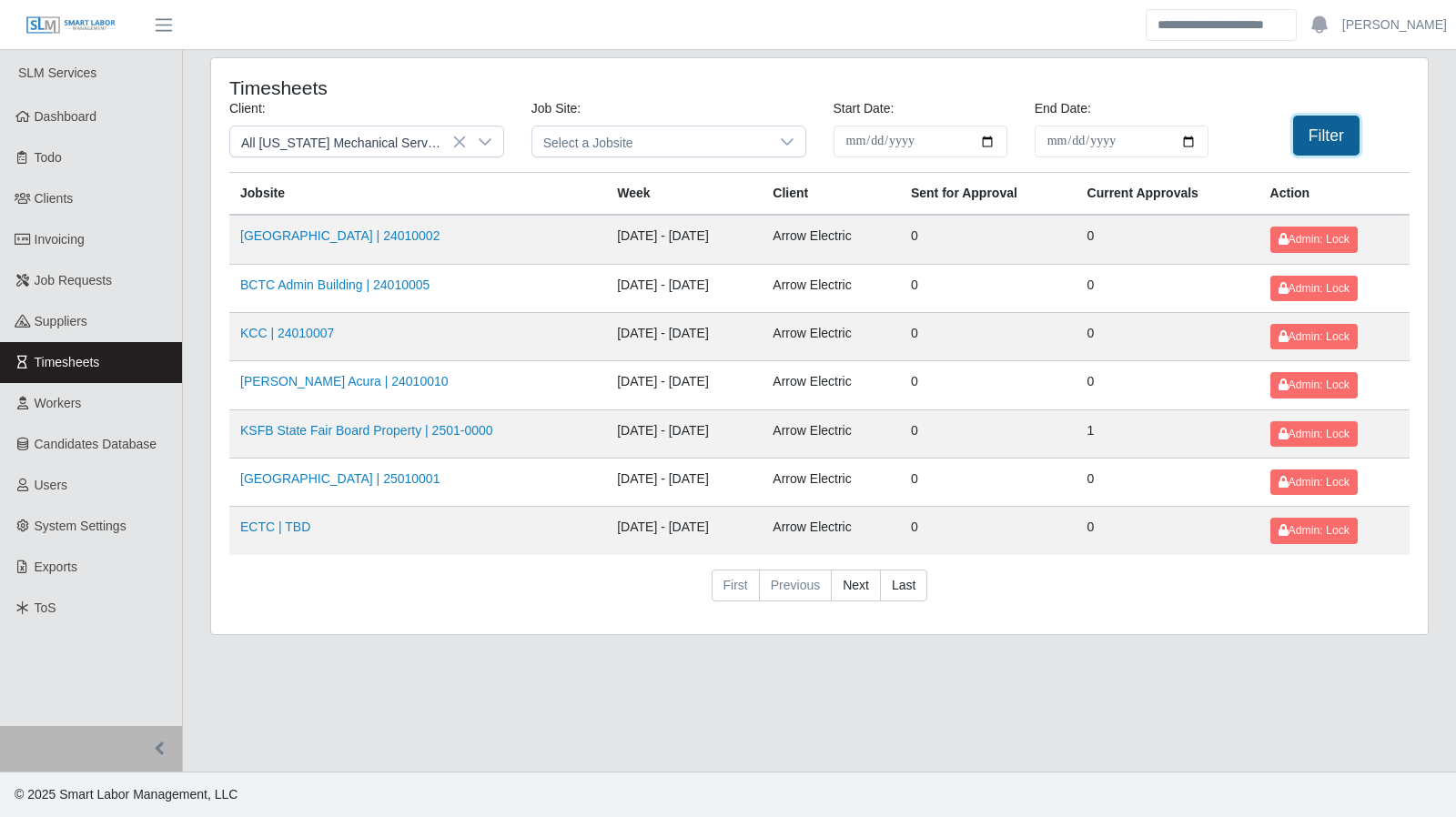
click at [1356, 128] on button "Filter" at bounding box center [1326, 136] width 66 height 40
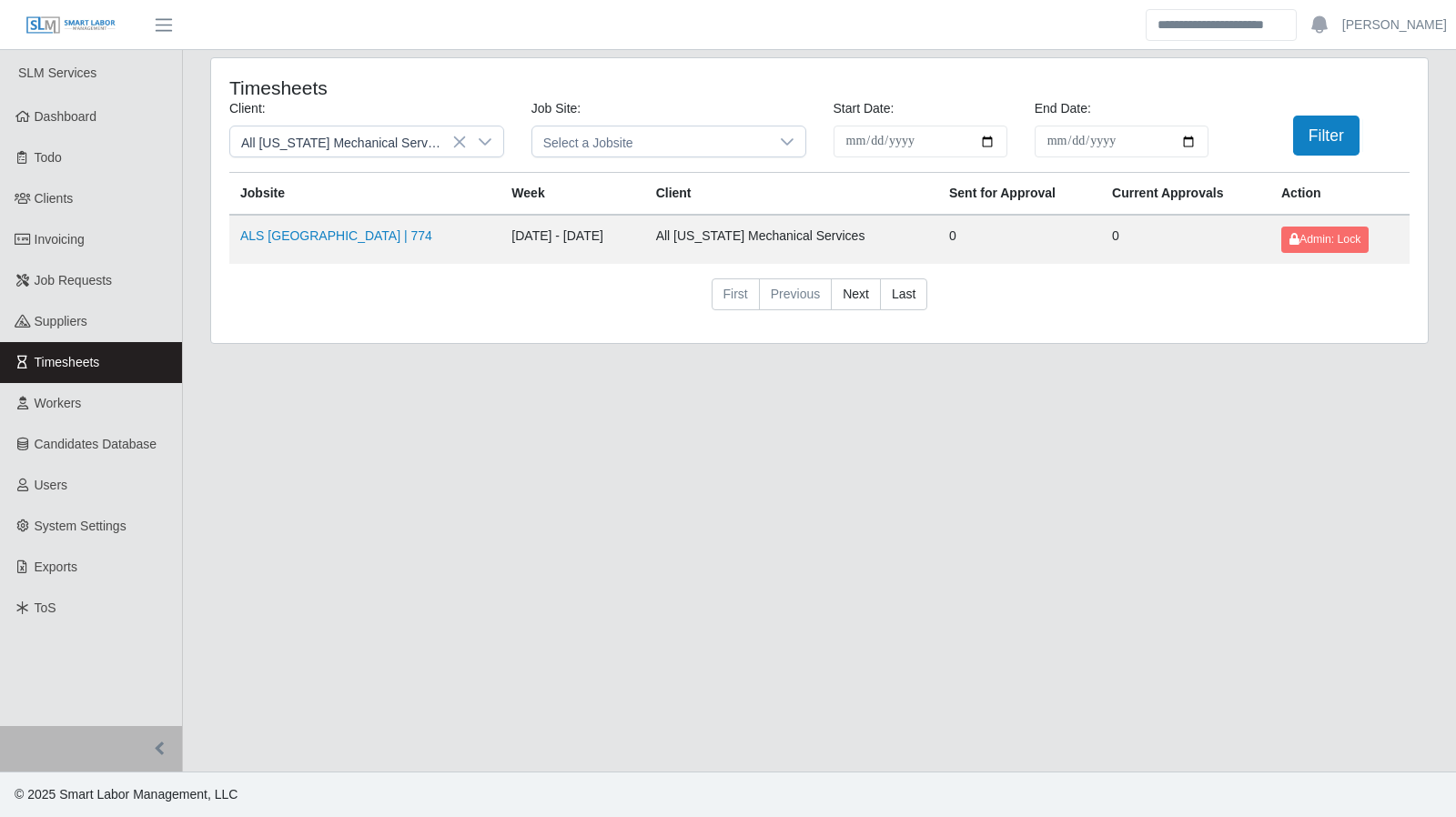
drag, startPoint x: 417, startPoint y: 234, endPoint x: 381, endPoint y: 210, distance: 43.3
click at [417, 234] on link "ALS Osceola County High School | 774" at bounding box center [337, 235] width 192 height 14
click at [496, 142] on div at bounding box center [486, 141] width 37 height 30
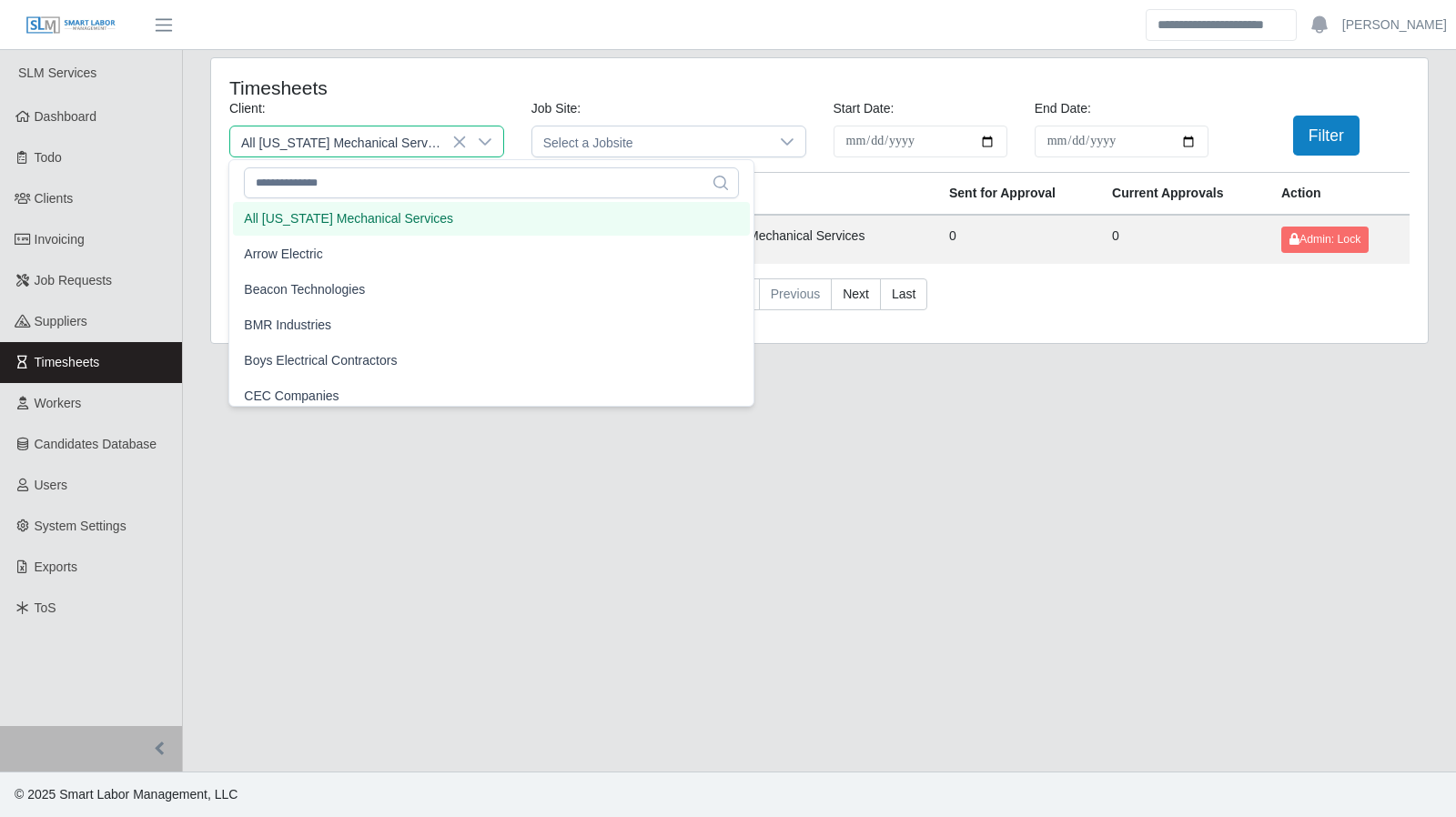
scroll to position [76, 0]
click at [430, 260] on li "Arrow Electric" at bounding box center [491, 253] width 517 height 34
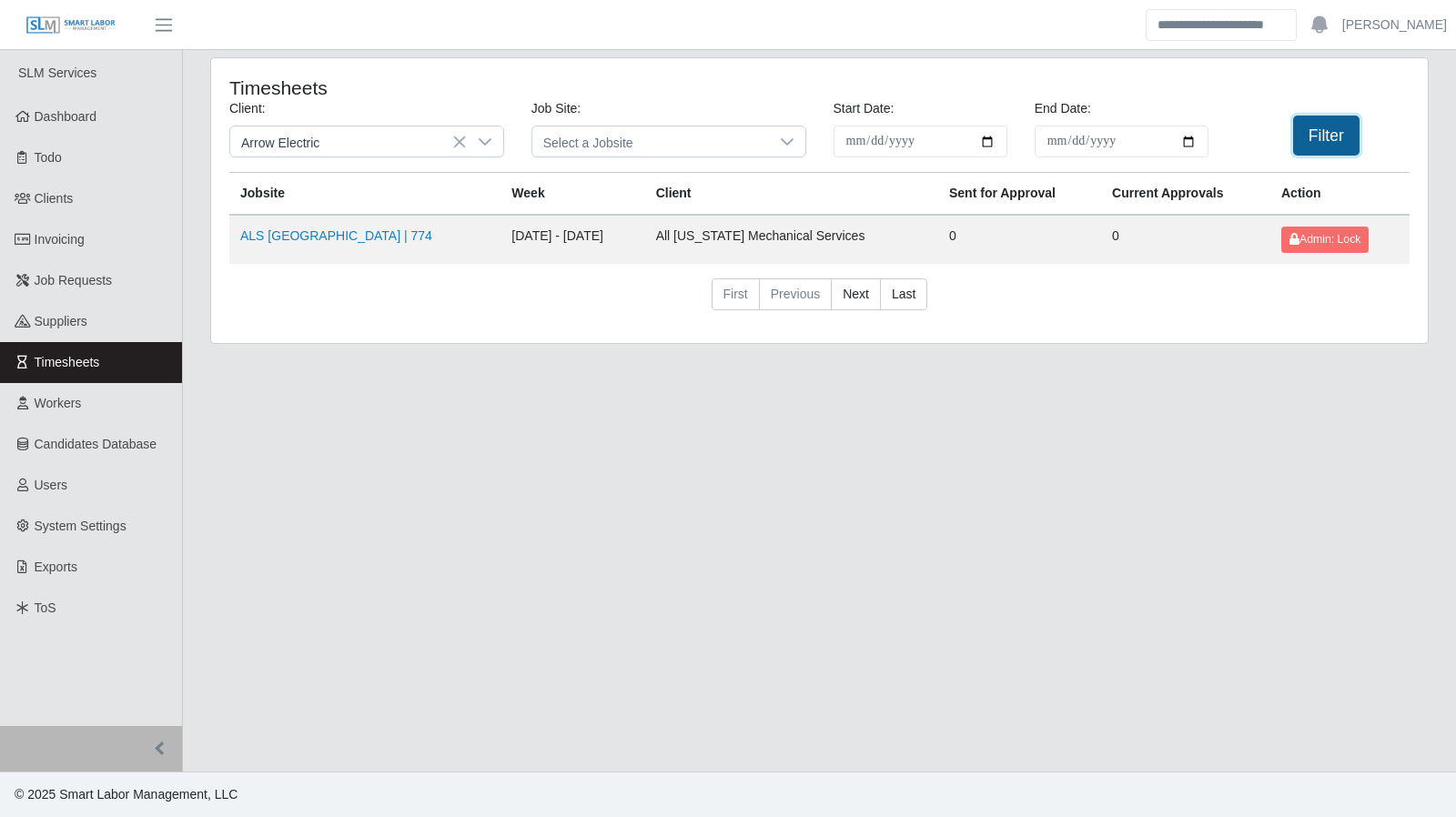
click at [1333, 152] on button "Filter" at bounding box center [1326, 136] width 66 height 40
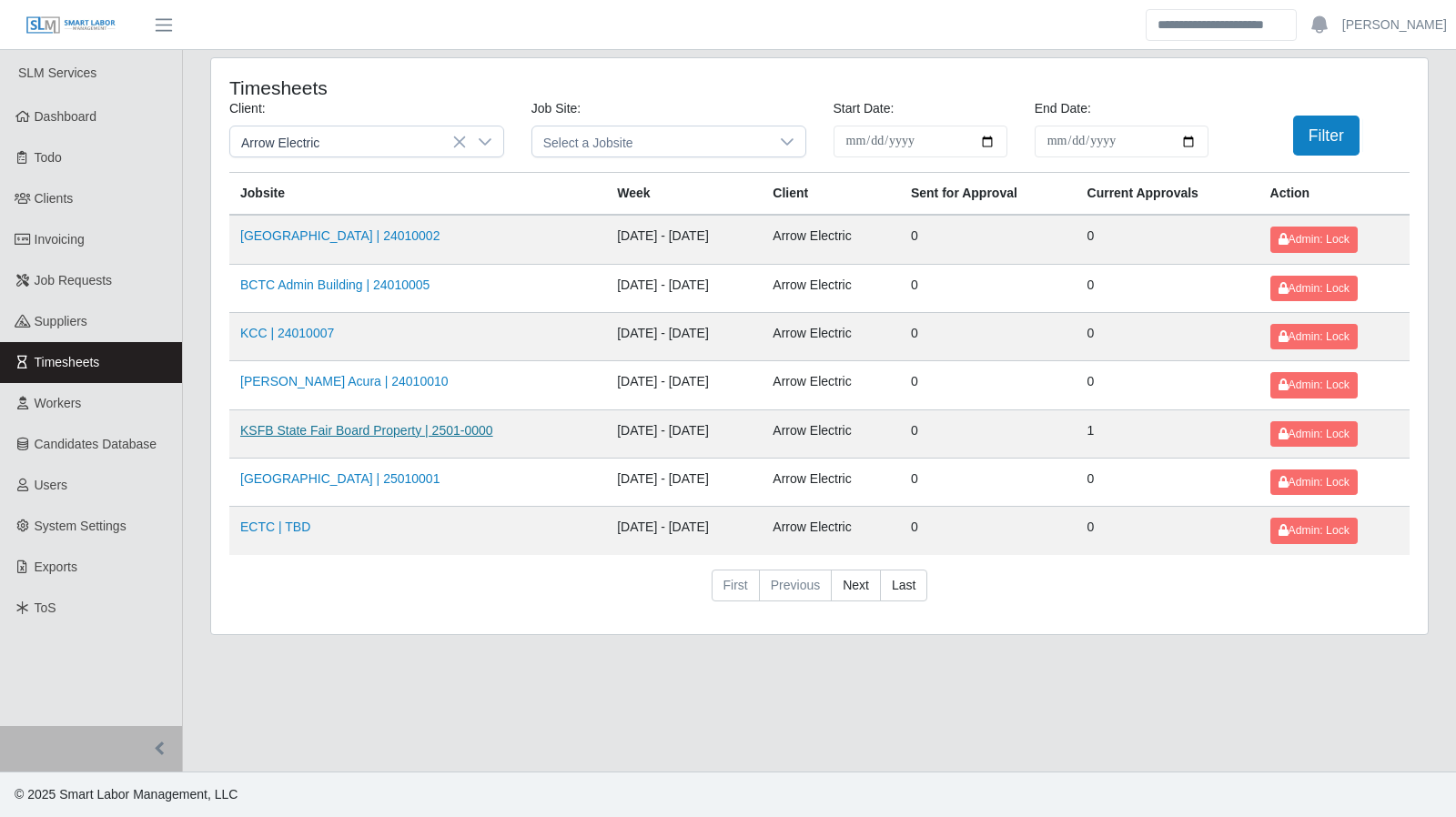
click at [355, 423] on link "KSFB State Fair Board Property | 2501-0000" at bounding box center [366, 430] width 253 height 14
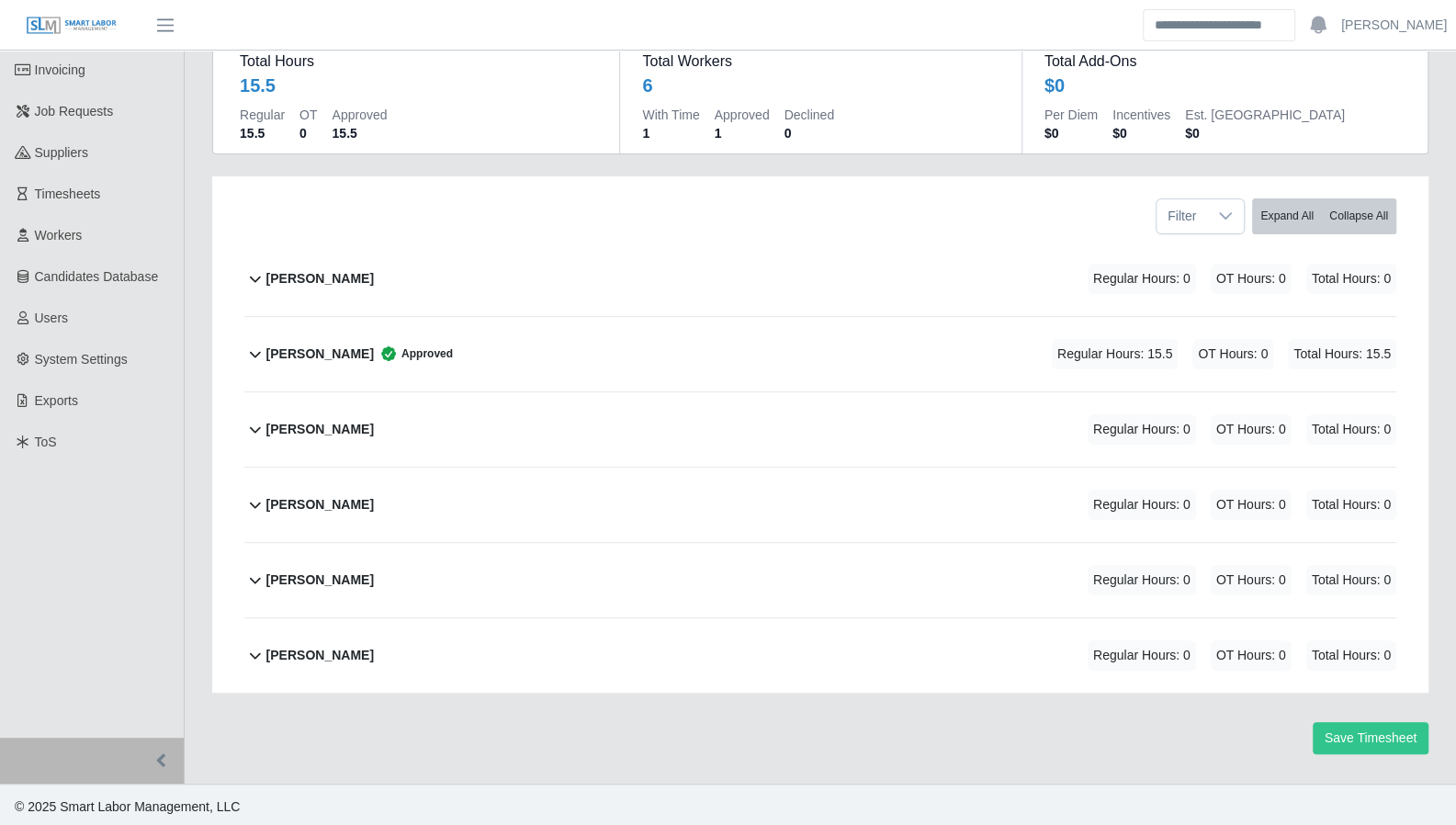
scroll to position [173, 0]
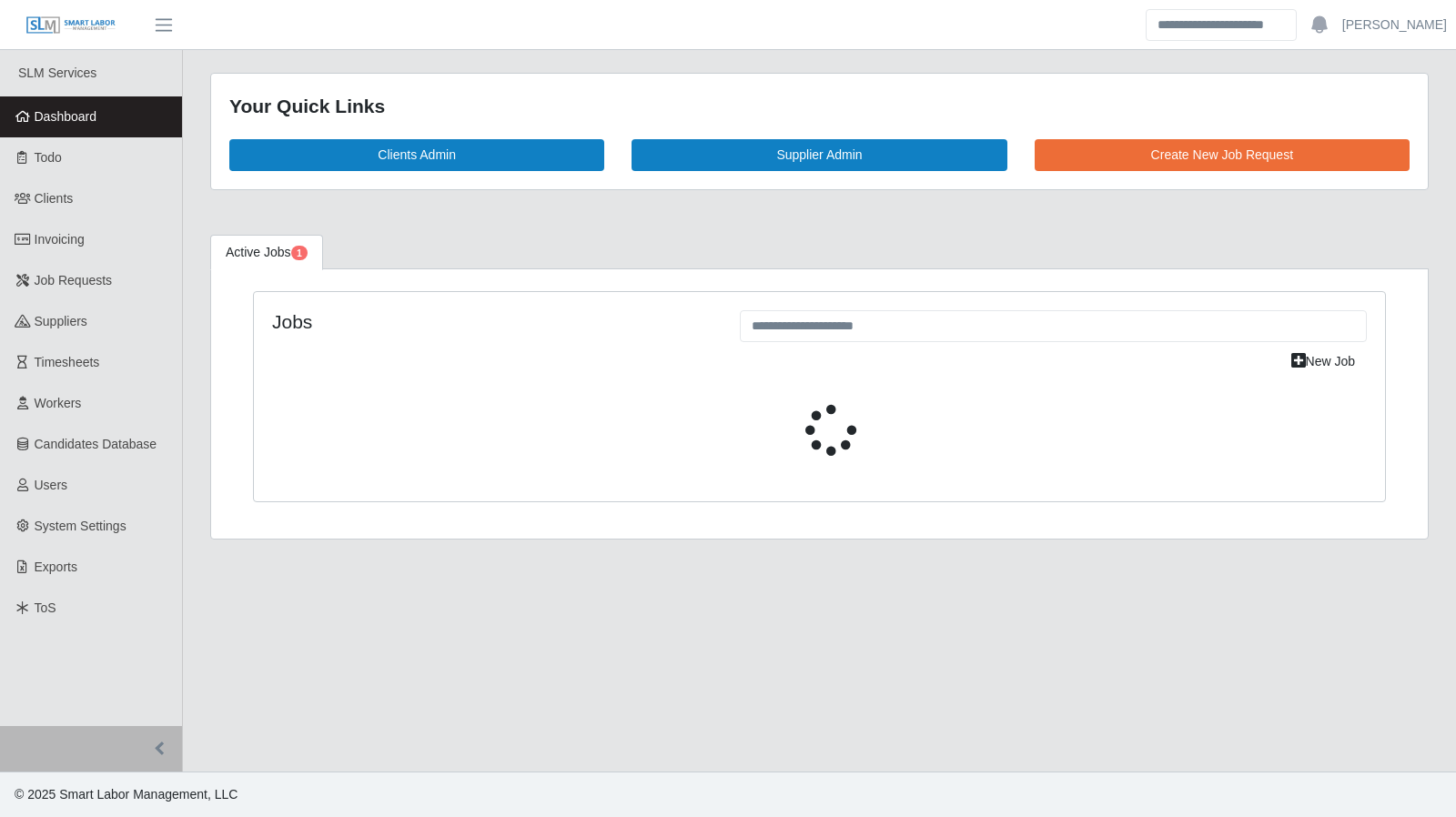
select select "****"
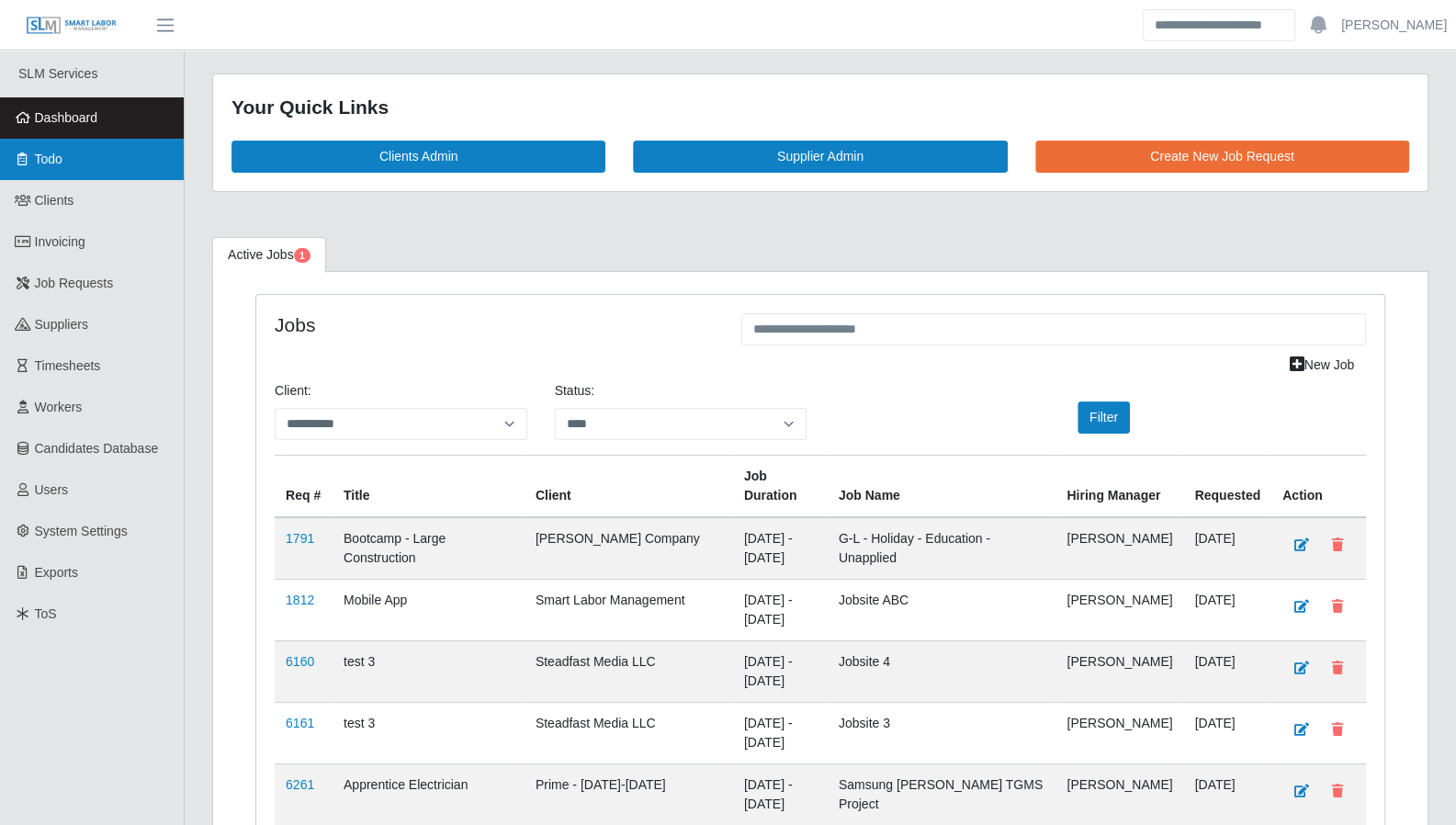
click at [57, 156] on span "Todo" at bounding box center [49, 158] width 27 height 15
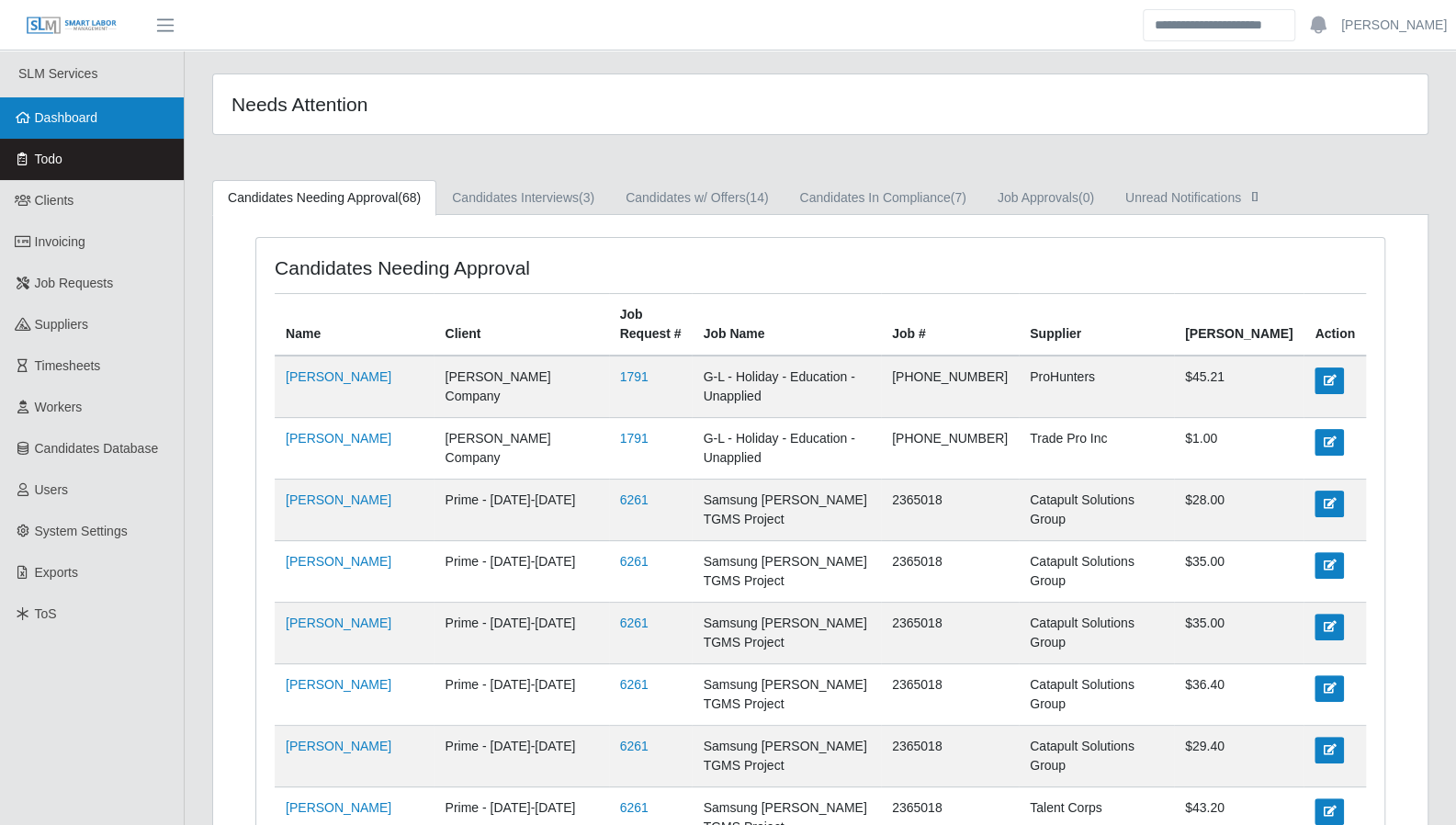
click at [93, 120] on span "Dashboard" at bounding box center [66, 117] width 63 height 15
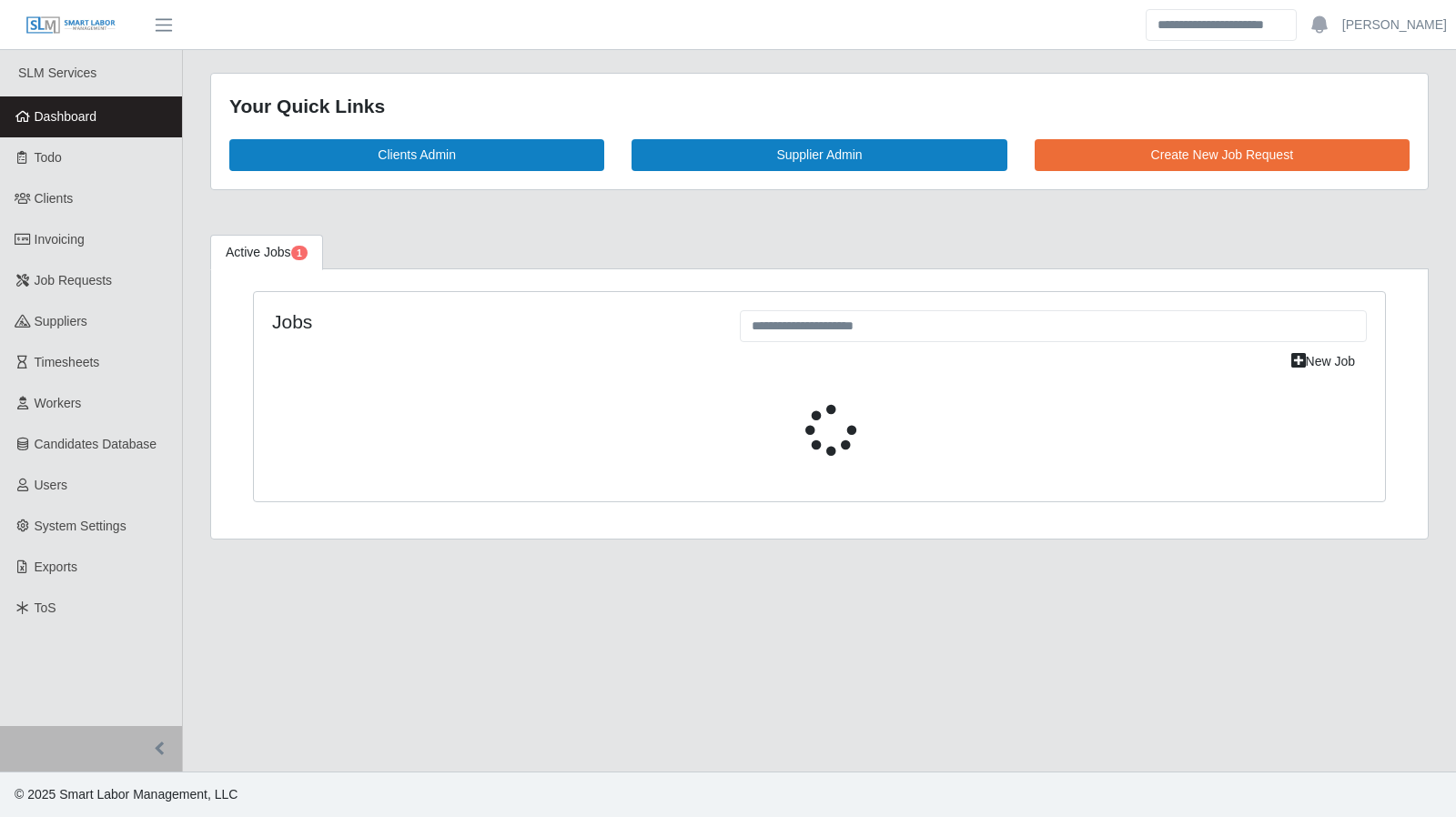
select select "****"
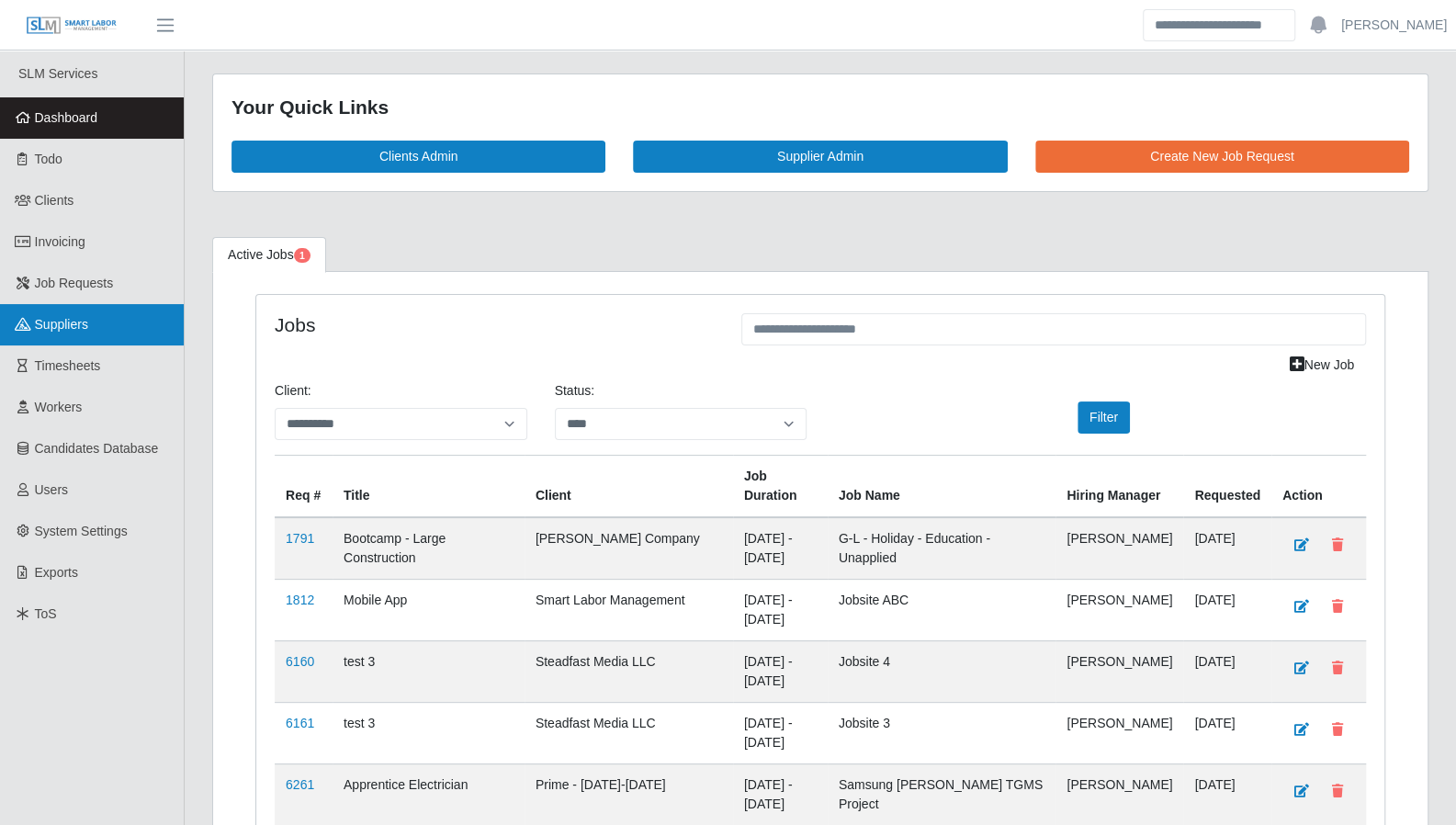
click at [89, 332] on link "Suppliers" at bounding box center [91, 324] width 183 height 42
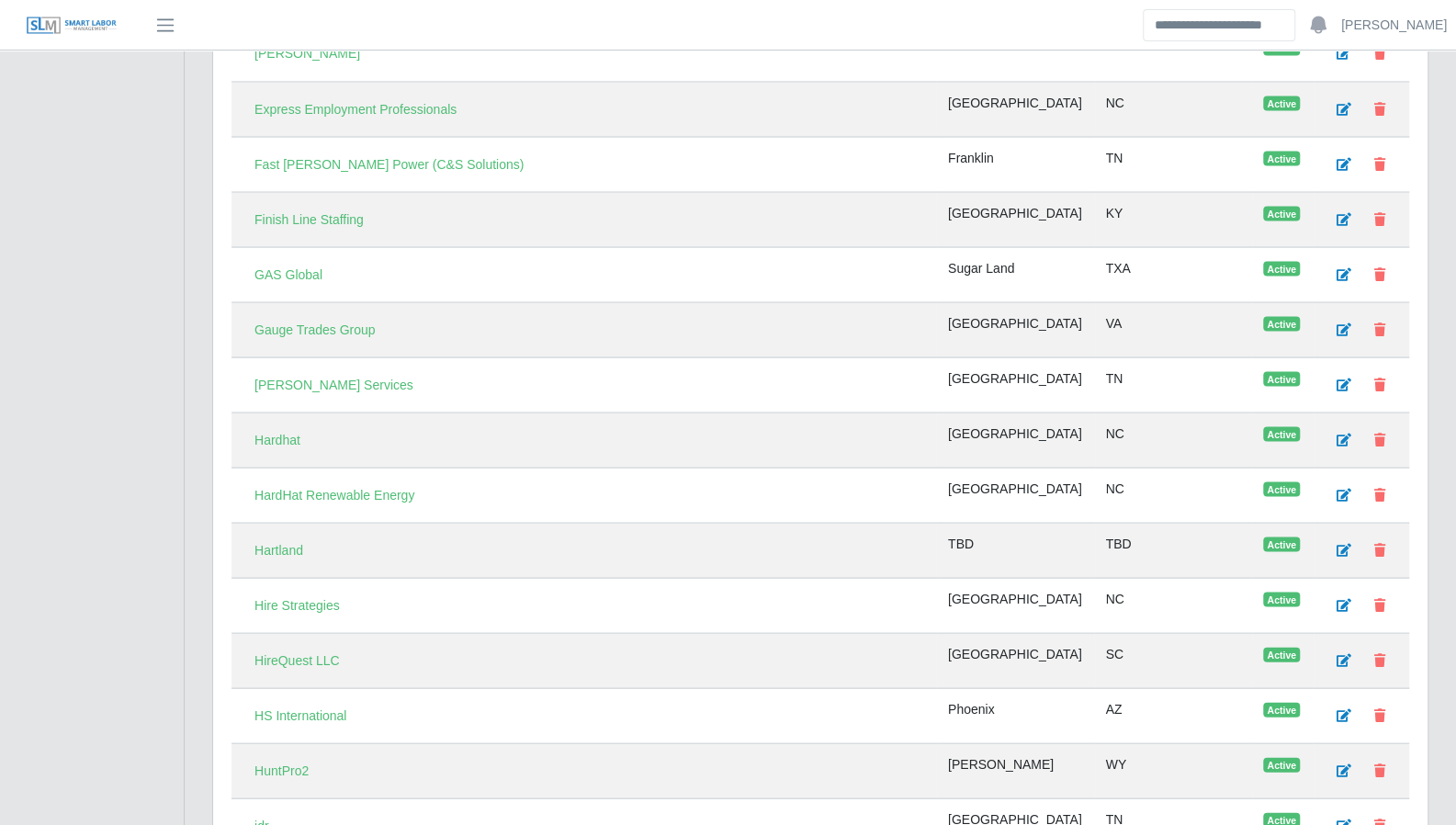
scroll to position [2095, 0]
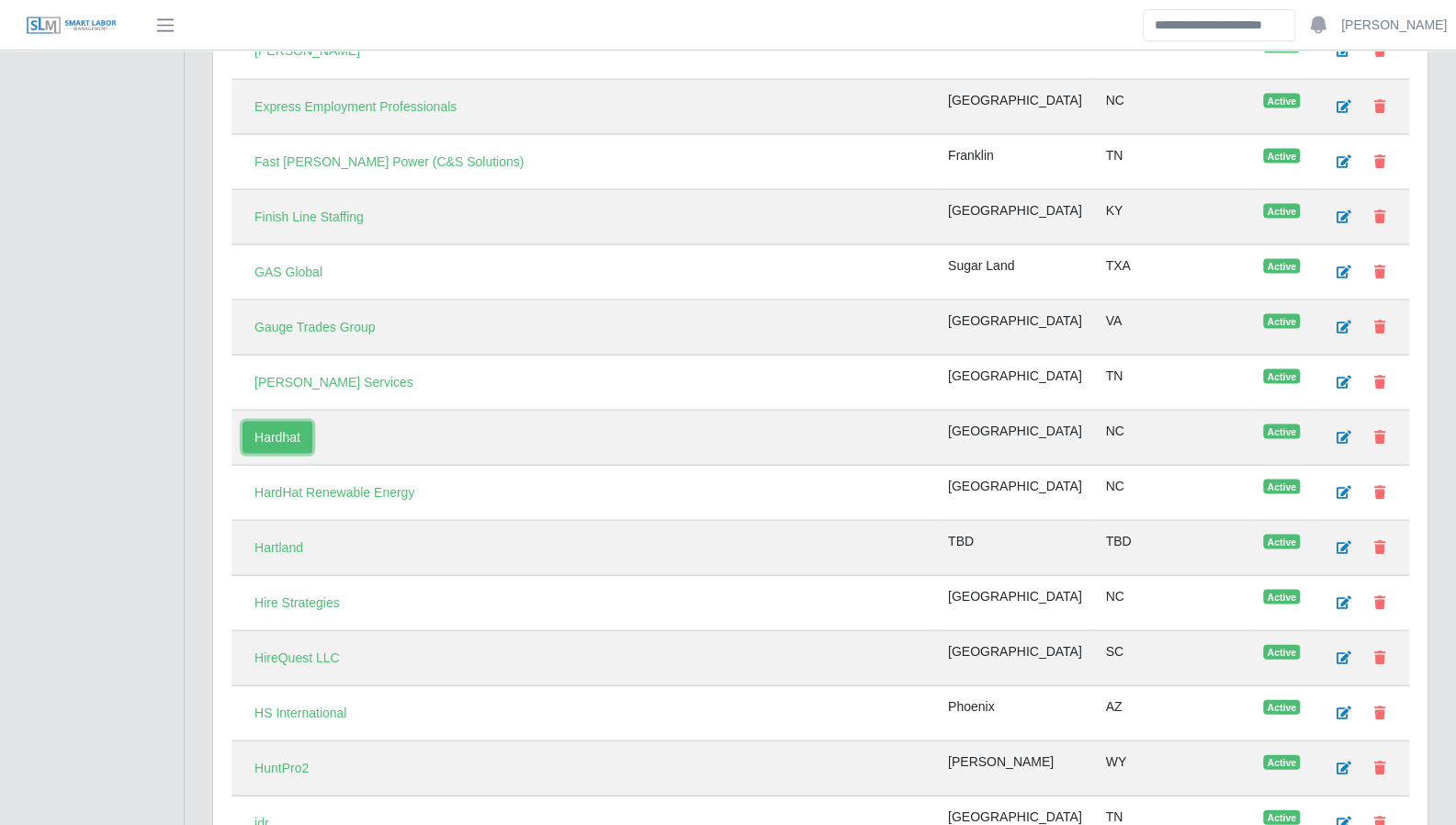
click at [280, 421] on link "Hardhat" at bounding box center [278, 437] width 70 height 32
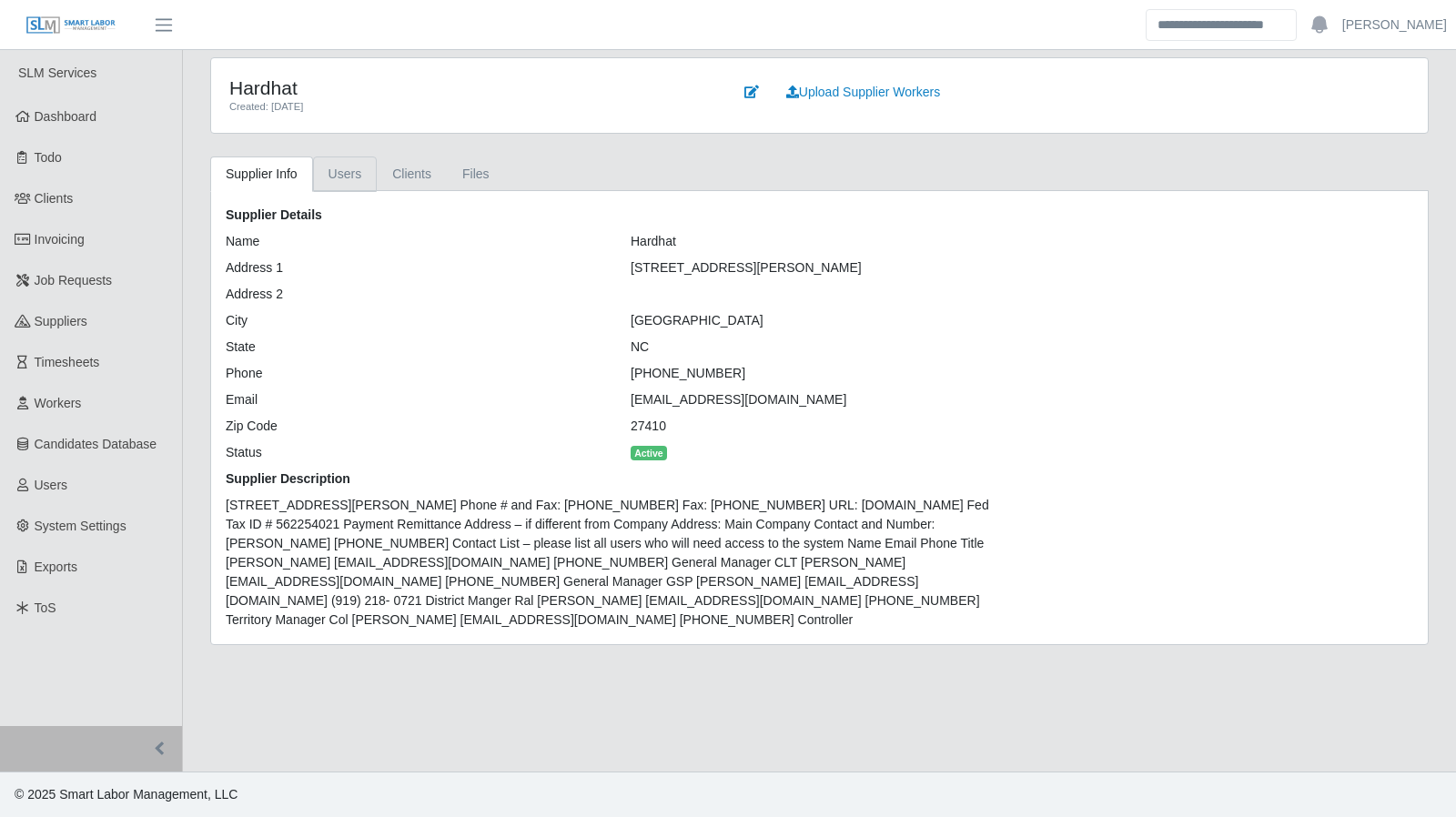
click at [353, 175] on link "Users" at bounding box center [345, 174] width 64 height 36
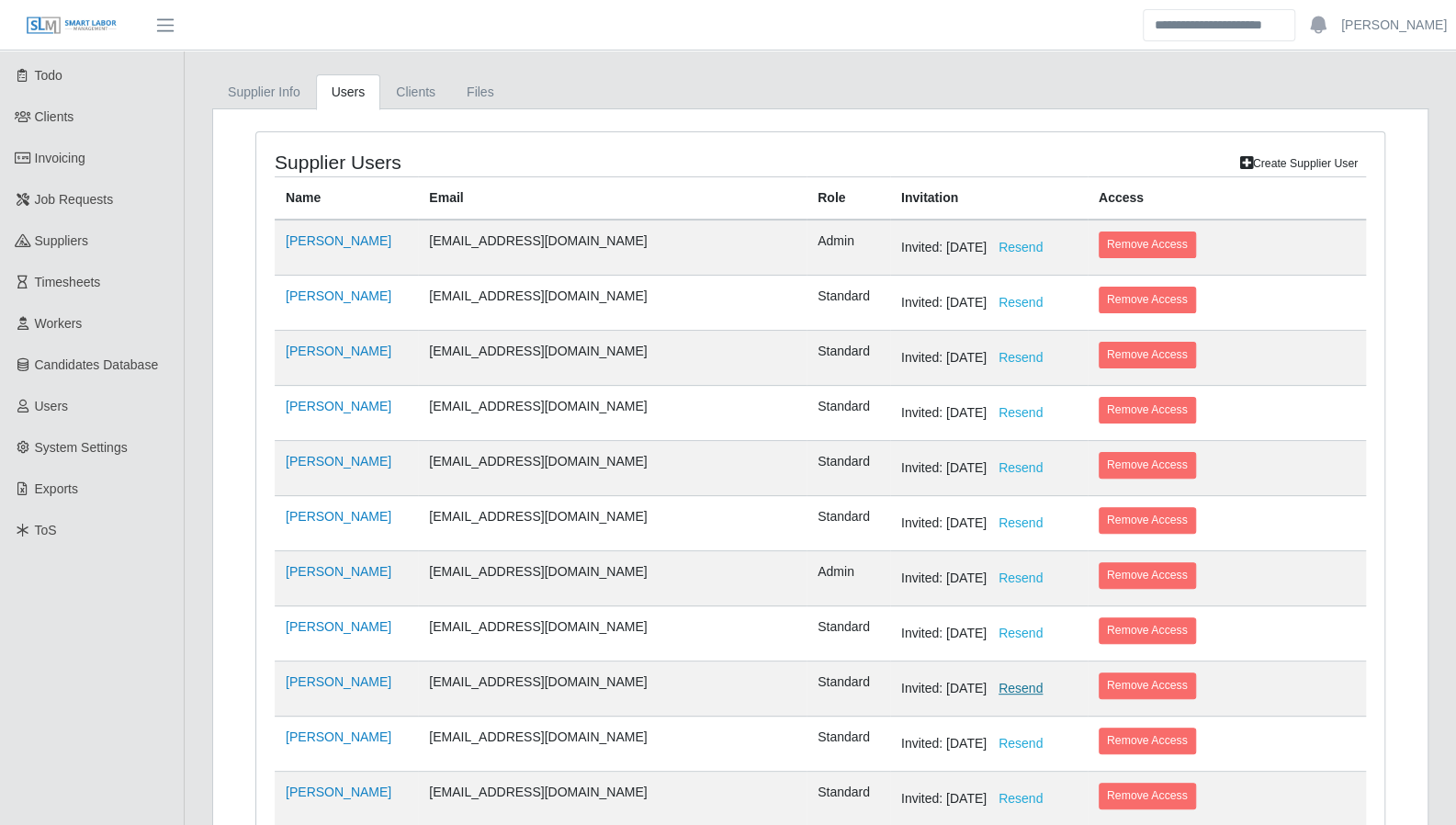
scroll to position [79, 0]
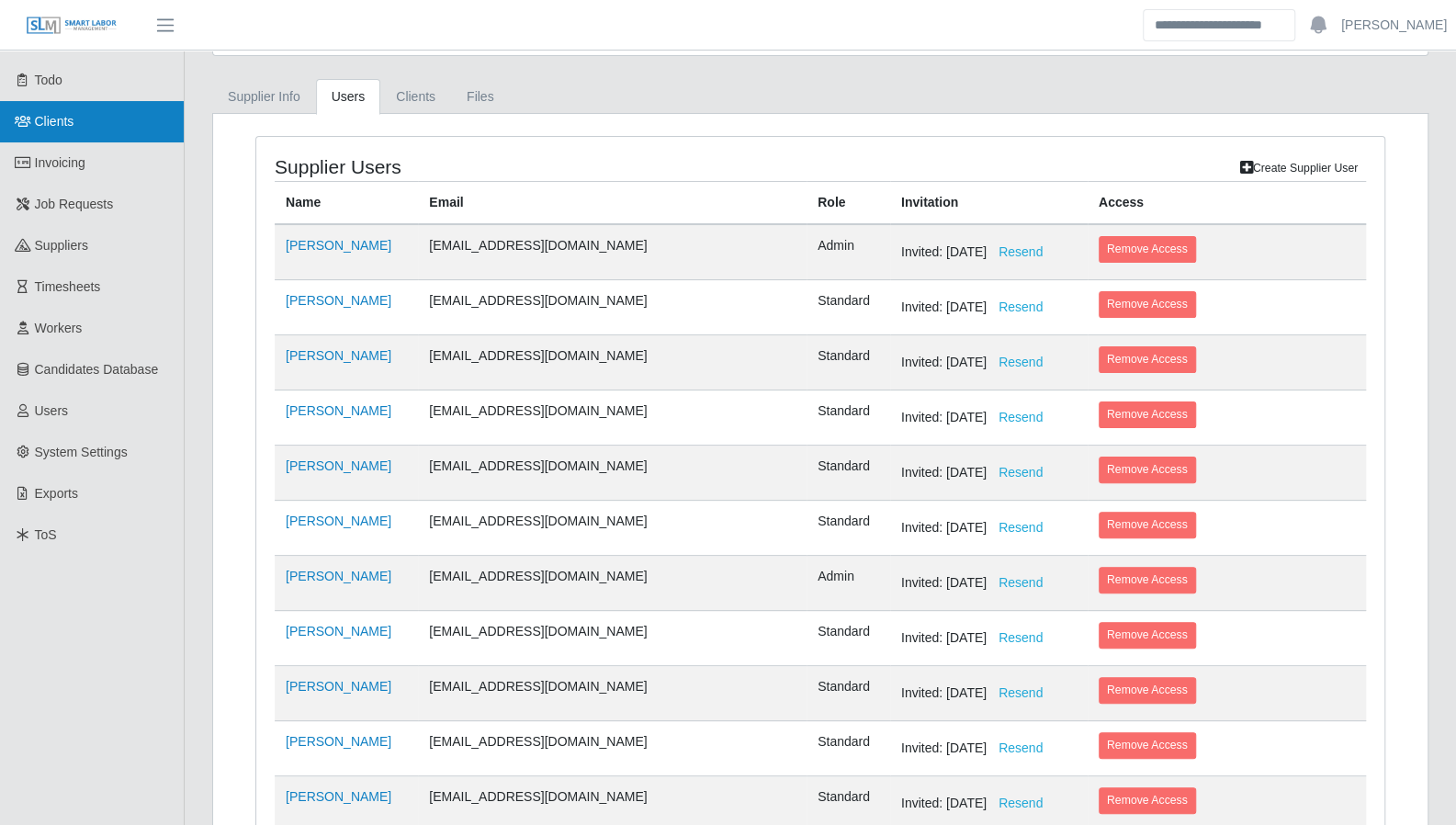
click at [38, 129] on link "Clients" at bounding box center [91, 121] width 183 height 42
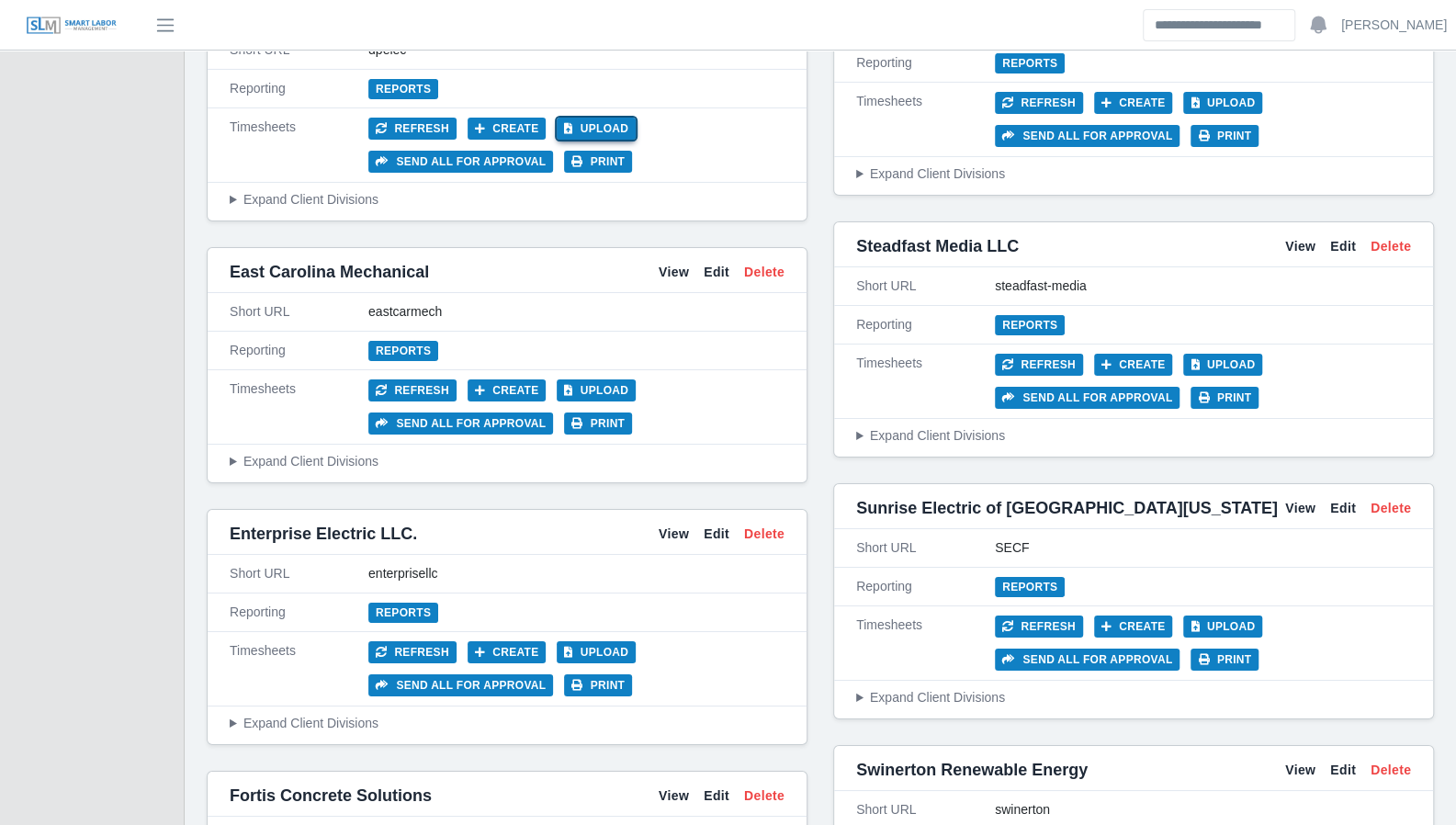
scroll to position [4018, 0]
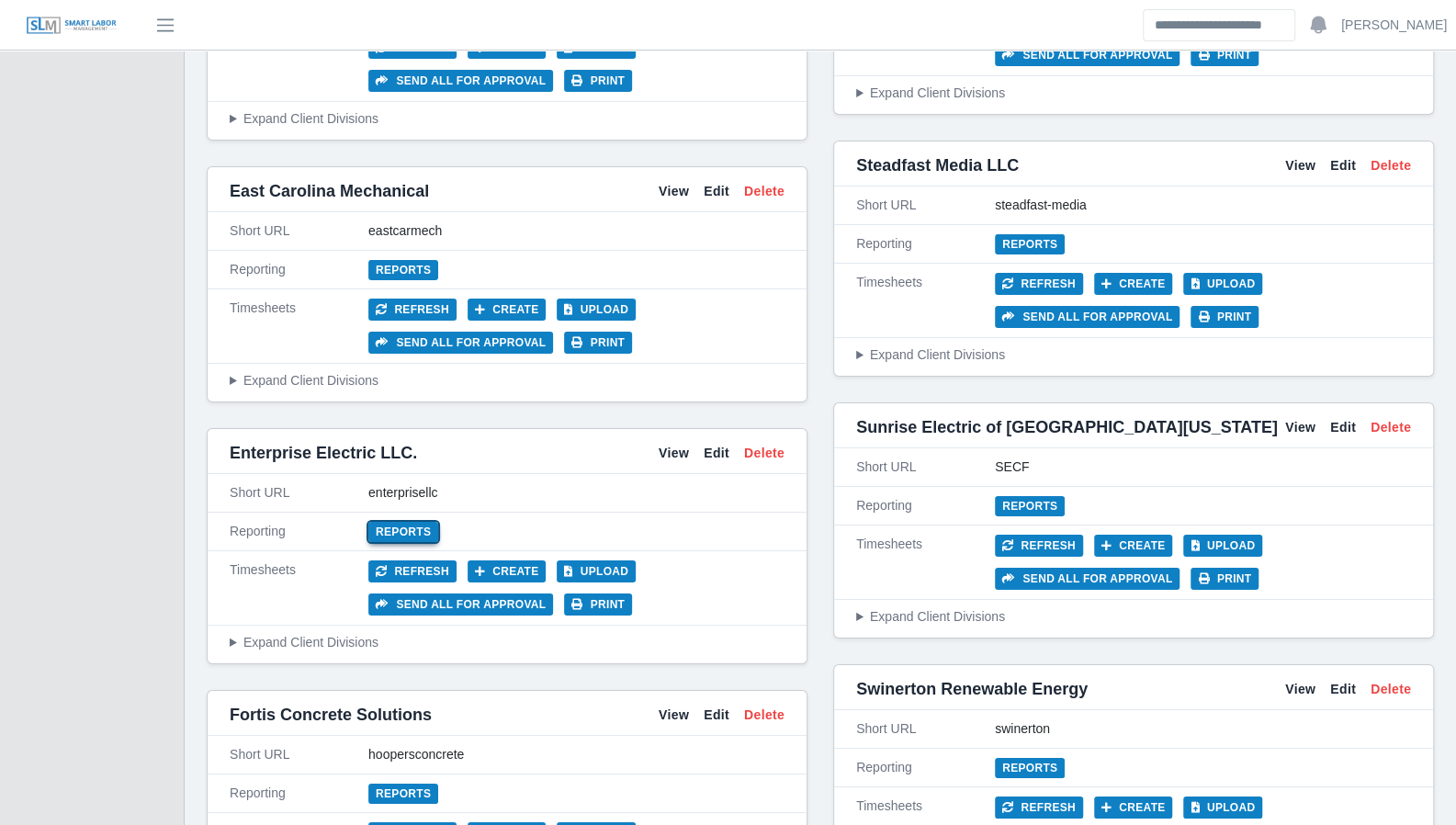
click at [419, 522] on link "Reports" at bounding box center [404, 532] width 70 height 20
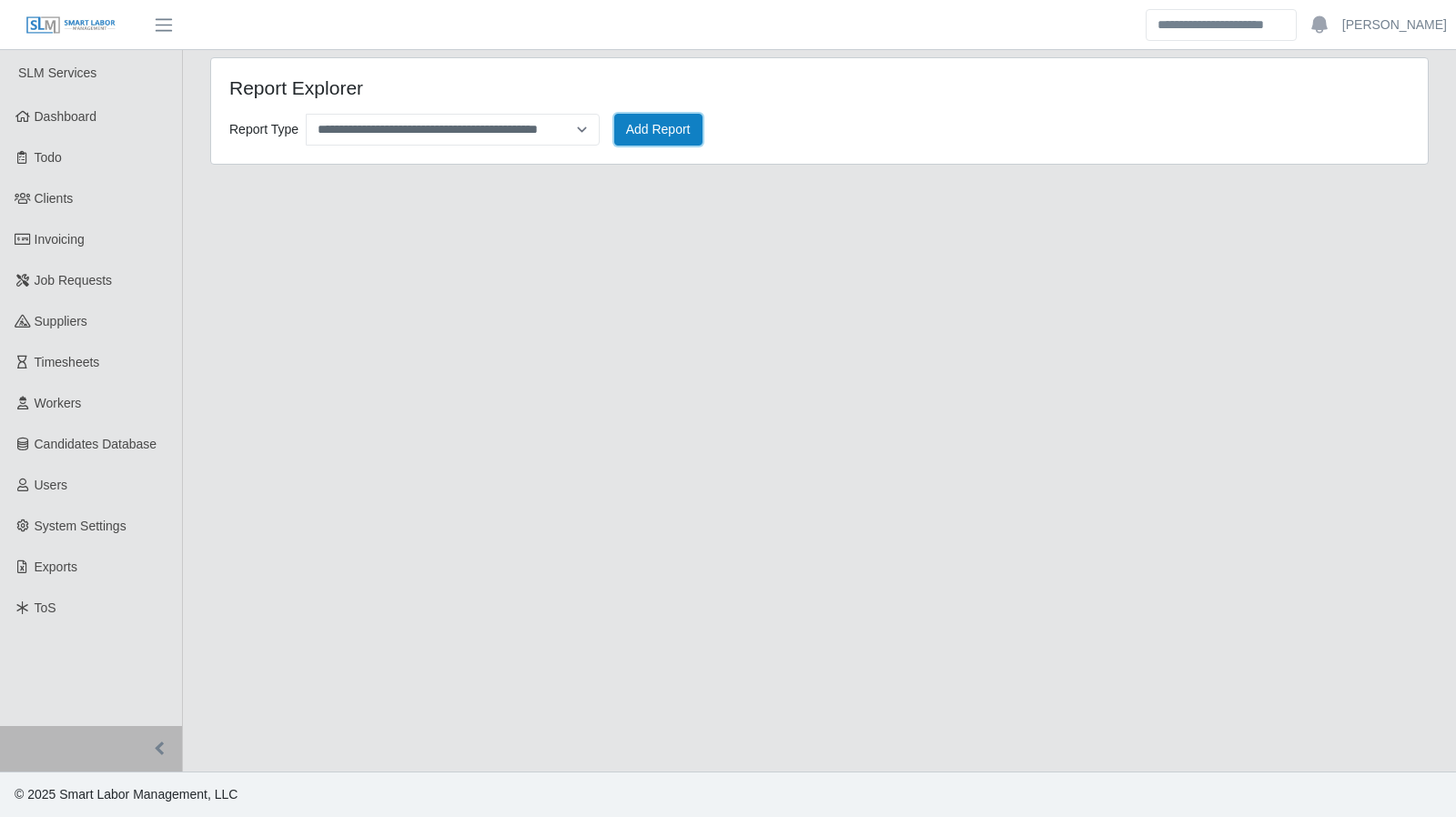
click at [646, 133] on button "Add Report" at bounding box center [659, 129] width 88 height 32
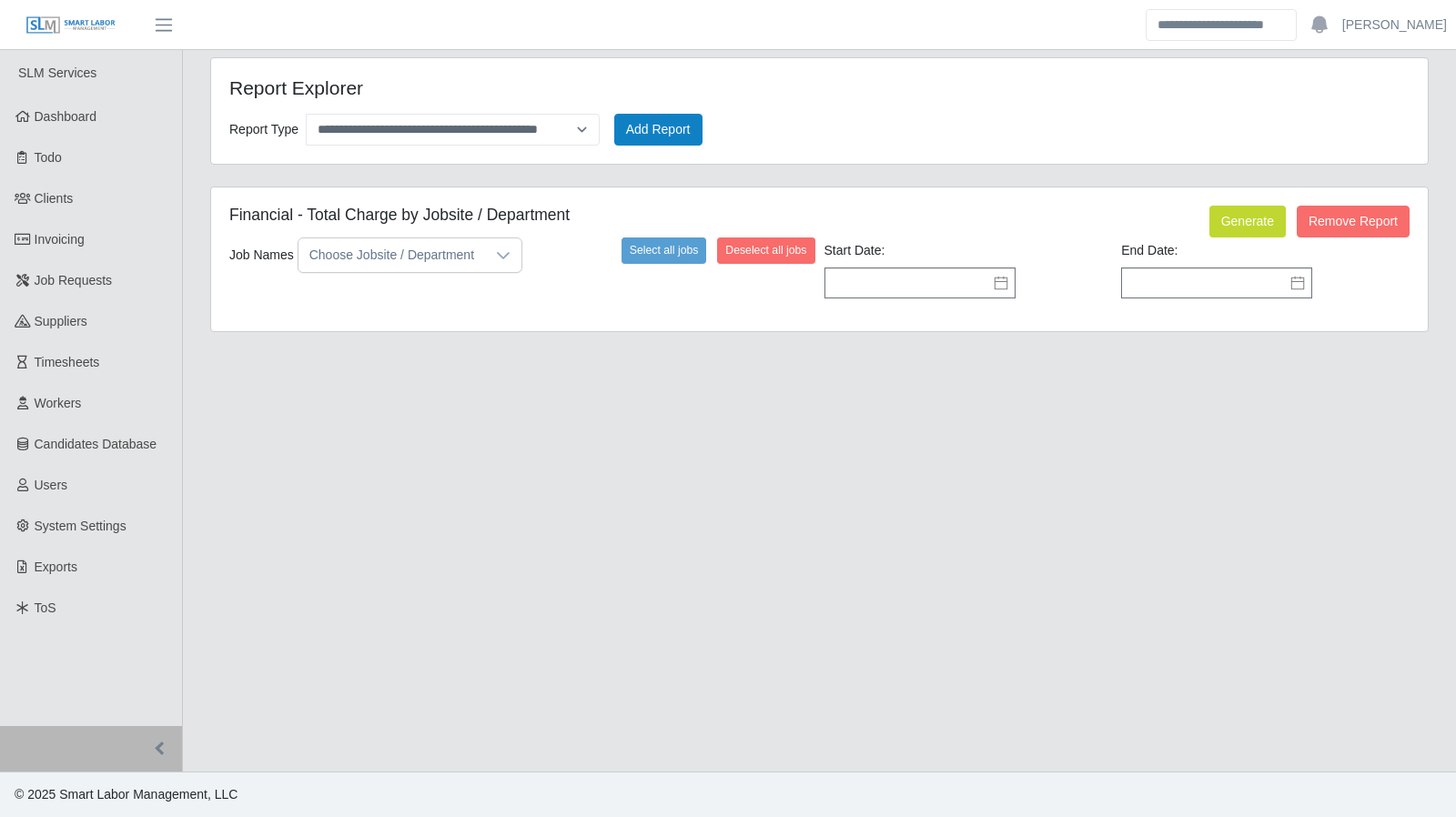
click at [654, 233] on div "Financial - Total Charge by Jobsite / Department" at bounding box center [618, 221] width 806 height 32
click at [670, 248] on button "Select all jobs" at bounding box center [664, 250] width 86 height 26
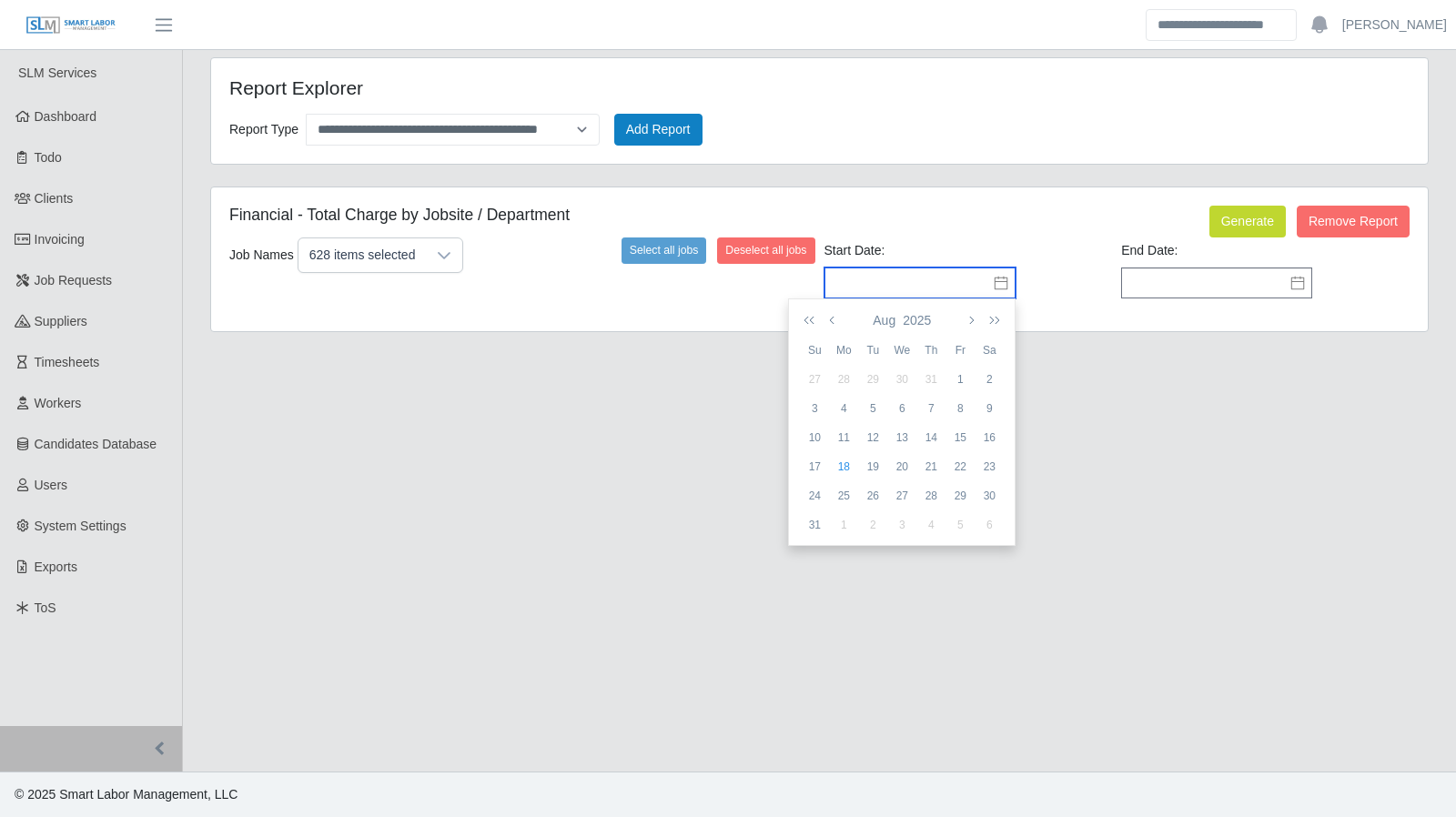
click at [997, 289] on input "text" at bounding box center [920, 283] width 191 height 31
click at [970, 323] on icon "button" at bounding box center [969, 320] width 9 height 14
click at [832, 315] on icon "button" at bounding box center [833, 320] width 9 height 14
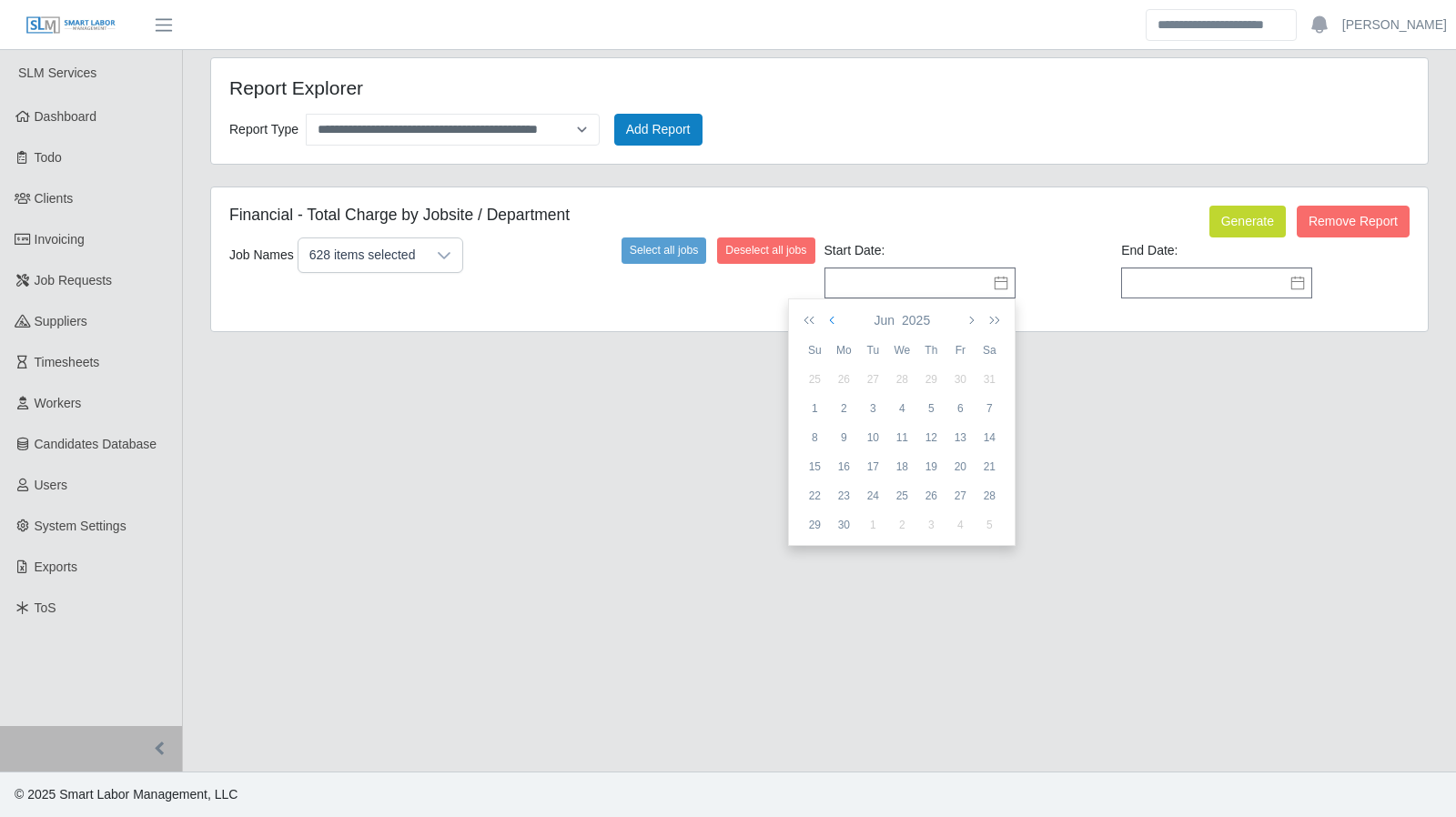
click at [832, 315] on icon "button" at bounding box center [833, 320] width 9 height 14
click at [929, 368] on td "1" at bounding box center [931, 380] width 29 height 29
type input "**********"
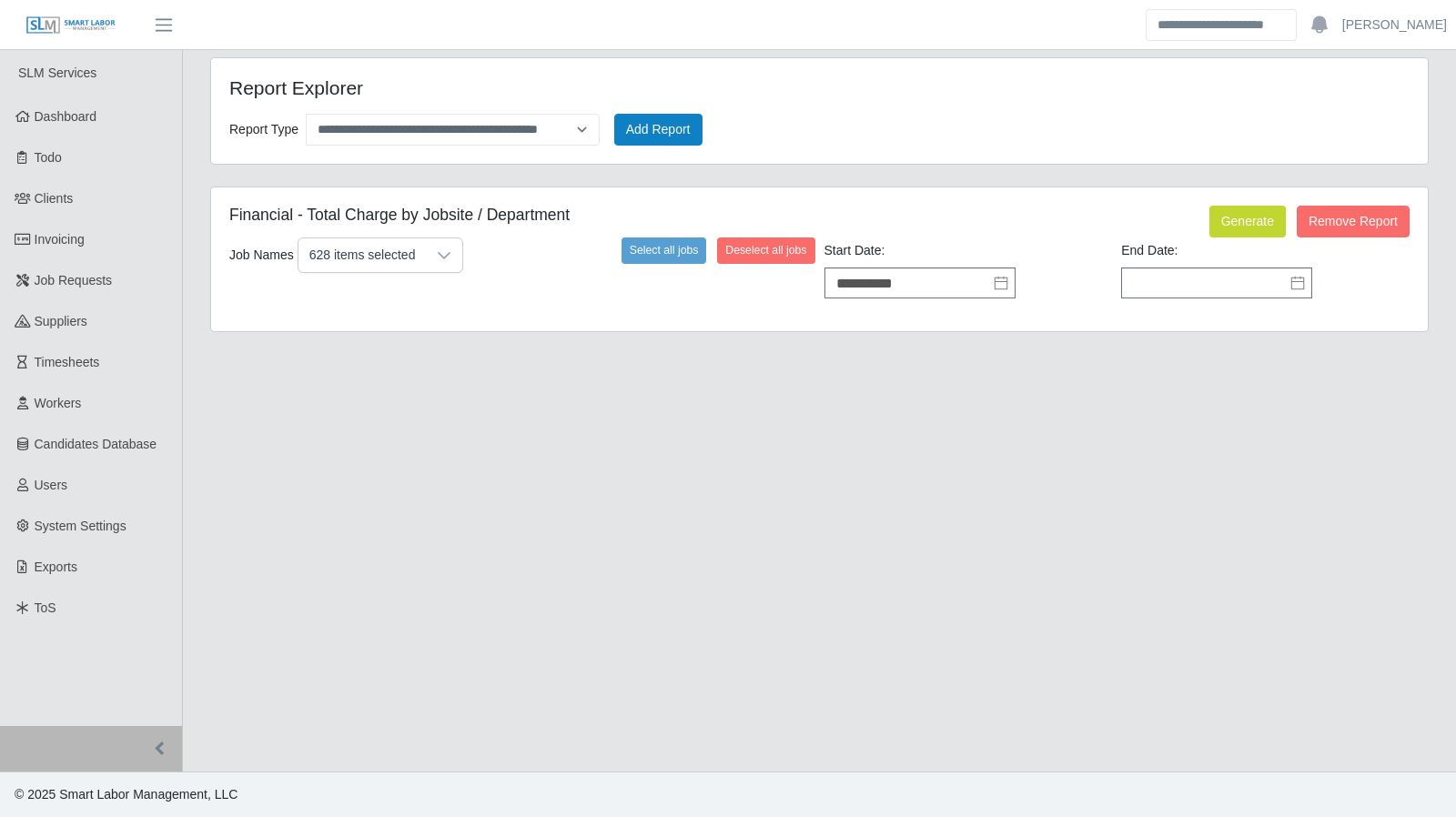
click at [1302, 279] on icon at bounding box center [1297, 283] width 14 height 14
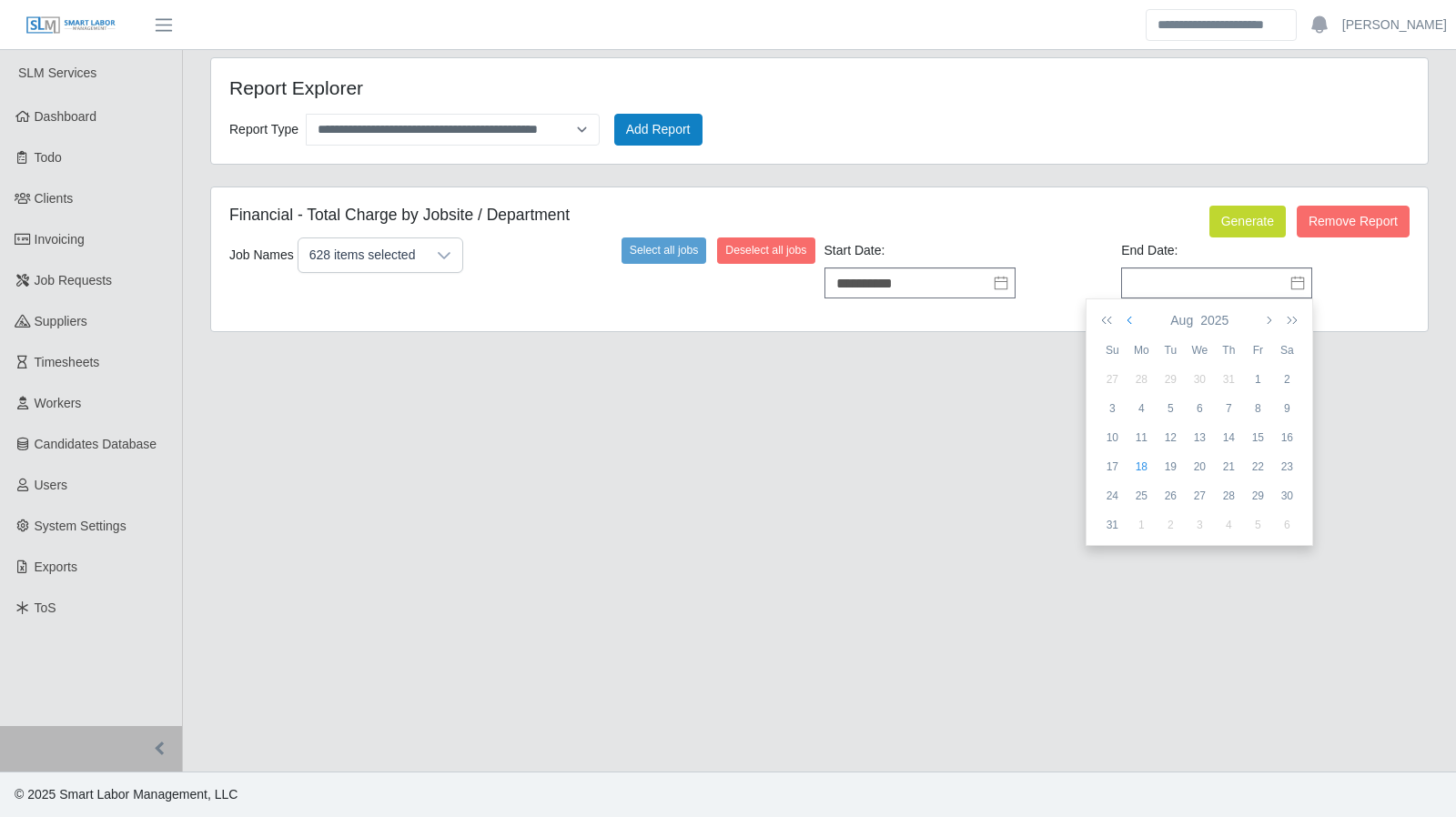
click at [1127, 315] on icon "button" at bounding box center [1131, 320] width 9 height 14
click at [1286, 494] on div "31" at bounding box center [1287, 495] width 29 height 16
type input "**********"
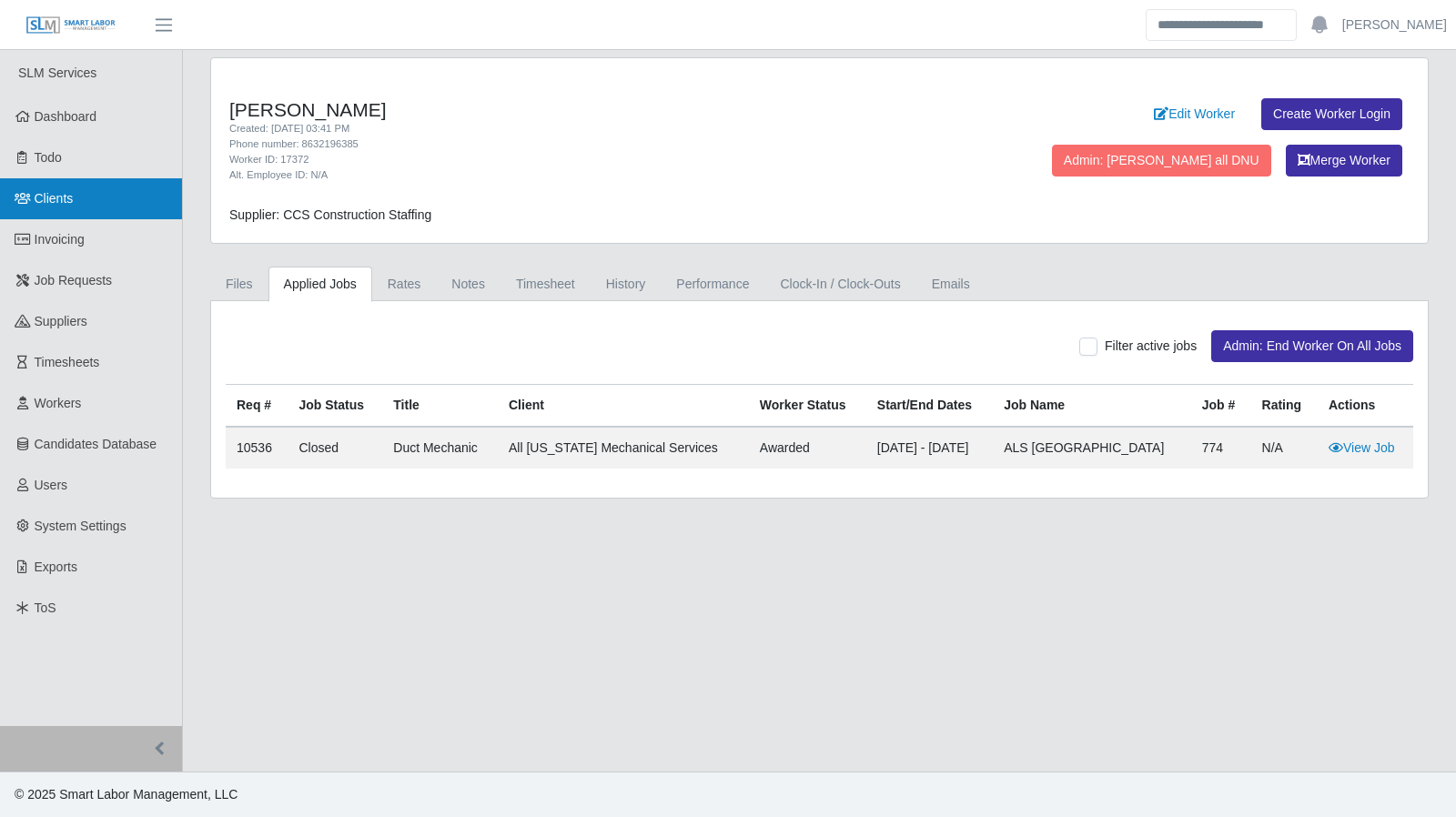
click at [63, 215] on link "Clients" at bounding box center [90, 199] width 182 height 41
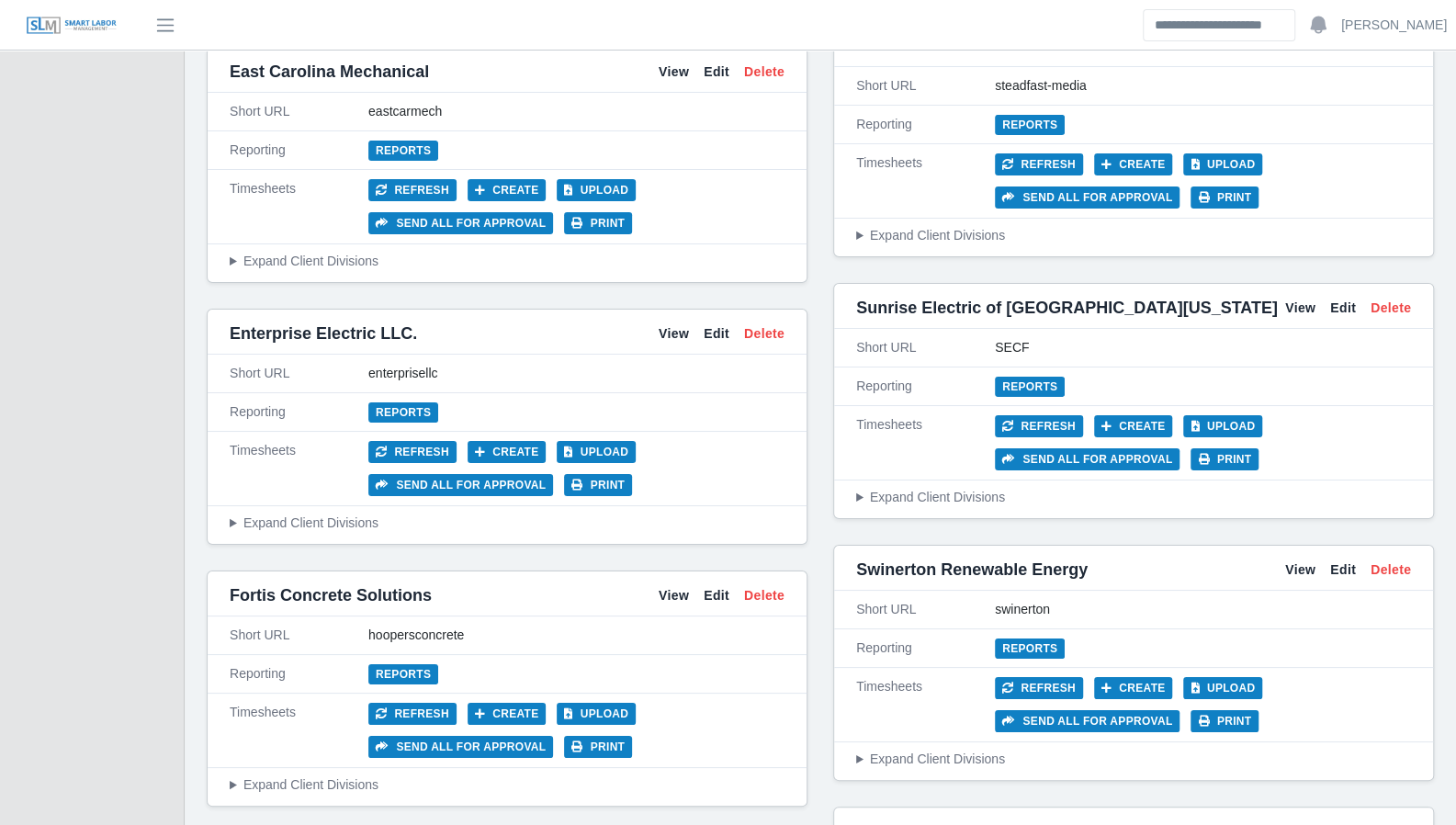
scroll to position [4204, 0]
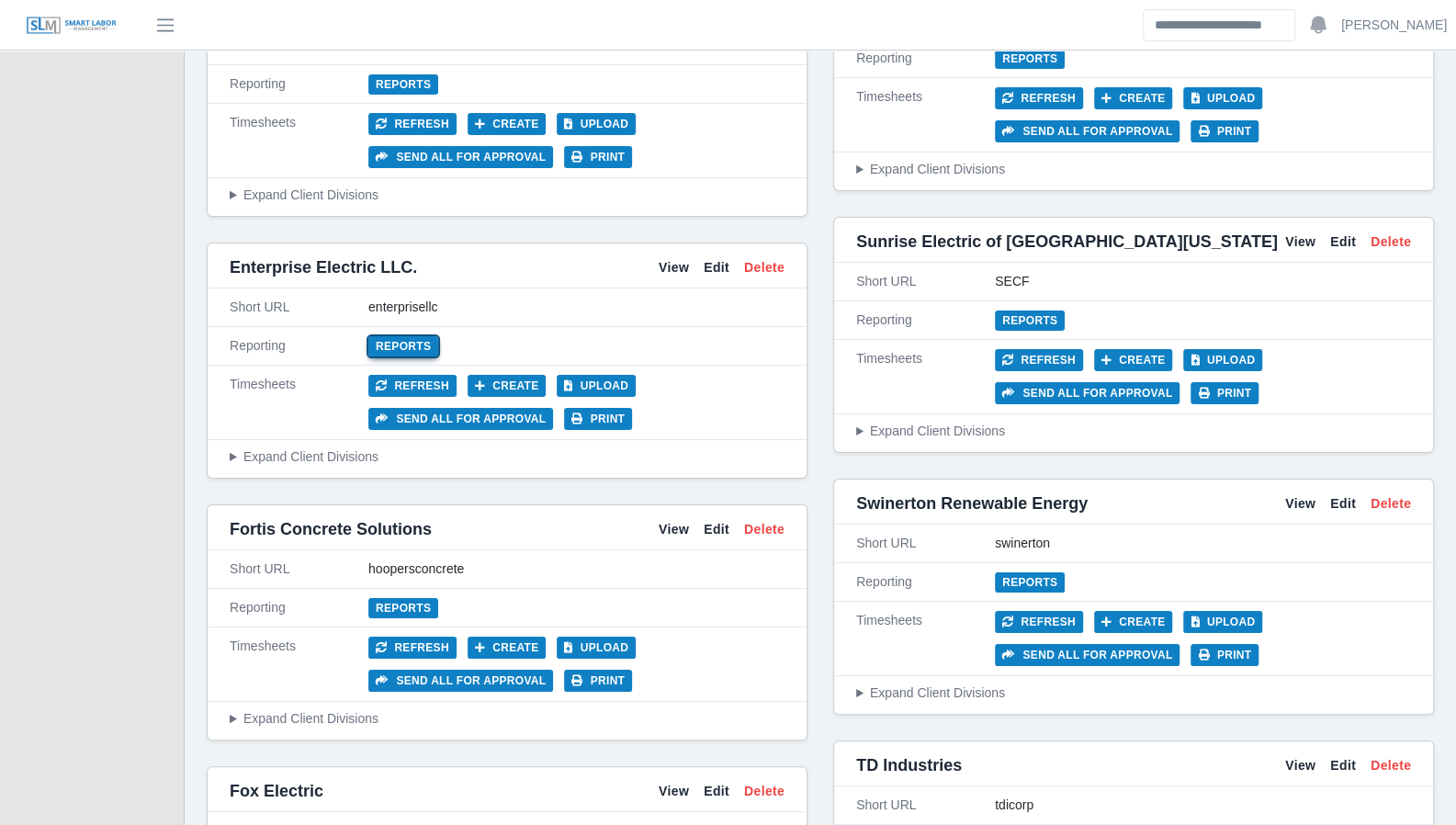
click at [387, 336] on link "Reports" at bounding box center [404, 346] width 70 height 20
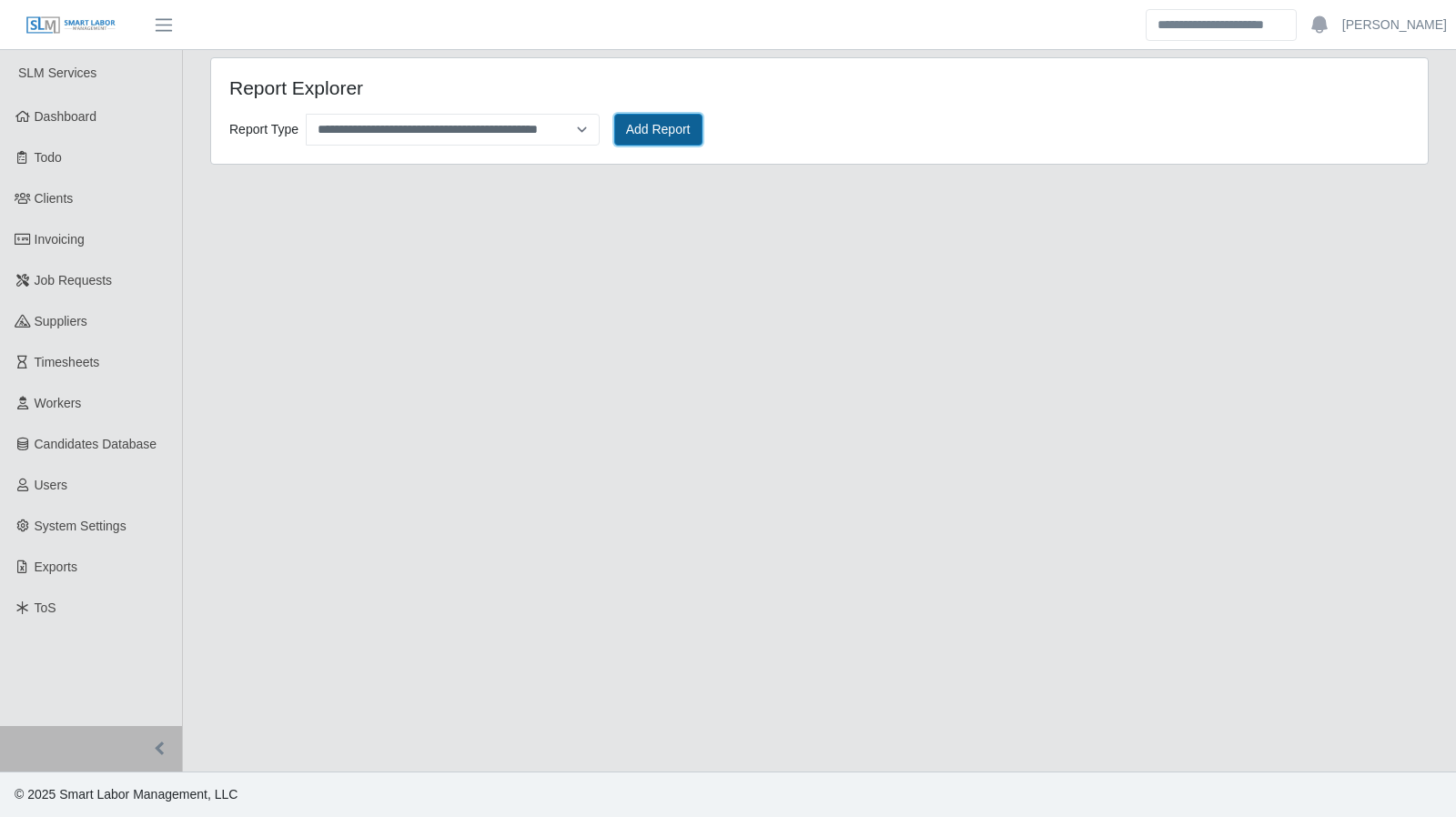
click at [630, 124] on button "Add Report" at bounding box center [659, 129] width 88 height 32
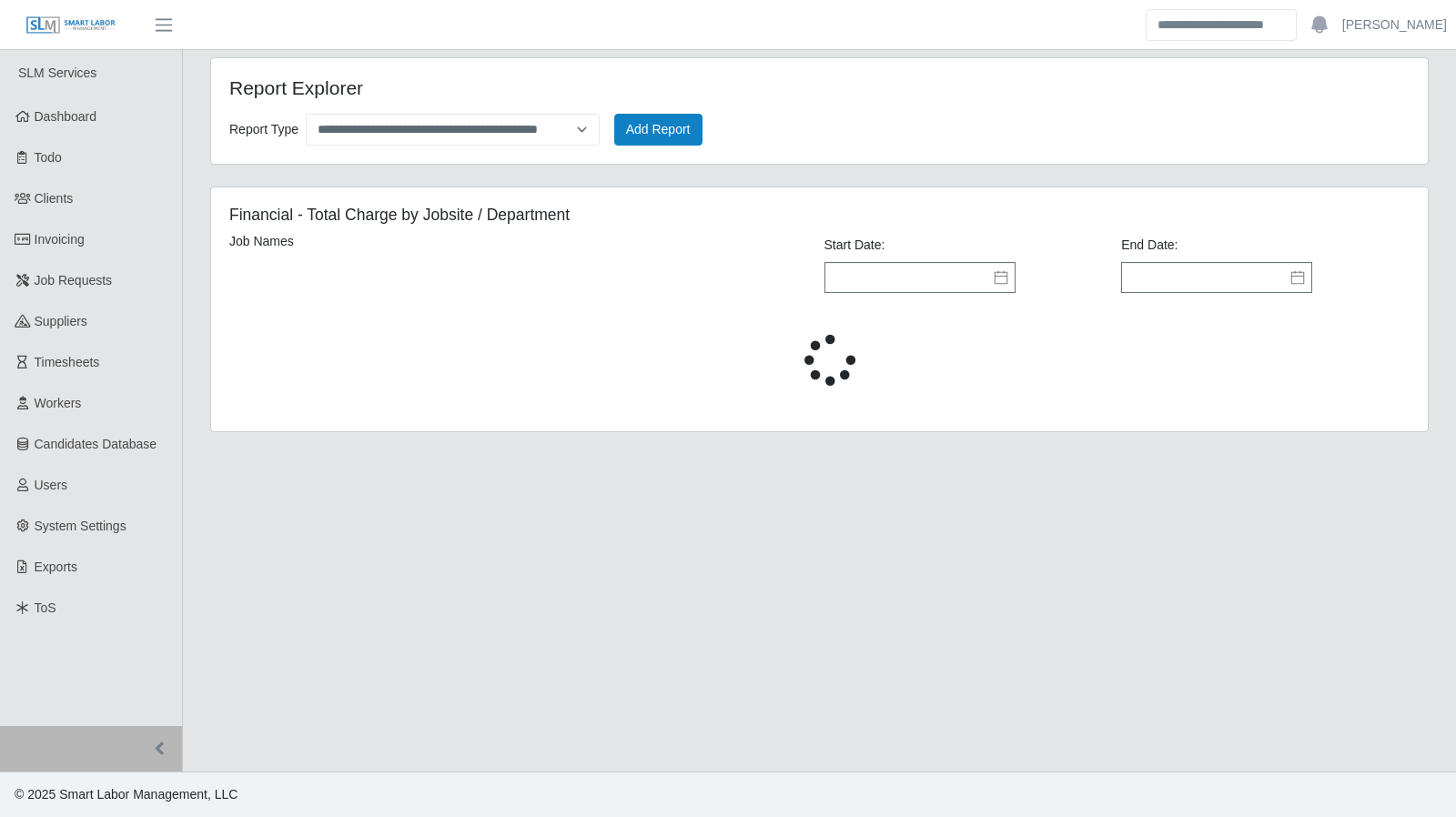
click at [1002, 281] on icon at bounding box center [1000, 278] width 13 height 13
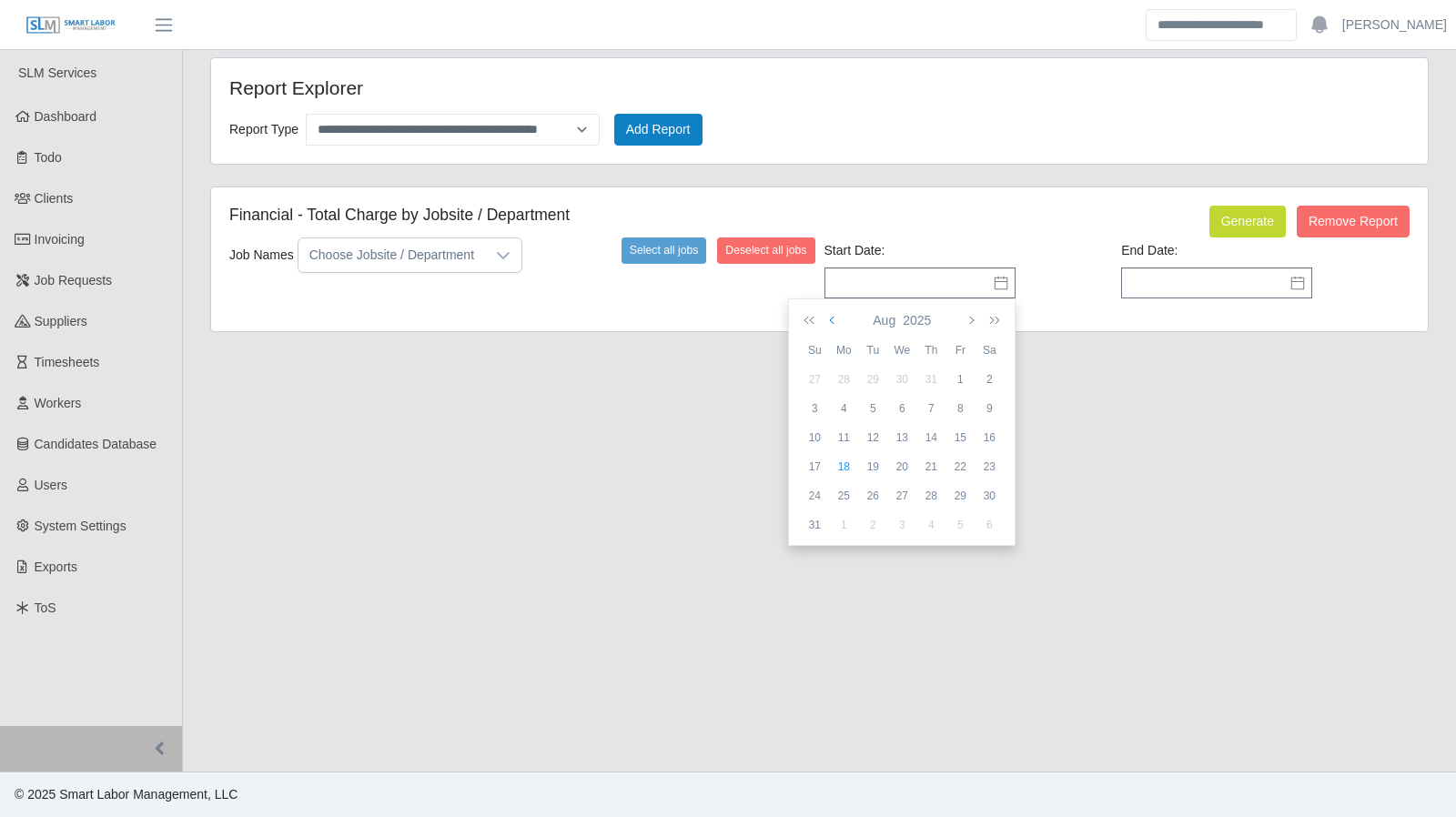
click at [836, 325] on icon "button" at bounding box center [833, 320] width 9 height 14
click at [927, 376] on div "1" at bounding box center [931, 379] width 29 height 16
type input "**********"
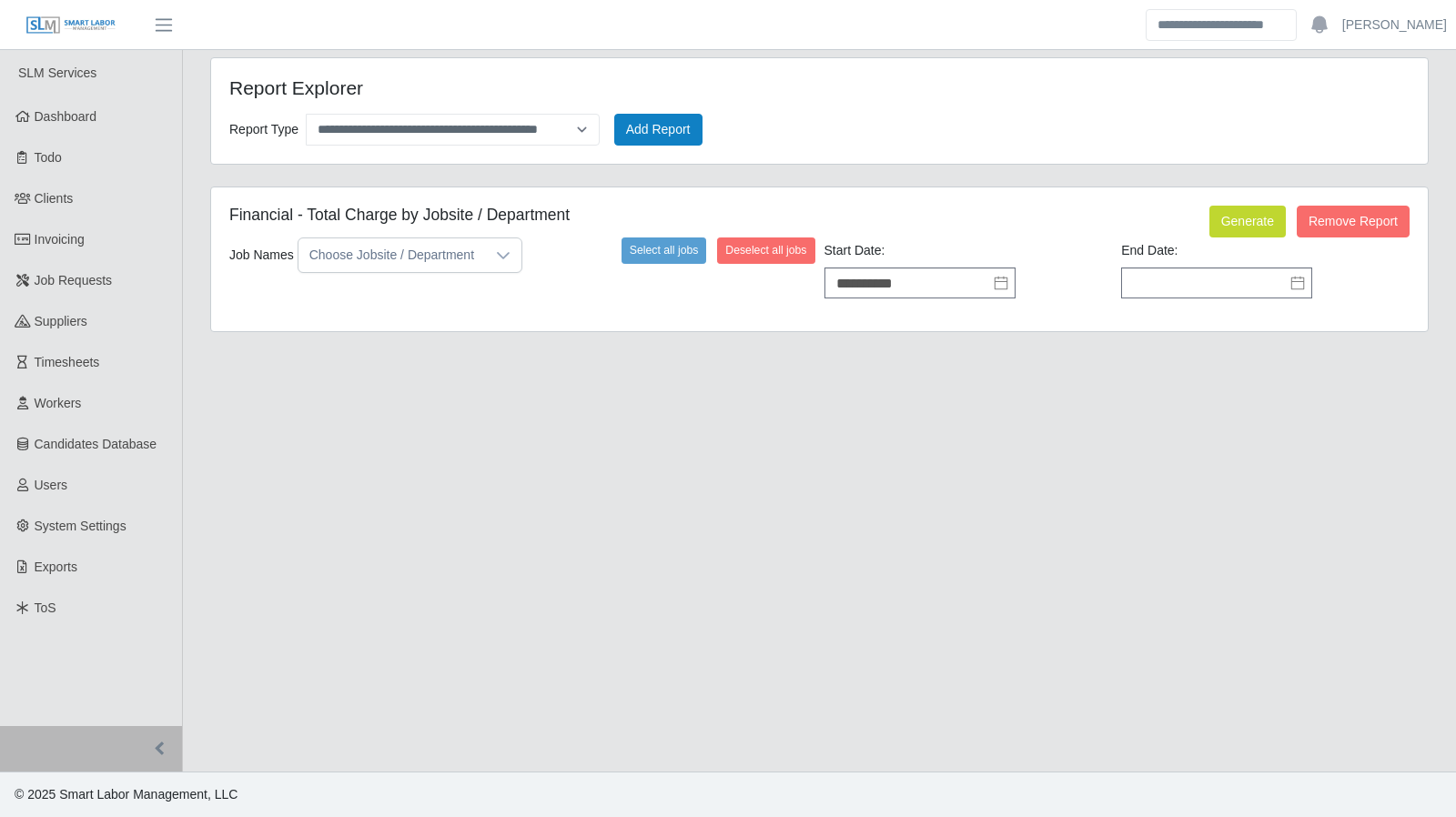
click at [1302, 280] on icon at bounding box center [1297, 283] width 14 height 14
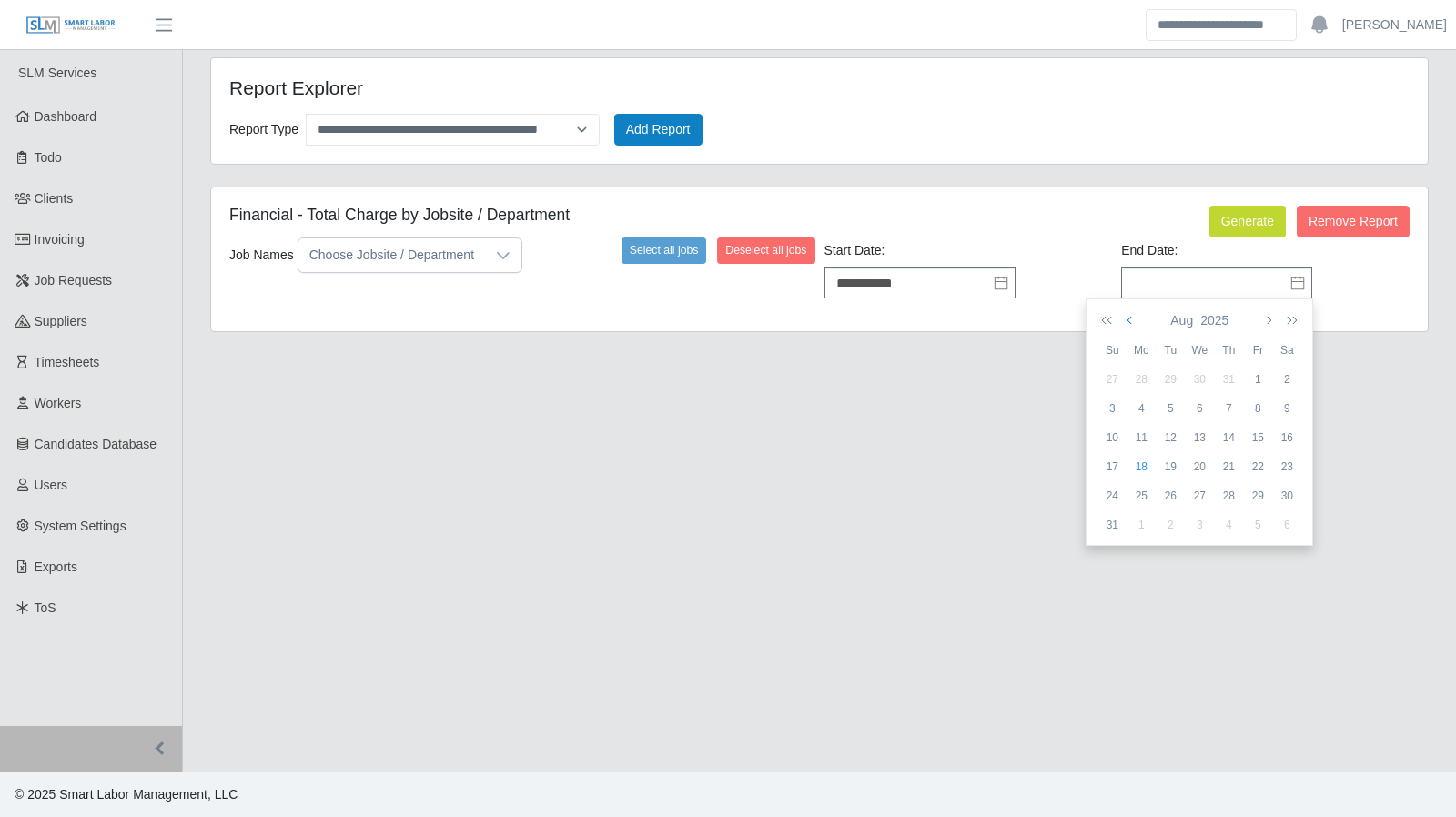
click at [1131, 319] on icon "button" at bounding box center [1131, 320] width 9 height 14
click at [1288, 384] on div "31" at bounding box center [1287, 379] width 29 height 16
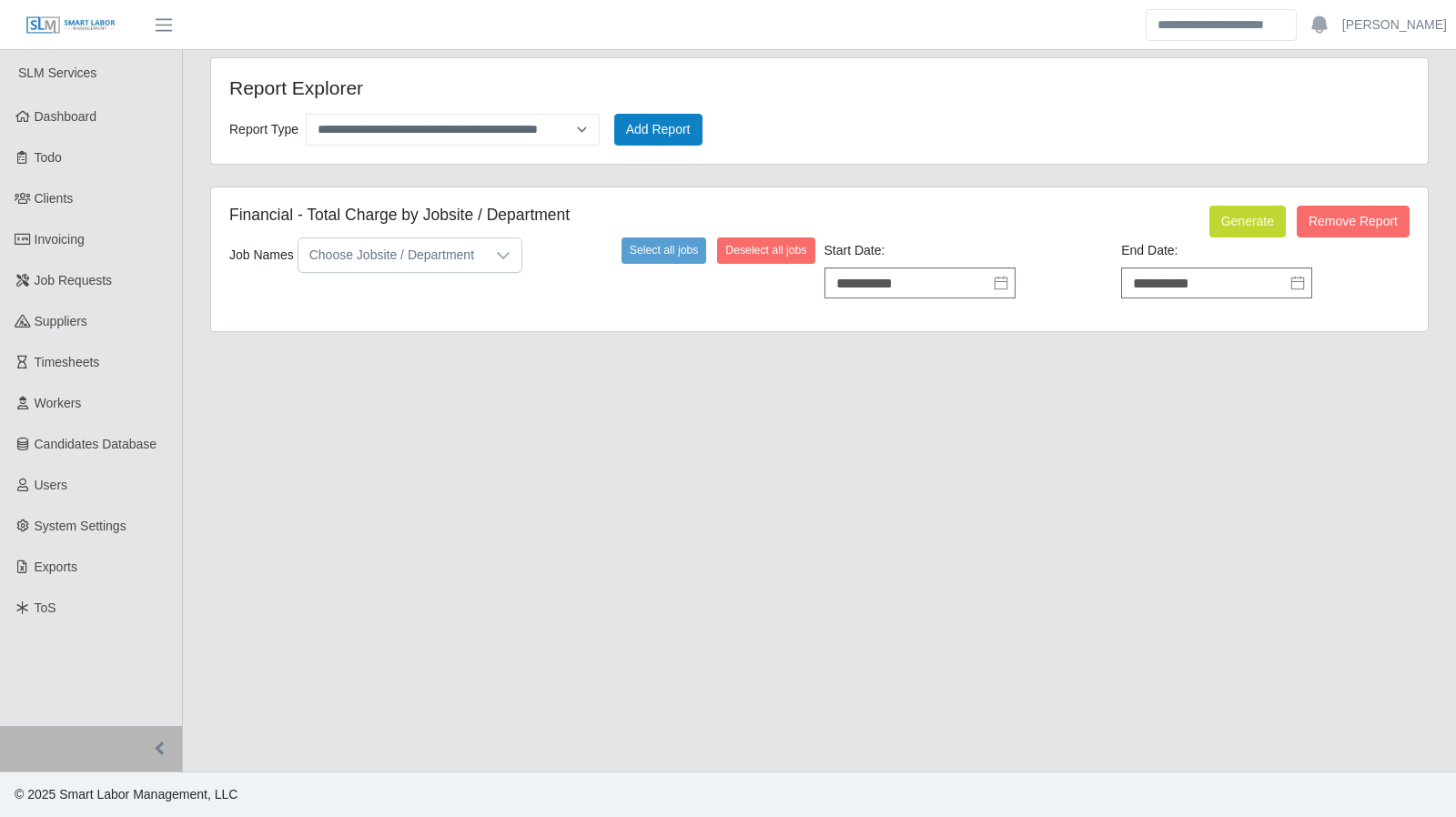
type input "**********"
click at [496, 253] on icon at bounding box center [503, 255] width 14 height 14
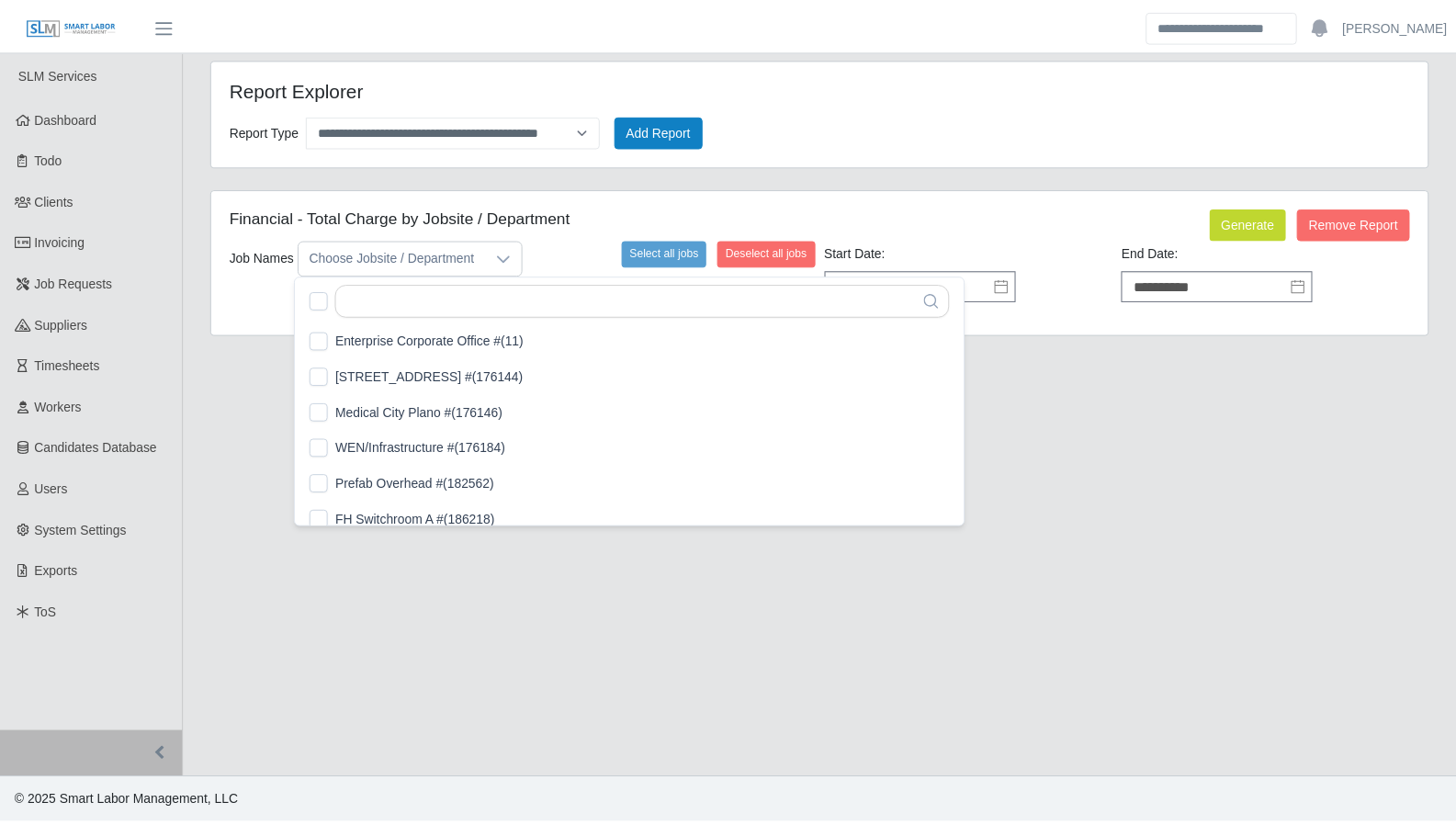
scroll to position [18, 11]
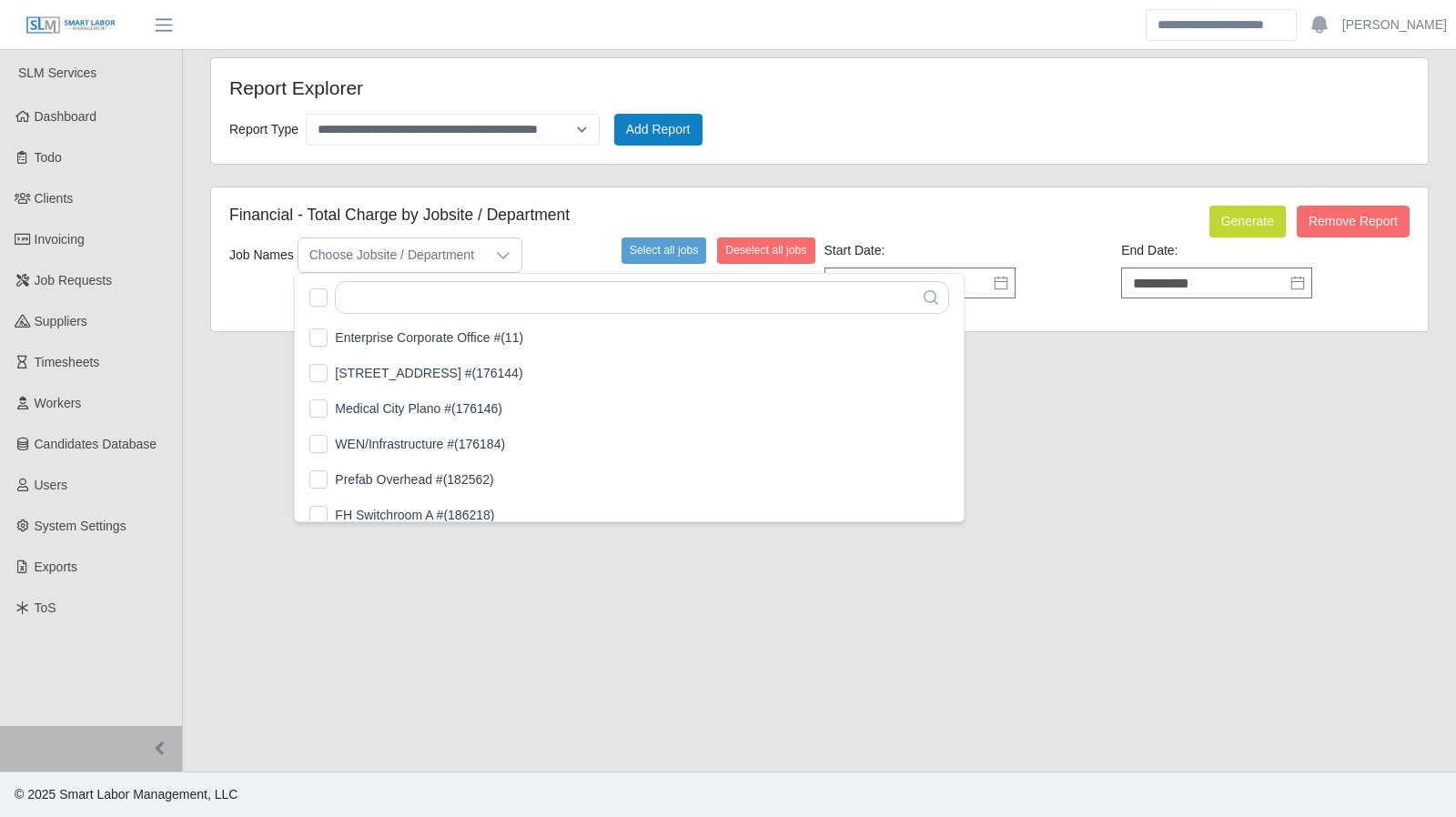
click at [465, 300] on input "text" at bounding box center [641, 297] width 615 height 33
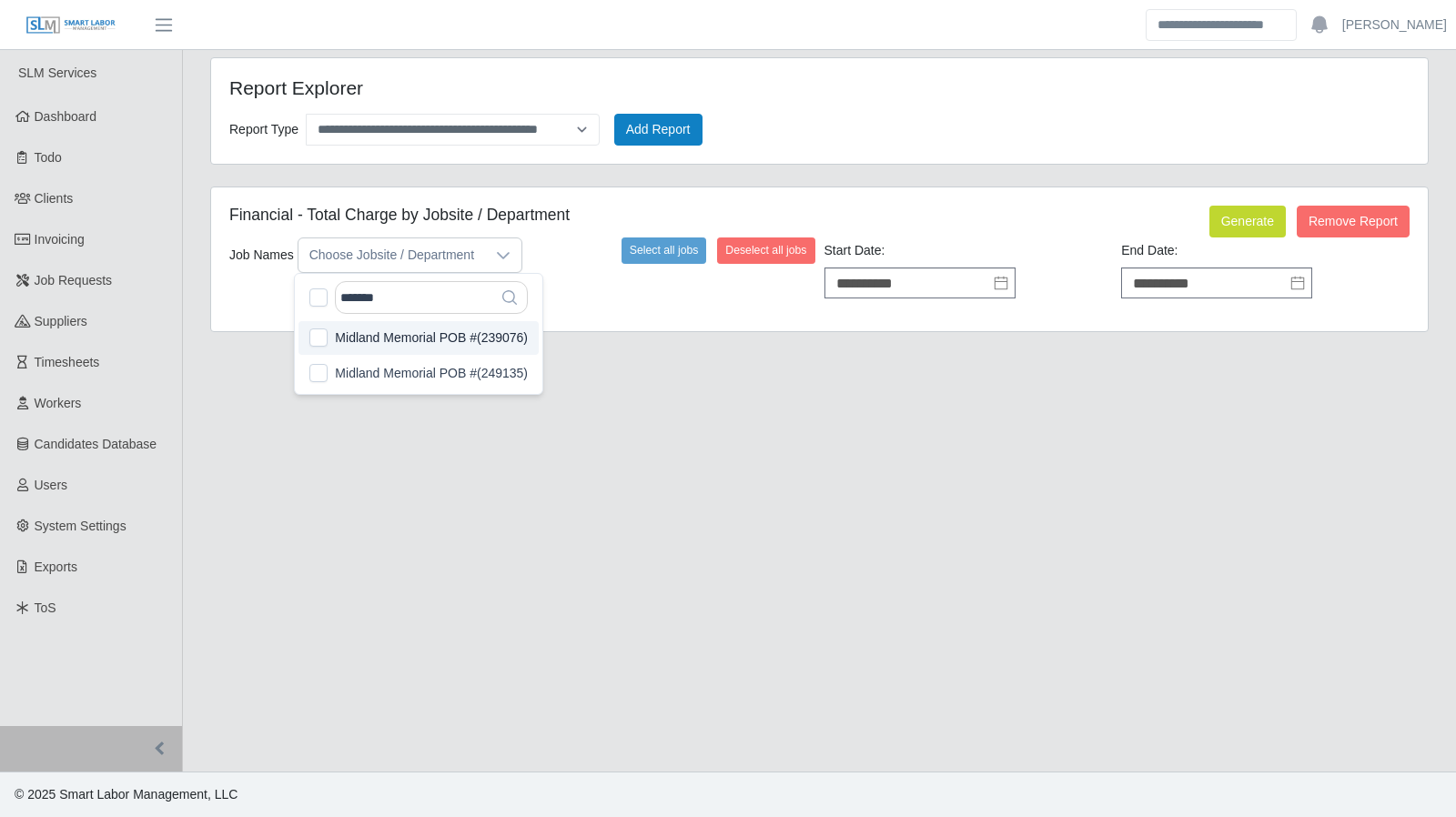
type input "*******"
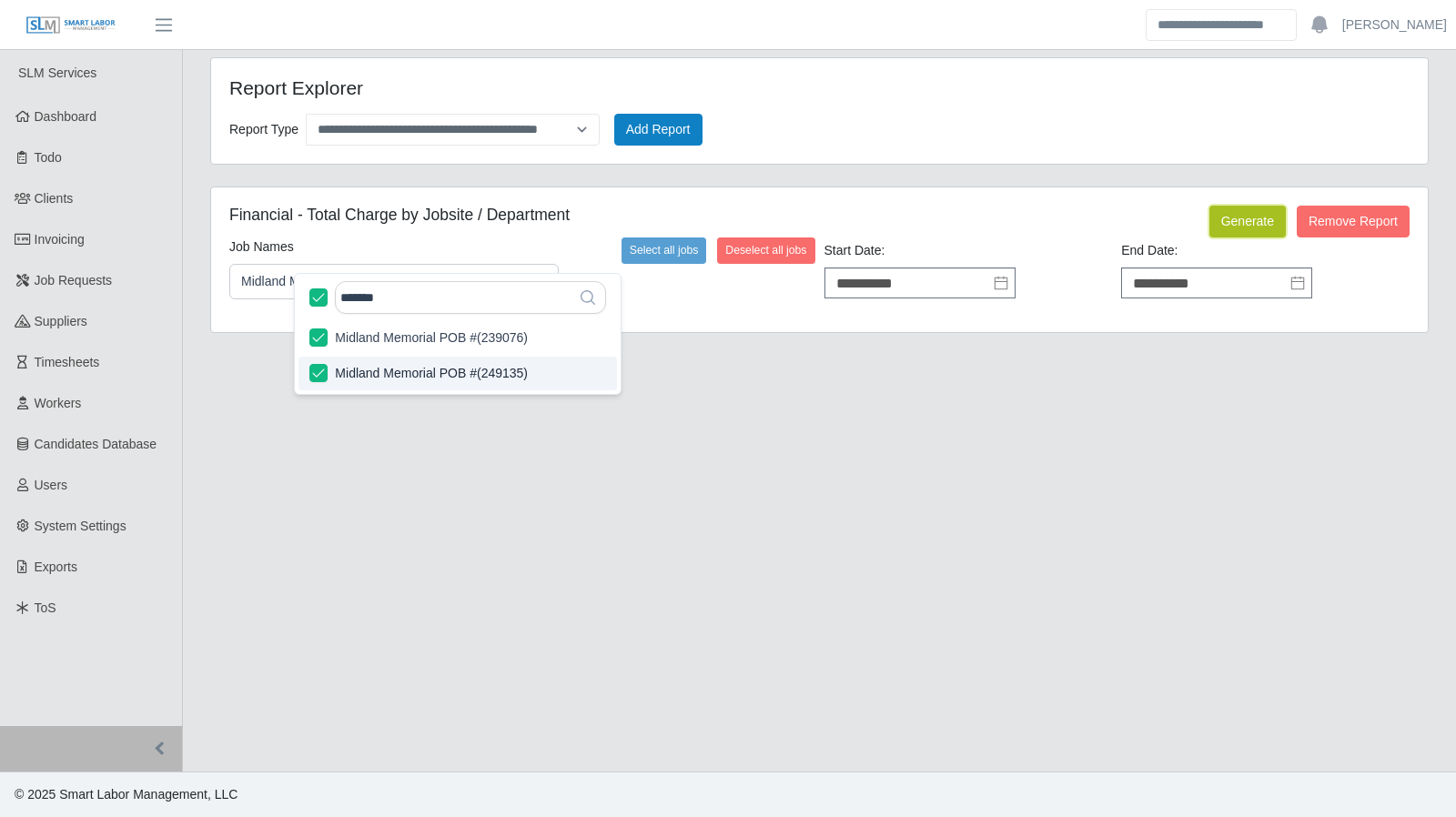
click at [1221, 217] on button "Generate" at bounding box center [1248, 221] width 77 height 32
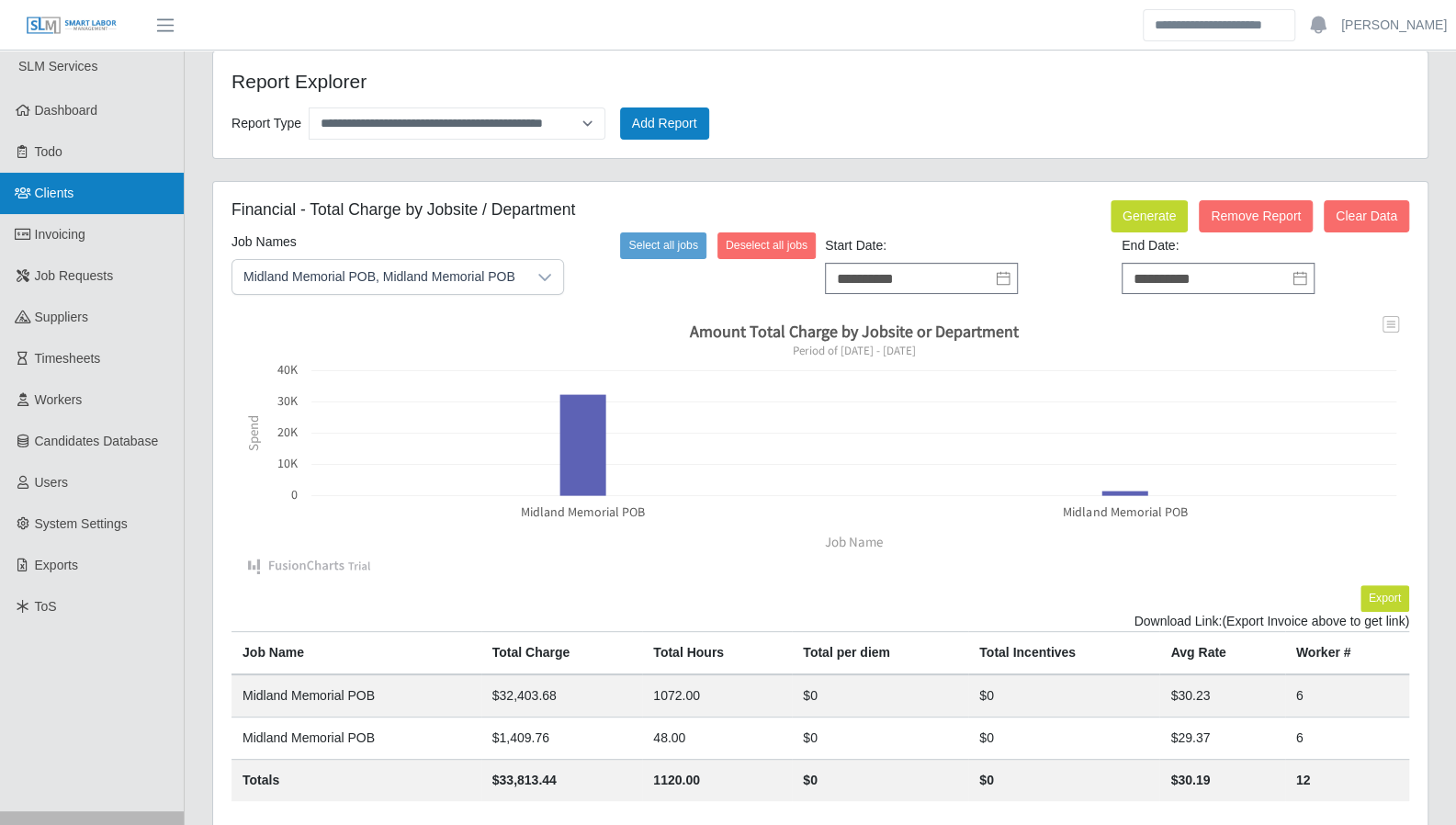
scroll to position [0, 0]
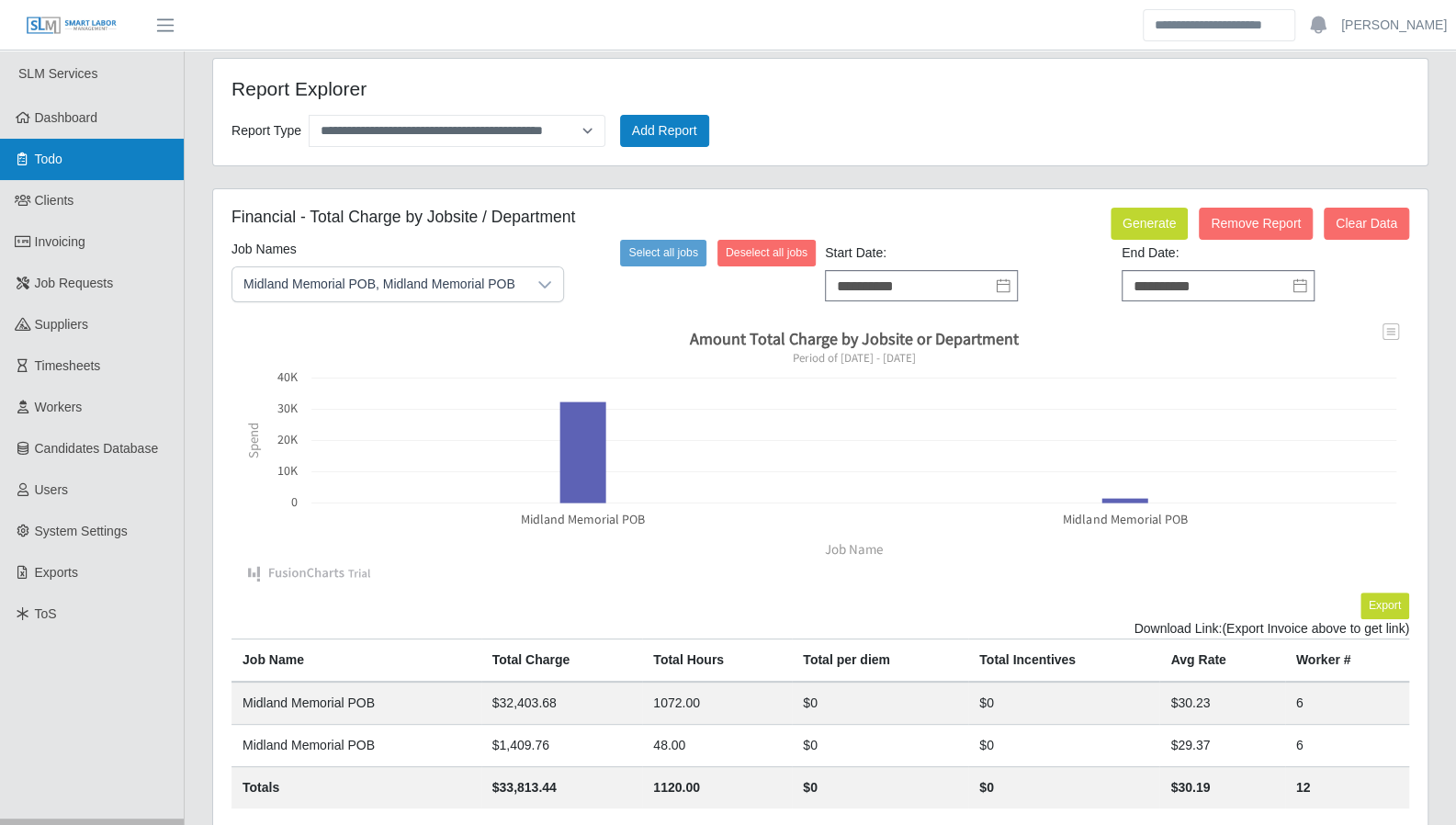
click at [100, 167] on link "Todo" at bounding box center [91, 159] width 183 height 42
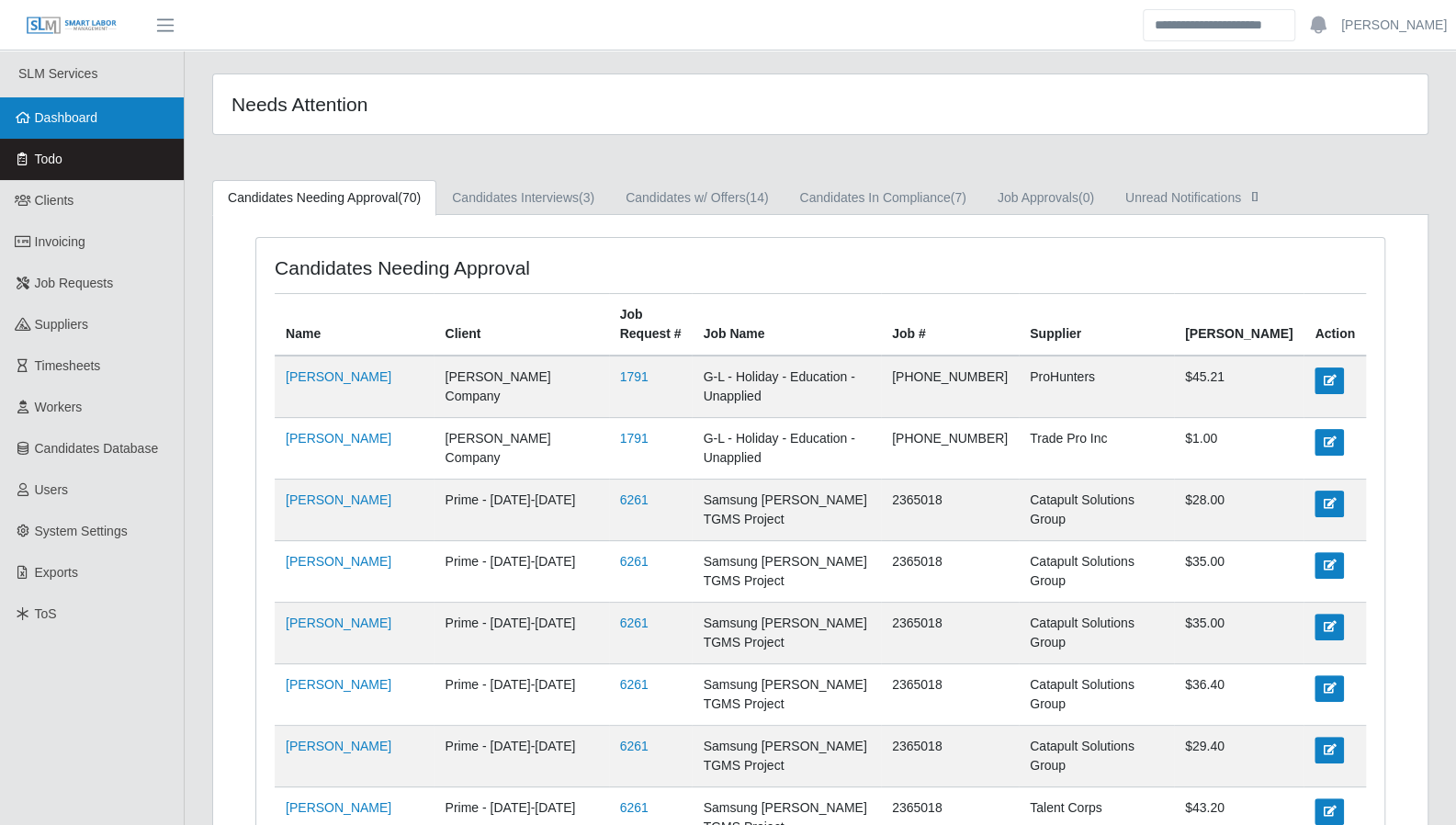
click at [69, 134] on link "Dashboard" at bounding box center [91, 117] width 183 height 42
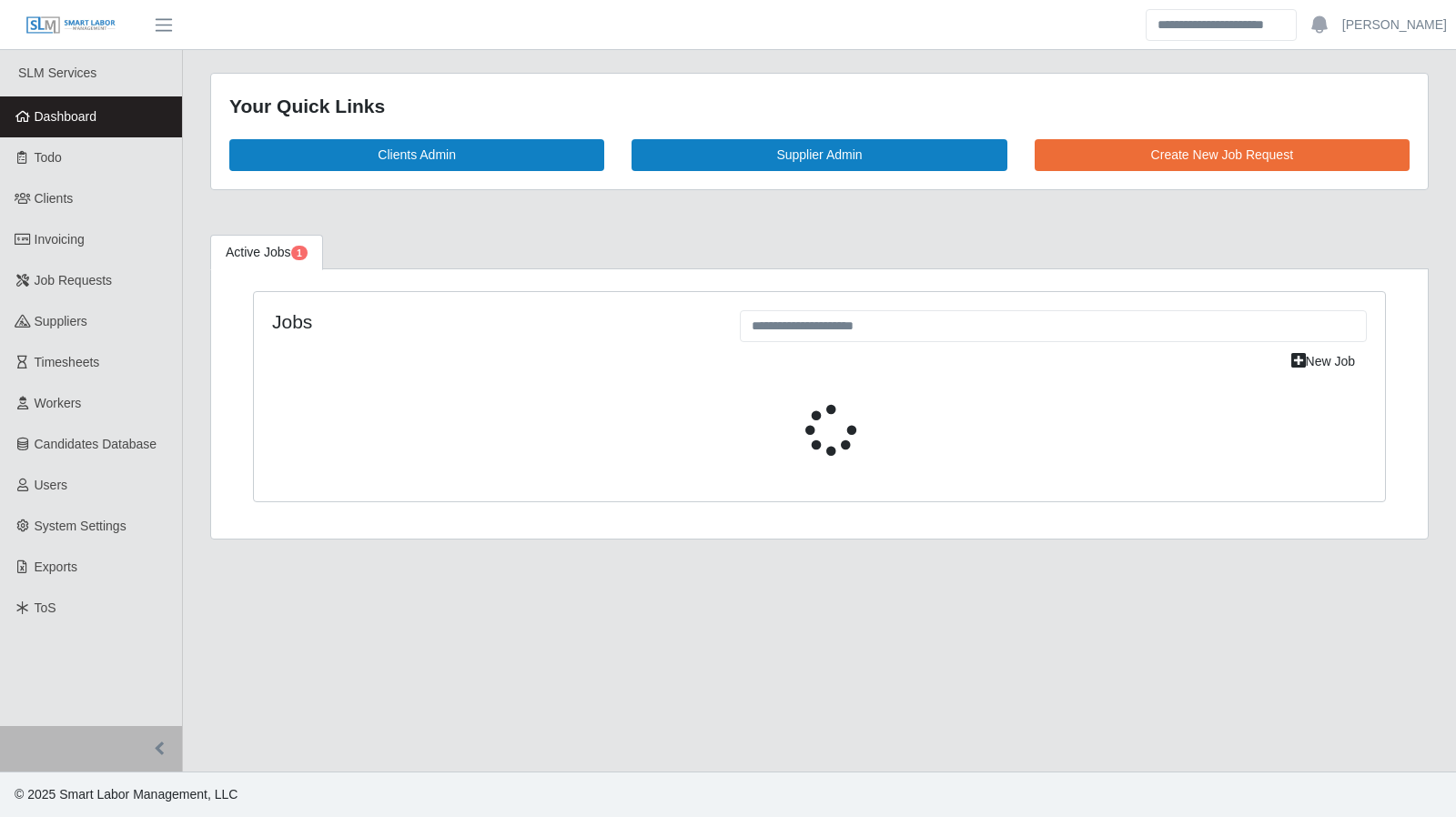
select select "****"
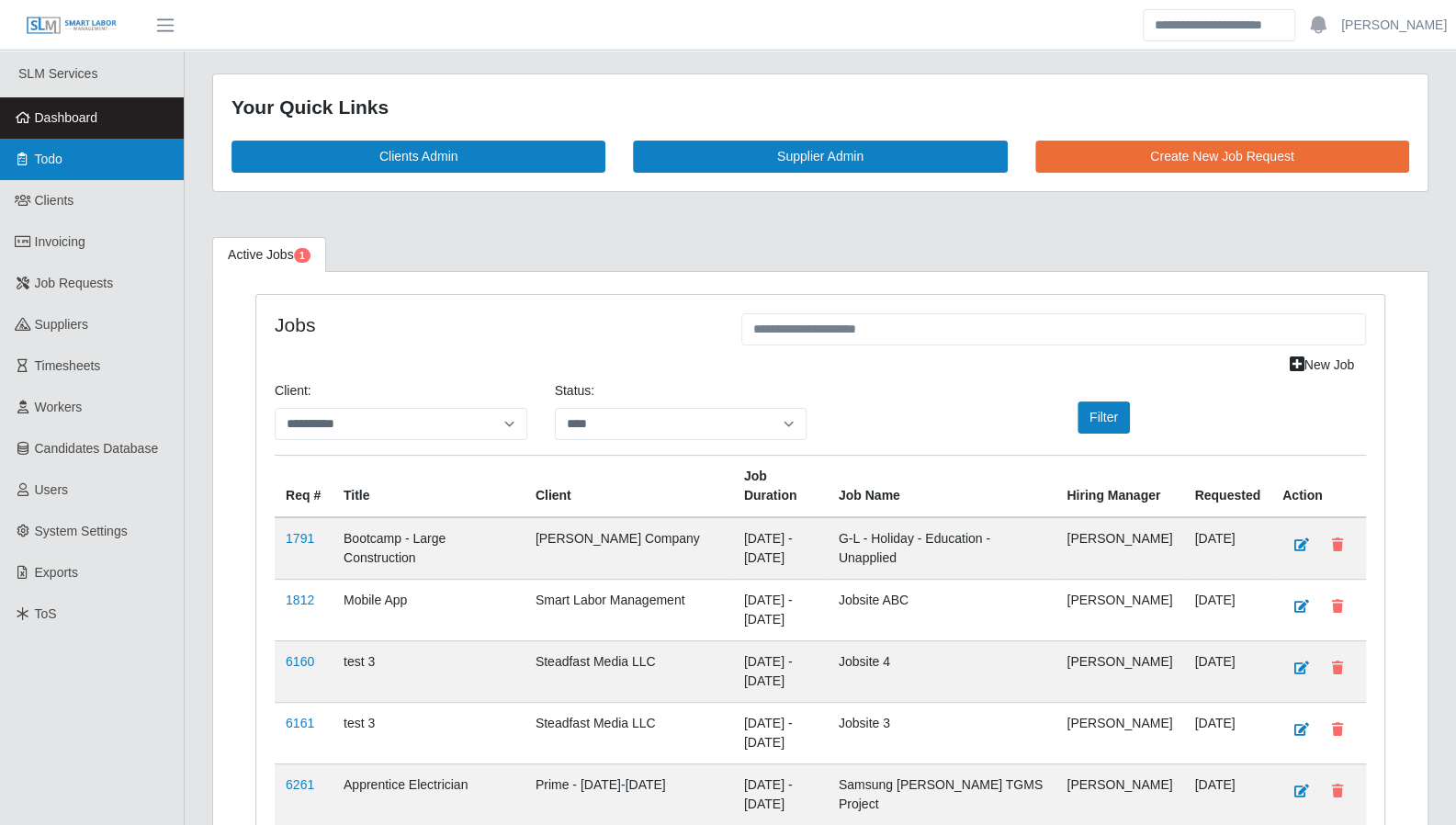
click at [48, 157] on span "Todo" at bounding box center [49, 158] width 27 height 15
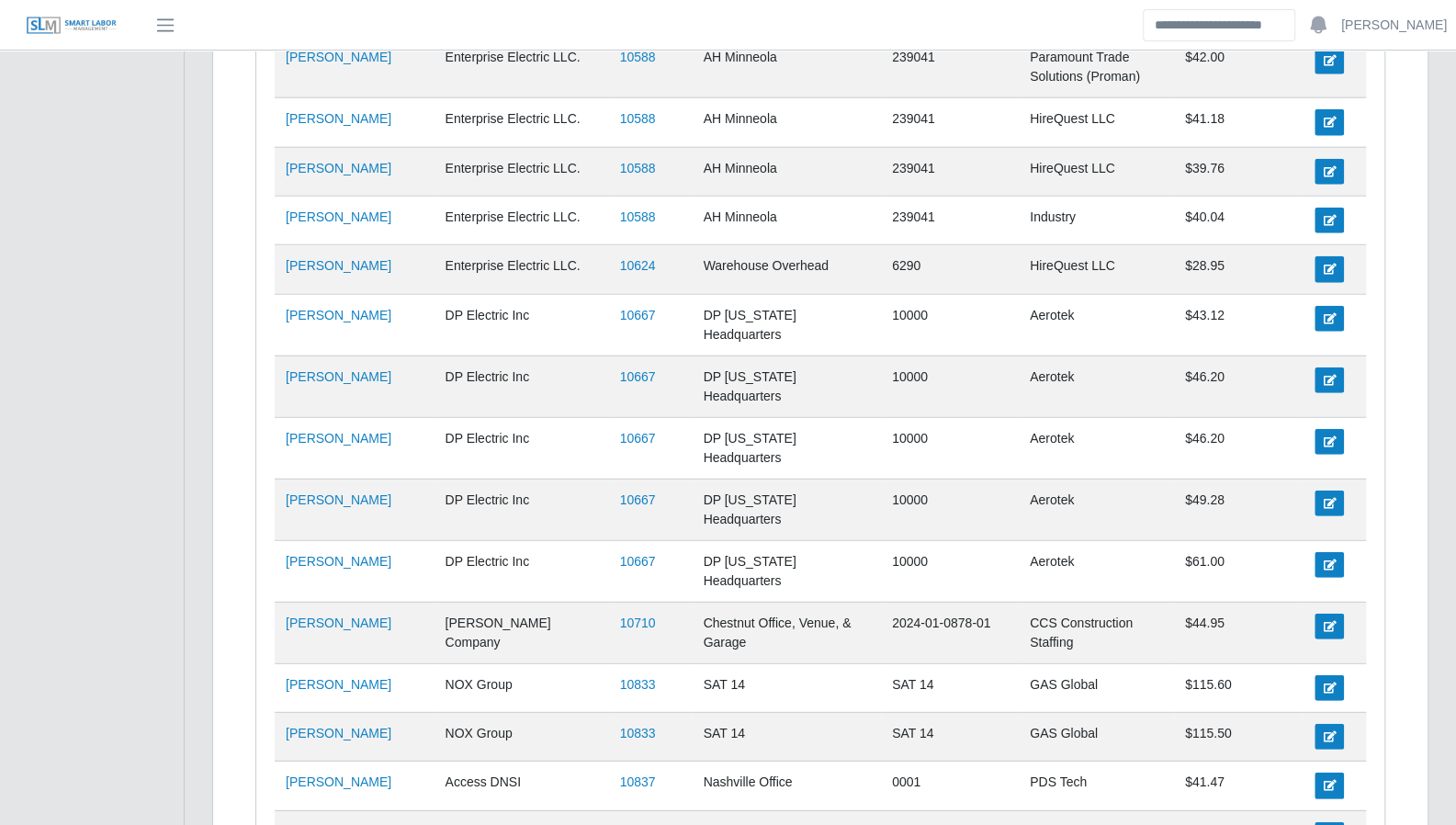
scroll to position [2881, 0]
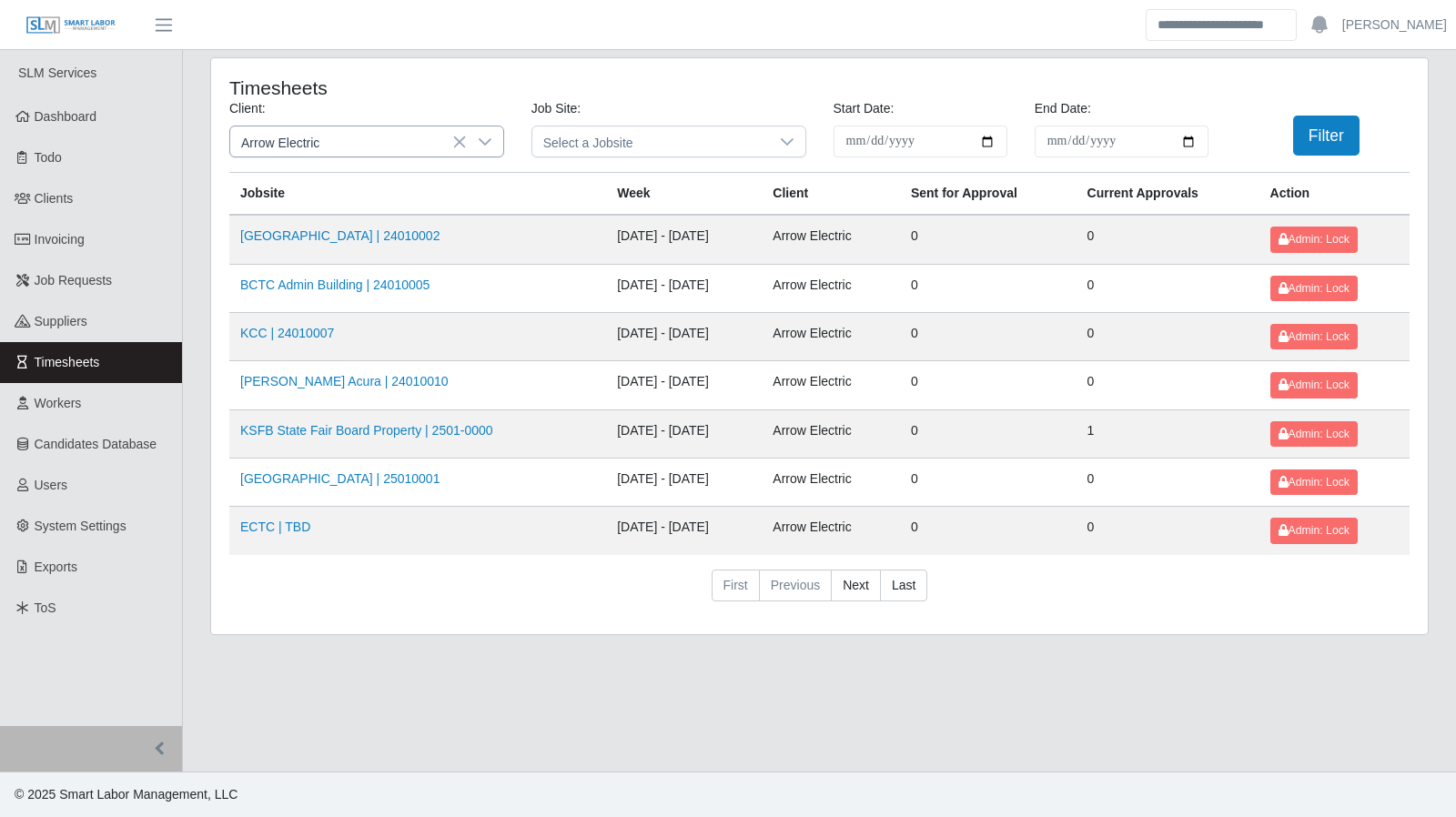
click at [490, 143] on icon at bounding box center [485, 141] width 14 height 14
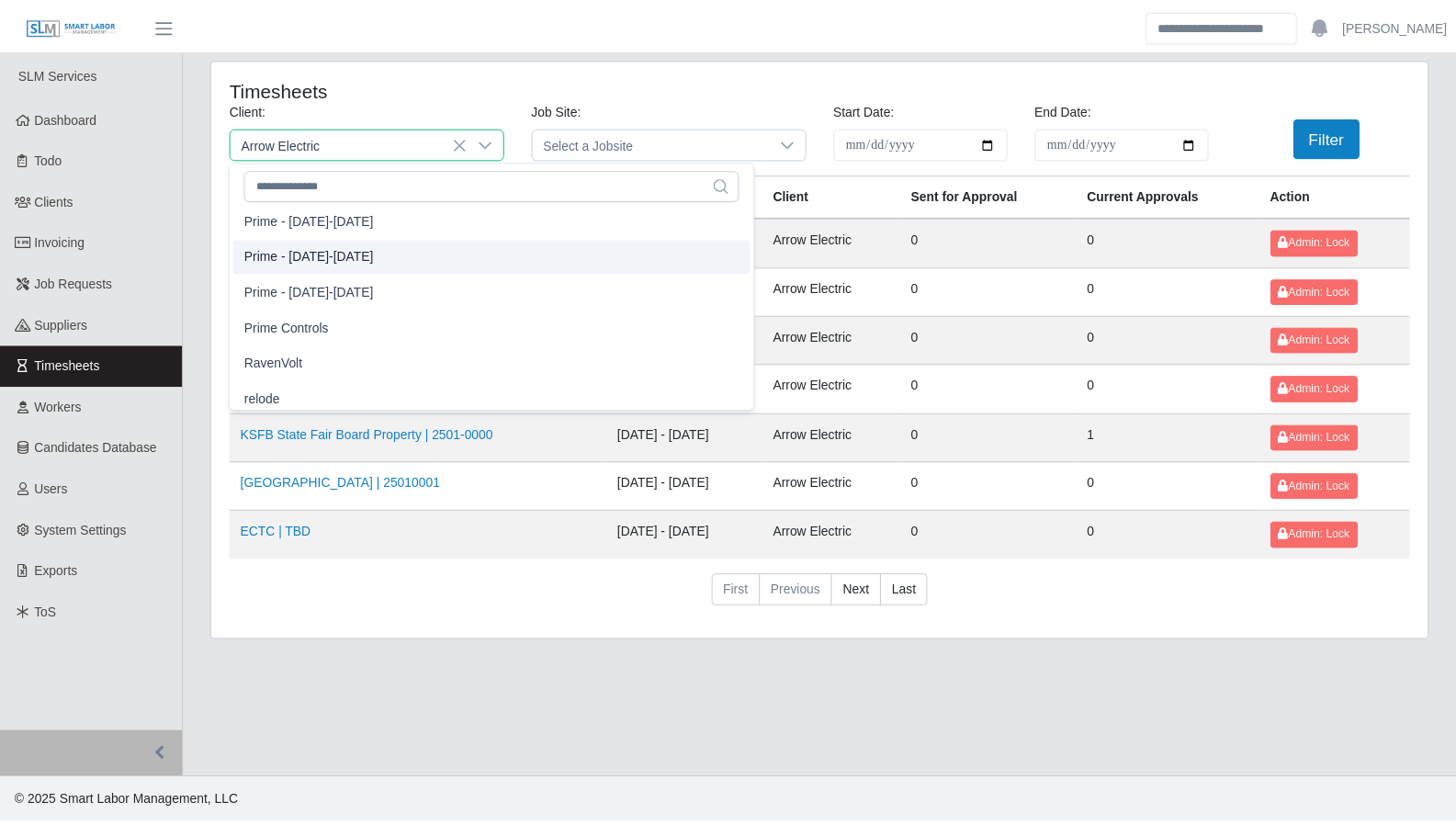
scroll to position [1436, 0]
click at [356, 230] on li "Prime - [DATE]-[DATE]" at bounding box center [496, 220] width 522 height 34
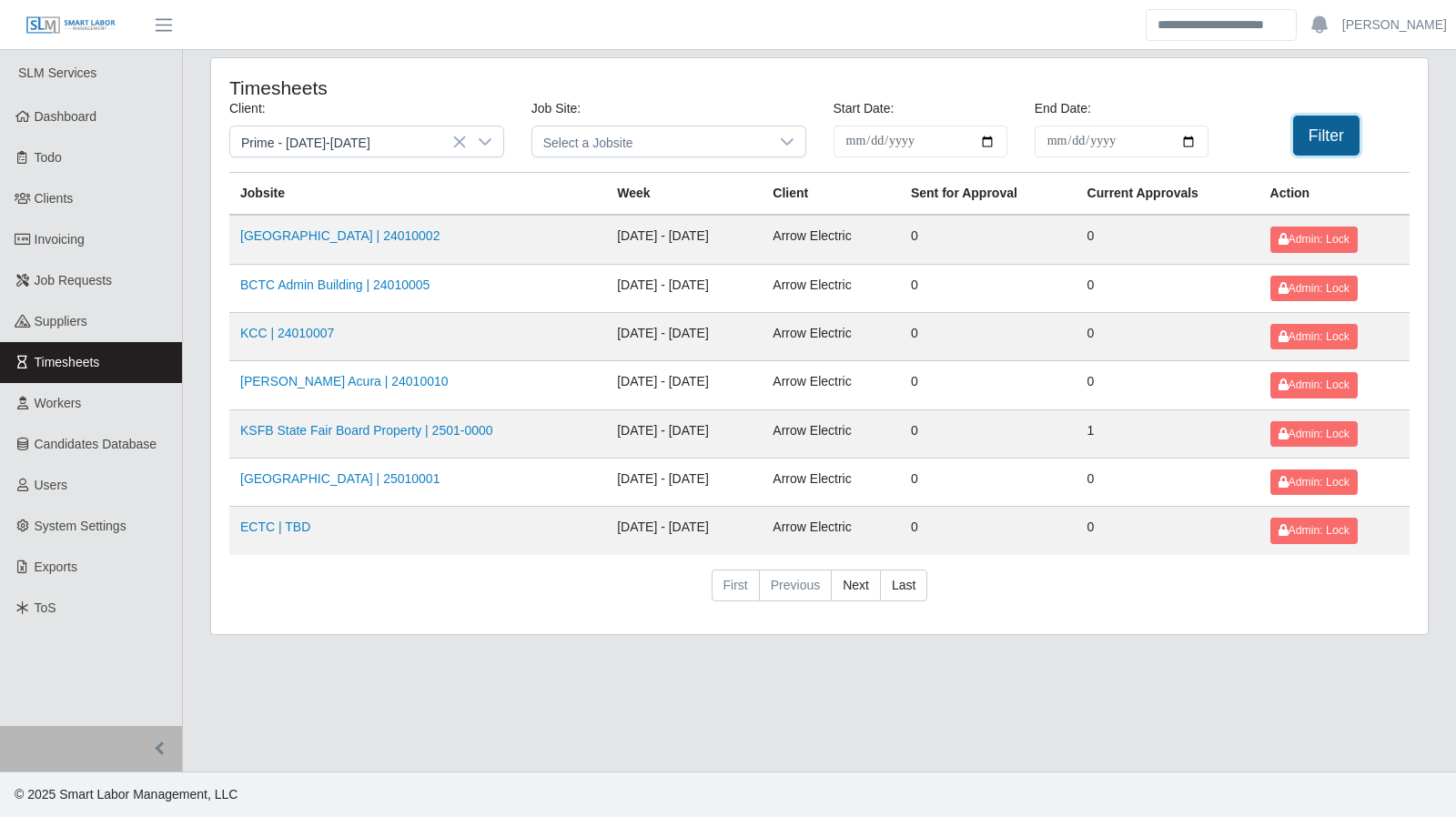
click at [1317, 144] on button "Filter" at bounding box center [1326, 136] width 66 height 40
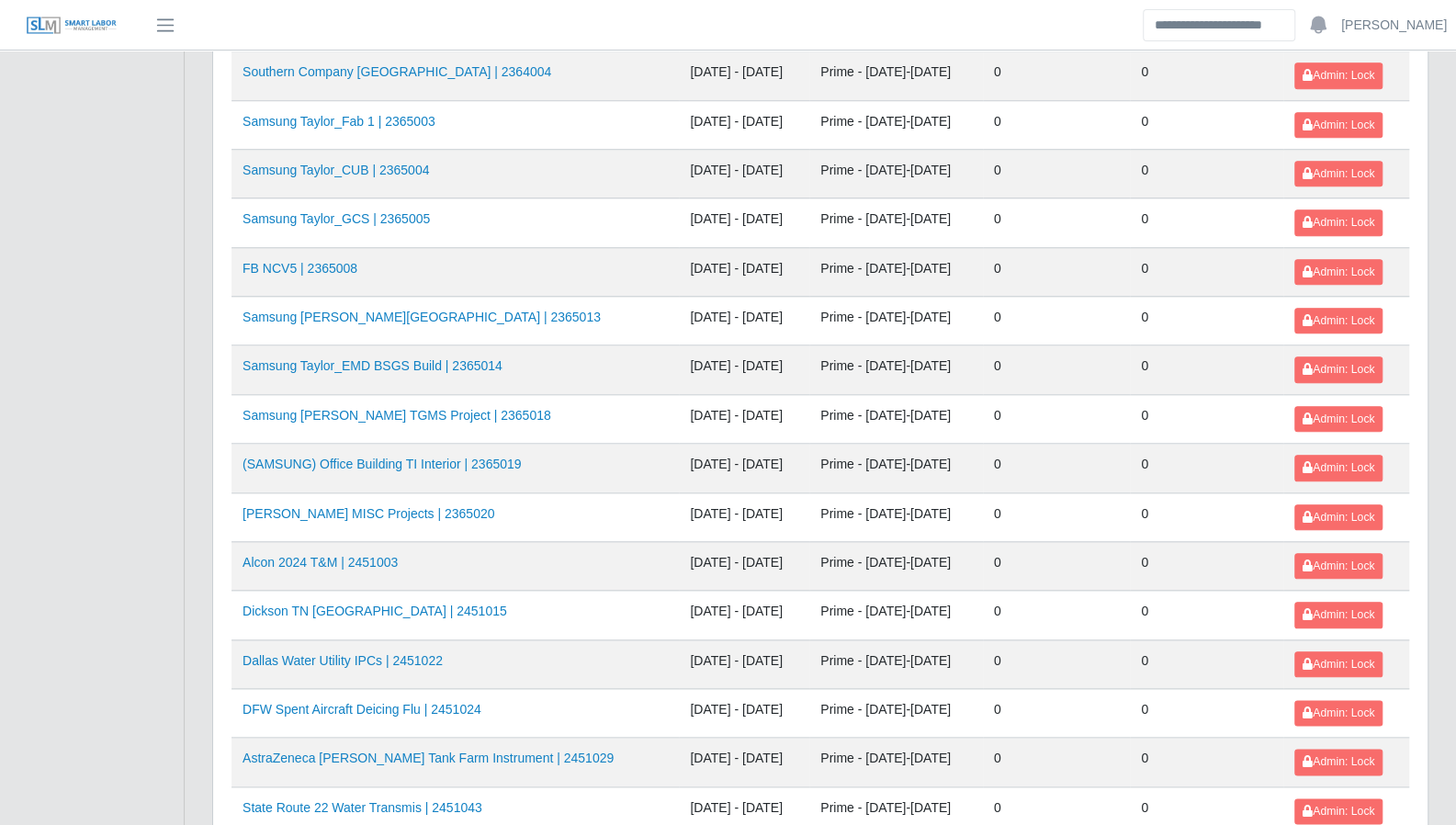
scroll to position [961, 0]
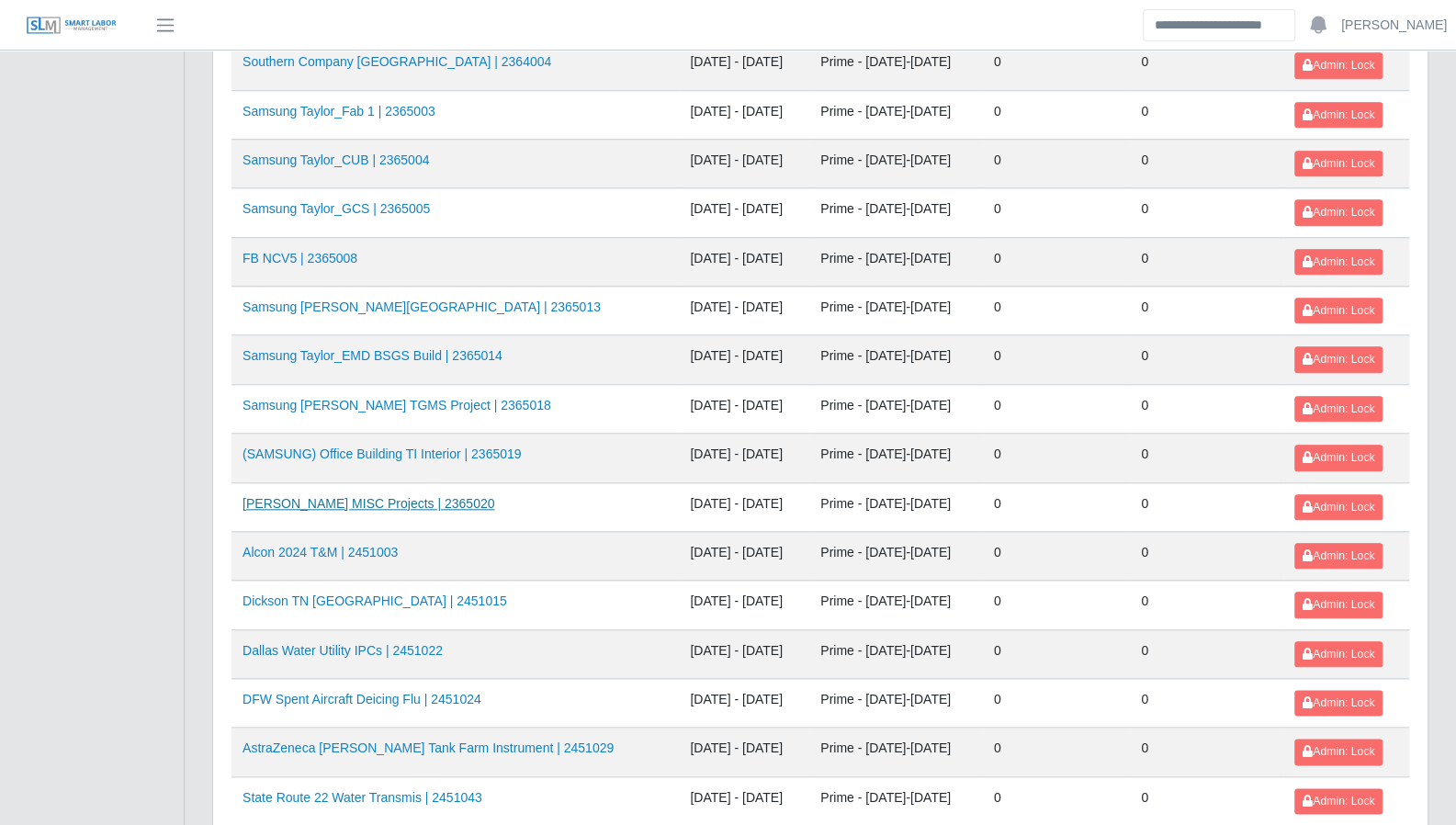
click at [325, 496] on link "Taylor MISC Projects | 2365020" at bounding box center [368, 503] width 251 height 15
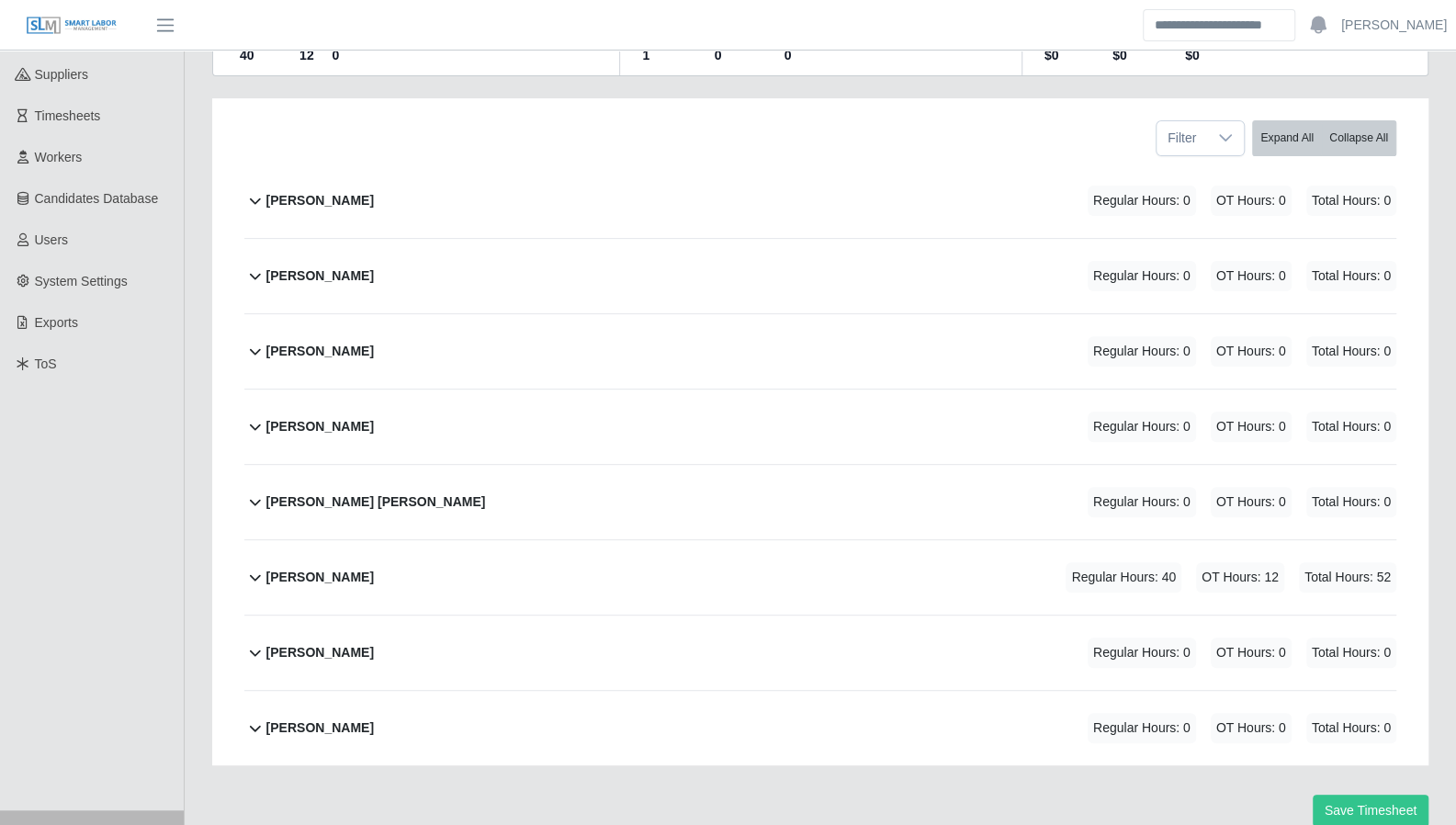
scroll to position [300, 0]
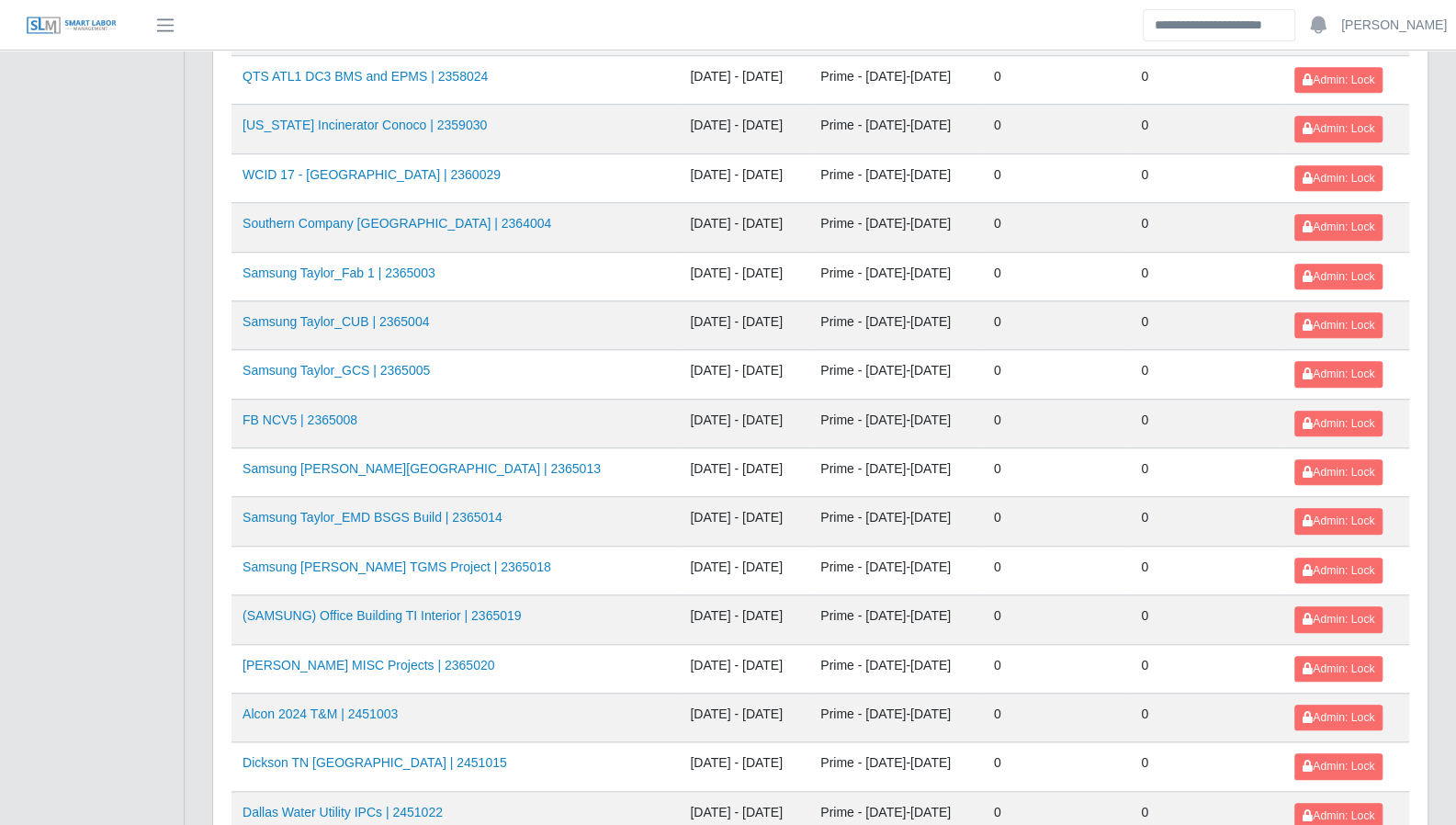
scroll to position [794, 0]
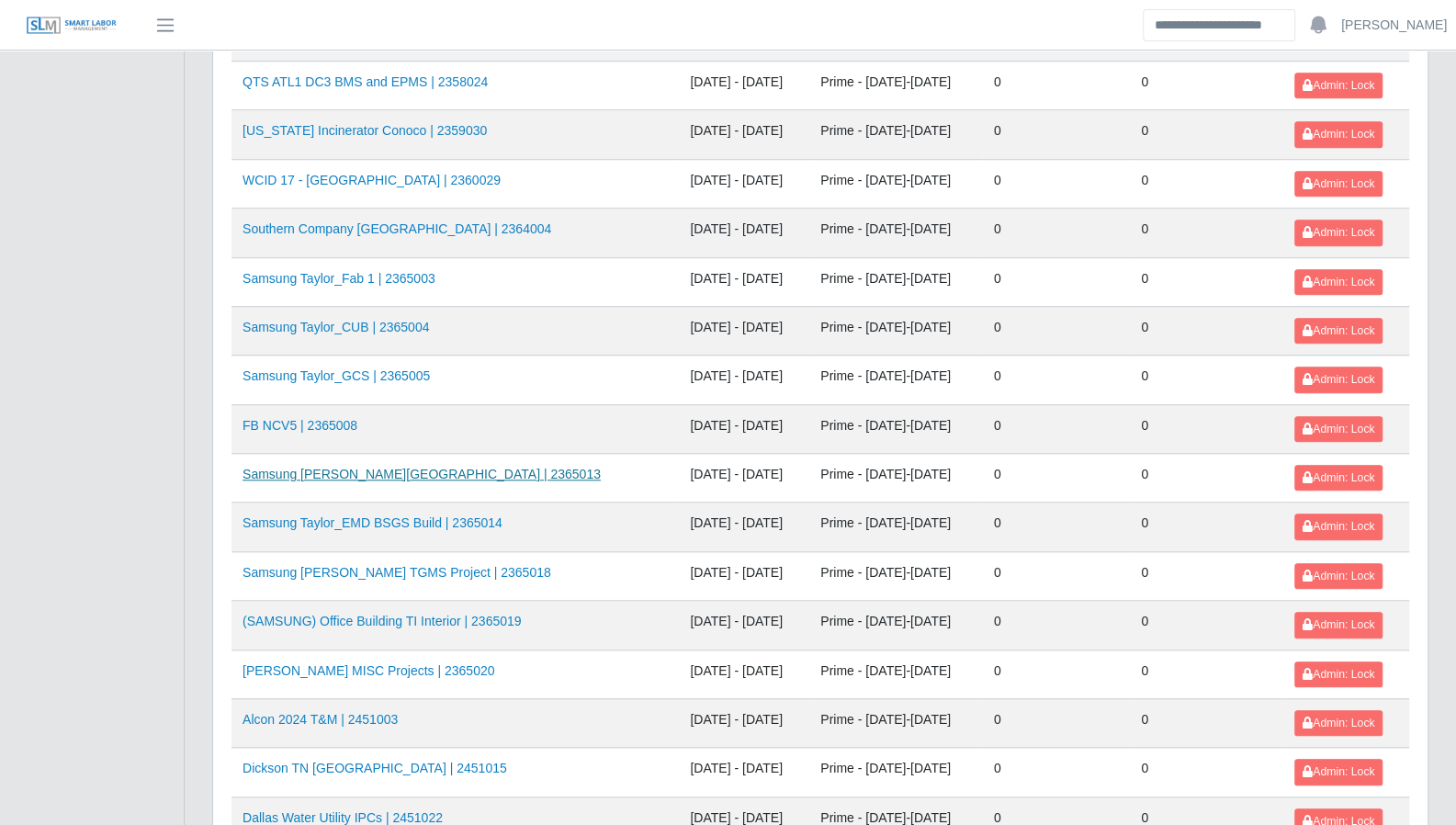
click at [389, 467] on link "Samsung [PERSON_NAME][GEOGRAPHIC_DATA] | 2365013" at bounding box center [421, 474] width 358 height 15
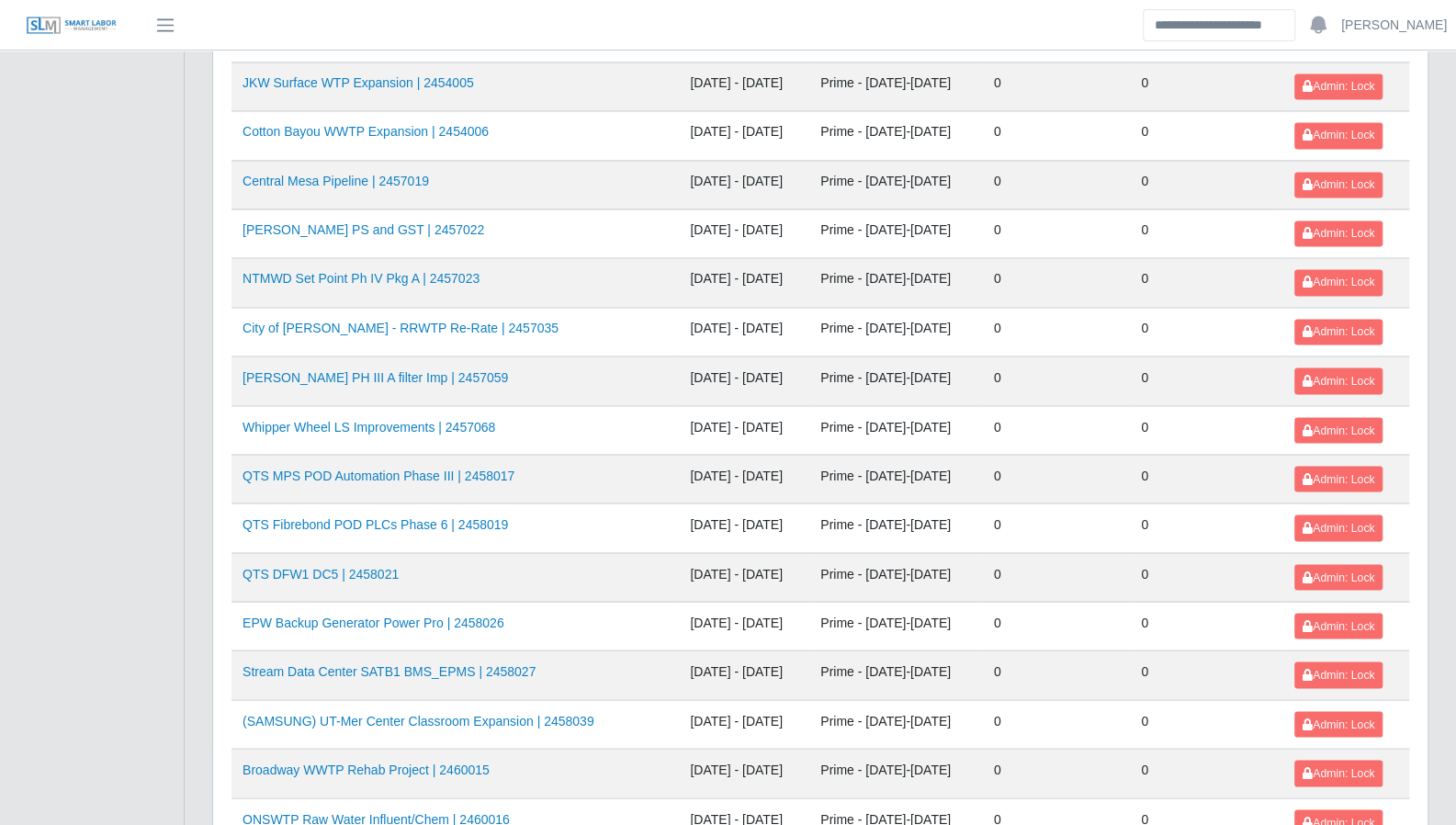
scroll to position [1946, 0]
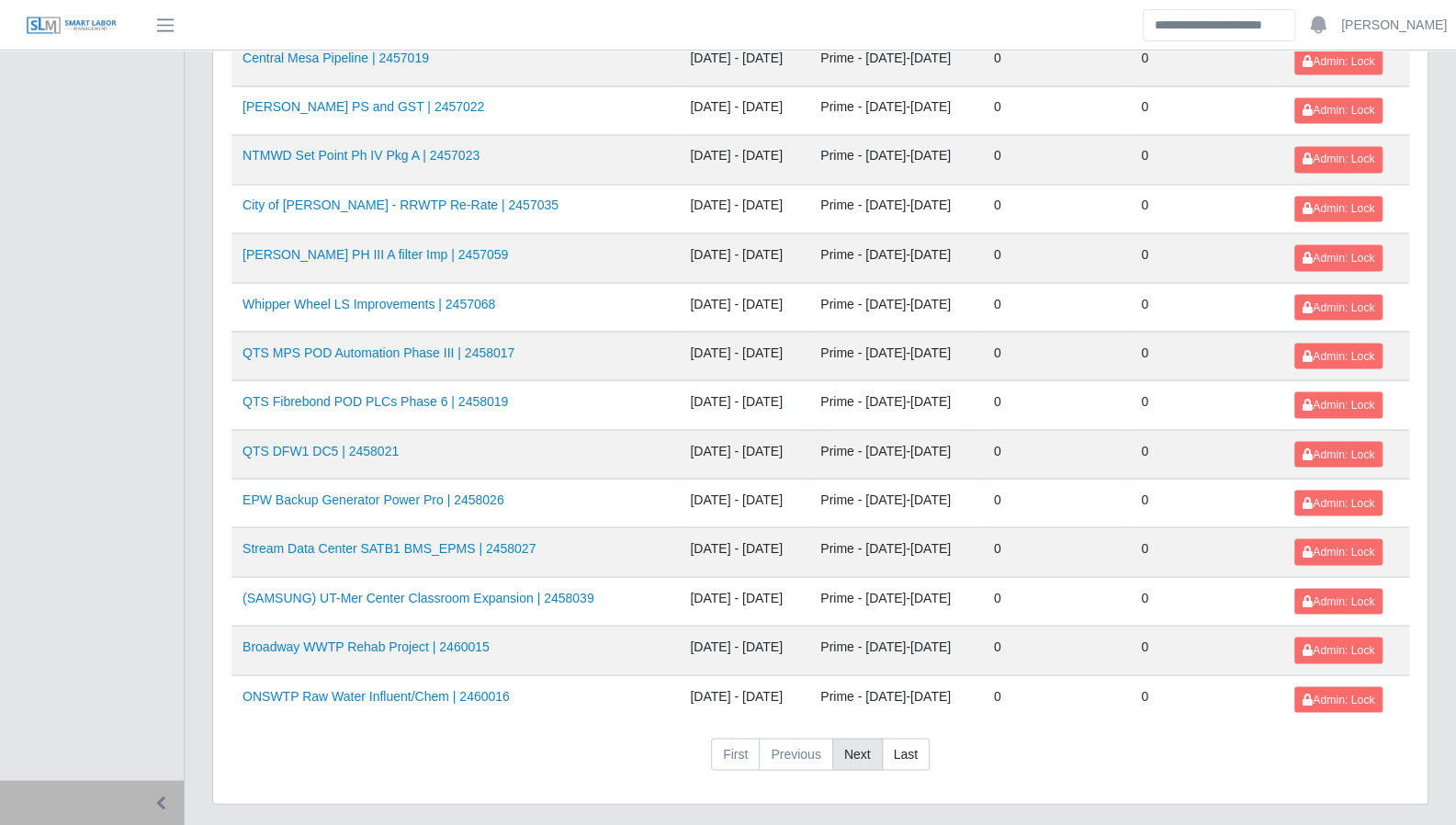
click at [865, 738] on link "Next" at bounding box center [858, 754] width 50 height 33
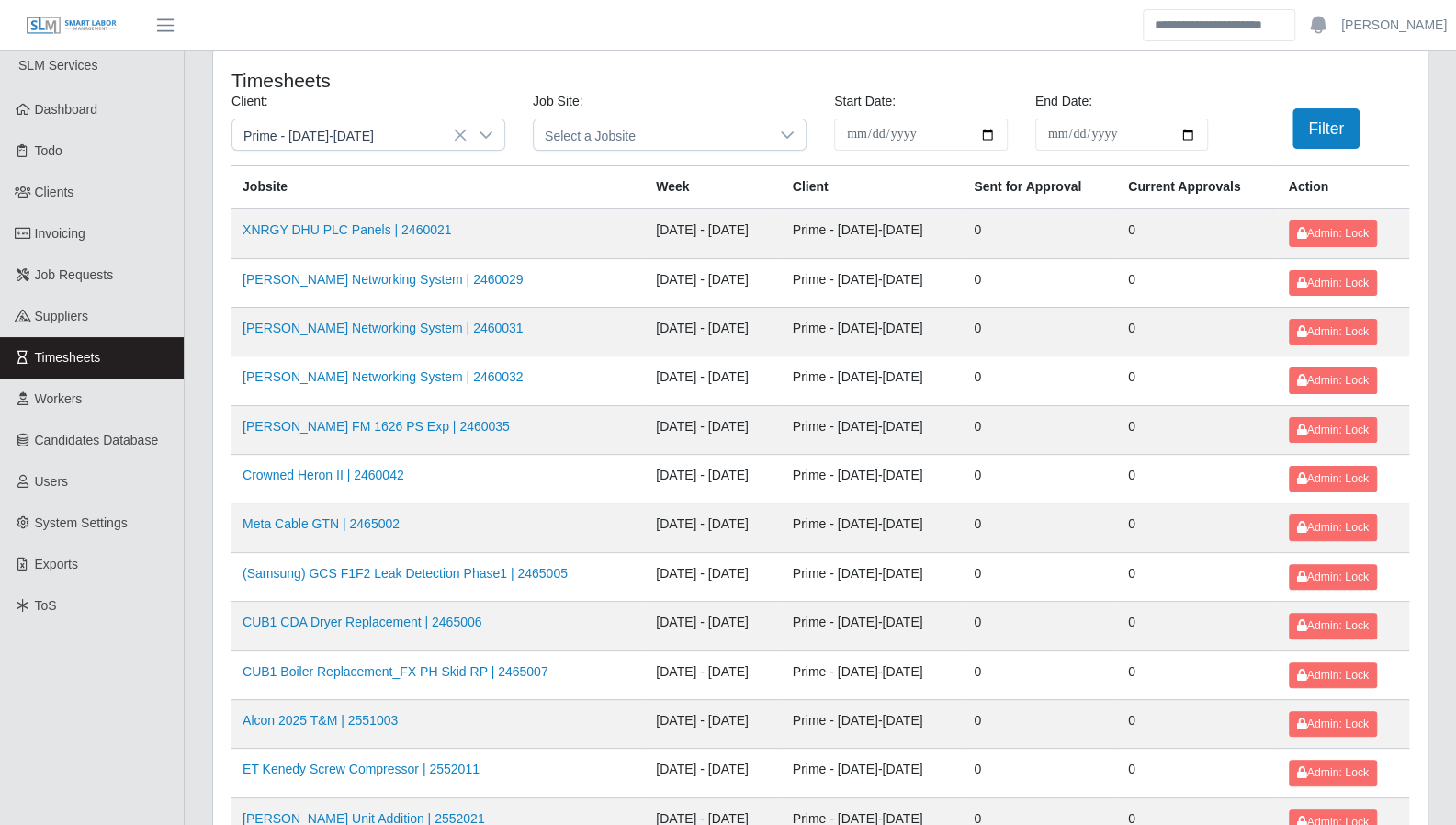
scroll to position [0, 0]
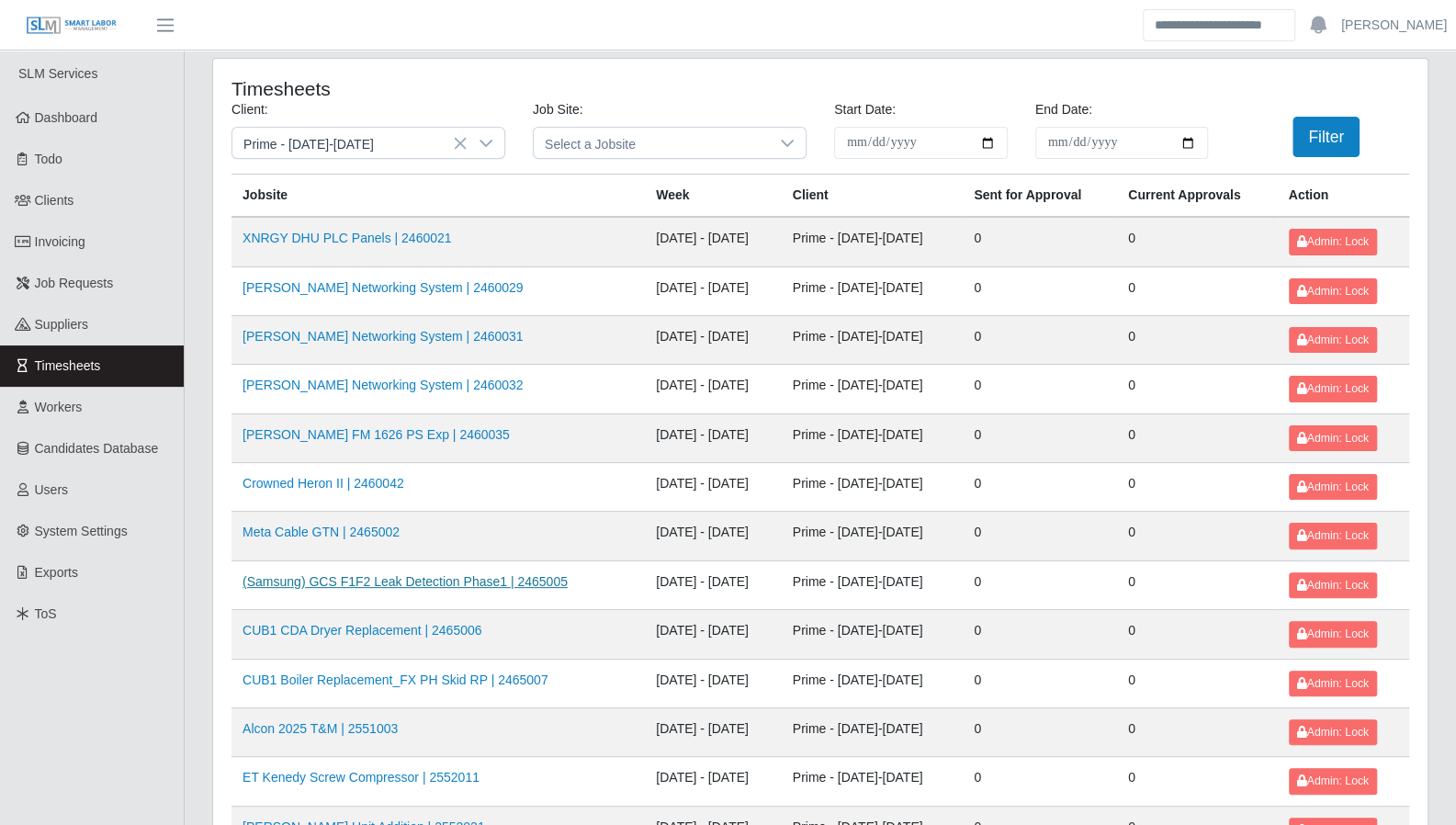
click at [480, 580] on link "(Samsung) GCS F1F2 Leak Detection Phase1 | 2465005" at bounding box center [405, 581] width 325 height 15
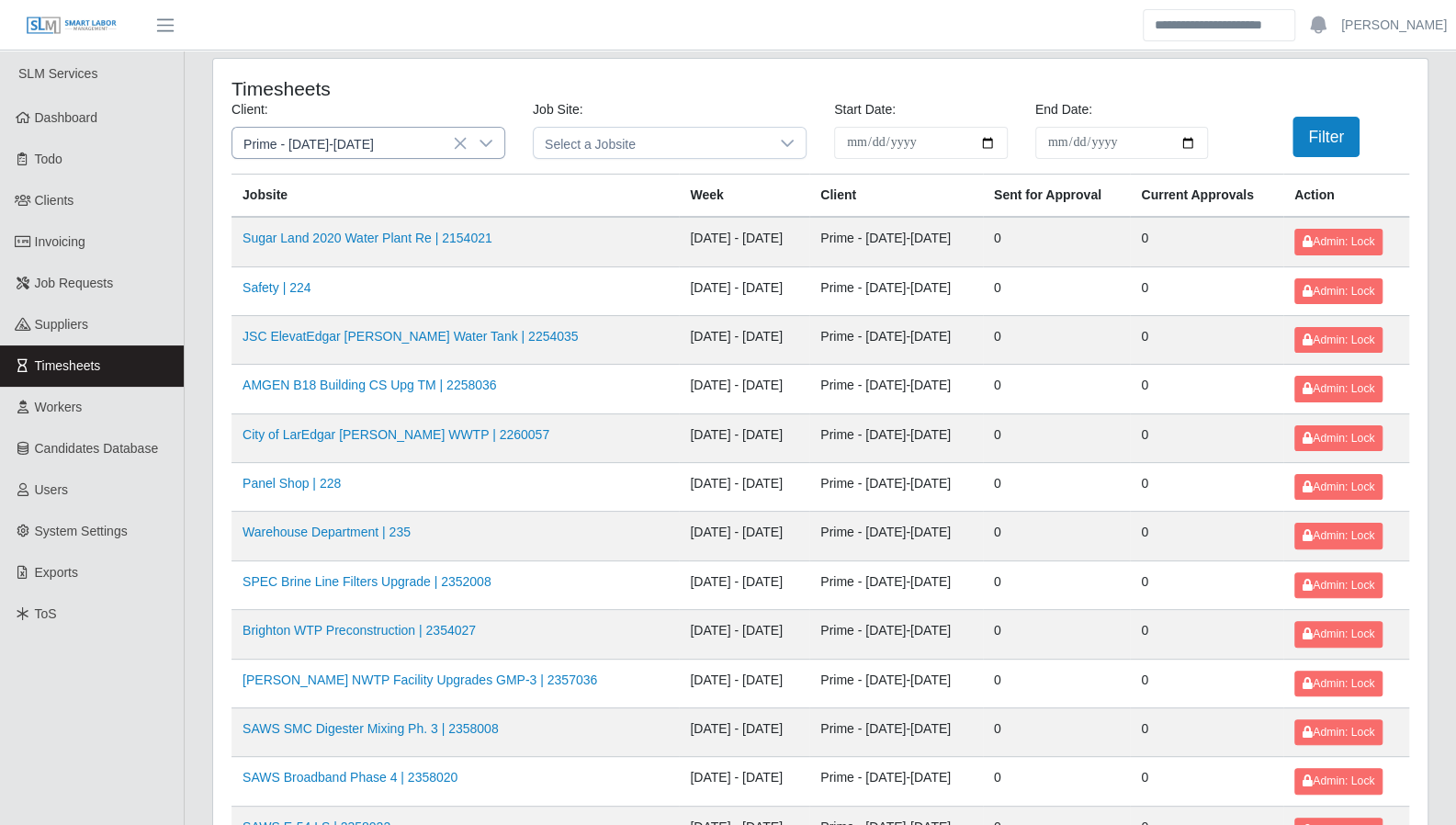
click at [483, 139] on icon at bounding box center [485, 143] width 15 height 15
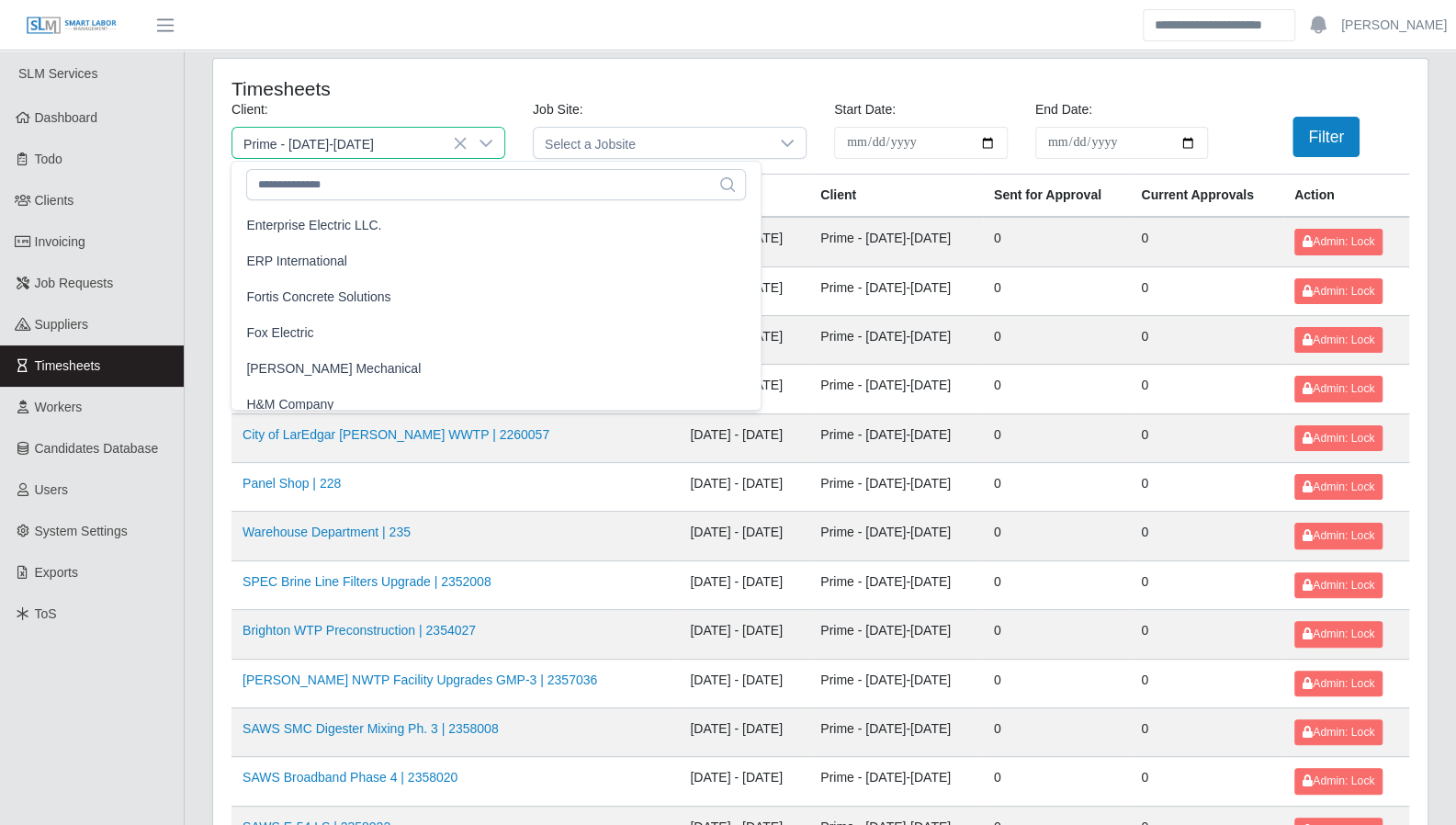
scroll to position [747, 0]
click at [346, 234] on span "Enterprise Electric LLC." at bounding box center [314, 229] width 135 height 19
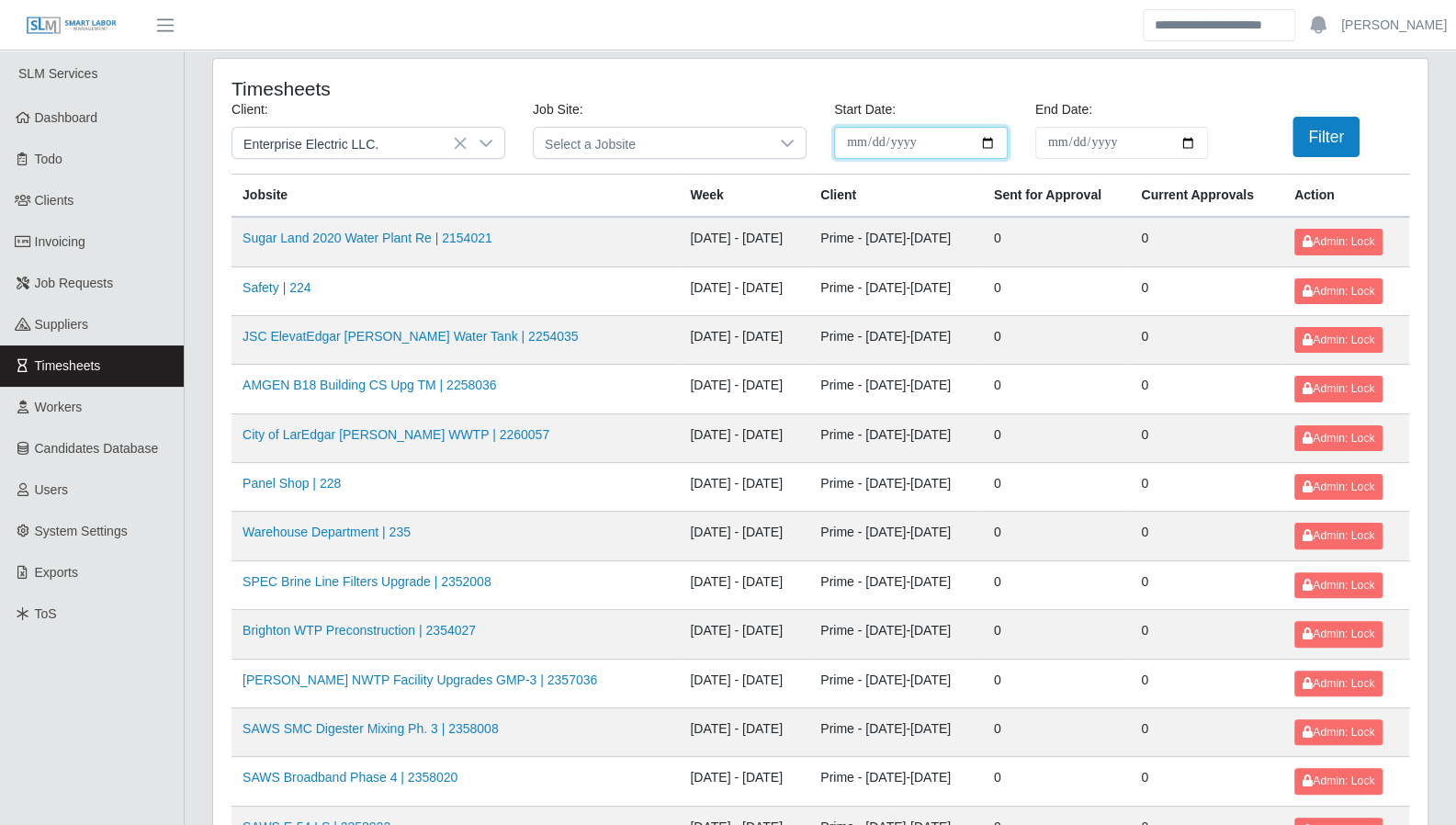
click at [985, 141] on input "**********" at bounding box center [920, 143] width 174 height 32
type input "**********"
click at [1187, 144] on input "**********" at bounding box center [1122, 143] width 174 height 32
type input "**********"
click at [1301, 129] on button "Filter" at bounding box center [1326, 137] width 67 height 41
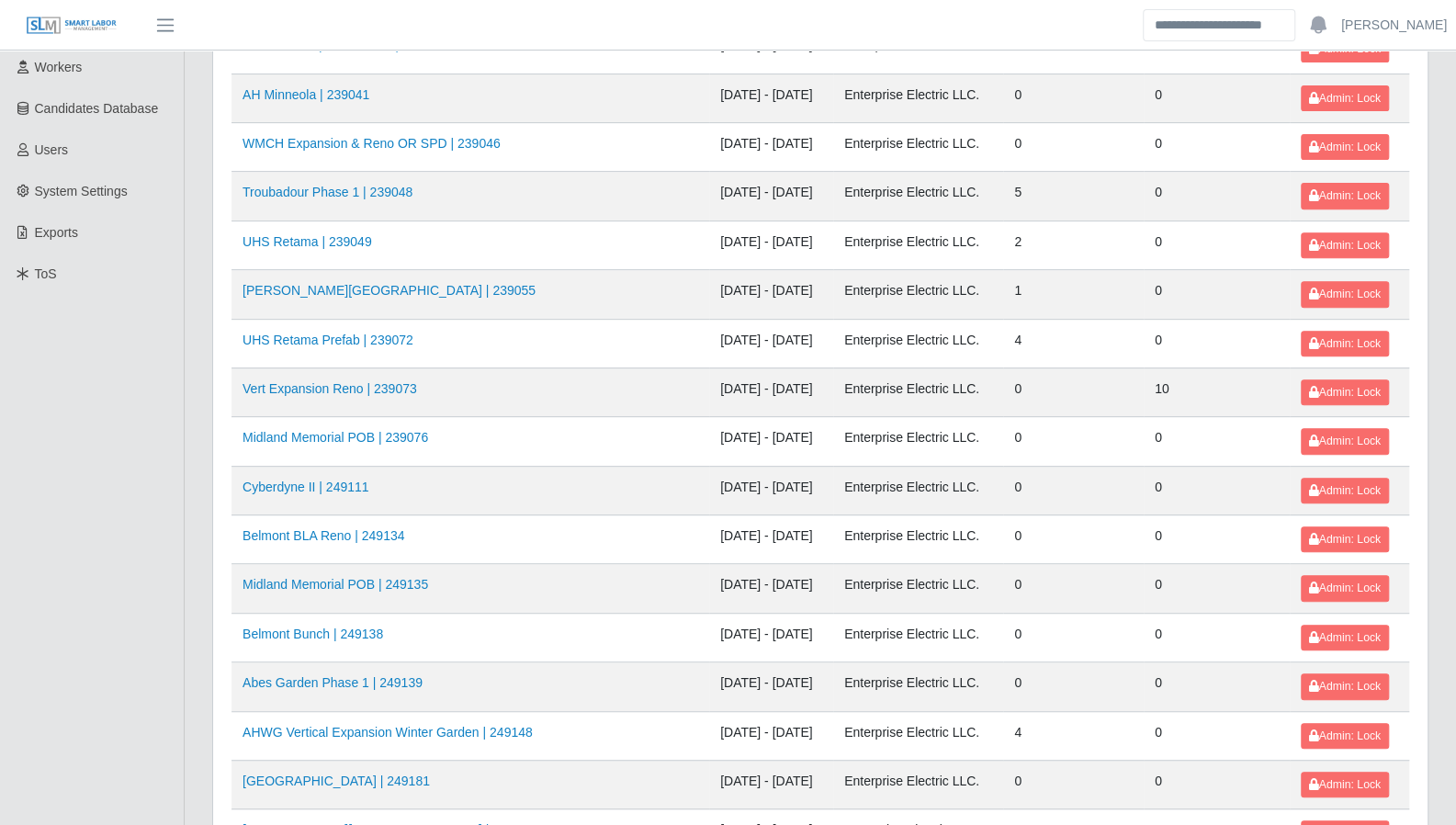
scroll to position [392, 0]
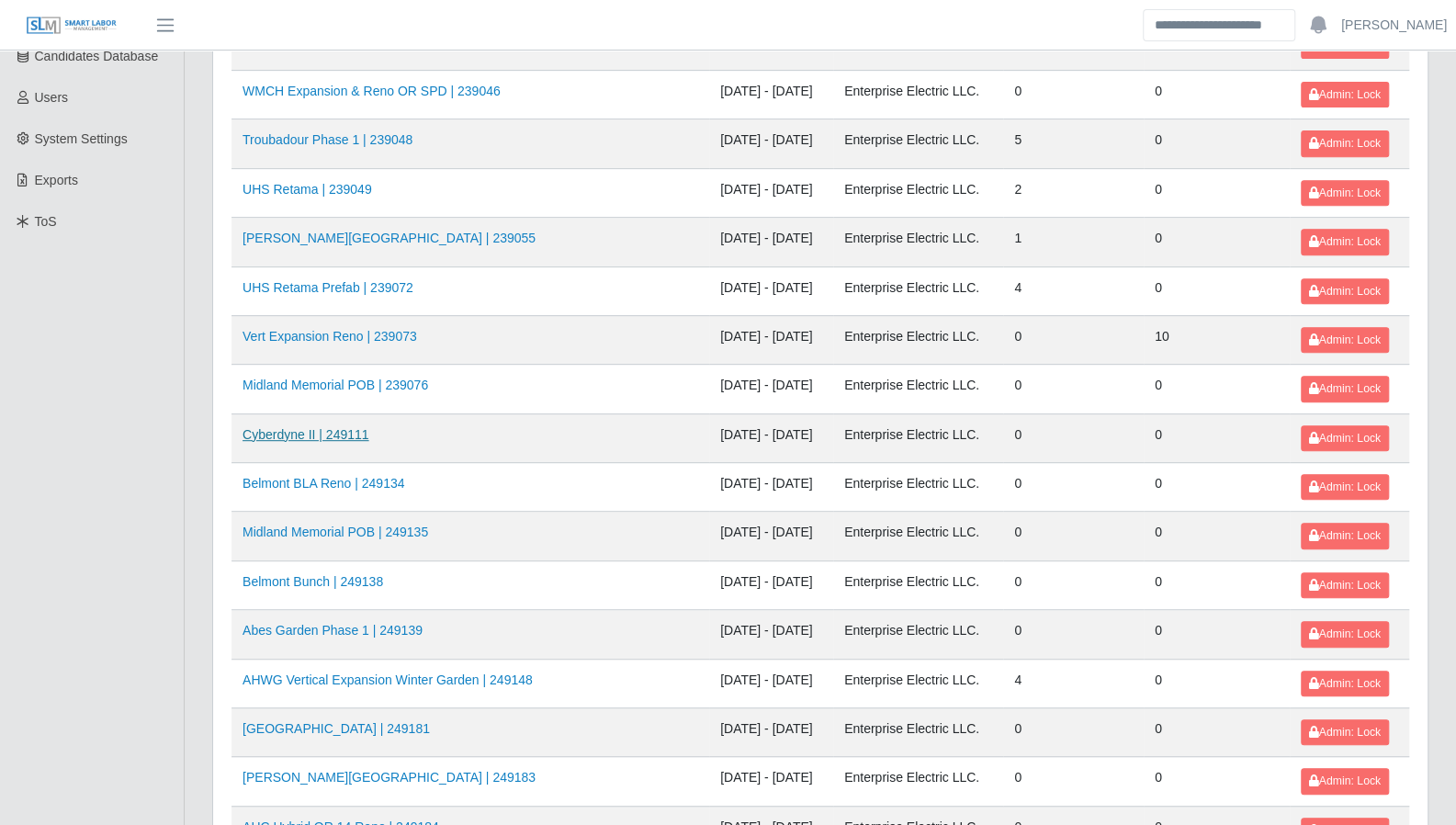
click at [316, 427] on link "Cyberdyne II | 249111" at bounding box center [306, 434] width 127 height 15
